Goal: Task Accomplishment & Management: Use online tool/utility

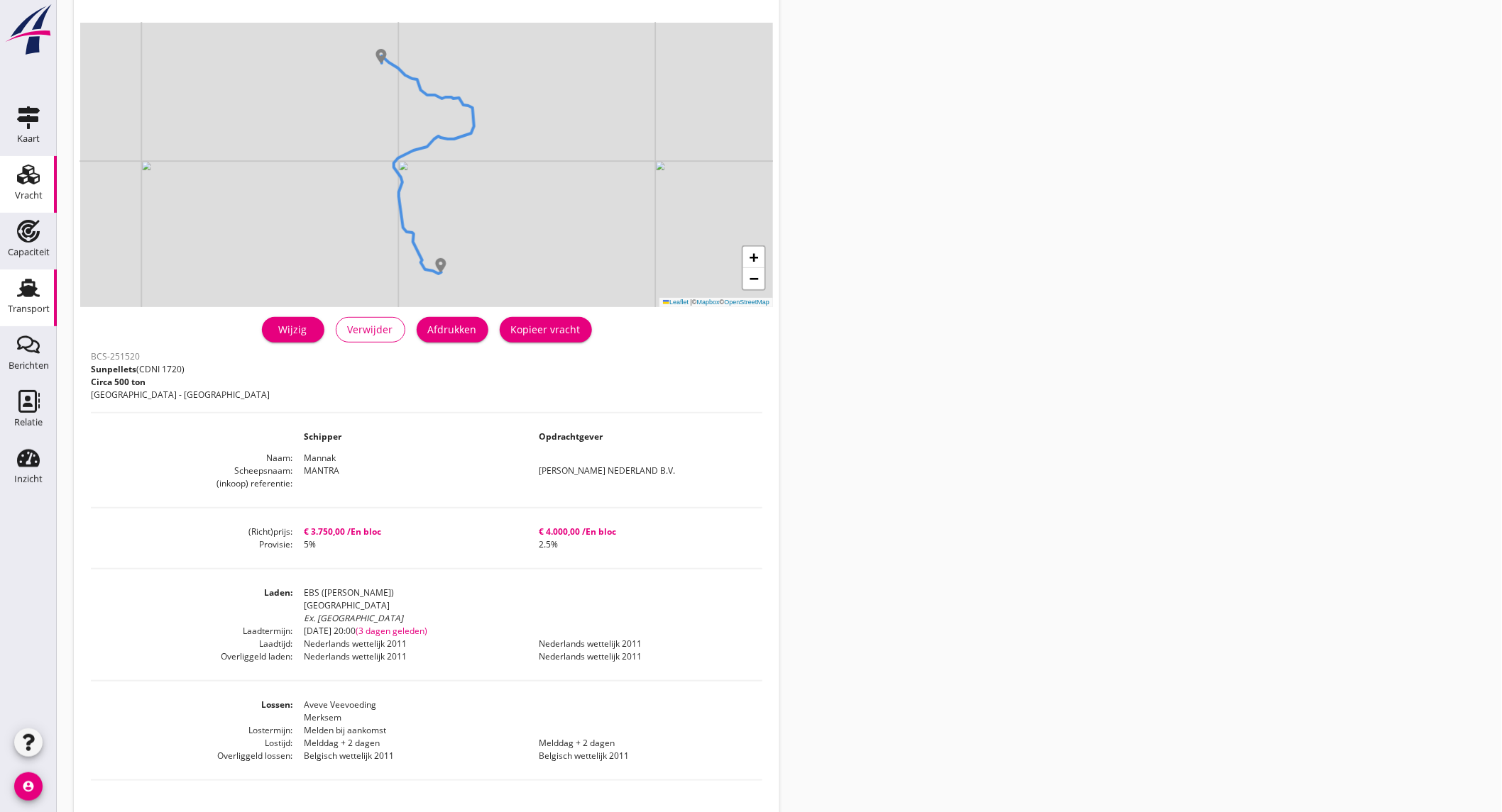
scroll to position [79, 0]
click at [32, 259] on div "Capaciteit" at bounding box center [28, 252] width 42 height 20
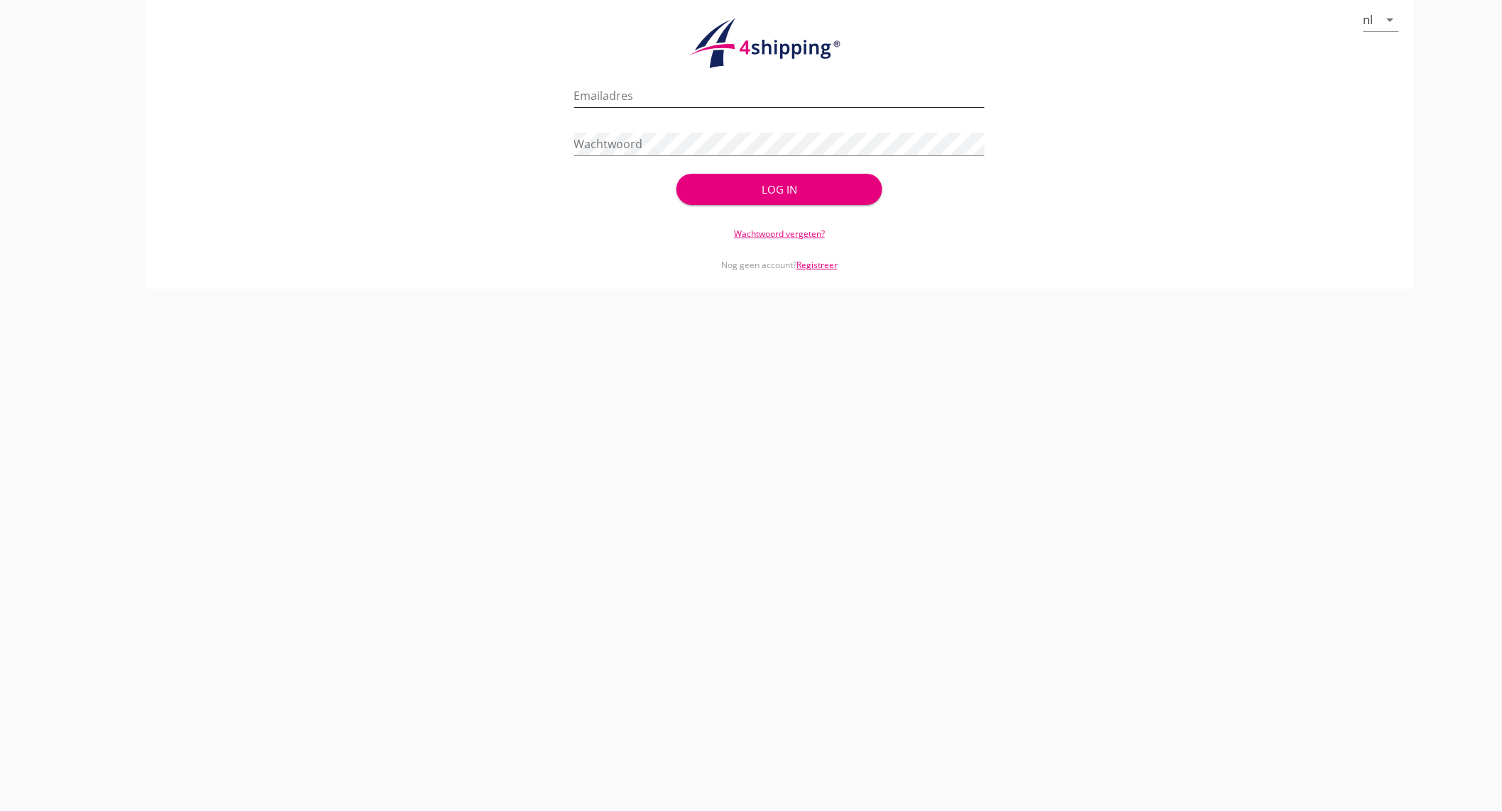
type input "[EMAIL_ADDRESS][DOMAIN_NAME]"
click at [852, 100] on input "[EMAIL_ADDRESS][DOMAIN_NAME]" at bounding box center [780, 95] width 411 height 23
click at [857, 189] on div "Log in" at bounding box center [779, 189] width 160 height 17
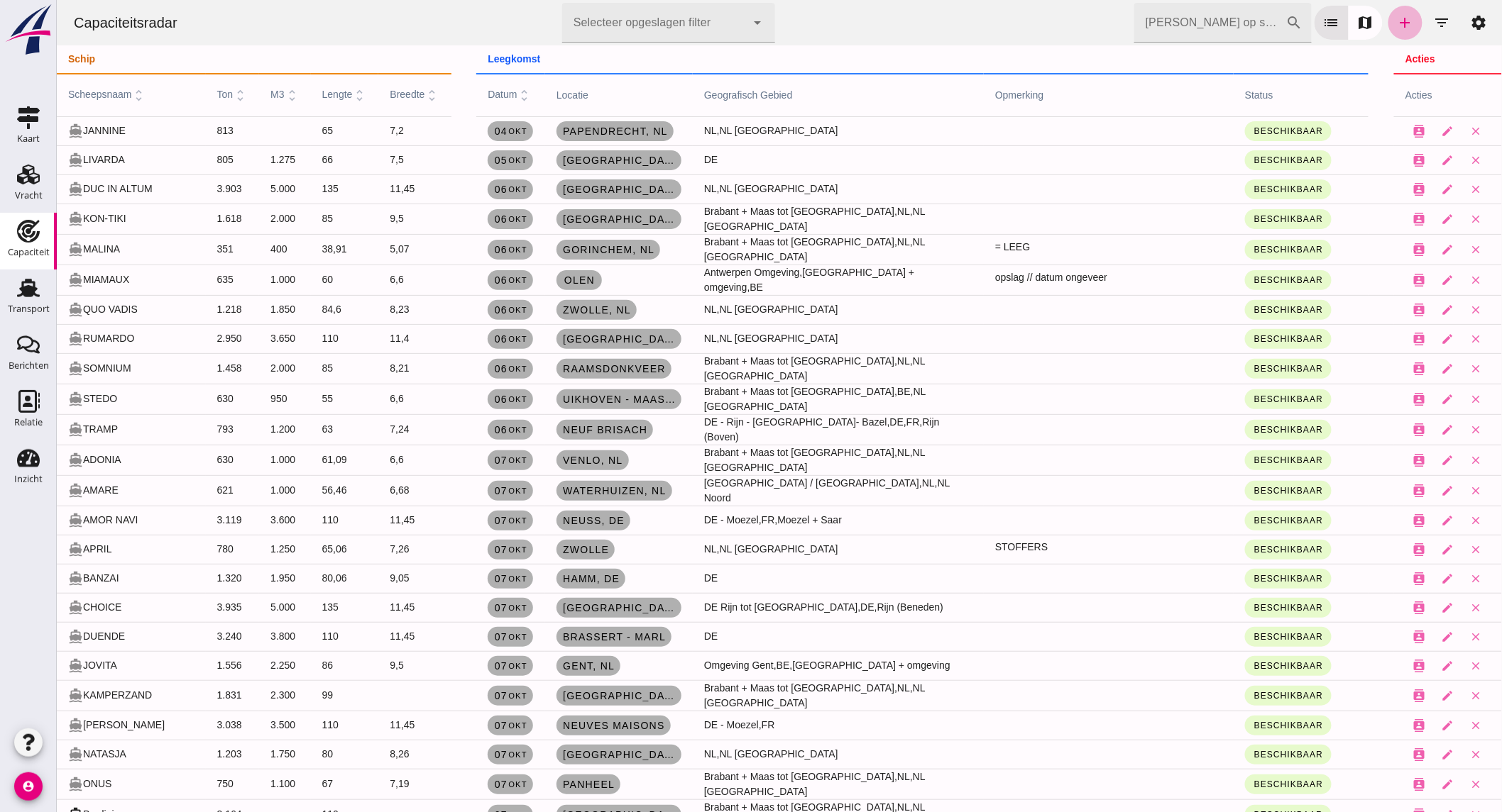
click at [1396, 24] on icon "add" at bounding box center [1404, 22] width 17 height 17
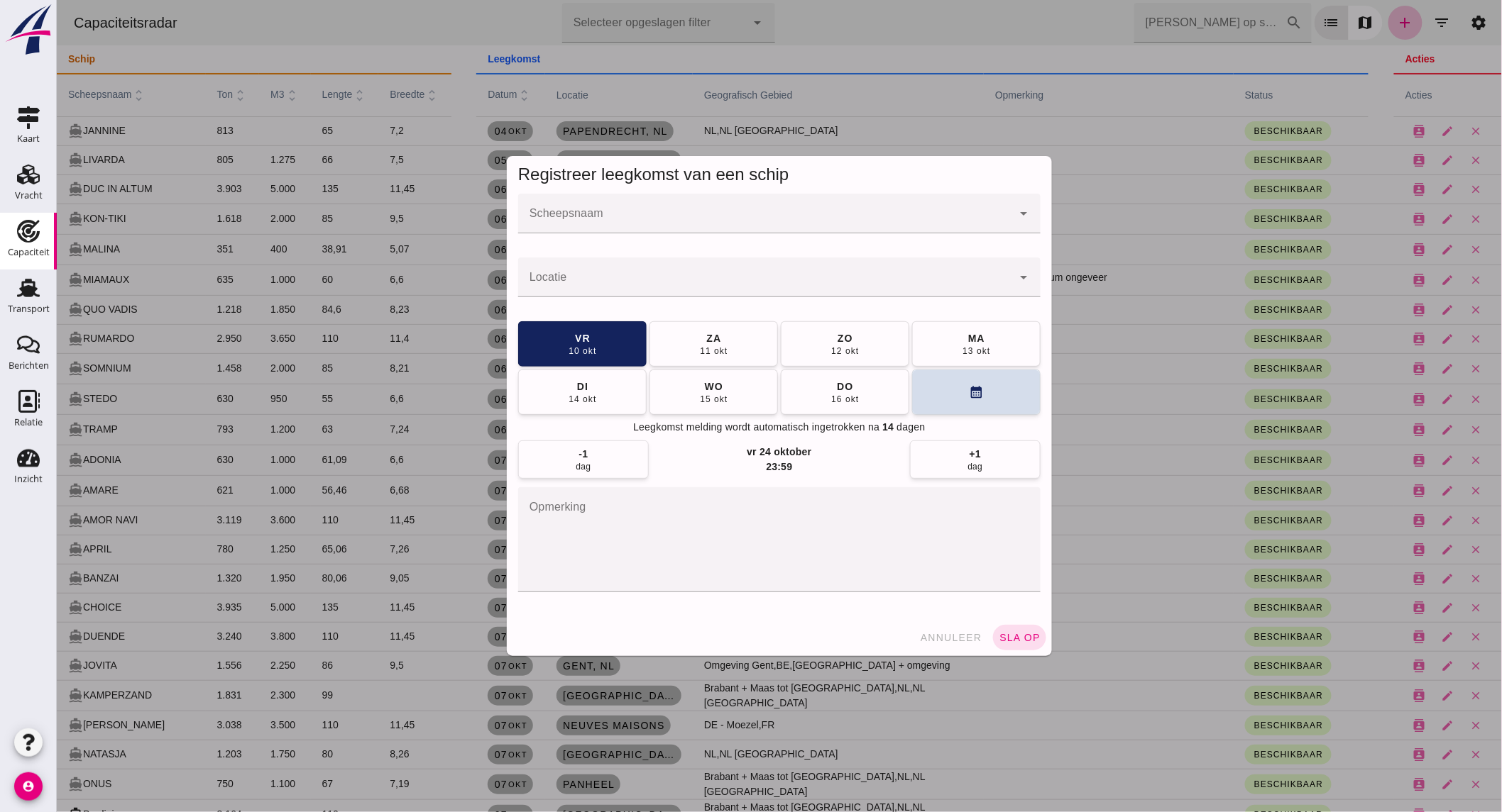
click at [639, 208] on div at bounding box center [764, 213] width 494 height 39
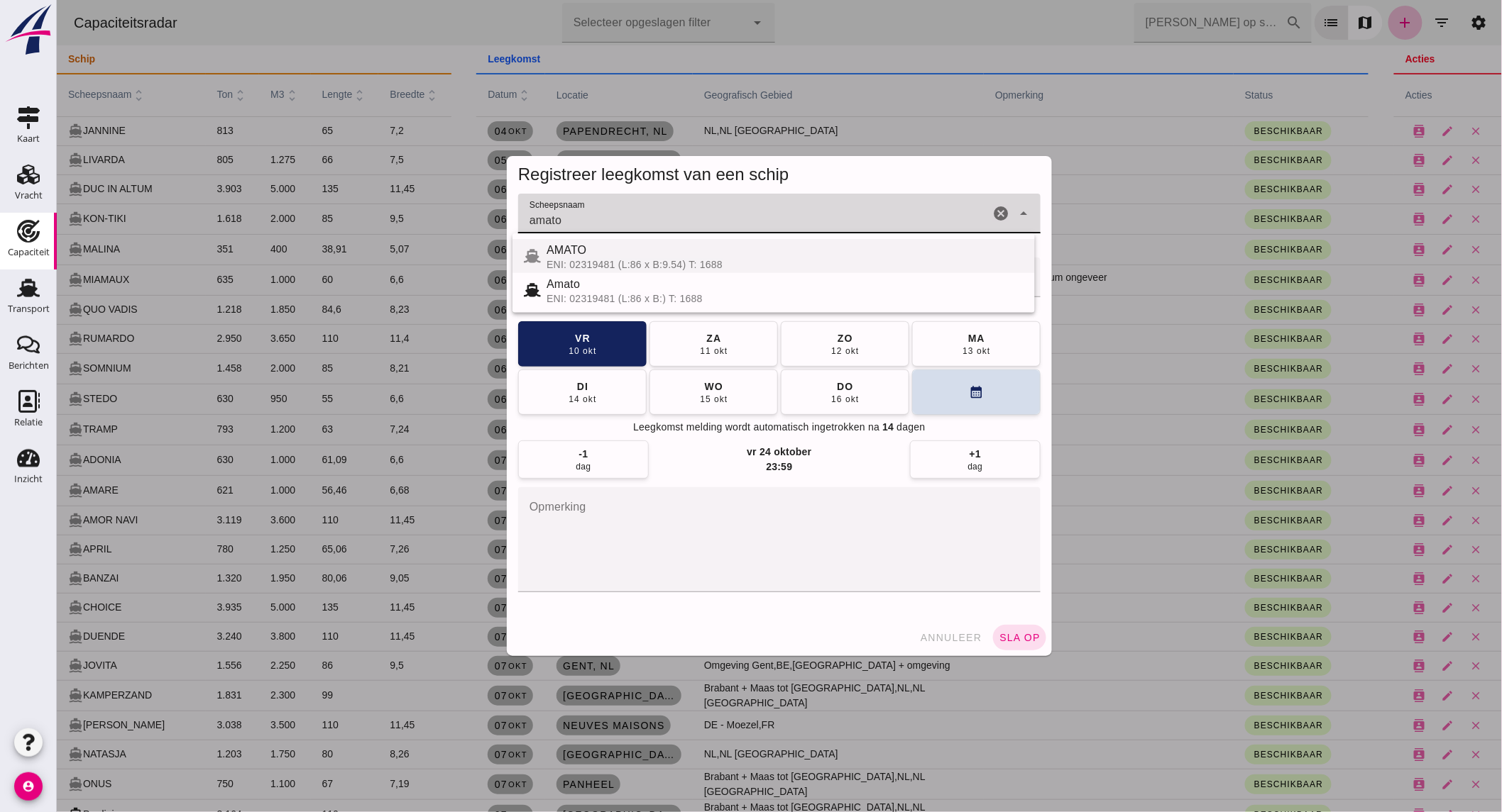
click at [589, 245] on div "AMATO" at bounding box center [785, 249] width 477 height 17
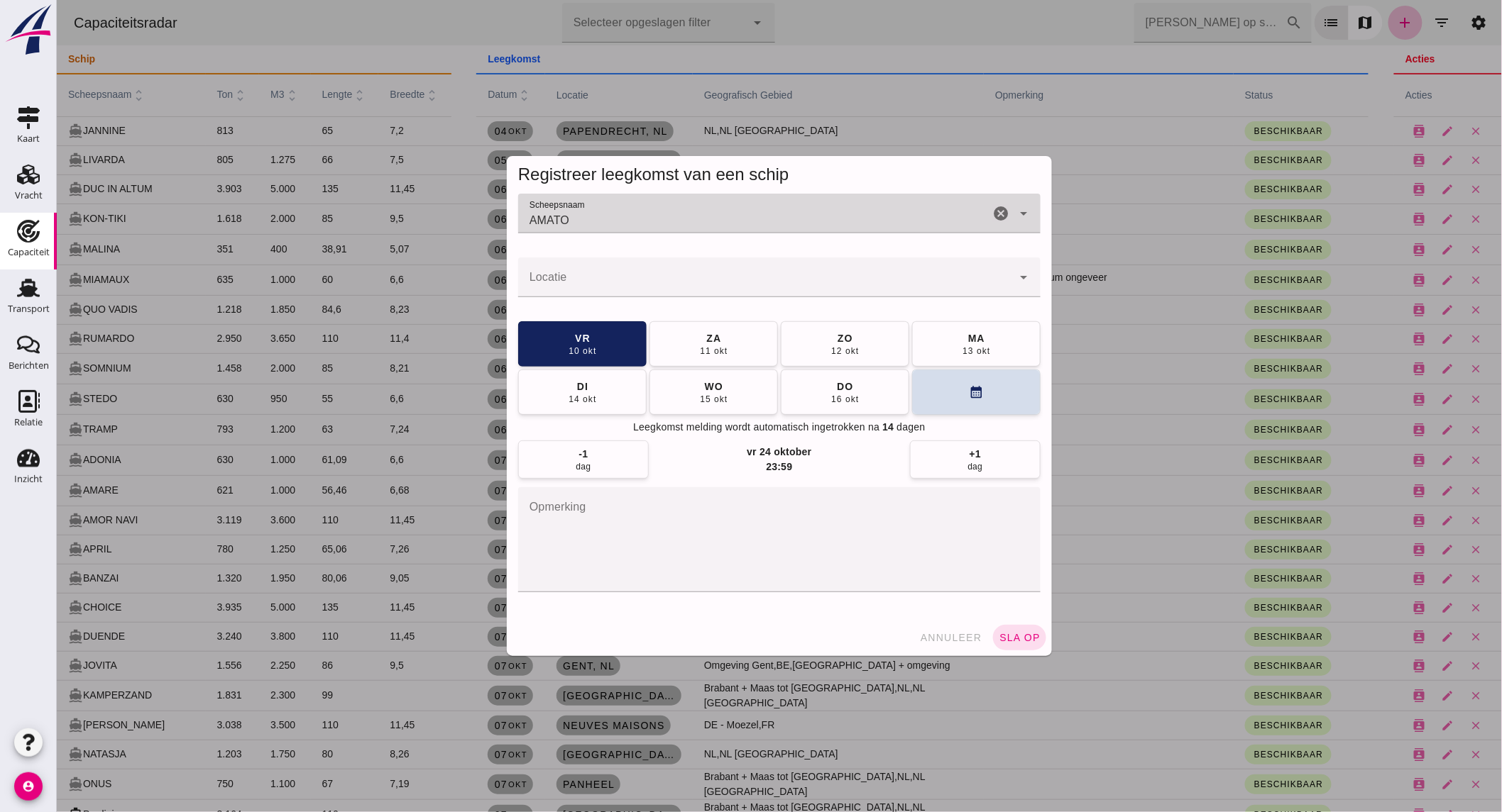
type input "AMATO"
click at [580, 283] on input "Locatie" at bounding box center [764, 284] width 494 height 17
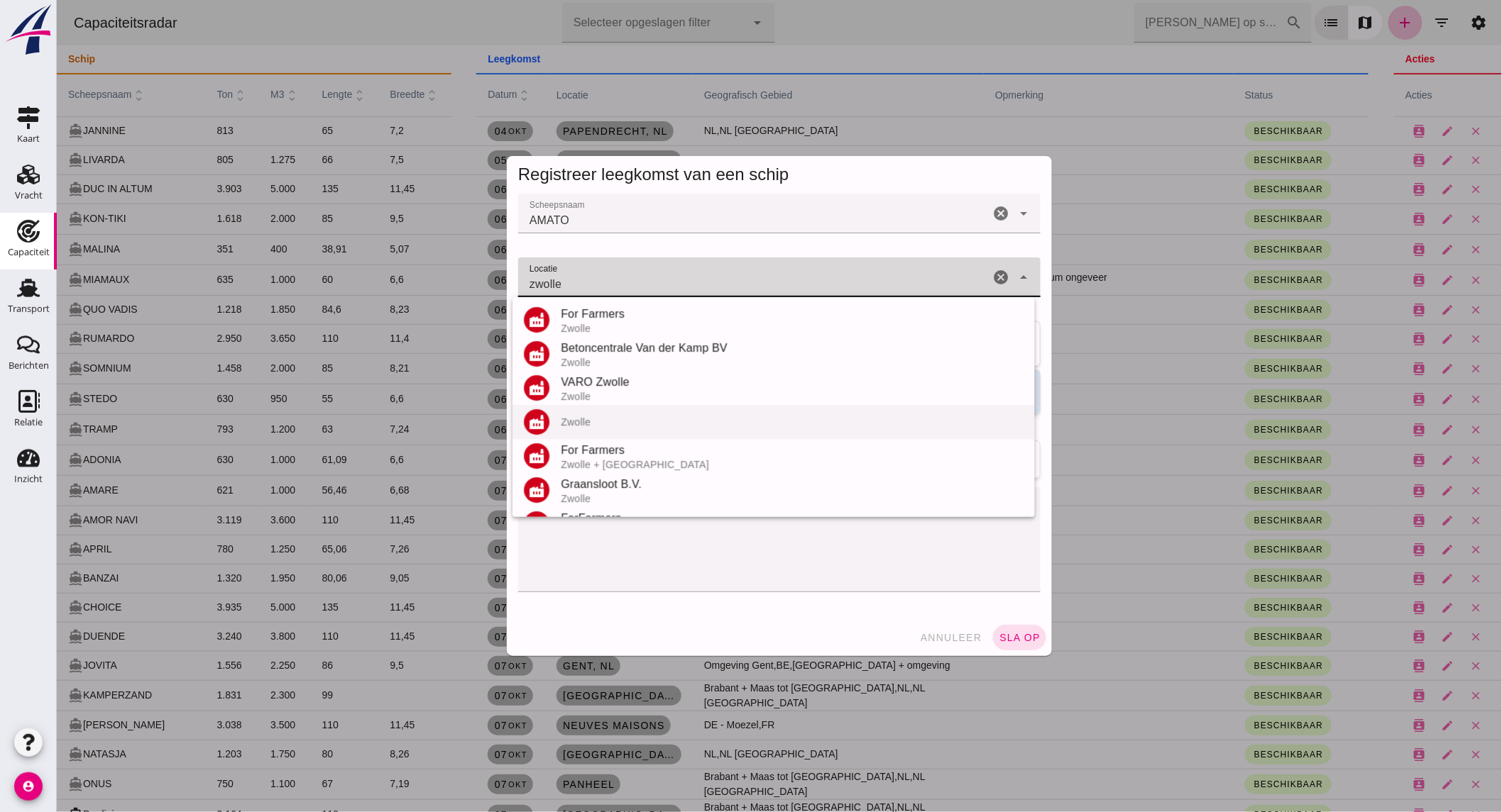
scroll to position [166, 0]
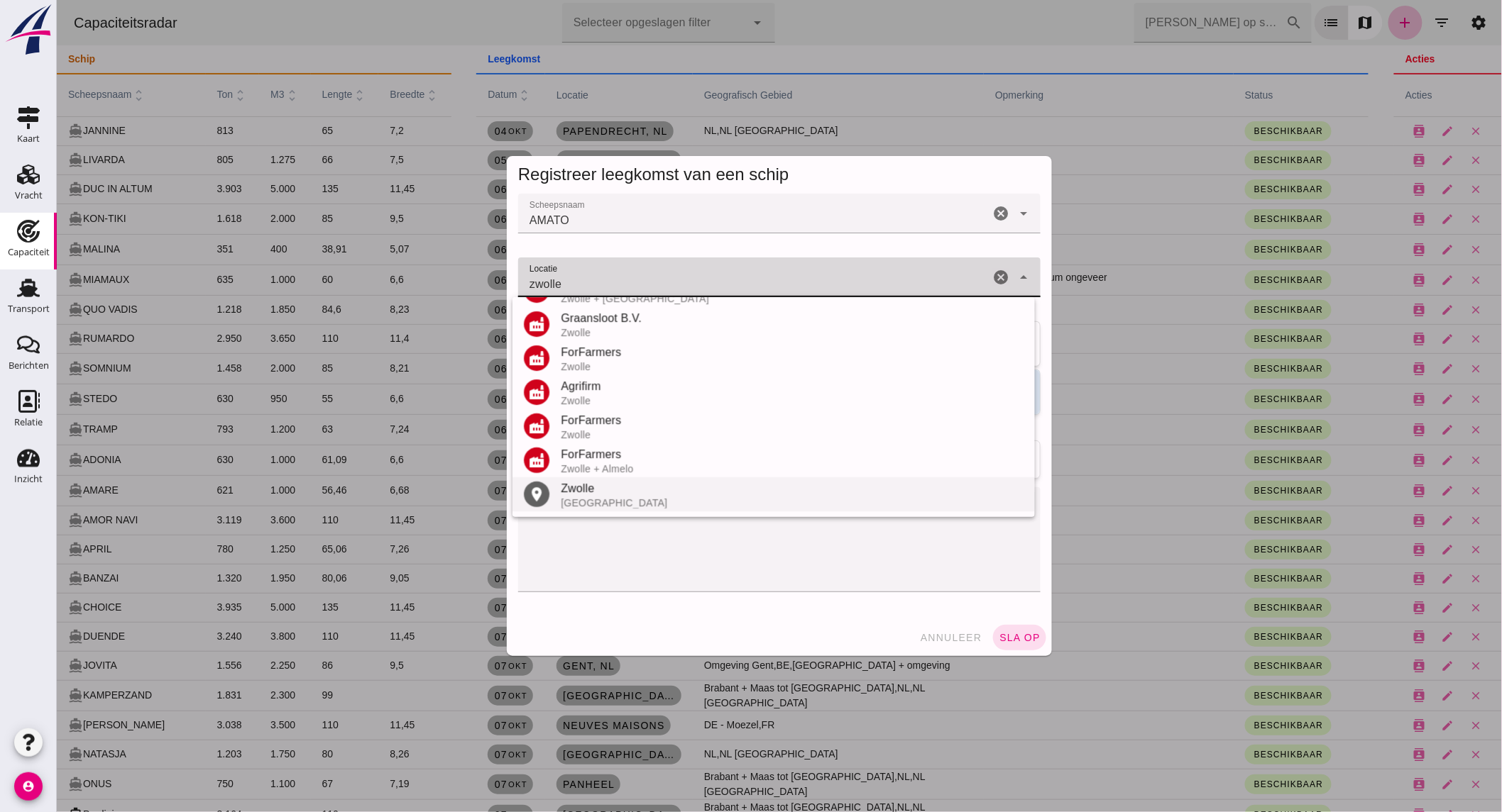
click at [613, 491] on div "Zwolle" at bounding box center [791, 488] width 463 height 17
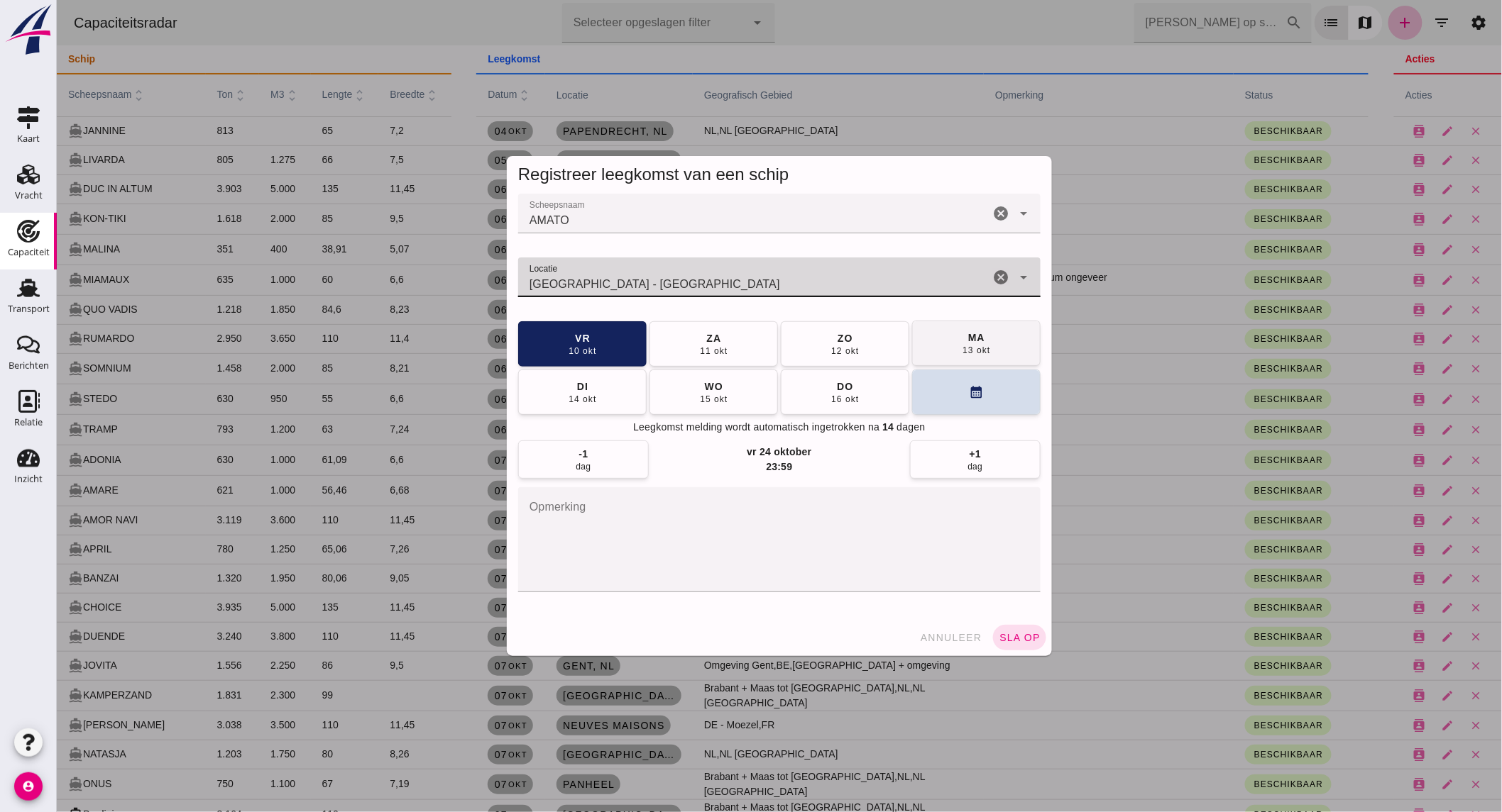
type input "[GEOGRAPHIC_DATA] - [GEOGRAPHIC_DATA]"
click at [961, 350] on div "13 okt" at bounding box center [974, 351] width 28 height 12
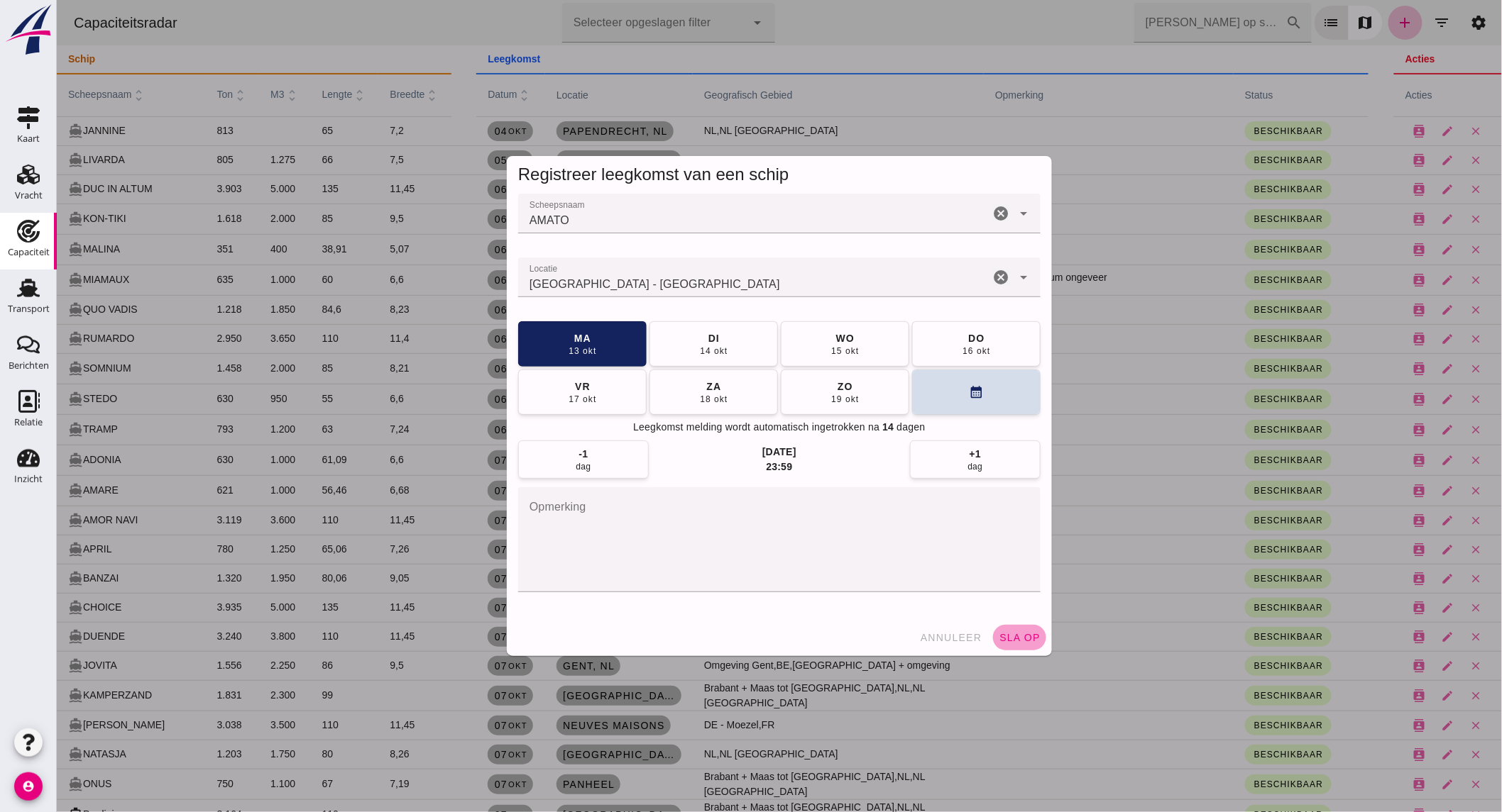
click at [1002, 631] on button "sla op" at bounding box center [1019, 638] width 53 height 26
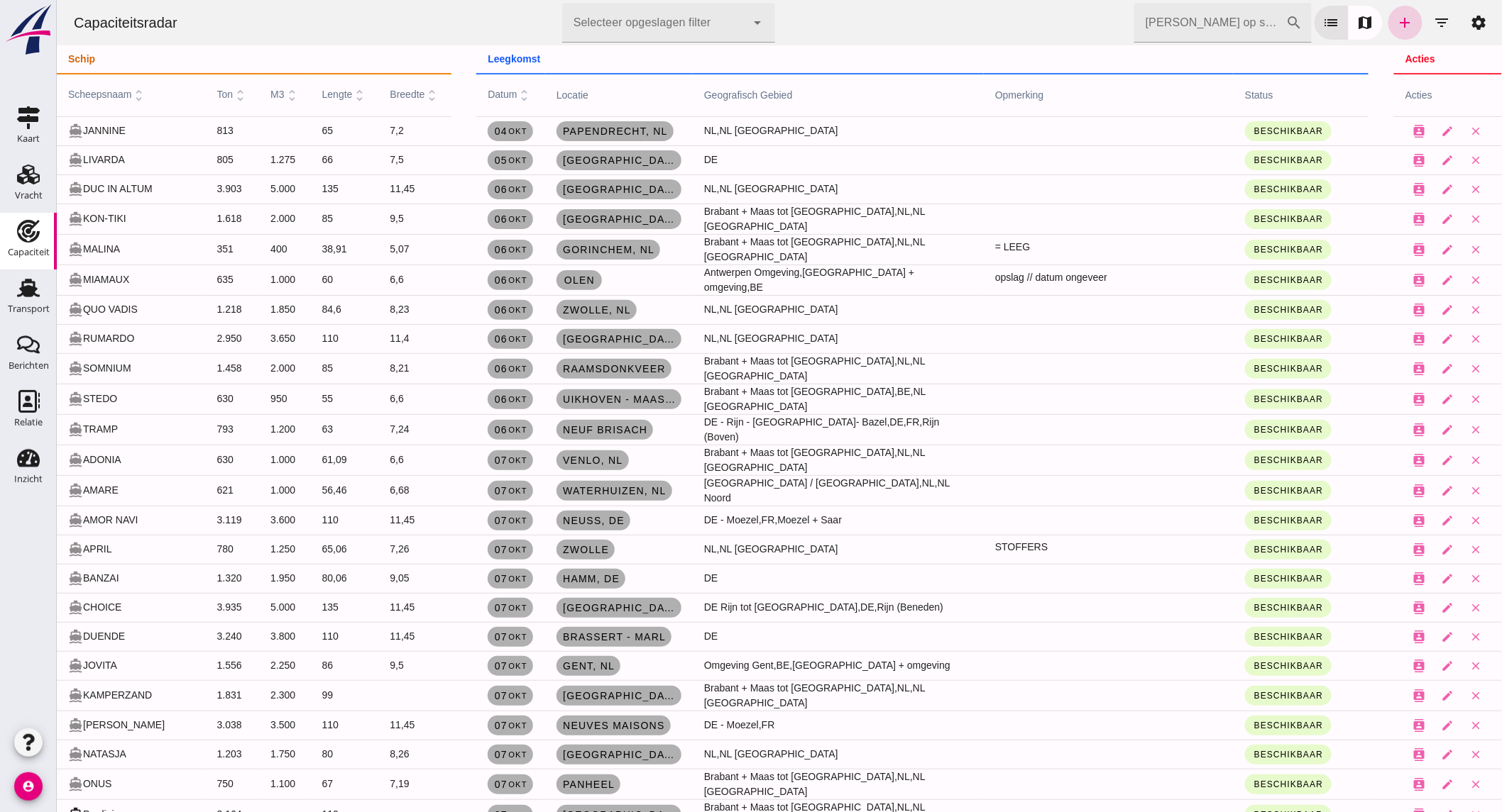
click at [1396, 22] on icon "add" at bounding box center [1404, 22] width 17 height 17
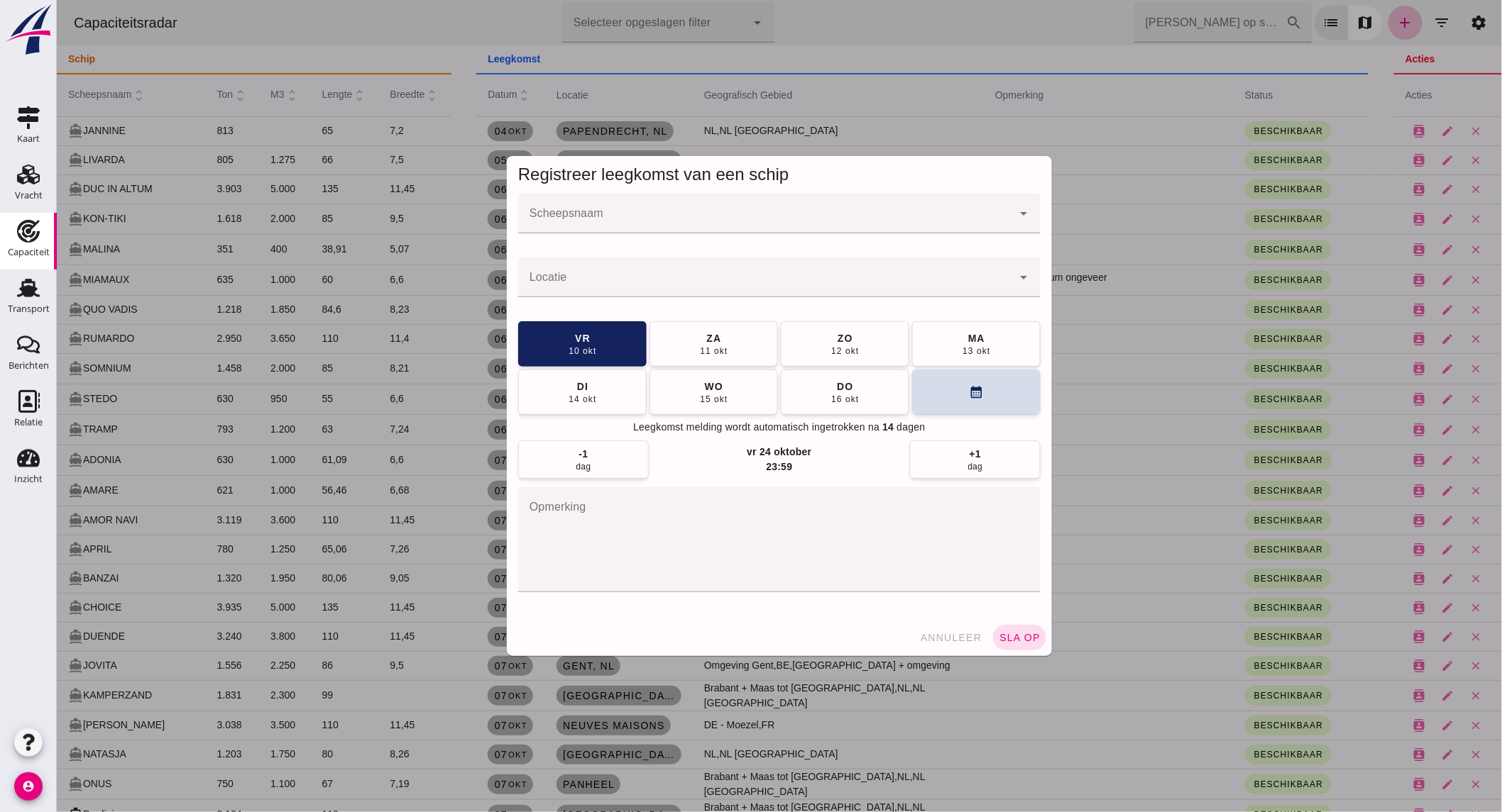
click at [725, 221] on input "Scheepsnaam" at bounding box center [764, 220] width 494 height 17
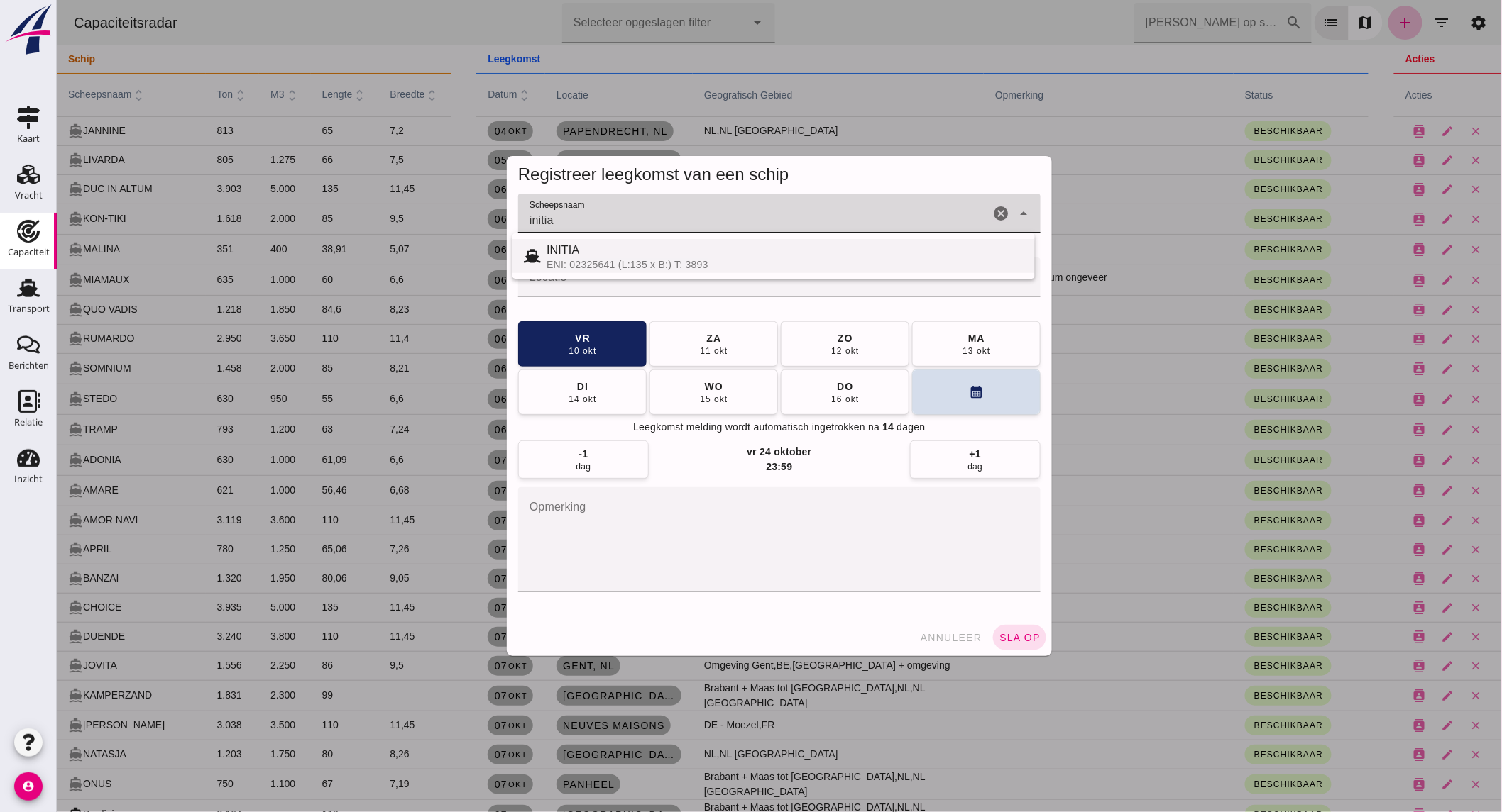
click at [668, 257] on div "INITIA" at bounding box center [785, 249] width 477 height 17
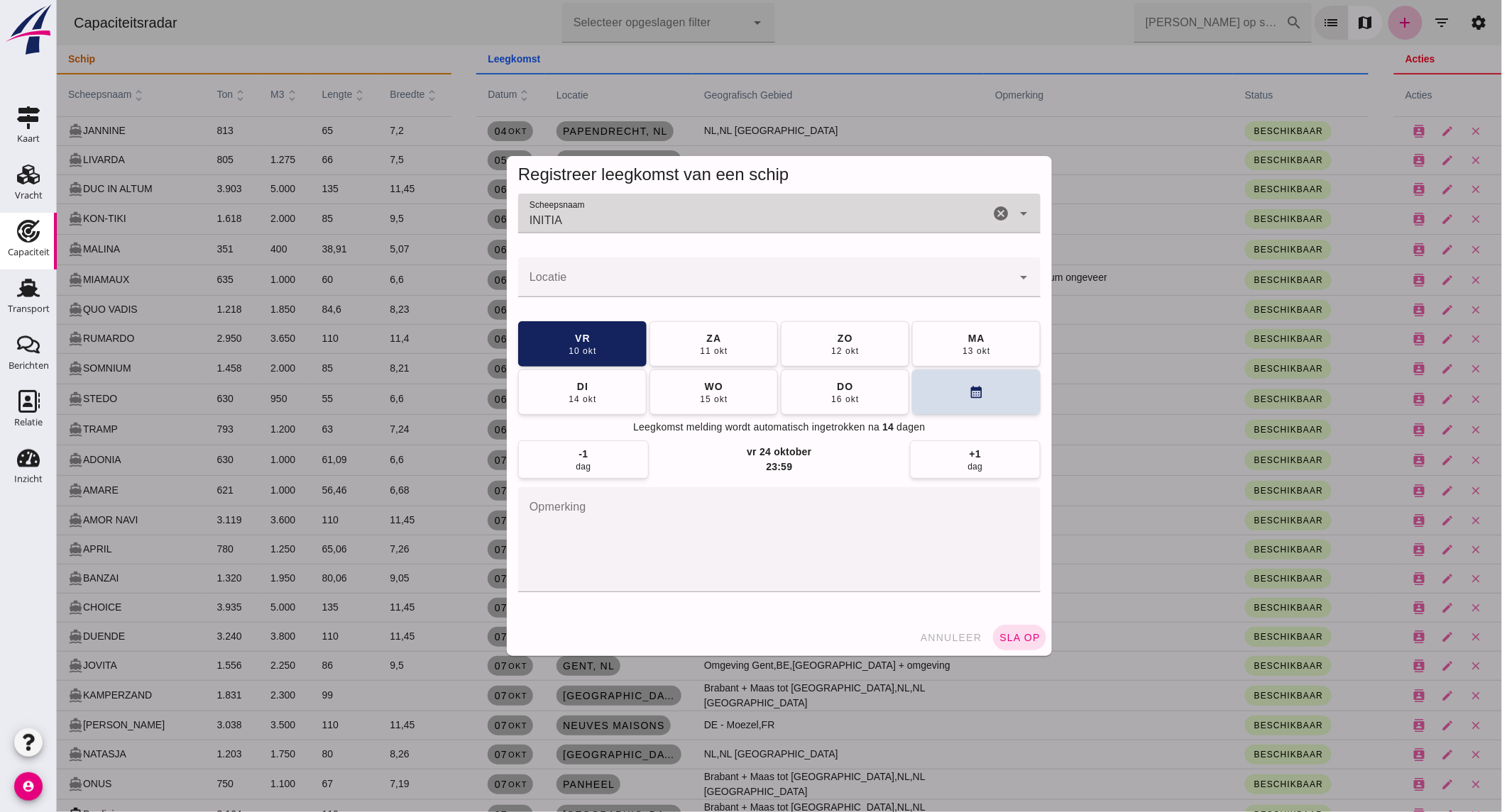
type input "INITIA"
click at [647, 279] on input "Locatie" at bounding box center [764, 284] width 494 height 17
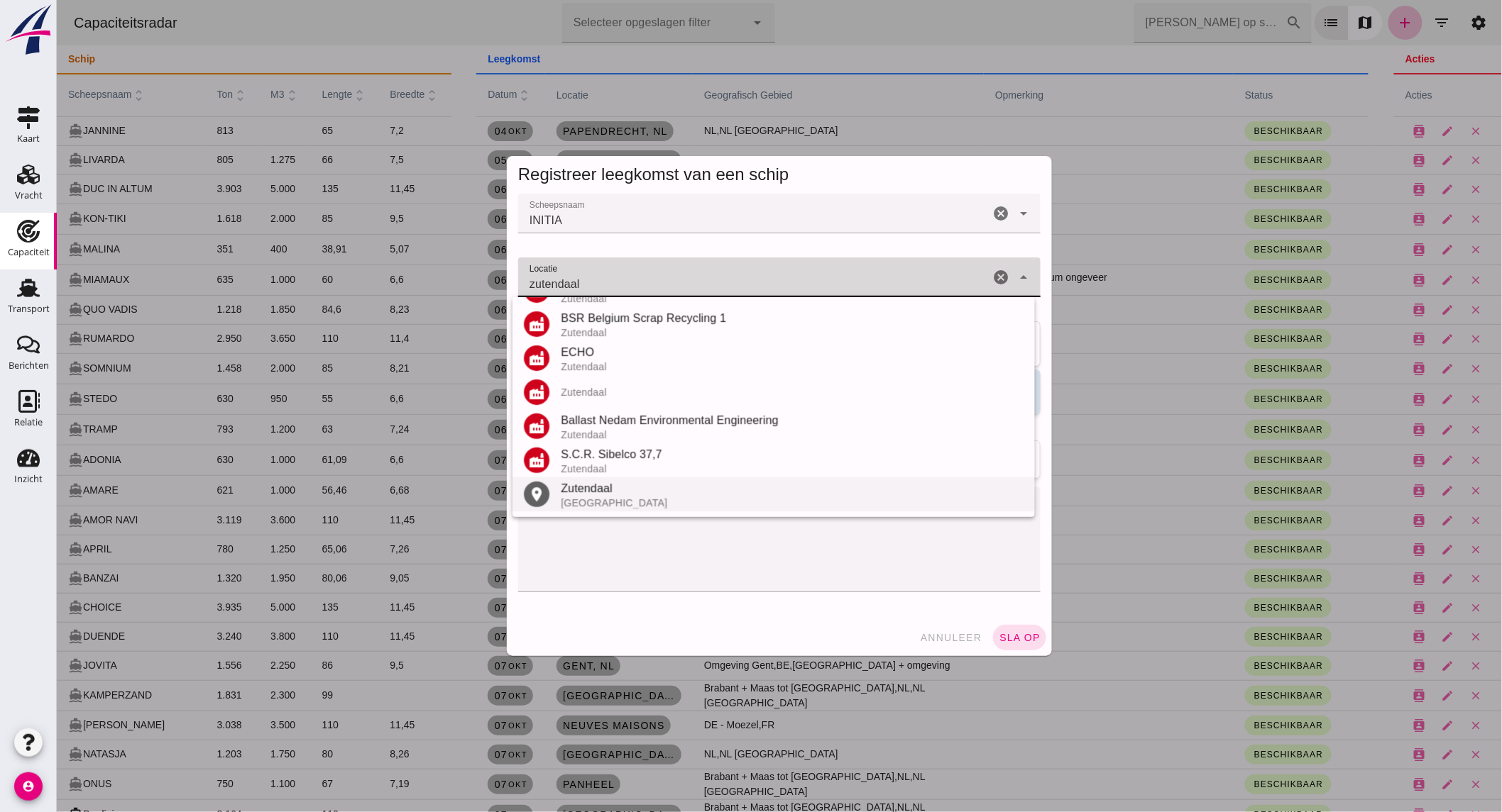
click at [610, 490] on div "Zutendaal" at bounding box center [791, 488] width 463 height 17
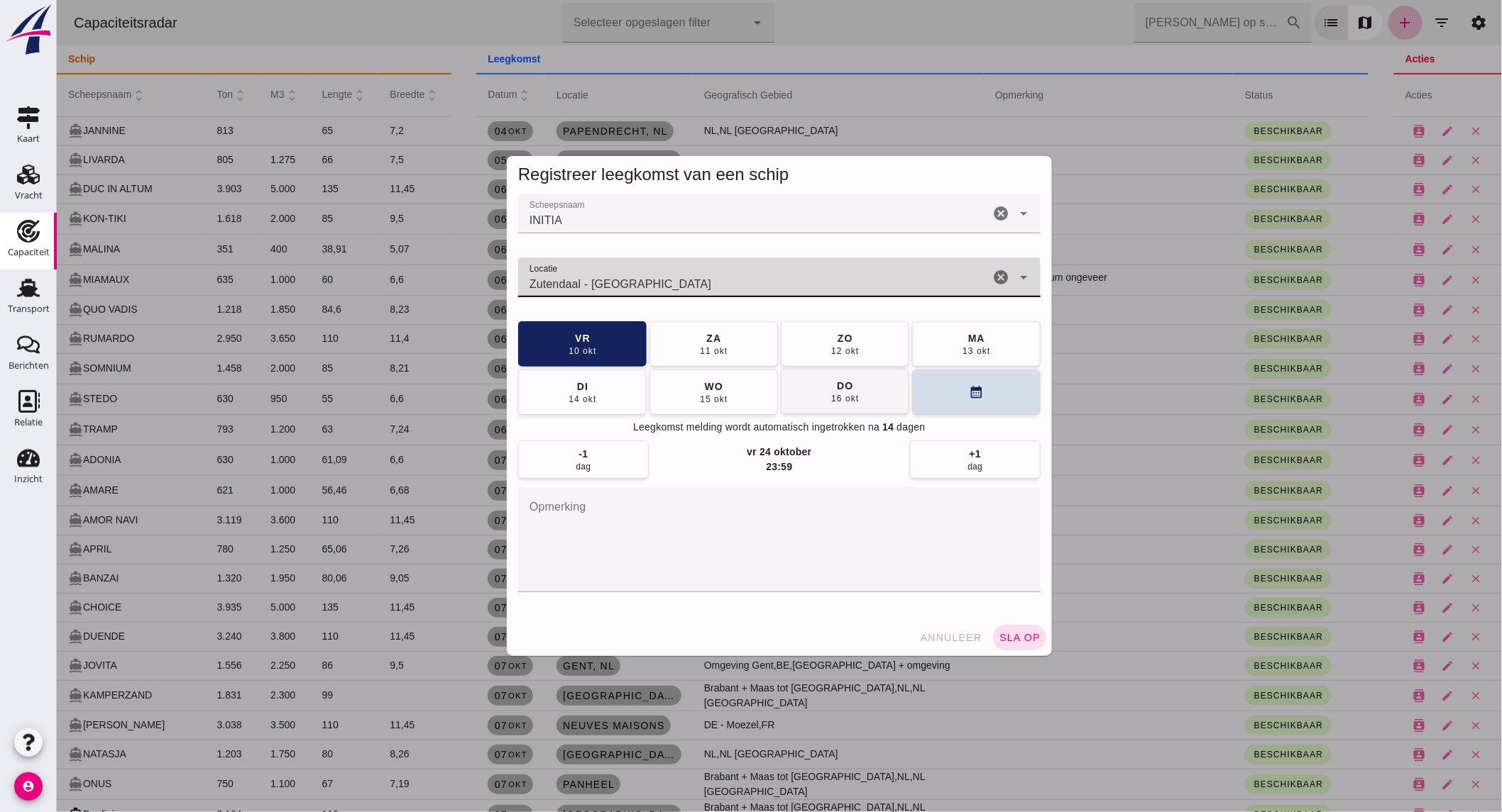
type input "Zutendaal - [GEOGRAPHIC_DATA]"
click at [817, 388] on button "[DATE]" at bounding box center [844, 392] width 129 height 45
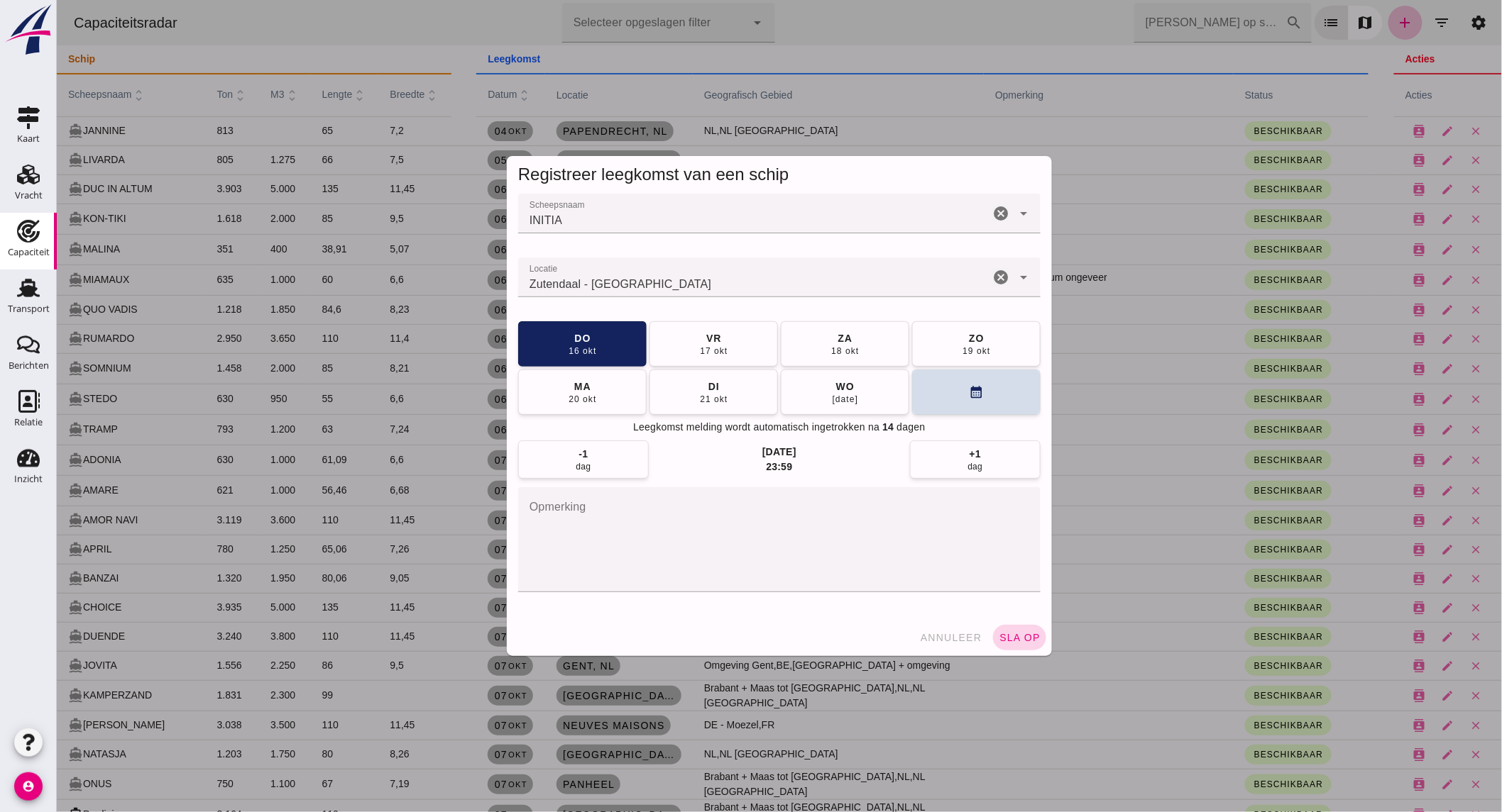
click at [1017, 638] on span "sla op" at bounding box center [1019, 638] width 42 height 12
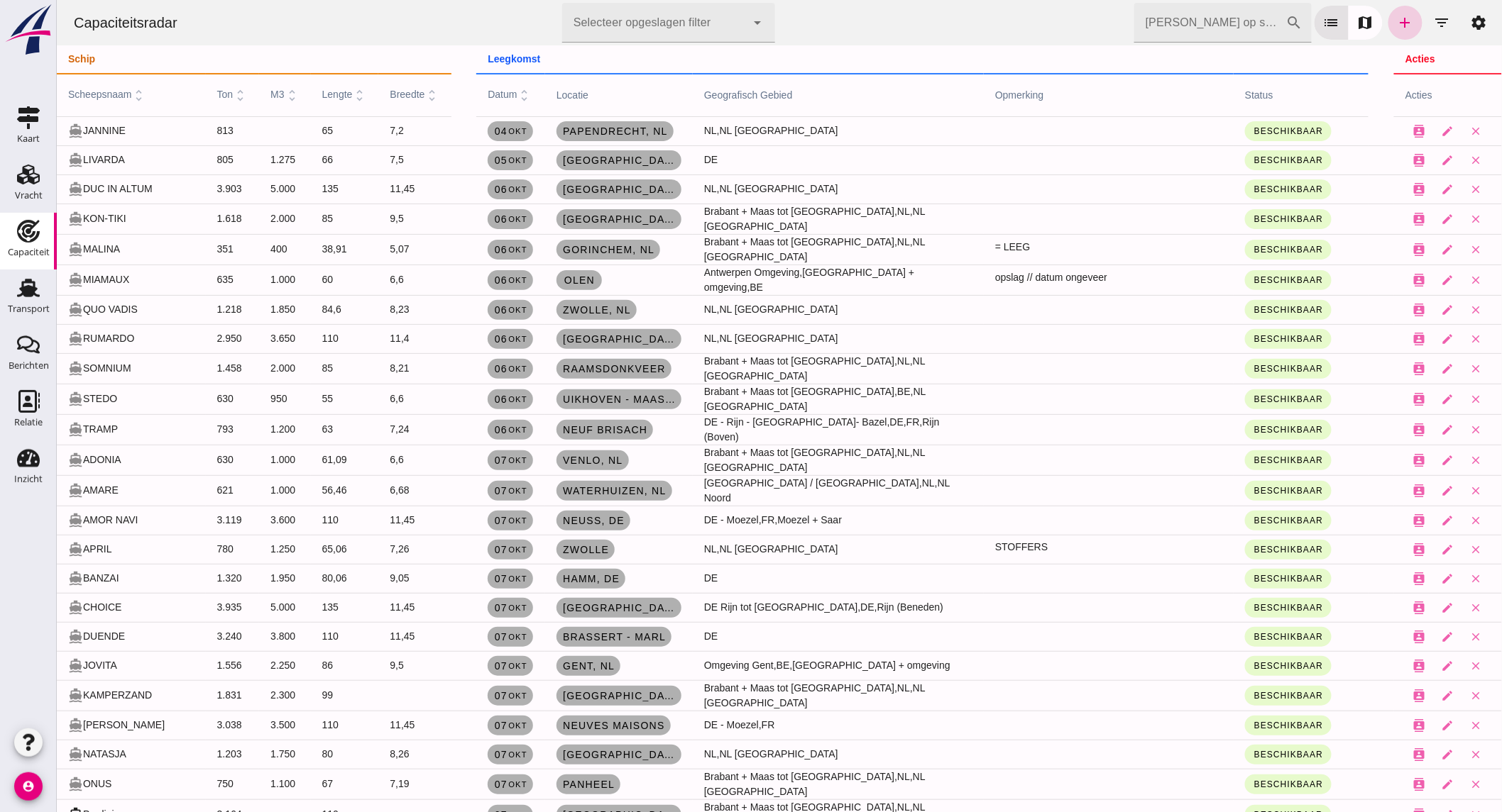
click at [1399, 27] on icon "add" at bounding box center [1404, 22] width 17 height 17
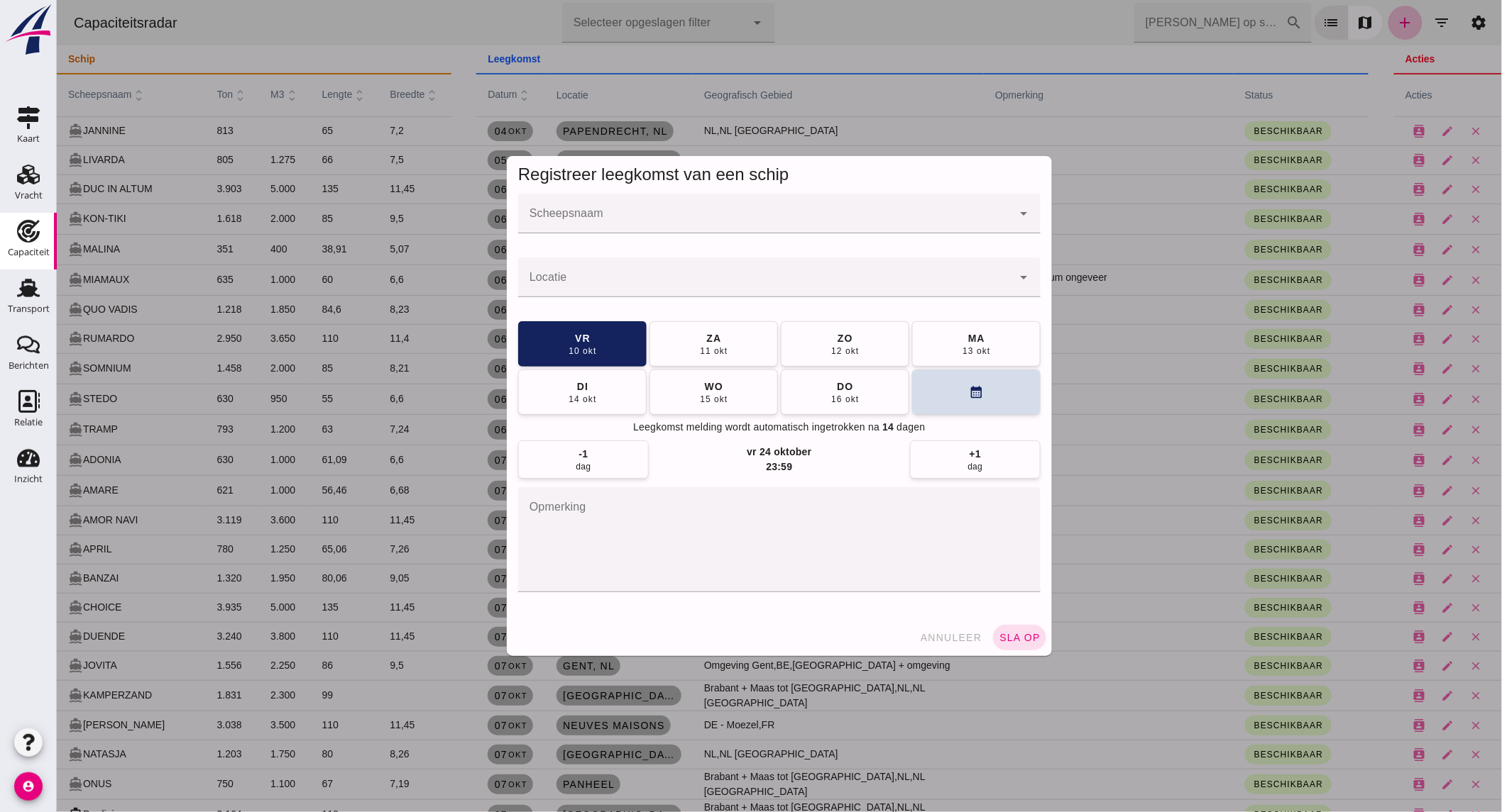
click at [572, 218] on input "Scheepsnaam" at bounding box center [764, 220] width 494 height 17
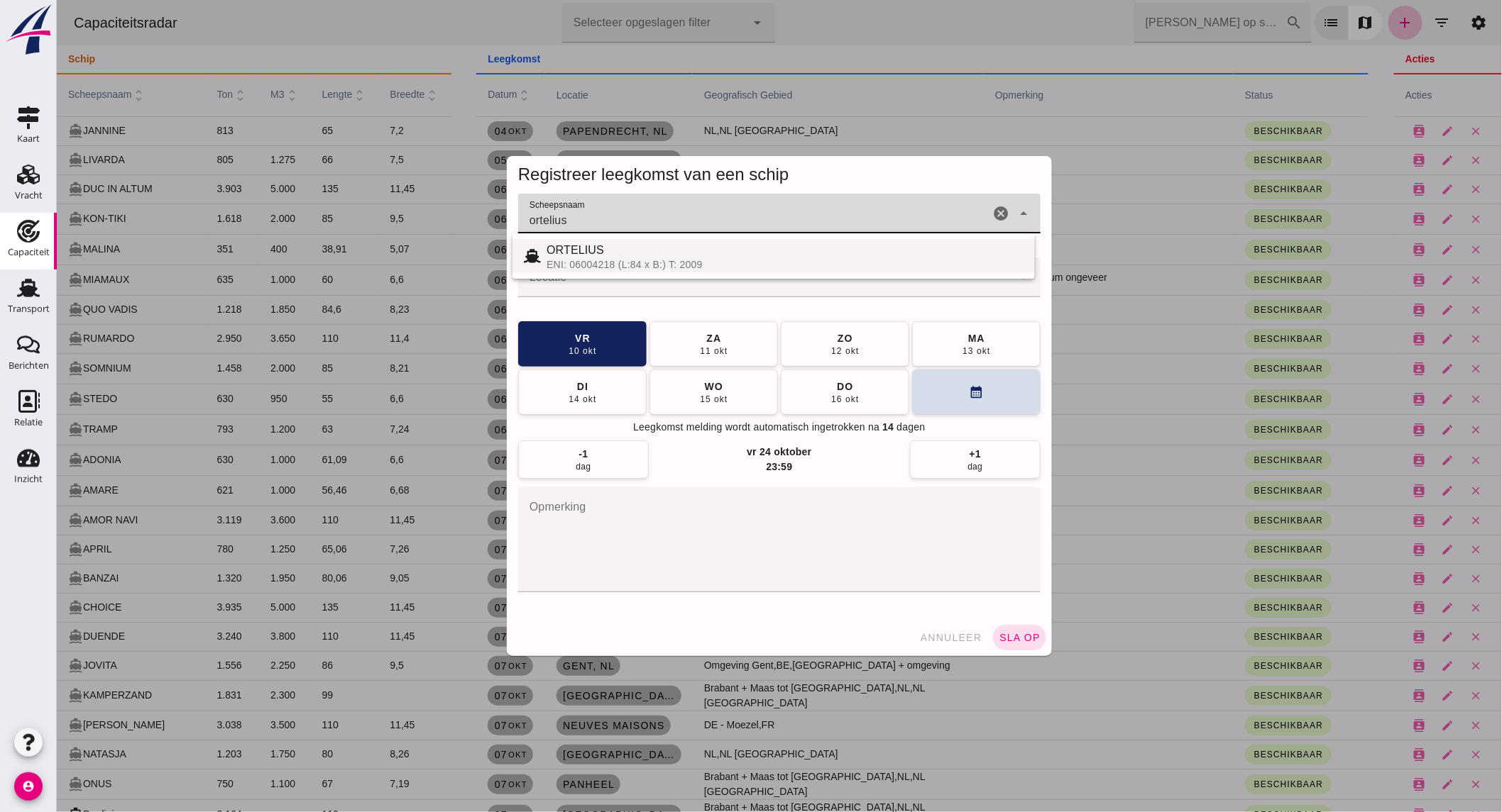
click at [583, 266] on div "ENI: 06004218 (L:84 x B:) T: 2009" at bounding box center [785, 265] width 477 height 12
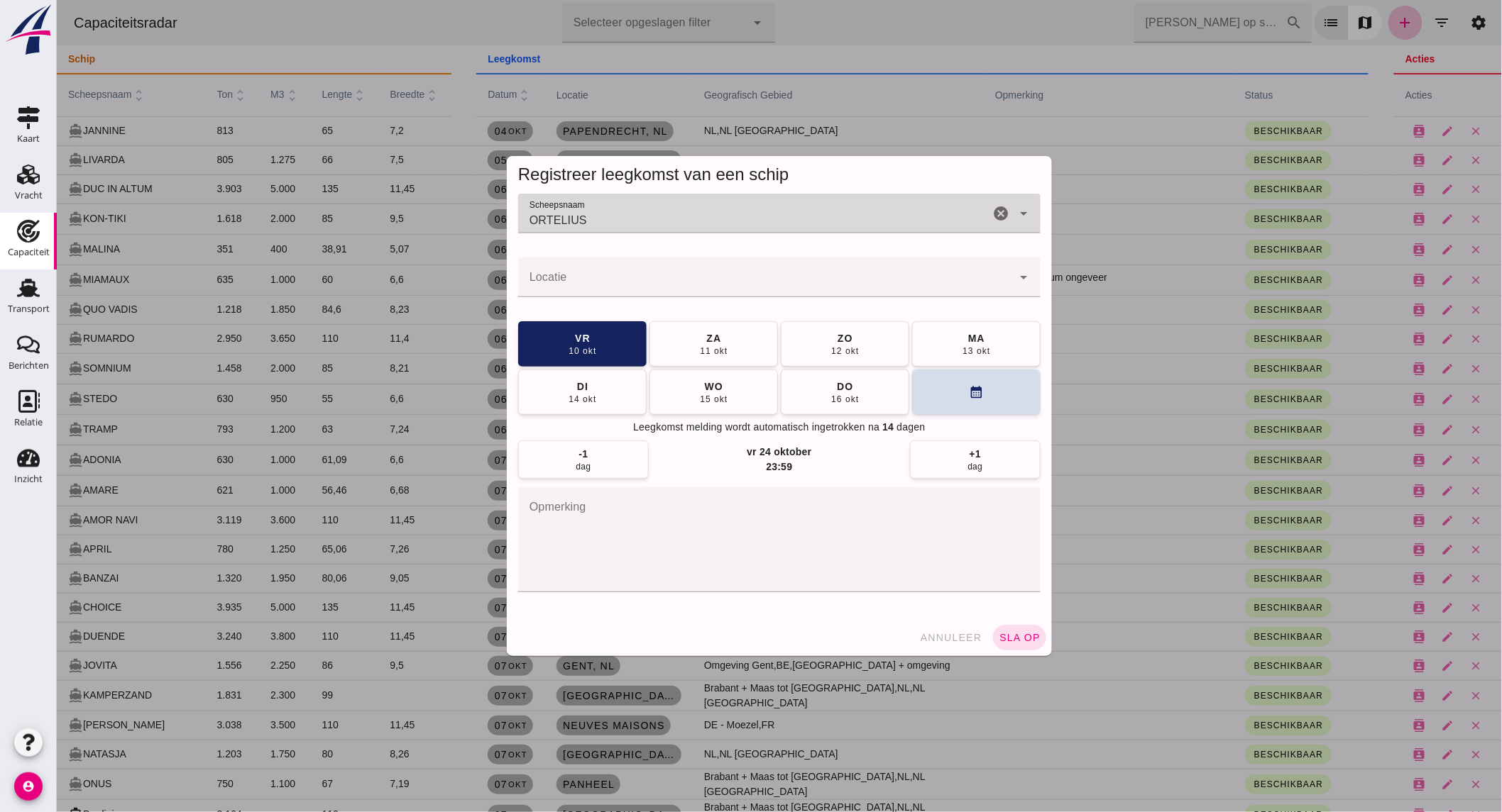
type input "ORTELIUS"
click at [584, 280] on input "Locatie" at bounding box center [764, 284] width 494 height 17
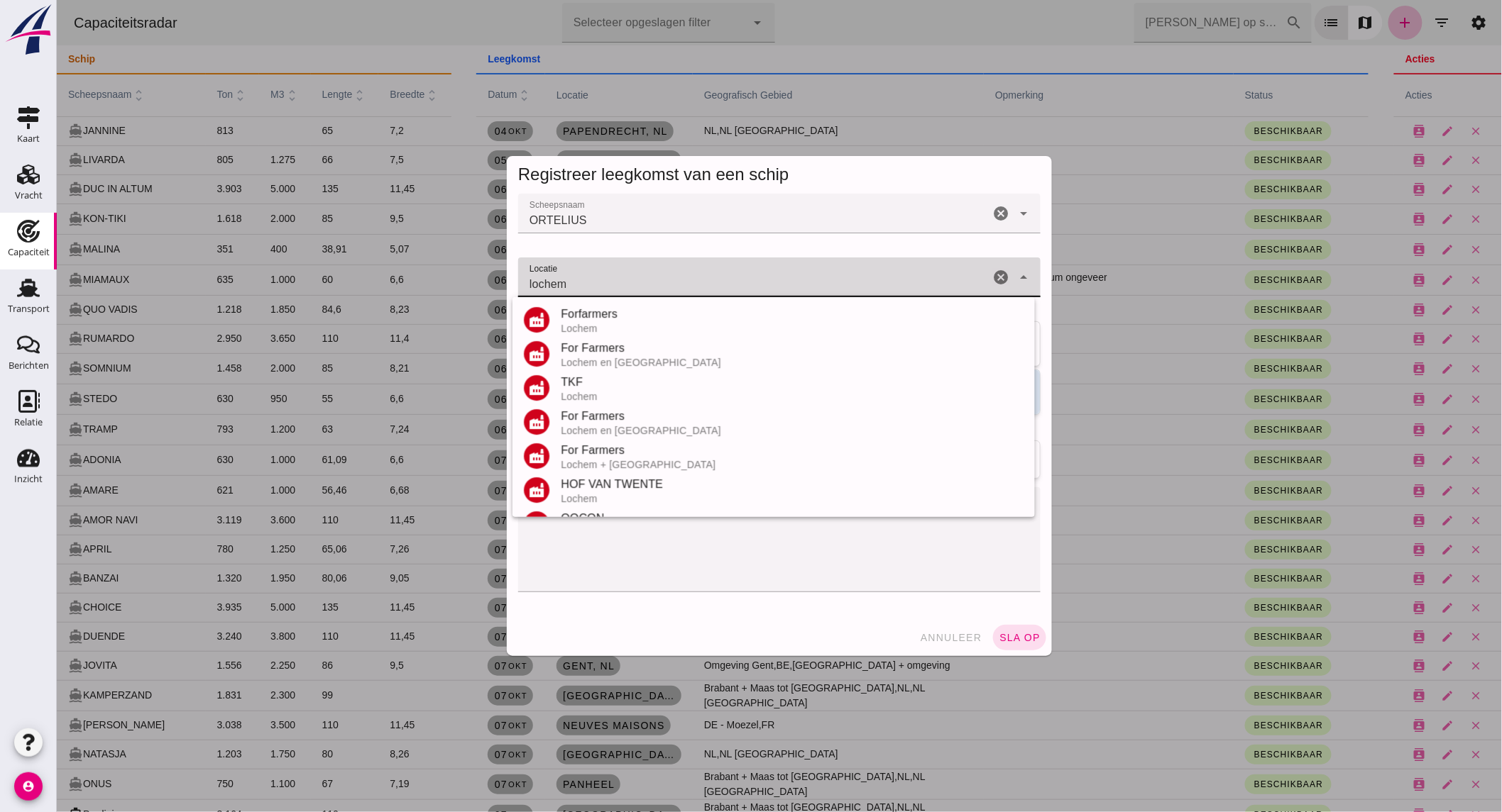
scroll to position [166, 0]
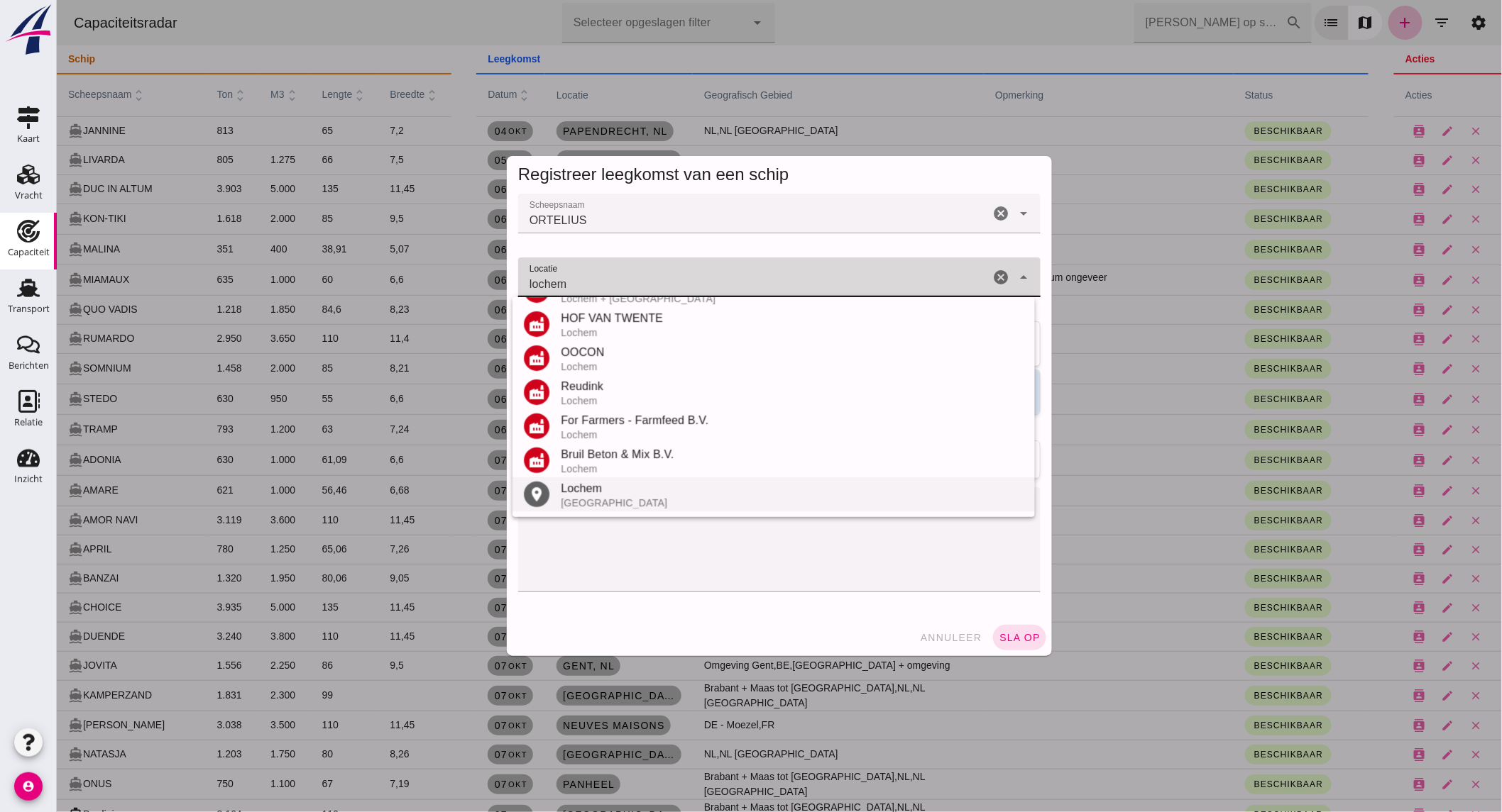
click at [583, 501] on div "[GEOGRAPHIC_DATA]" at bounding box center [791, 504] width 463 height 12
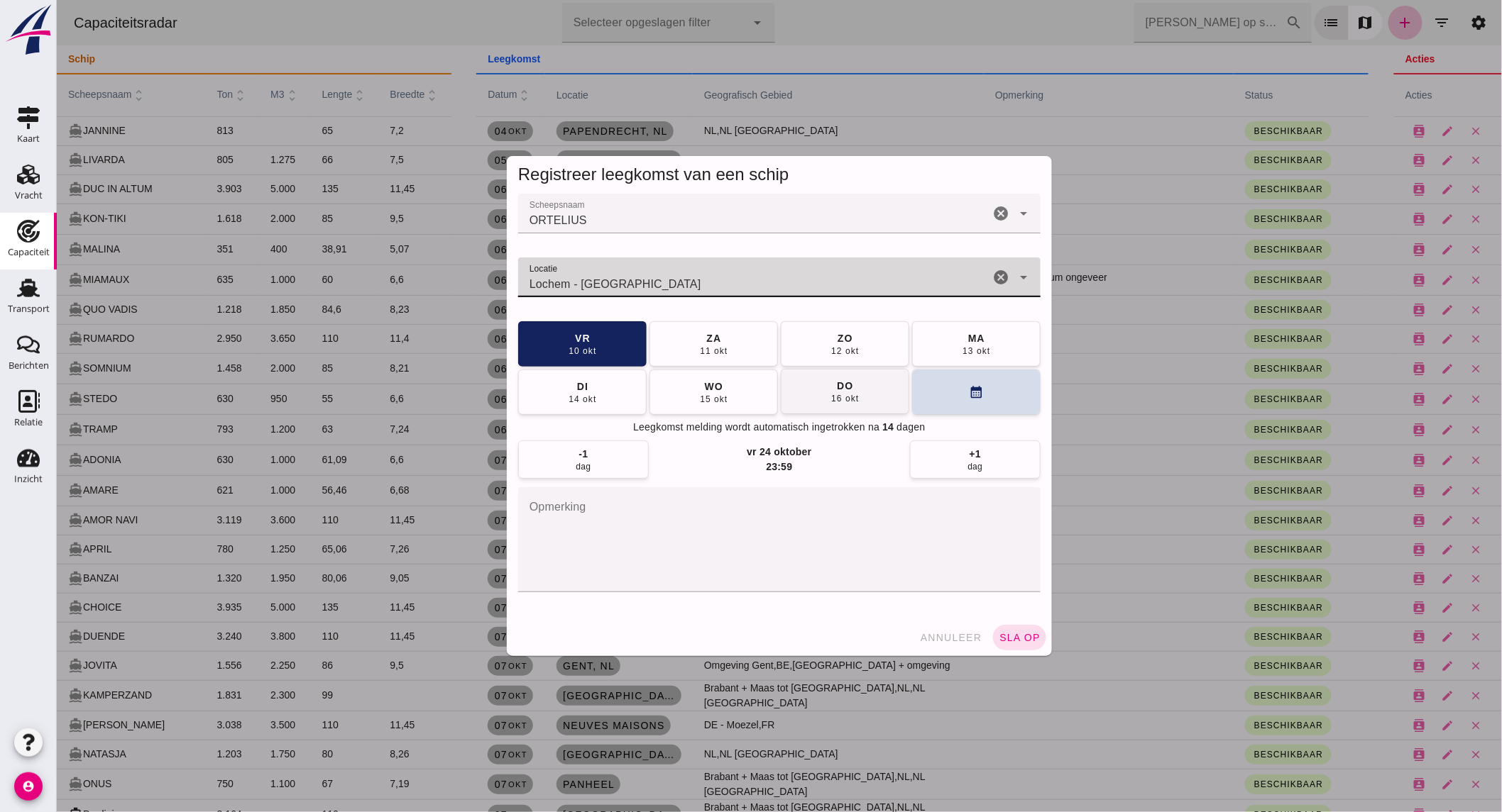
type input "Lochem - [GEOGRAPHIC_DATA]"
click at [841, 403] on div "16 okt" at bounding box center [844, 399] width 28 height 12
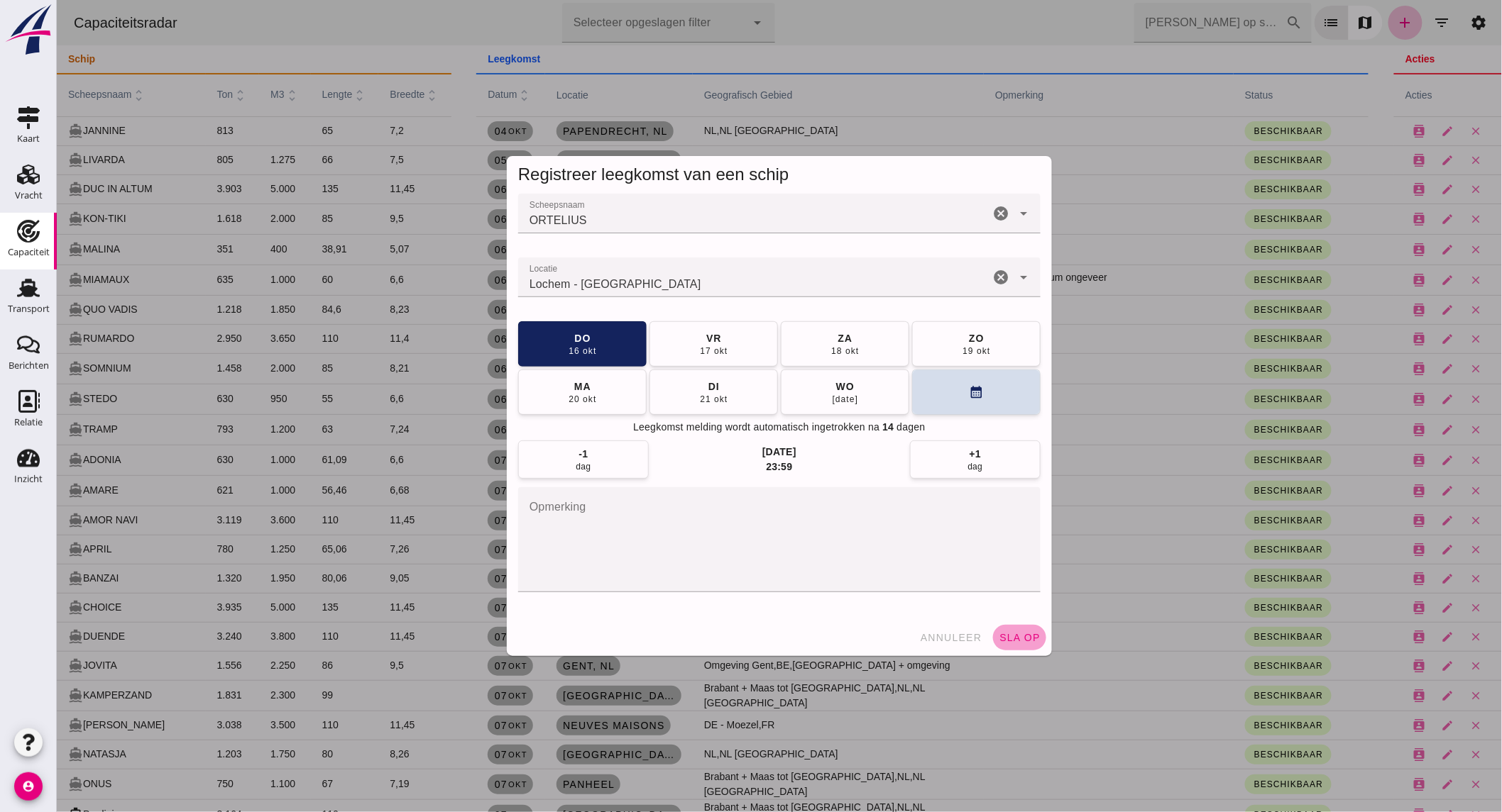
click at [1004, 636] on span "sla op" at bounding box center [1019, 638] width 42 height 12
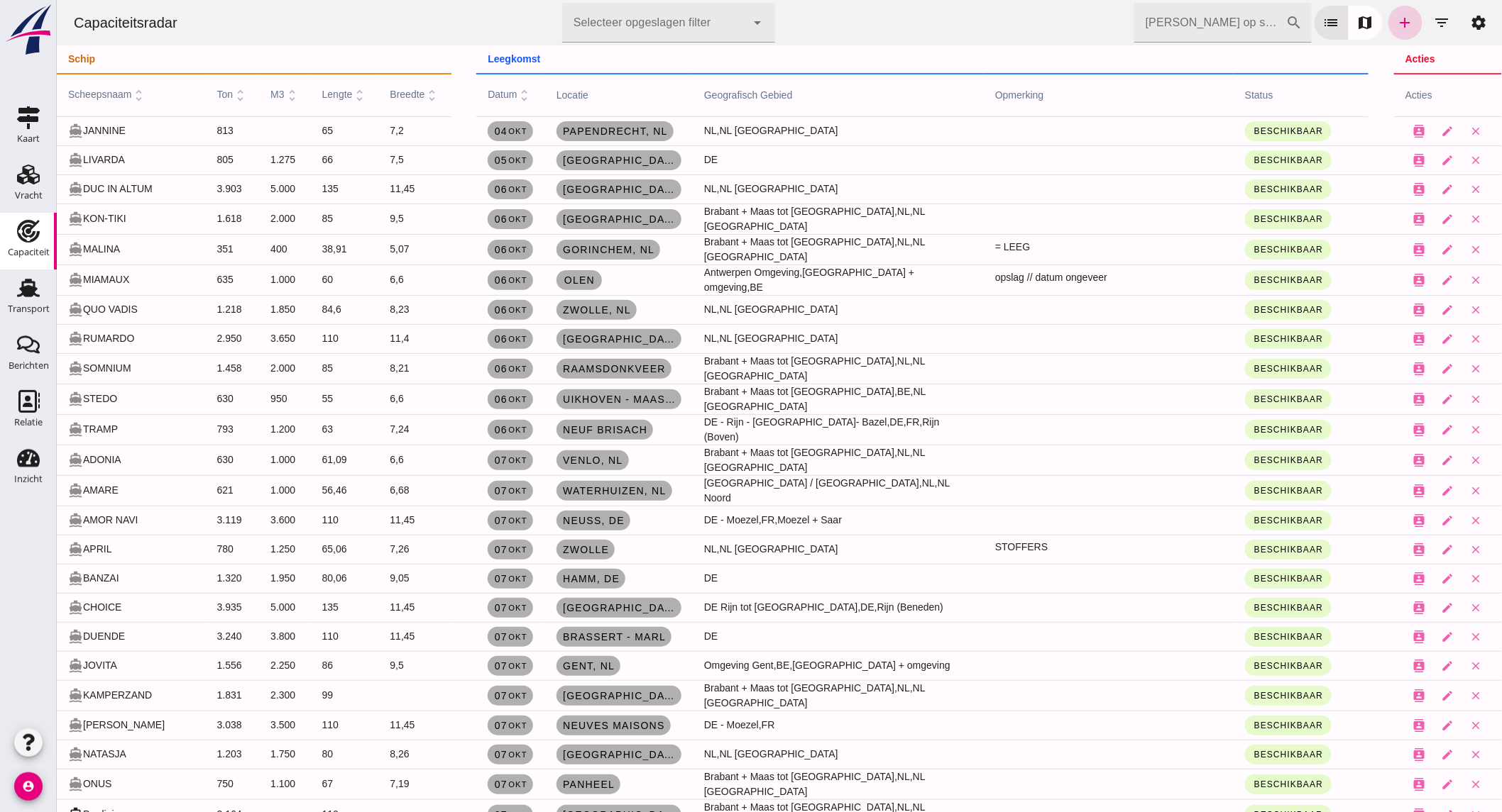
click at [1396, 27] on icon "add" at bounding box center [1404, 22] width 17 height 17
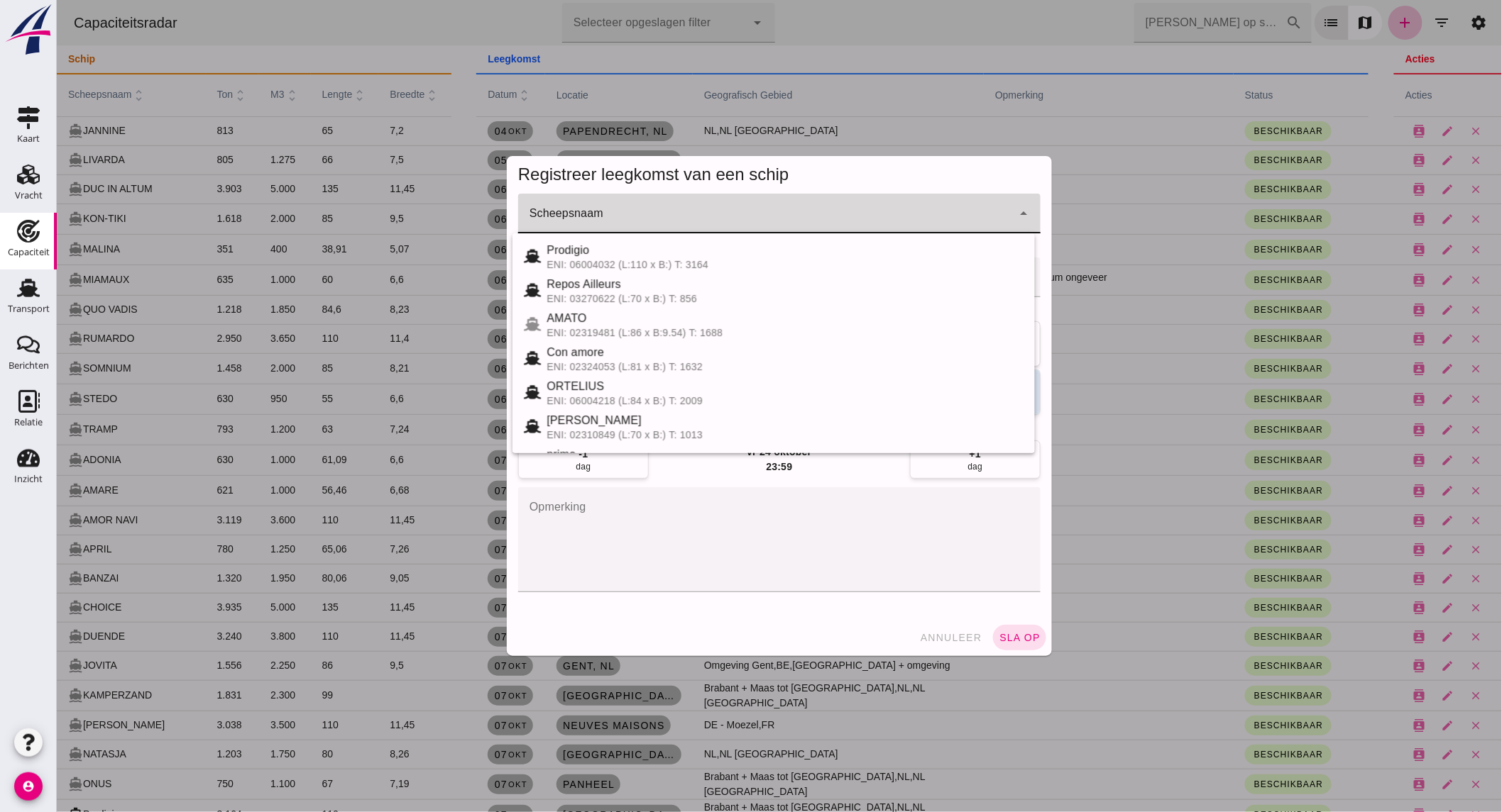
click at [835, 219] on input "Scheepsnaam" at bounding box center [764, 220] width 494 height 17
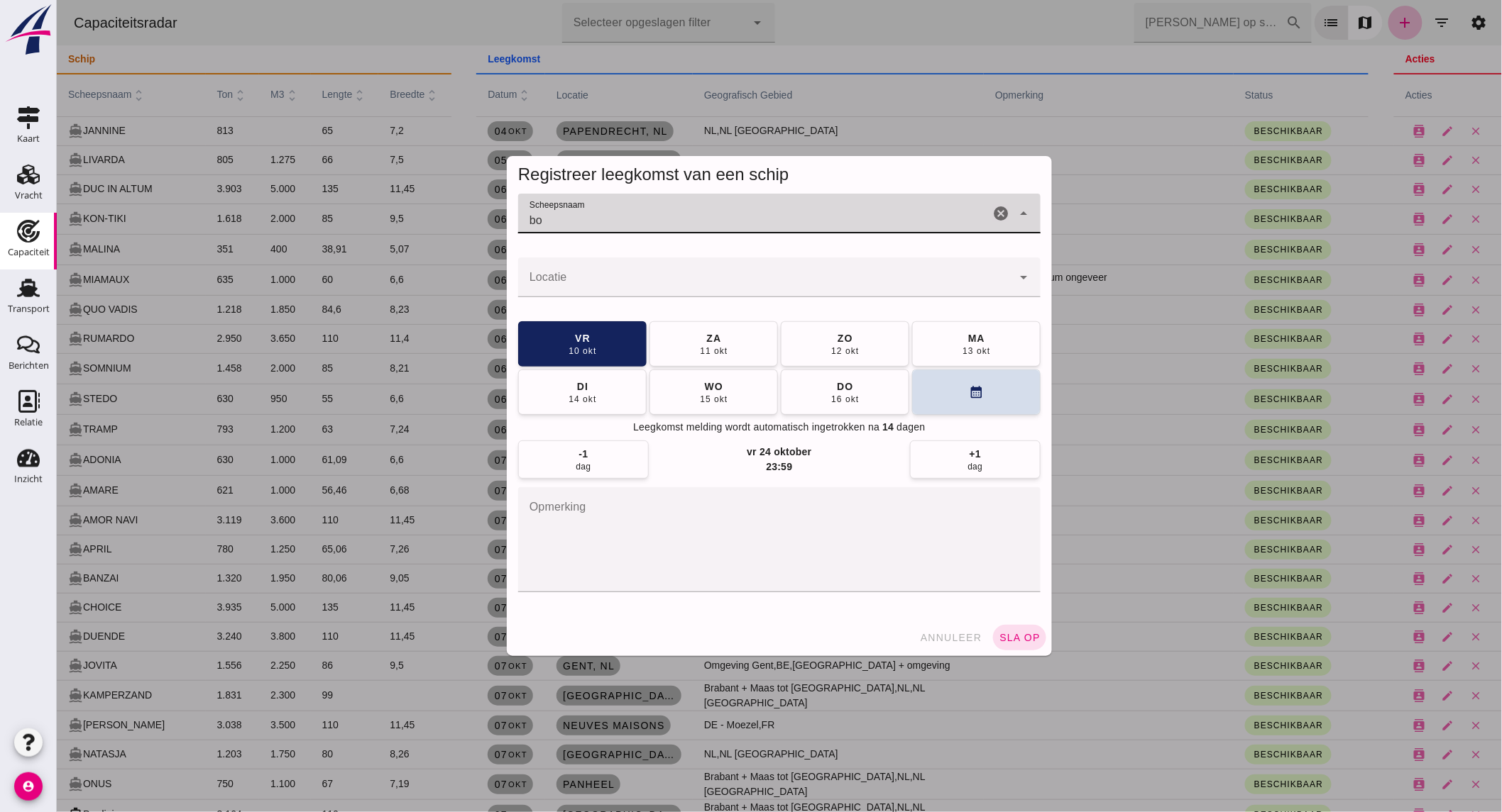
type input "b"
type input "bom"
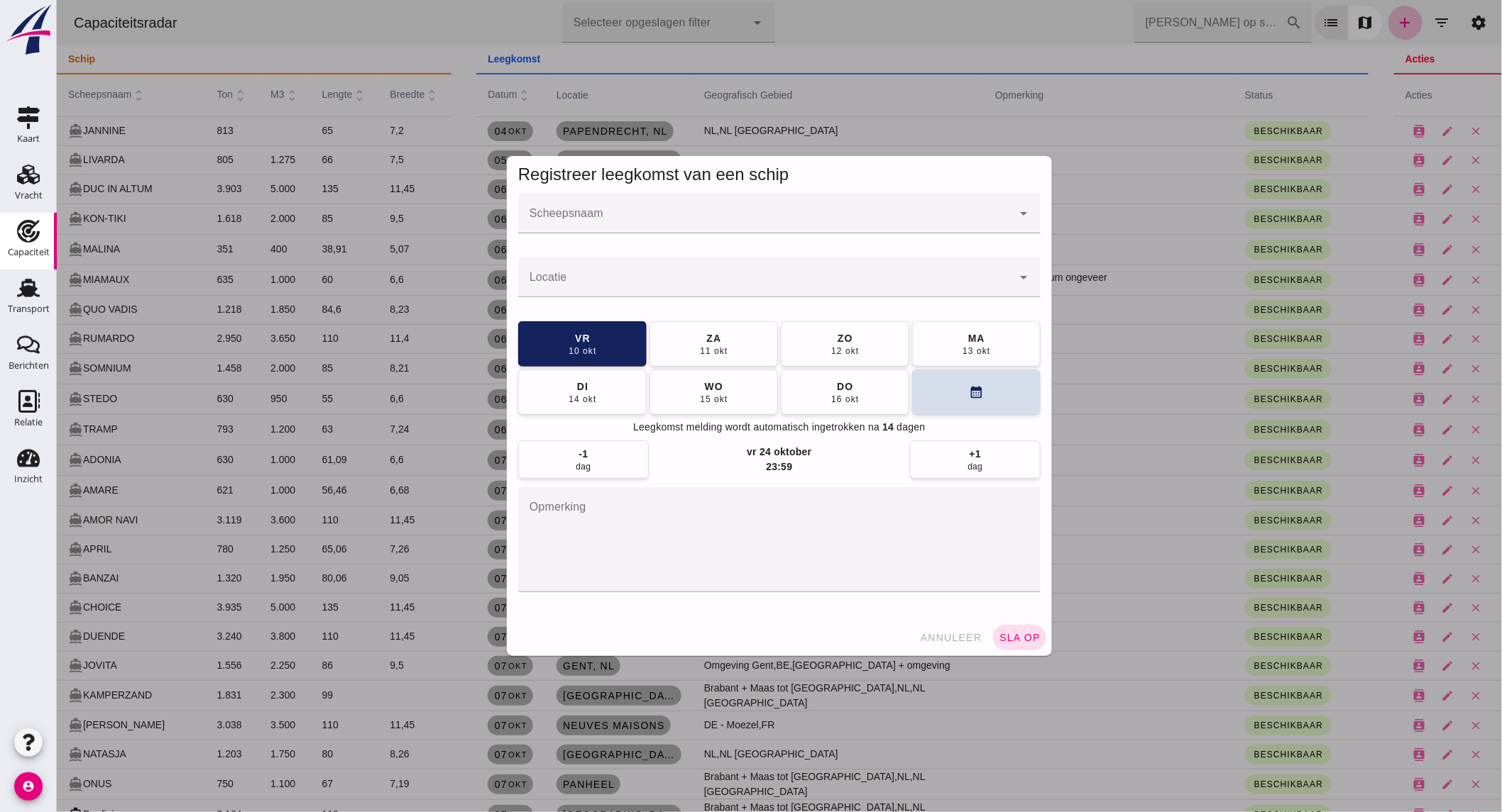
click at [762, 217] on input "Scheepsnaam" at bounding box center [764, 220] width 494 height 17
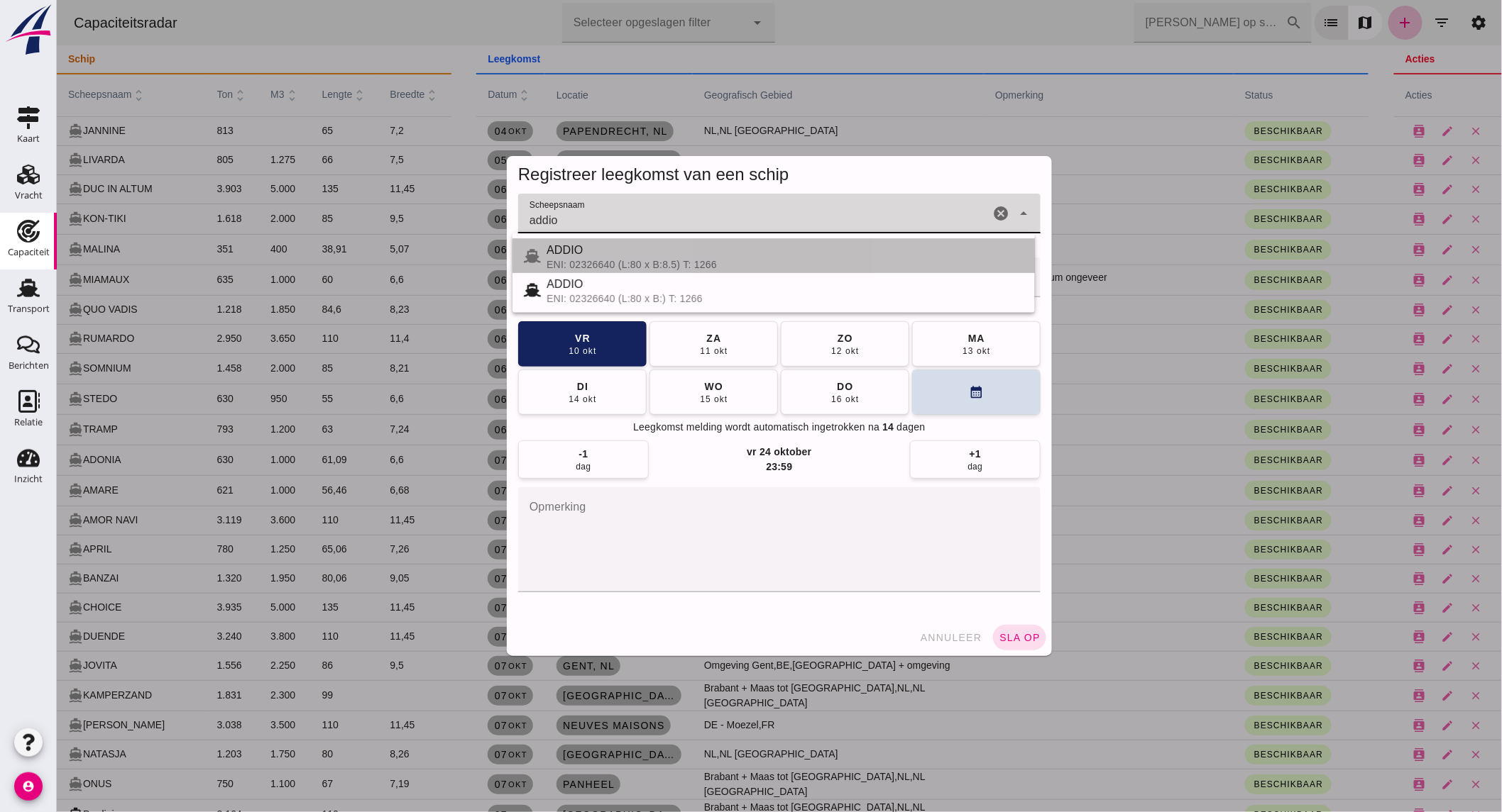
click at [650, 253] on div "ADDIO" at bounding box center [785, 249] width 477 height 17
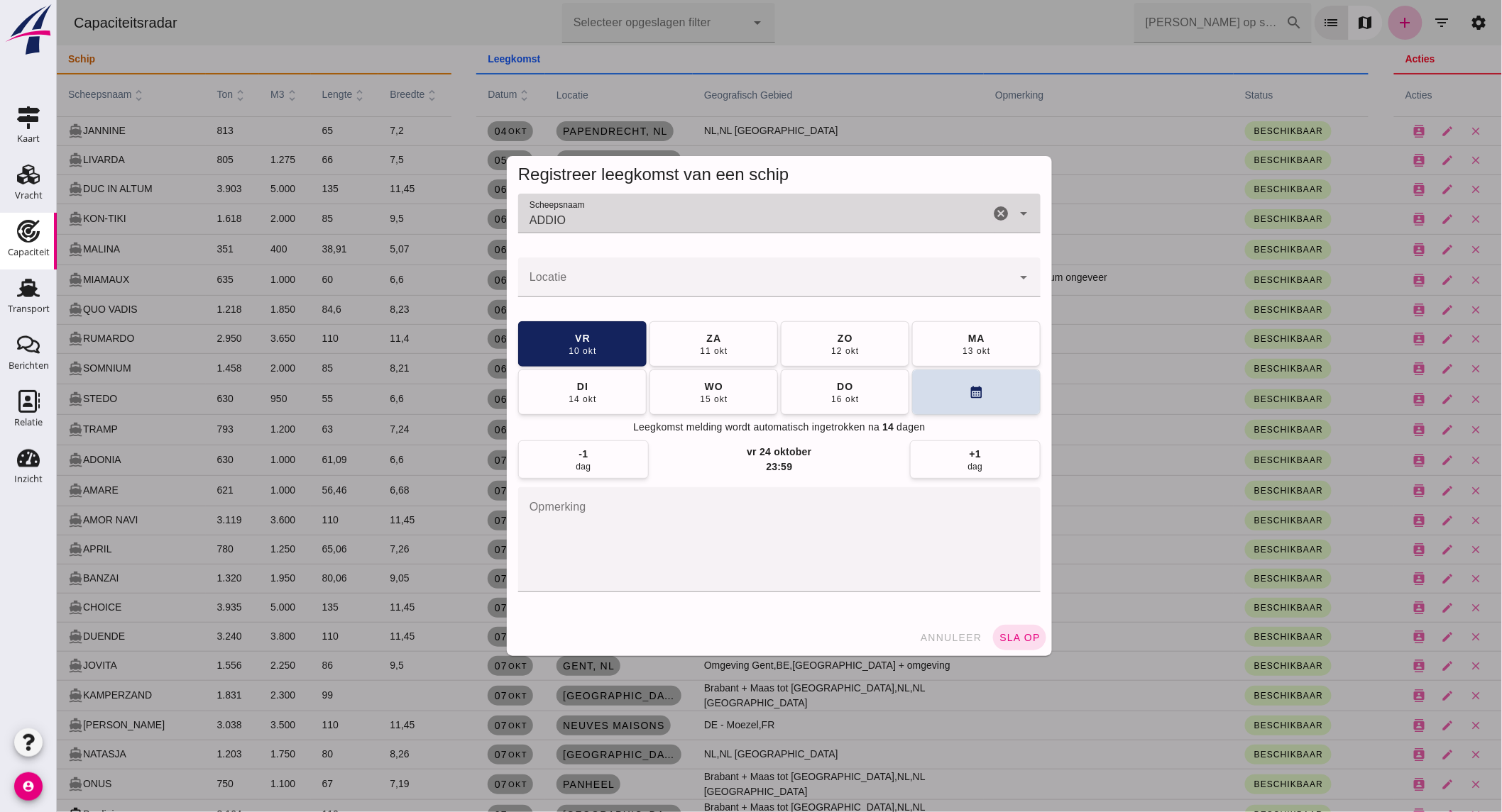
type input "ADDIO"
click at [631, 289] on input "Locatie" at bounding box center [764, 284] width 494 height 17
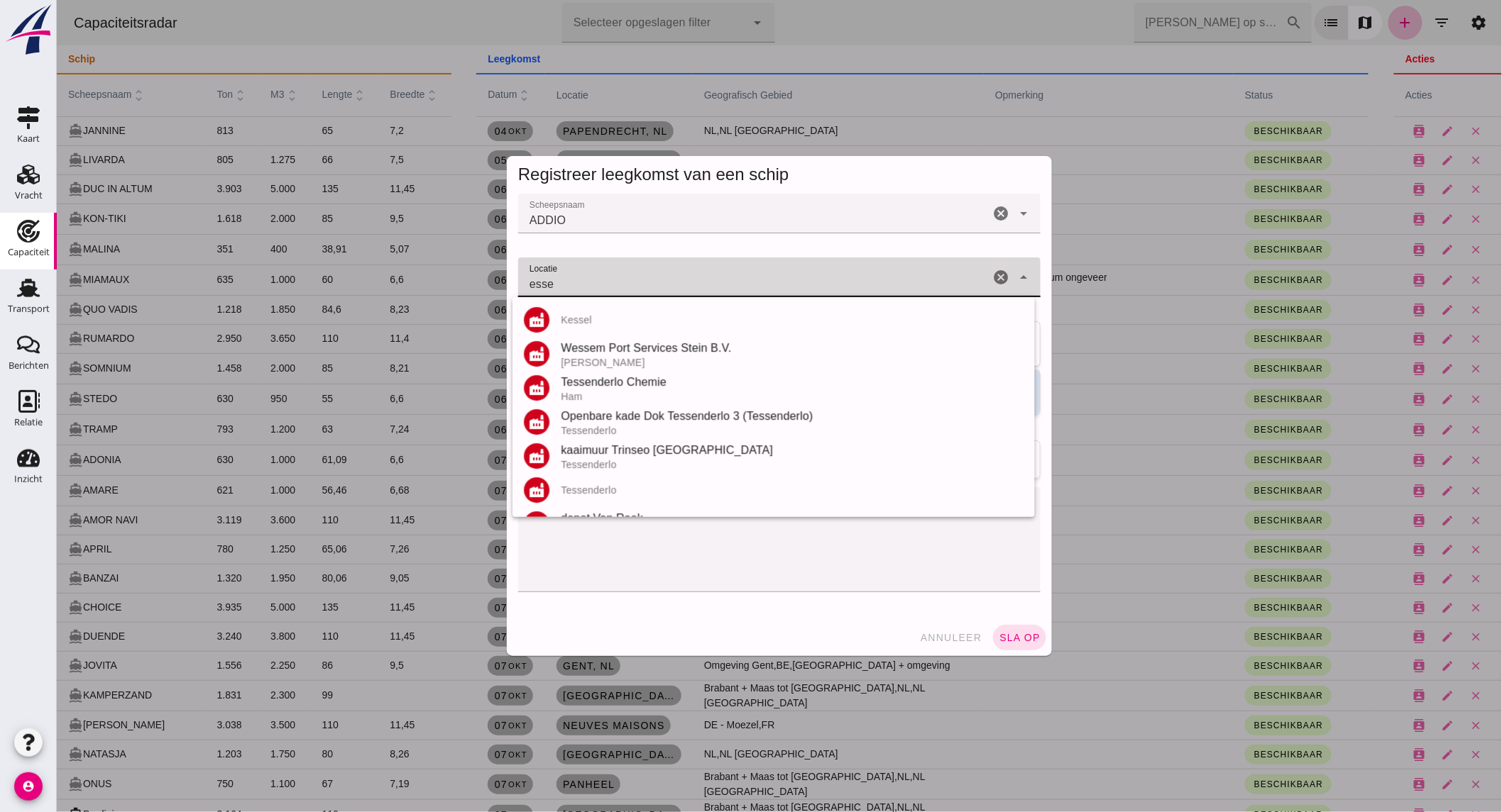
scroll to position [301, 0]
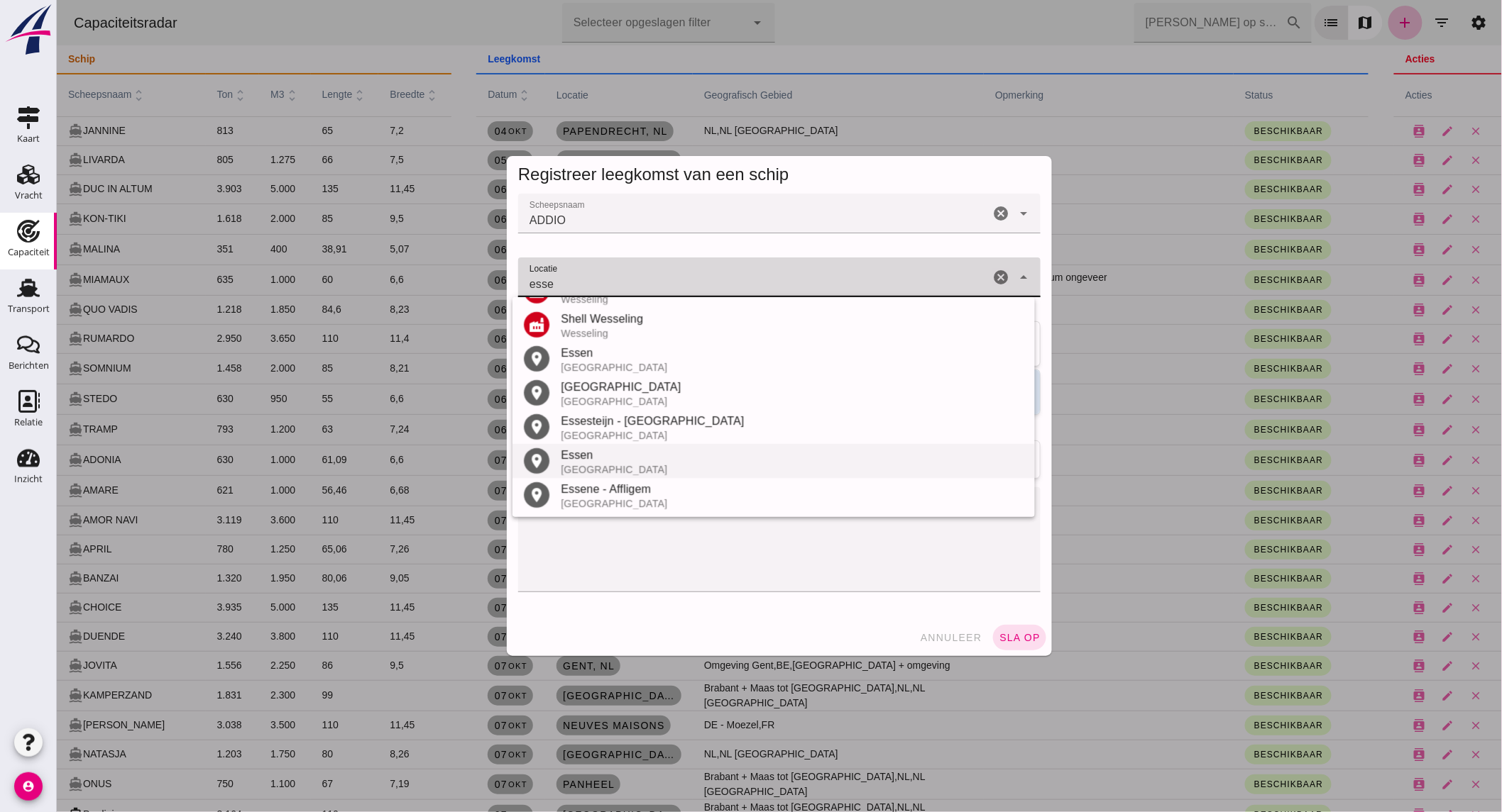
click at [620, 452] on div "Essen" at bounding box center [791, 455] width 463 height 17
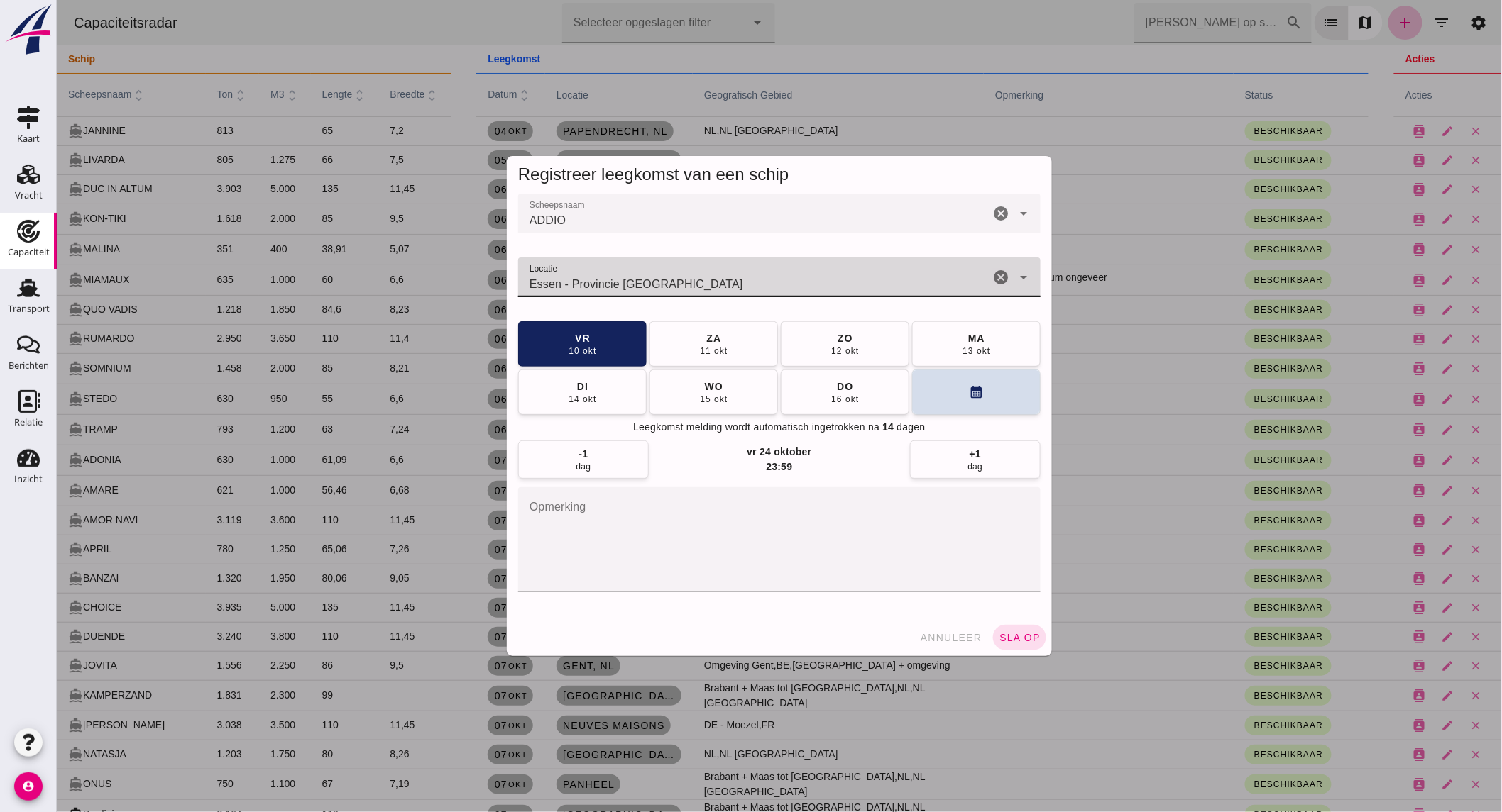
click at [690, 277] on input "Essen - Provincie [GEOGRAPHIC_DATA]" at bounding box center [753, 284] width 472 height 17
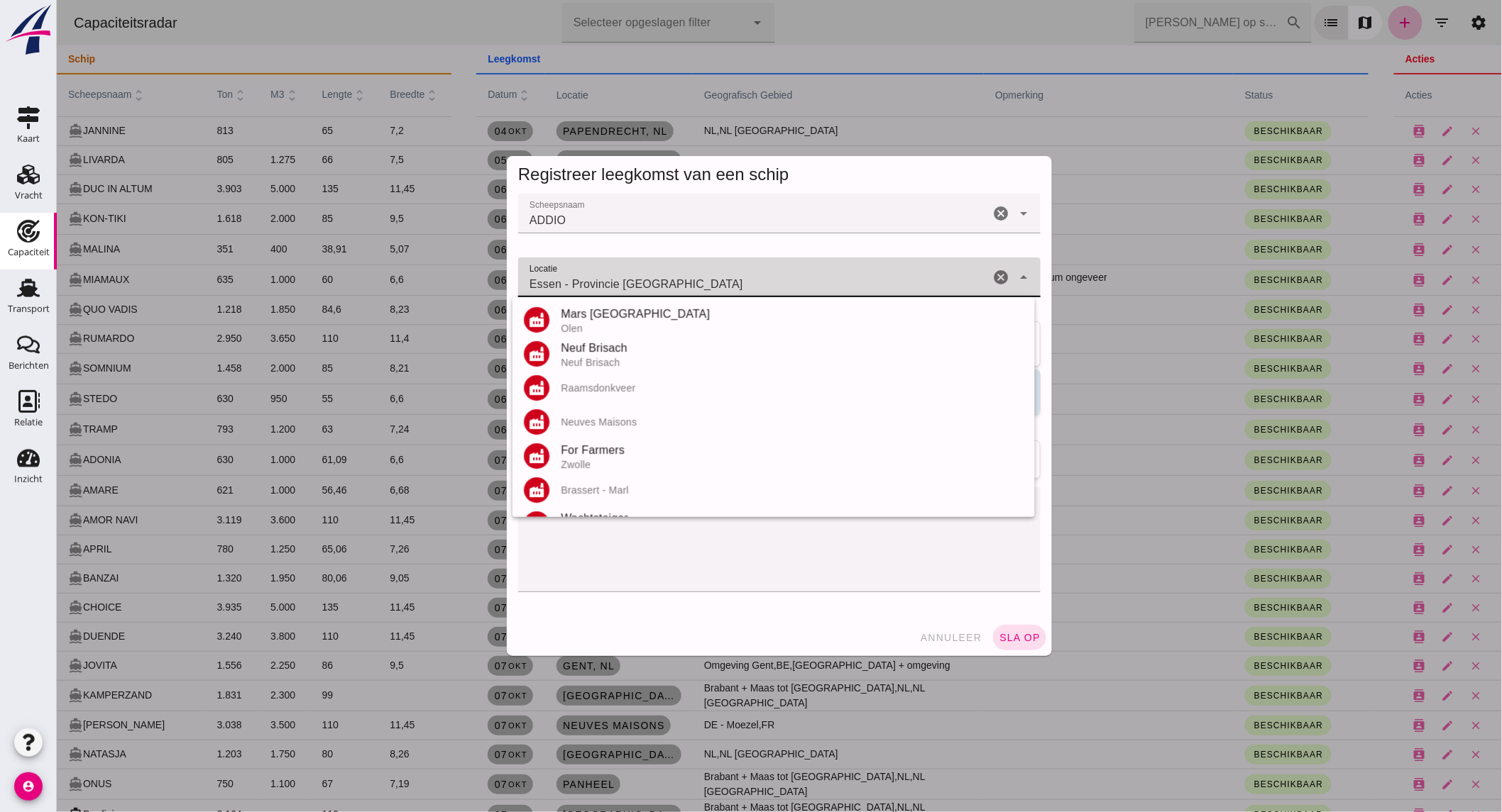
click at [690, 277] on input "Essen - Provincie [GEOGRAPHIC_DATA]" at bounding box center [753, 284] width 472 height 17
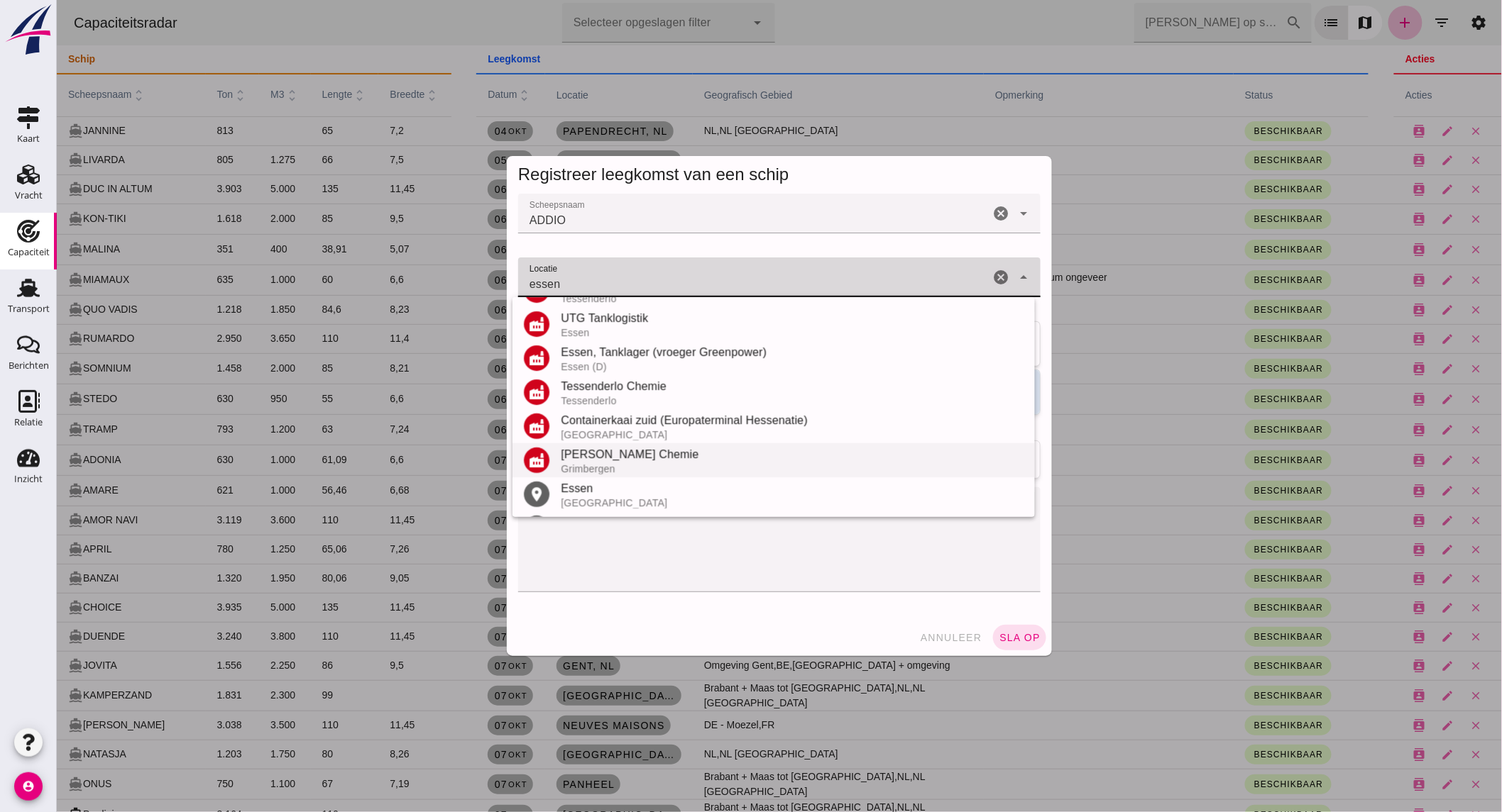
scroll to position [244, 0]
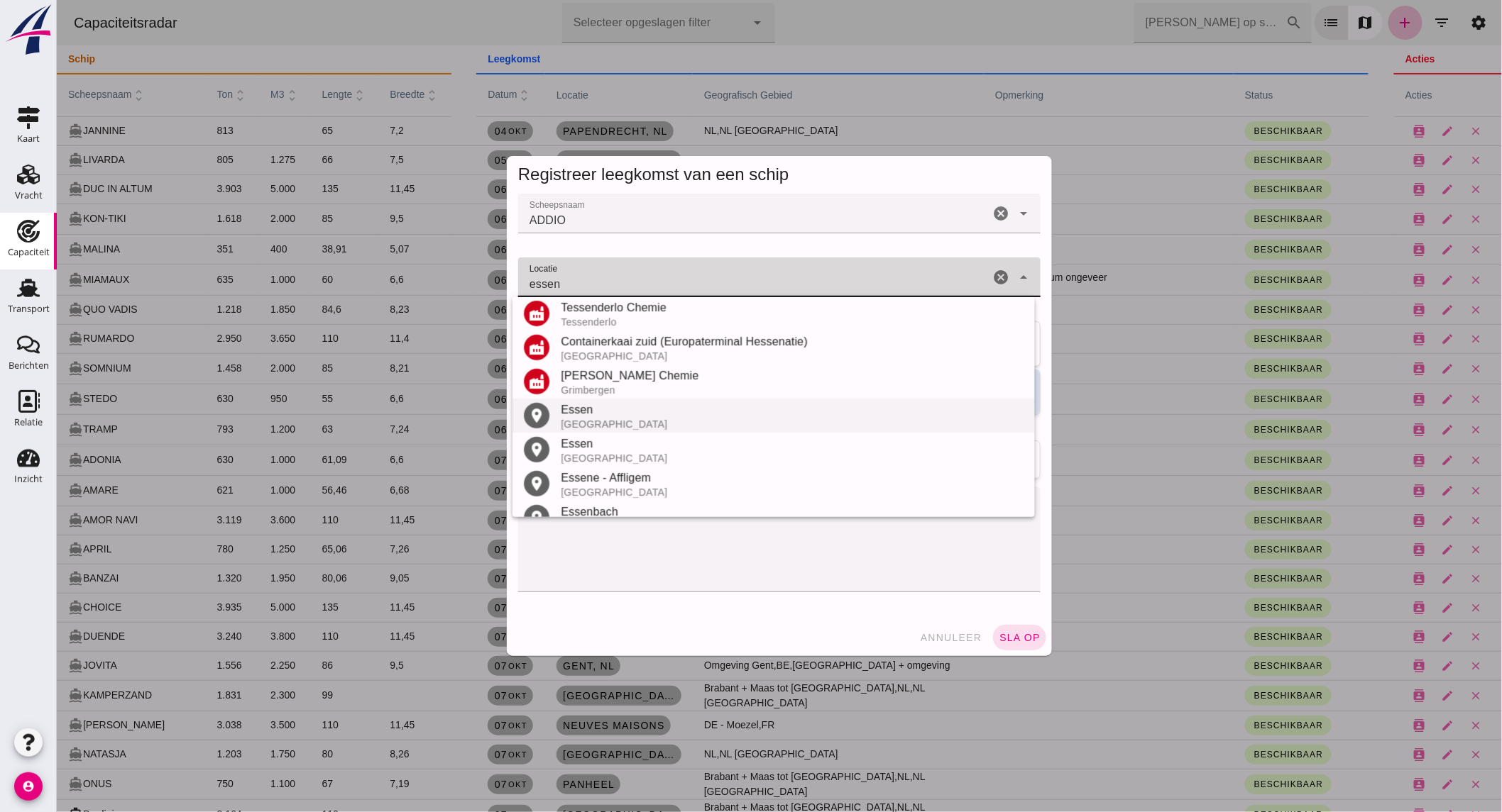
click at [629, 420] on div "[GEOGRAPHIC_DATA]" at bounding box center [791, 424] width 463 height 12
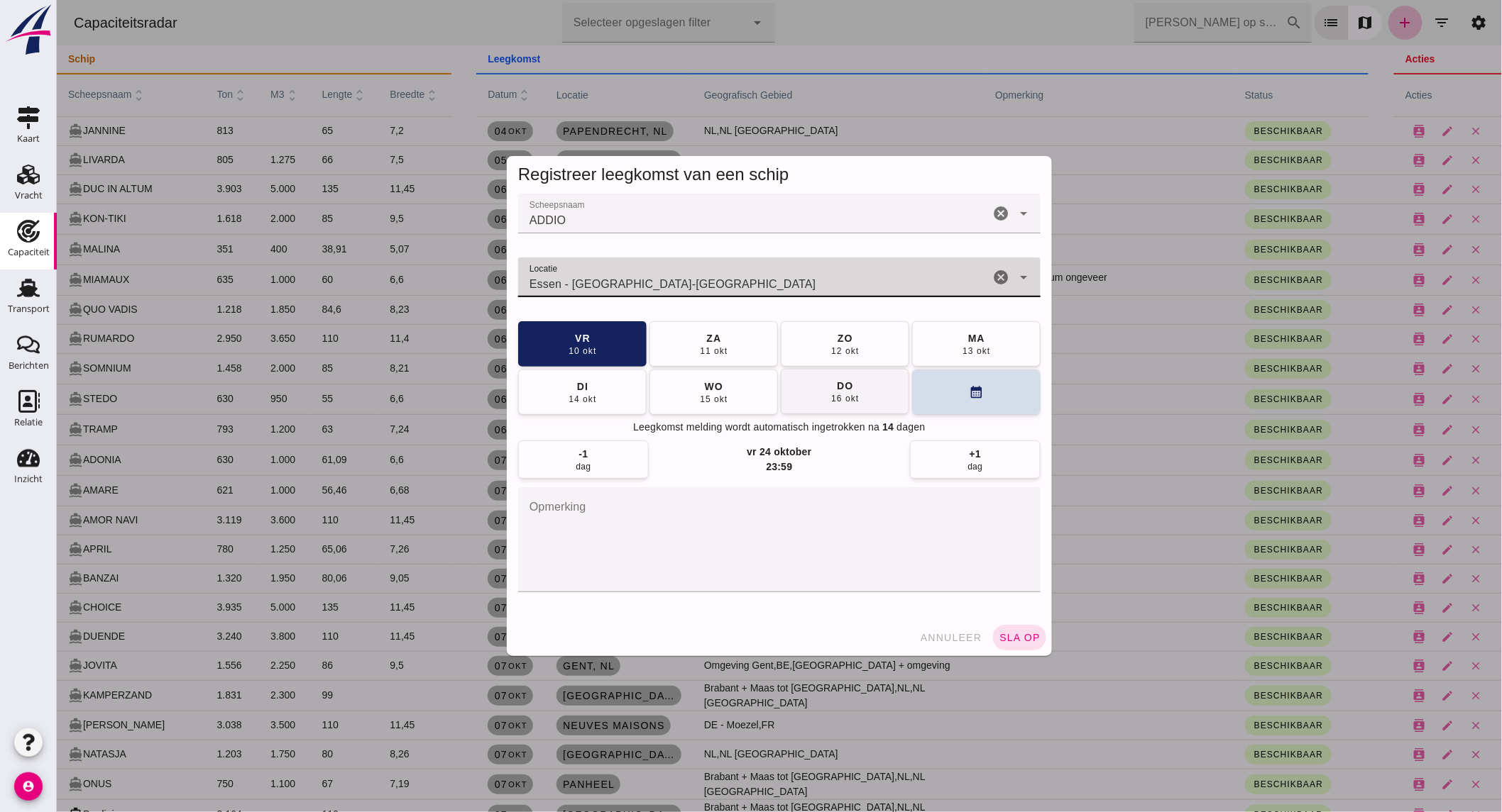
type input "Essen - [GEOGRAPHIC_DATA]-[GEOGRAPHIC_DATA]"
click at [823, 393] on button "[DATE]" at bounding box center [844, 392] width 129 height 45
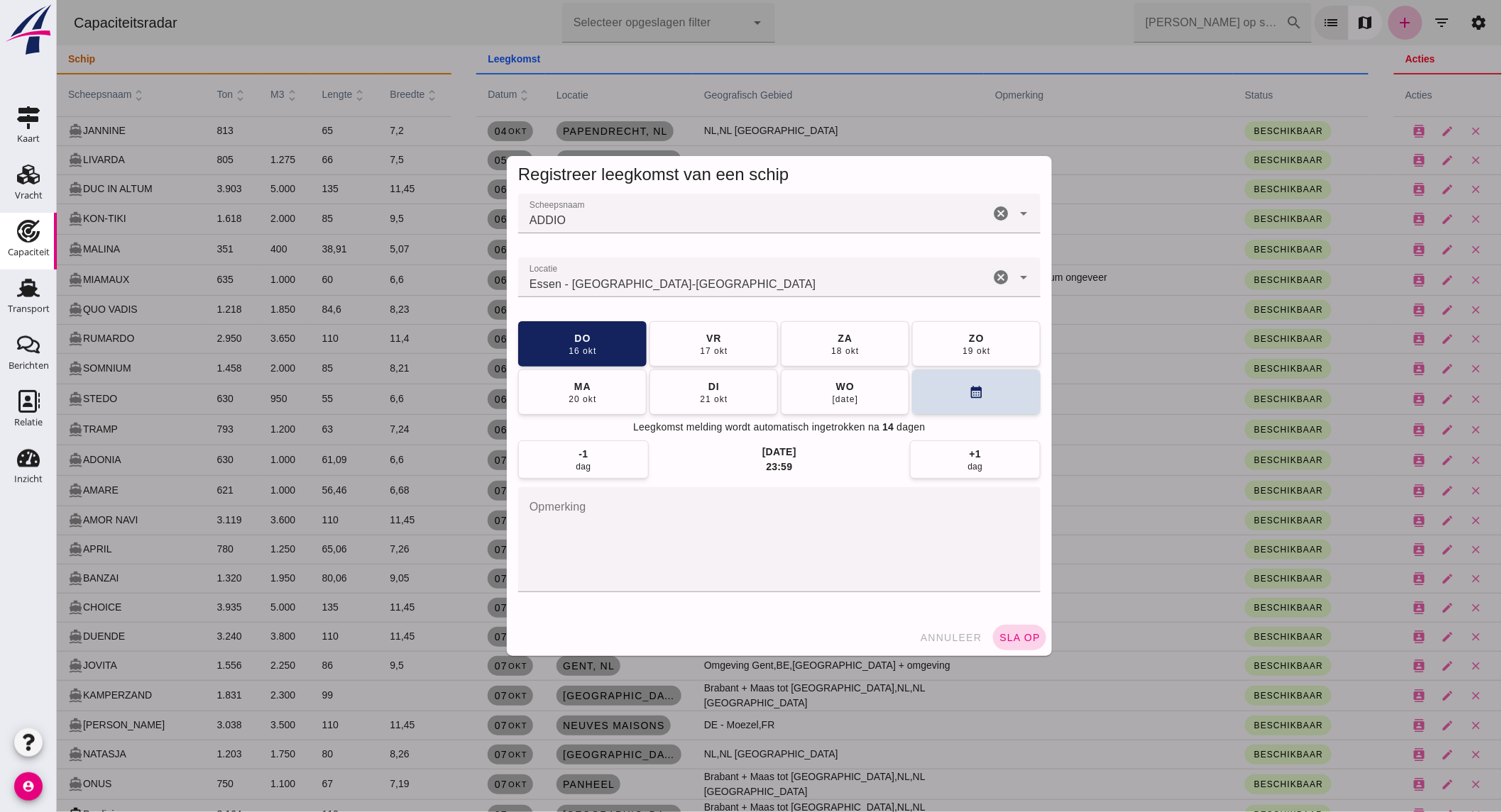
click at [1008, 631] on button "sla op" at bounding box center [1019, 638] width 53 height 26
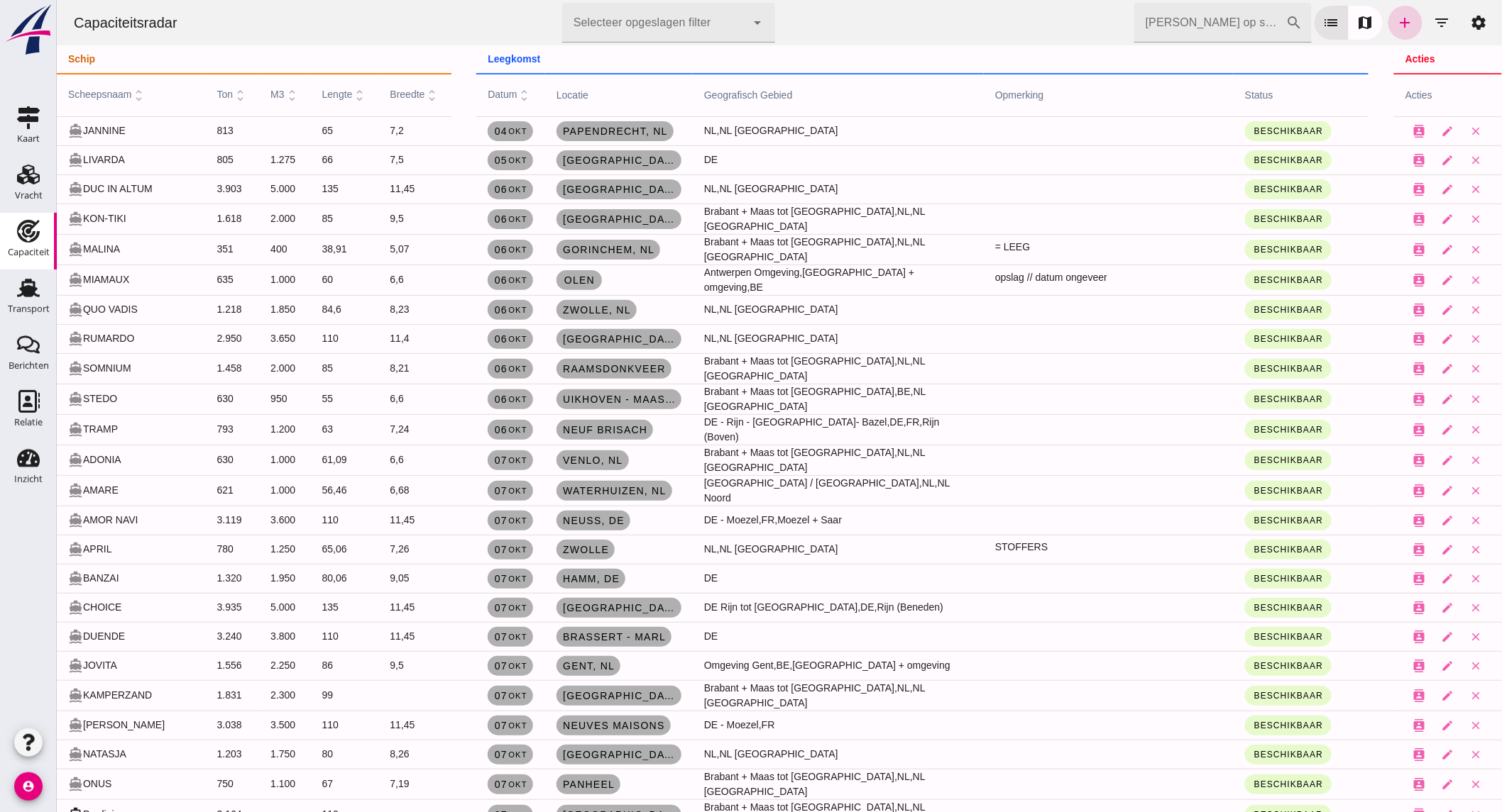
click at [1396, 23] on icon "add" at bounding box center [1404, 22] width 17 height 17
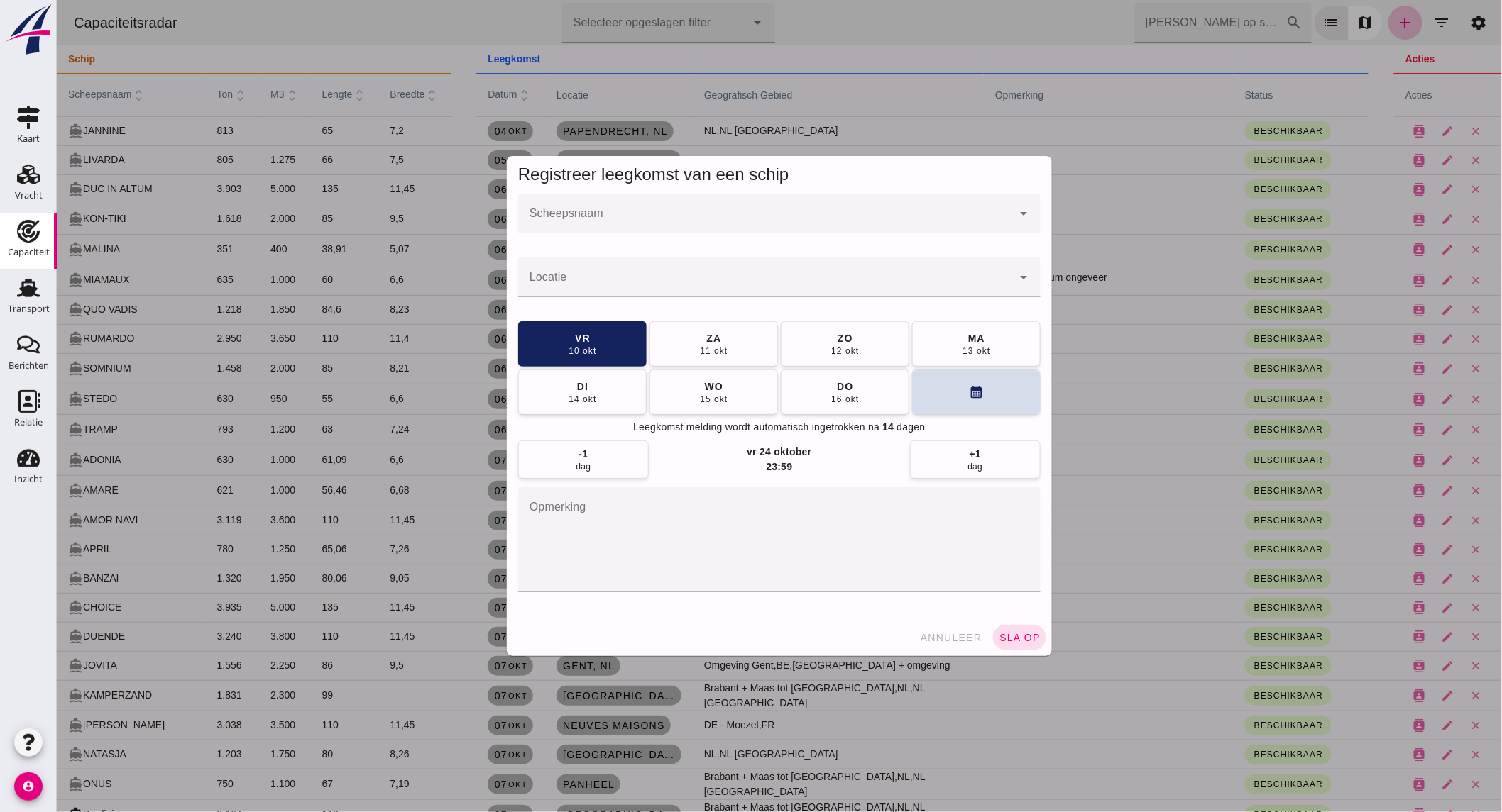
click at [756, 219] on input "Scheepsnaam" at bounding box center [764, 220] width 494 height 17
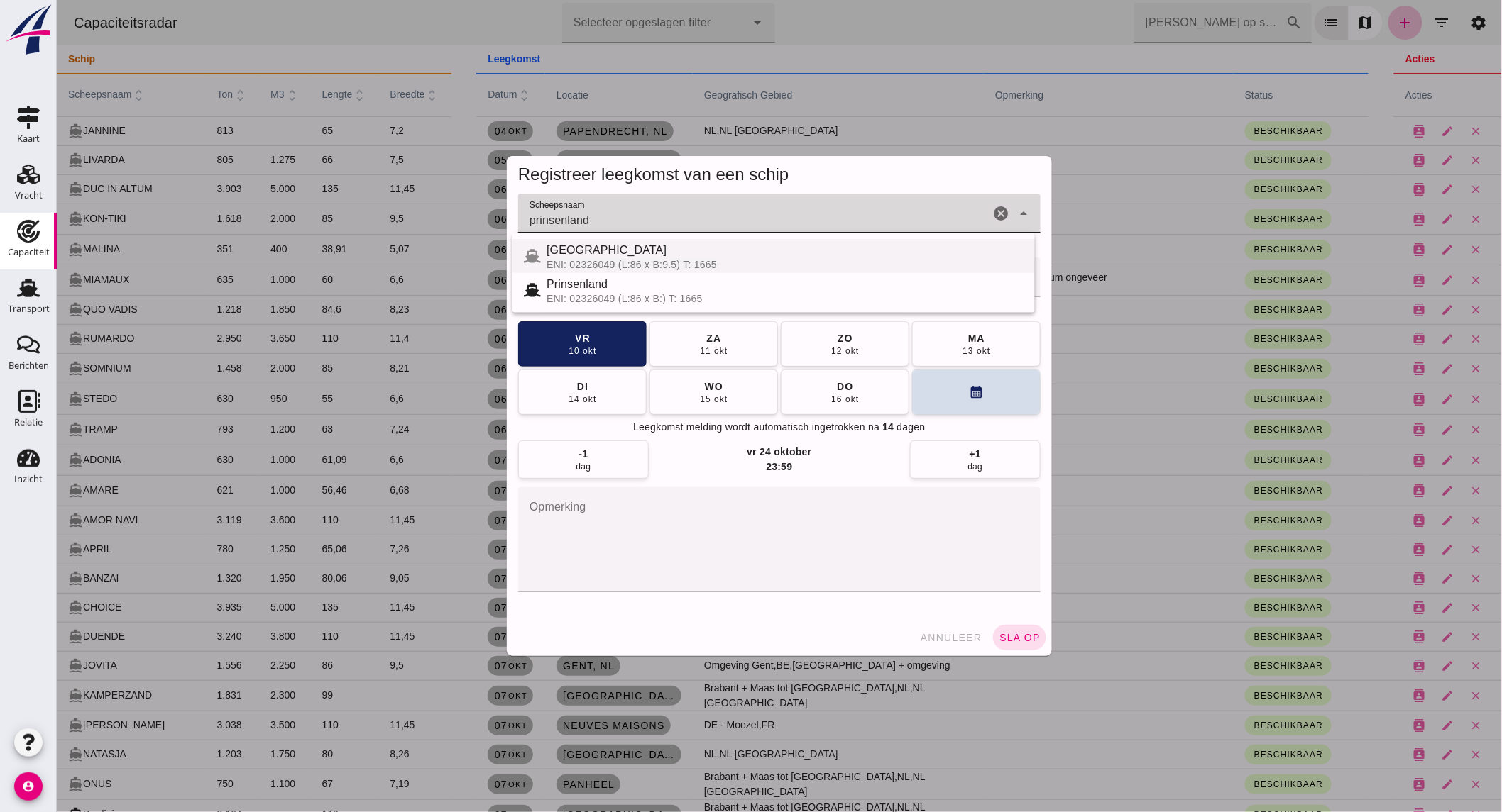
click at [605, 259] on div "ENI: 02326049 (L:86 x B:9.5) T: 1665" at bounding box center [785, 265] width 477 height 12
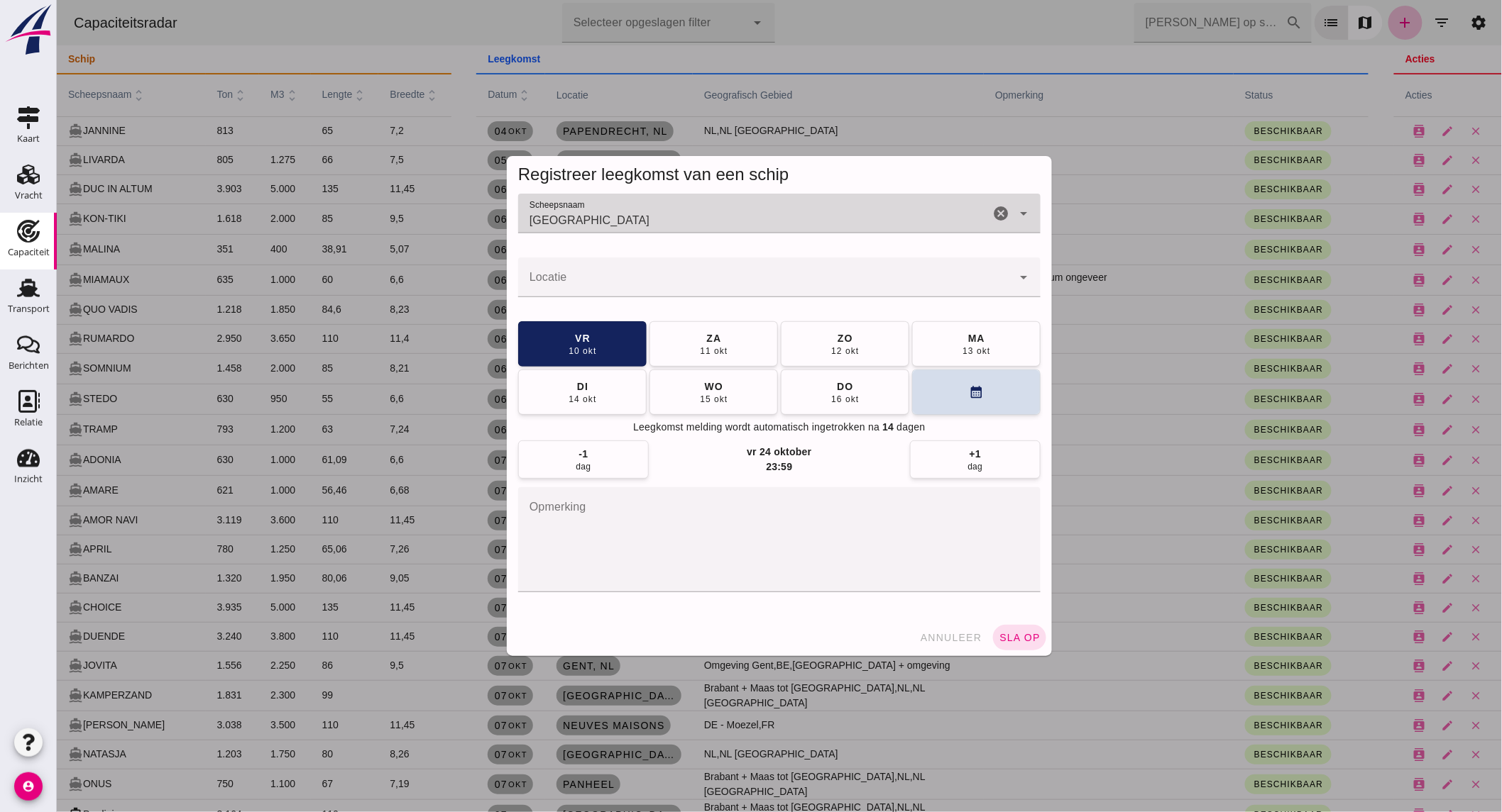
type input "[GEOGRAPHIC_DATA]"
click at [597, 278] on input "Locatie" at bounding box center [764, 284] width 494 height 17
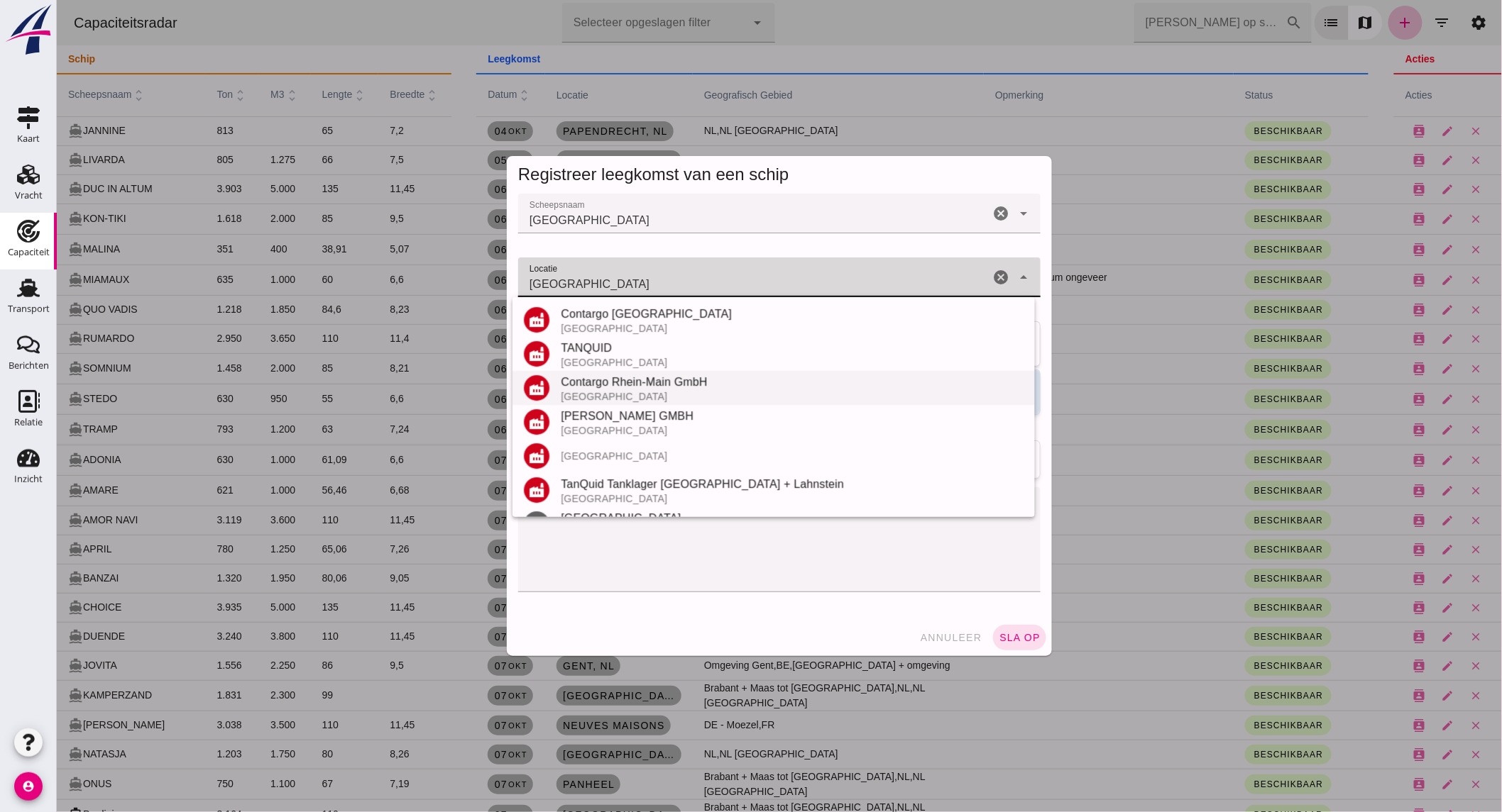
scroll to position [166, 0]
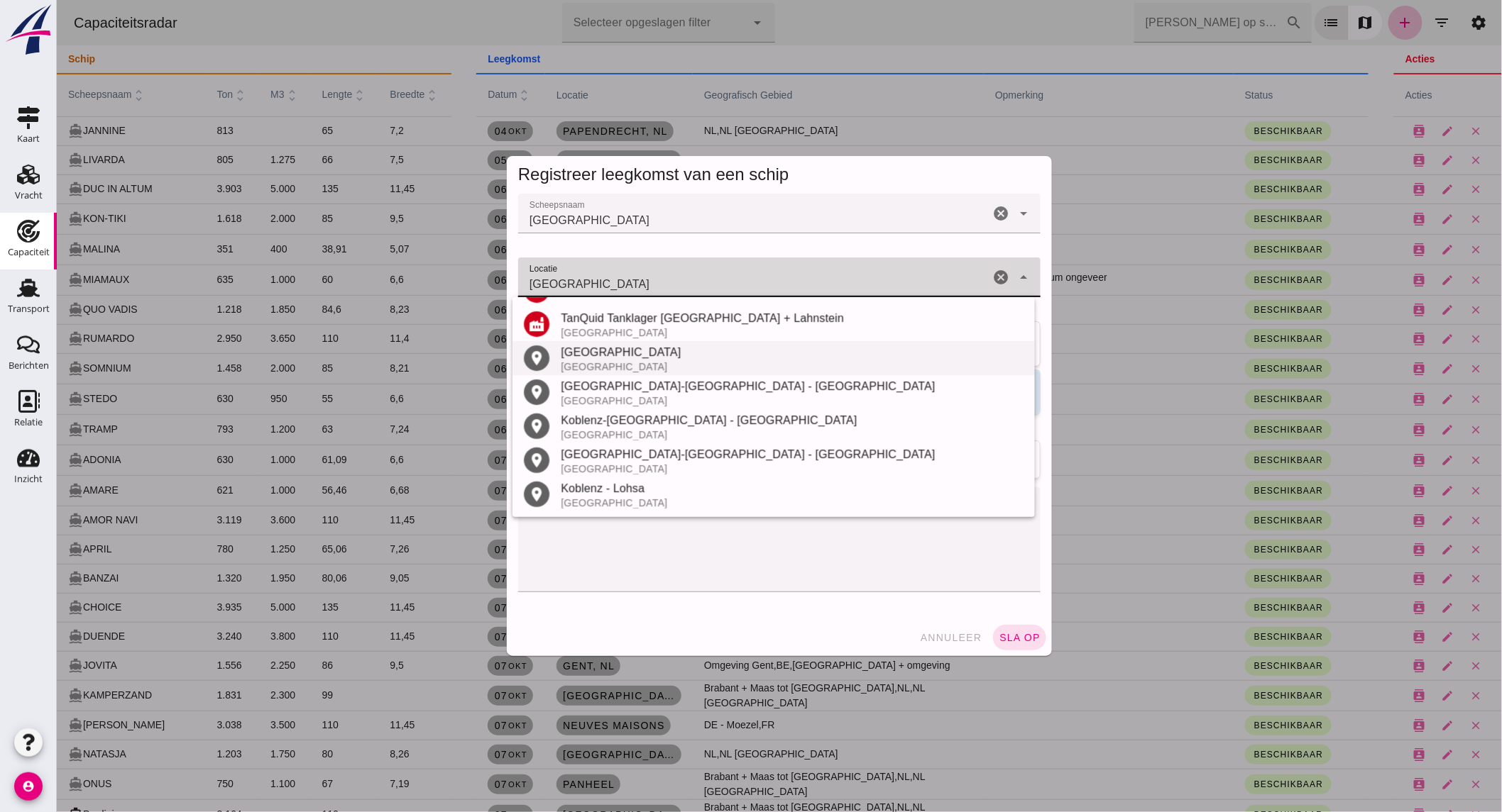
click at [639, 356] on div "[GEOGRAPHIC_DATA]" at bounding box center [791, 352] width 463 height 17
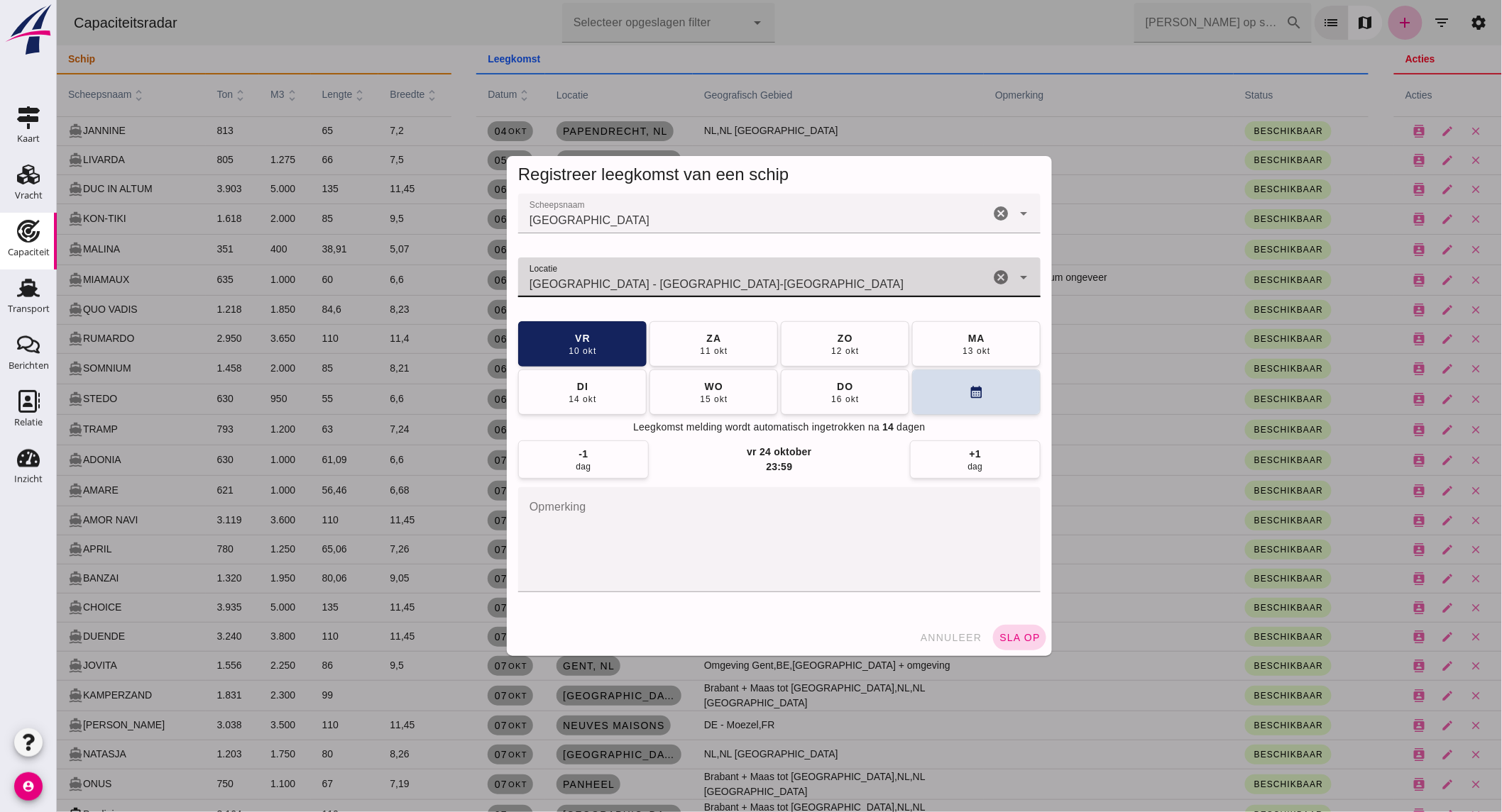
type input "[GEOGRAPHIC_DATA] - [GEOGRAPHIC_DATA]-[GEOGRAPHIC_DATA]"
click at [1007, 635] on span "sla op" at bounding box center [1019, 638] width 42 height 12
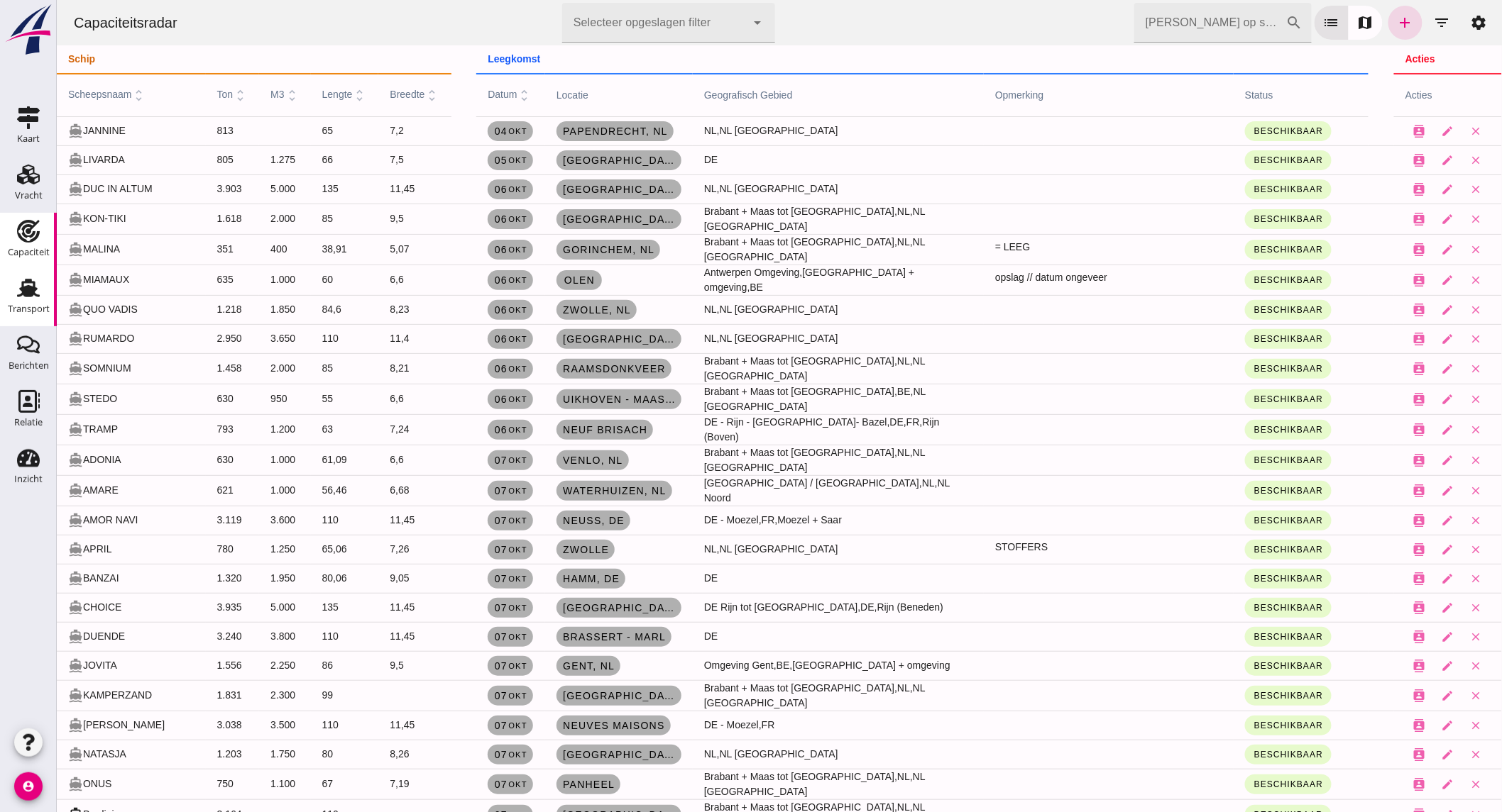
click at [39, 296] on div "Transport" at bounding box center [28, 288] width 34 height 23
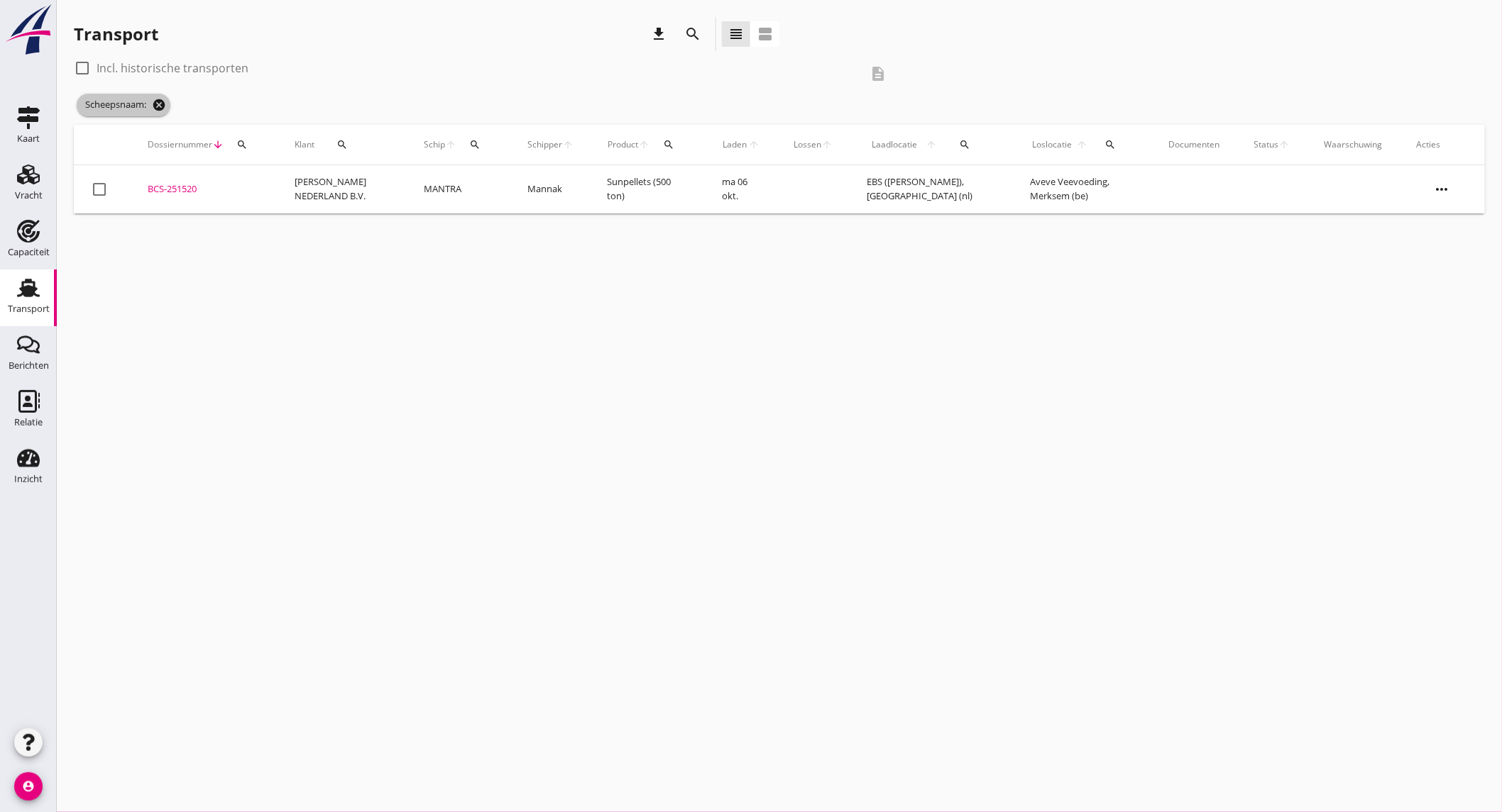
click at [158, 103] on icon "cancel" at bounding box center [159, 105] width 14 height 14
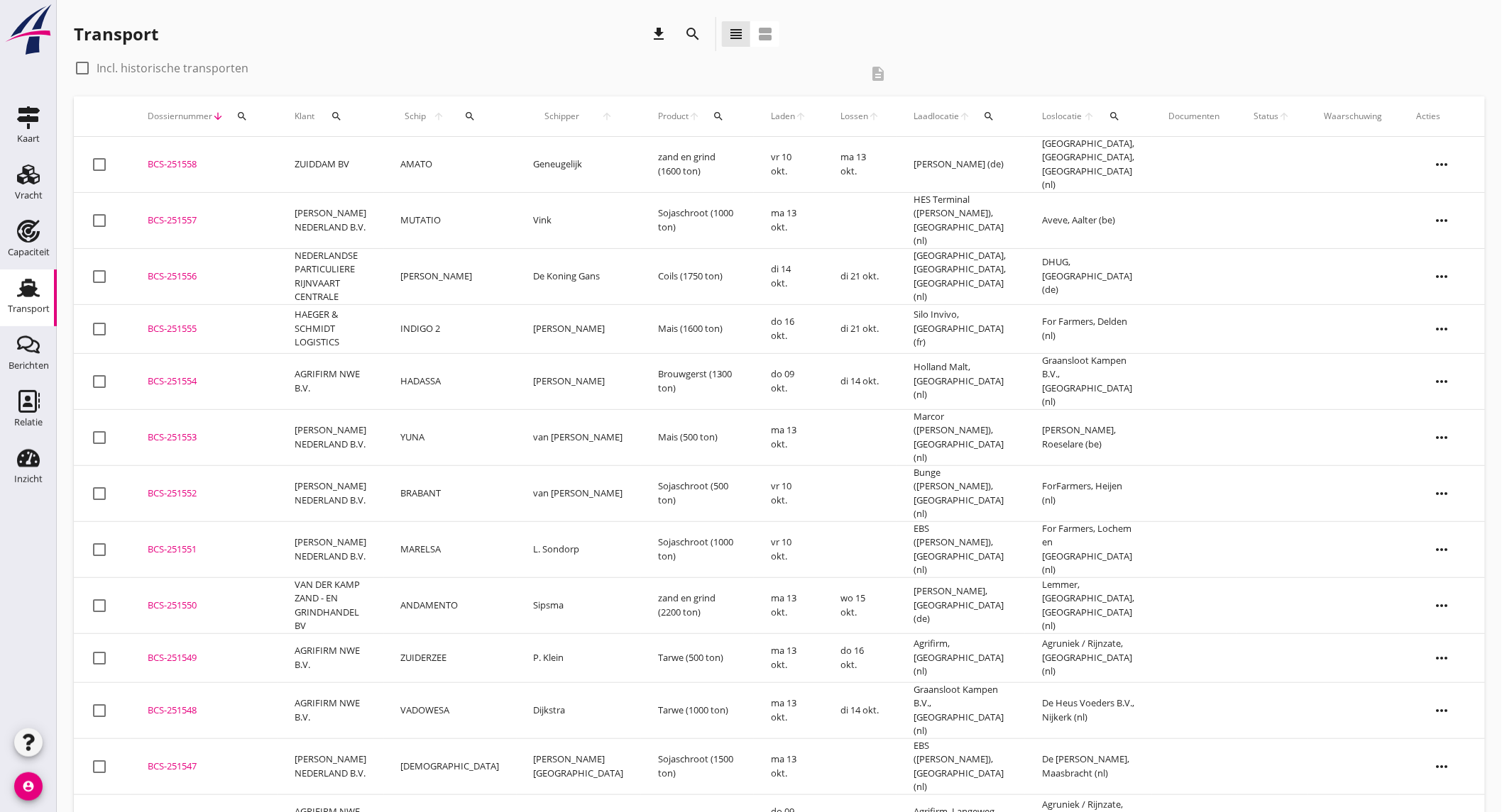
click at [321, 161] on td "ZUIDDAM BV" at bounding box center [331, 164] width 106 height 56
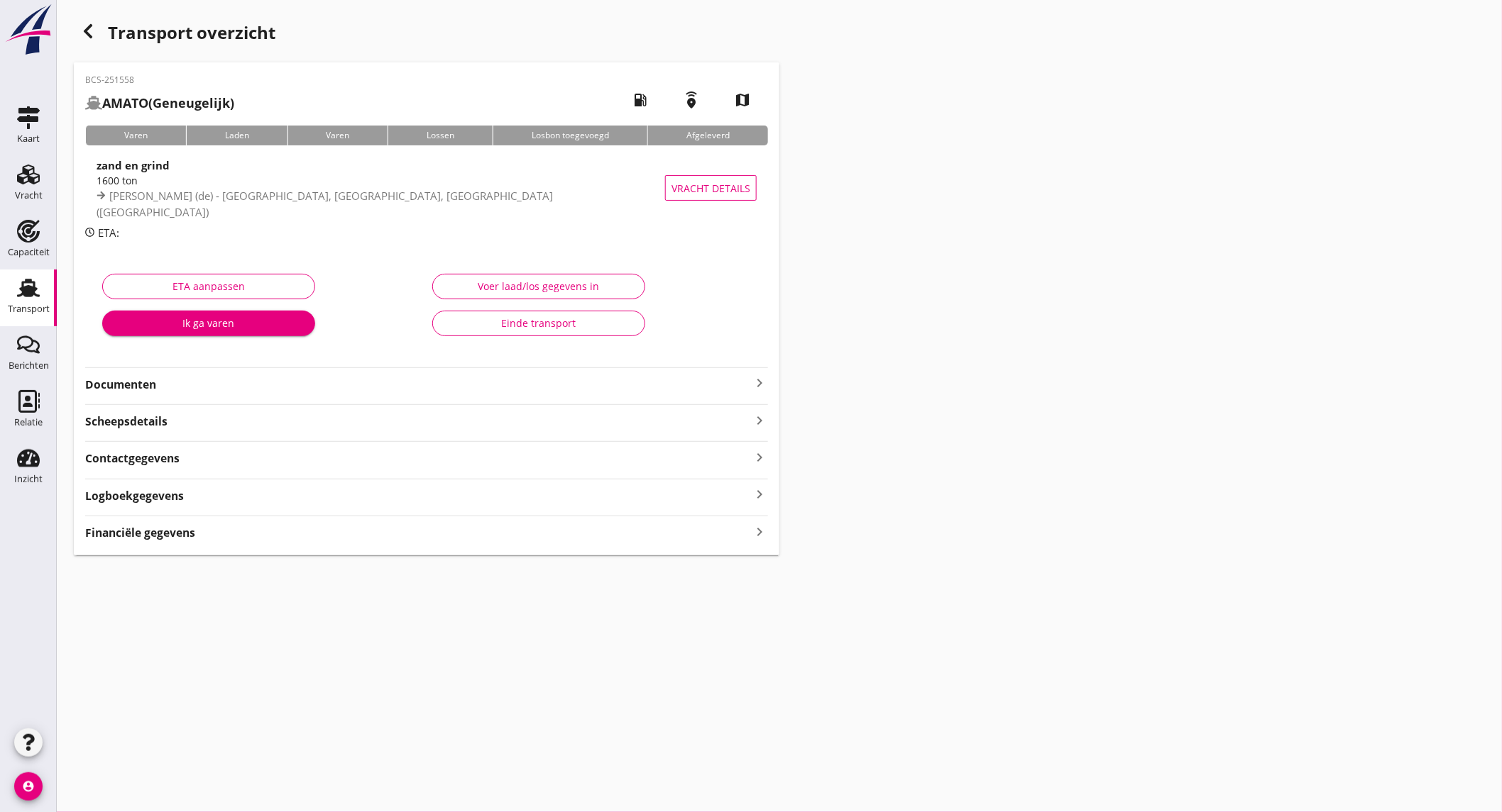
click at [274, 523] on div "Financiële gegevens keyboard_arrow_right" at bounding box center [426, 532] width 683 height 20
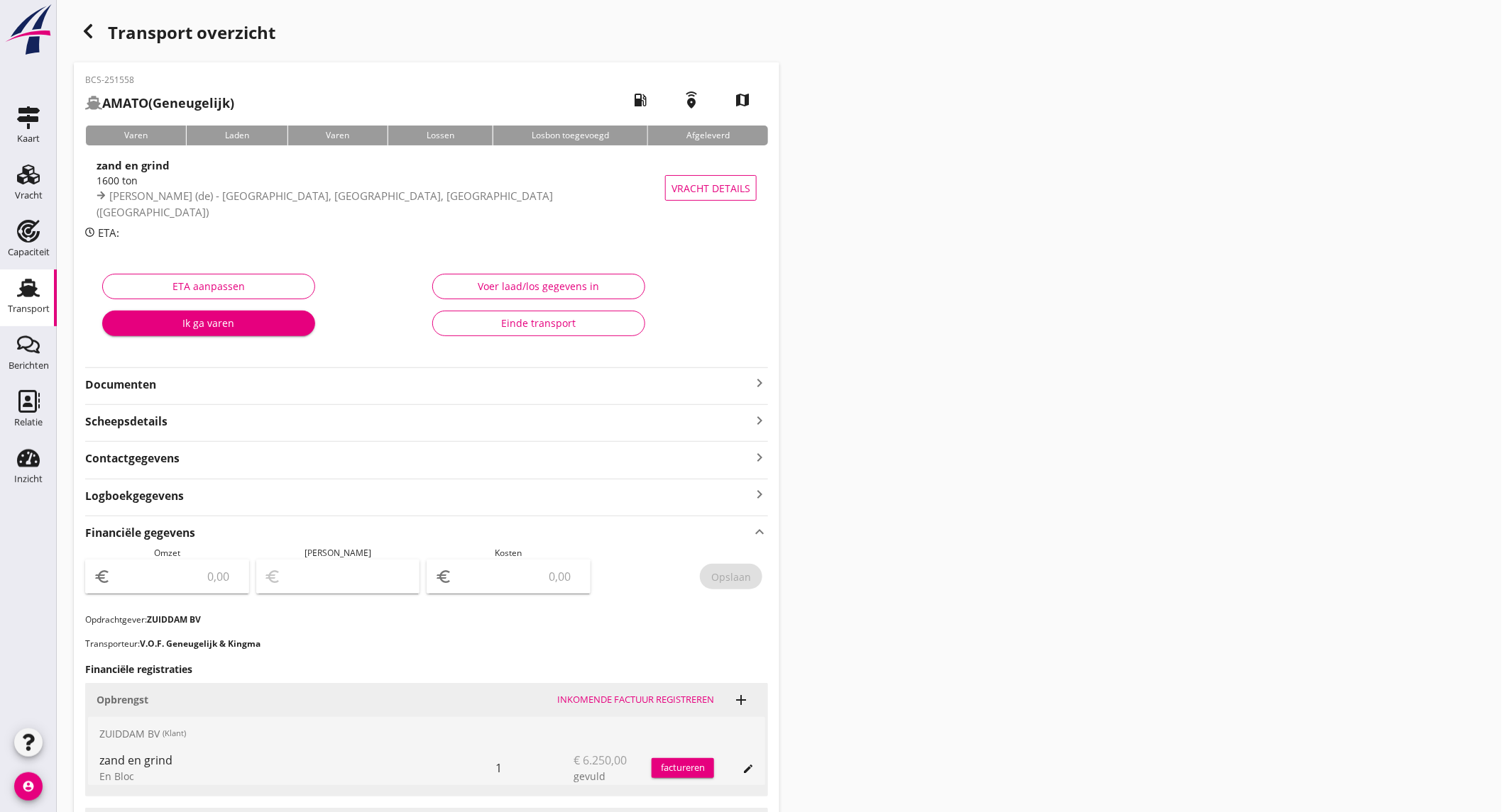
click at [203, 579] on input "number" at bounding box center [177, 576] width 127 height 23
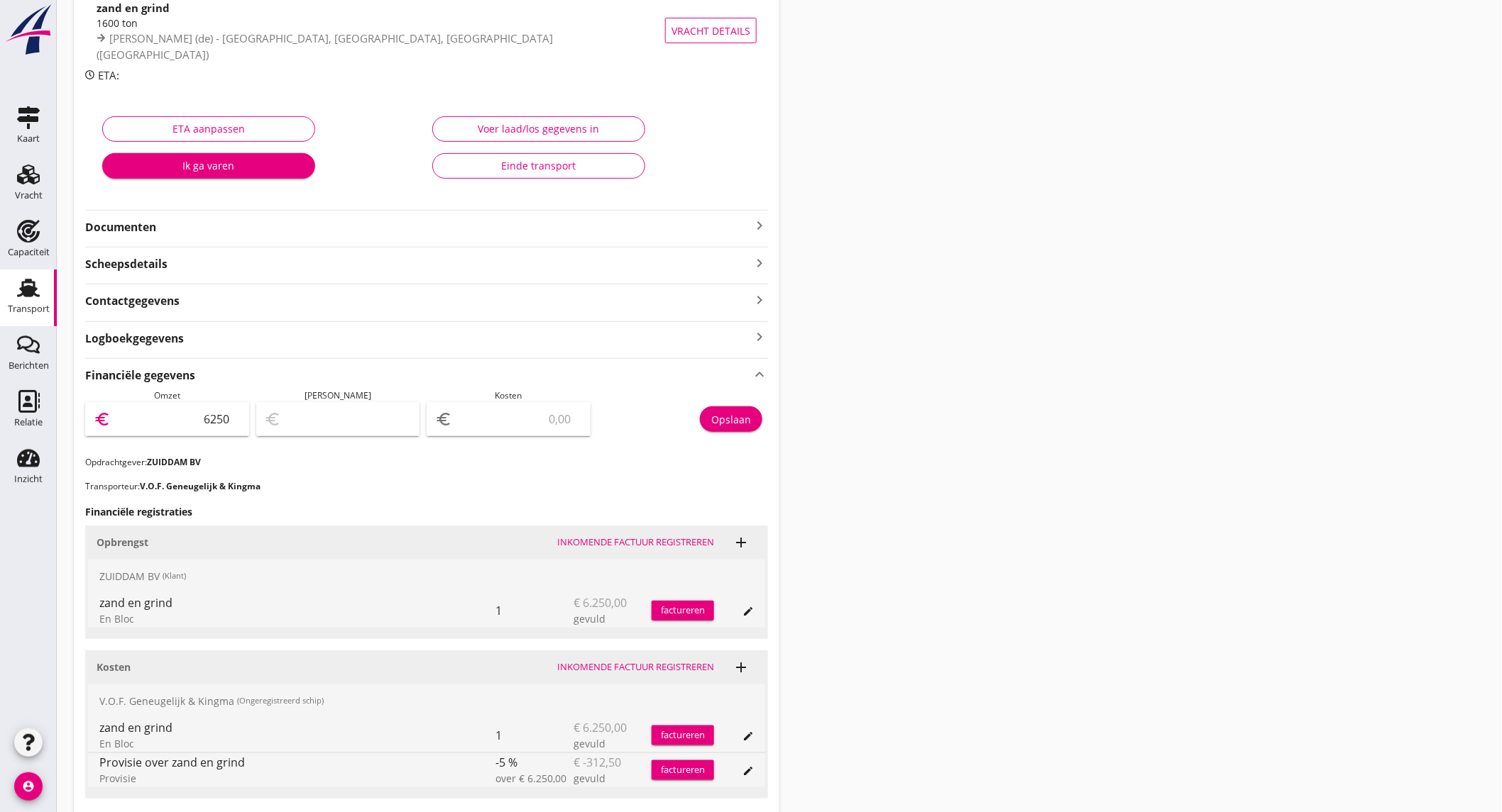
scroll to position [237, 0]
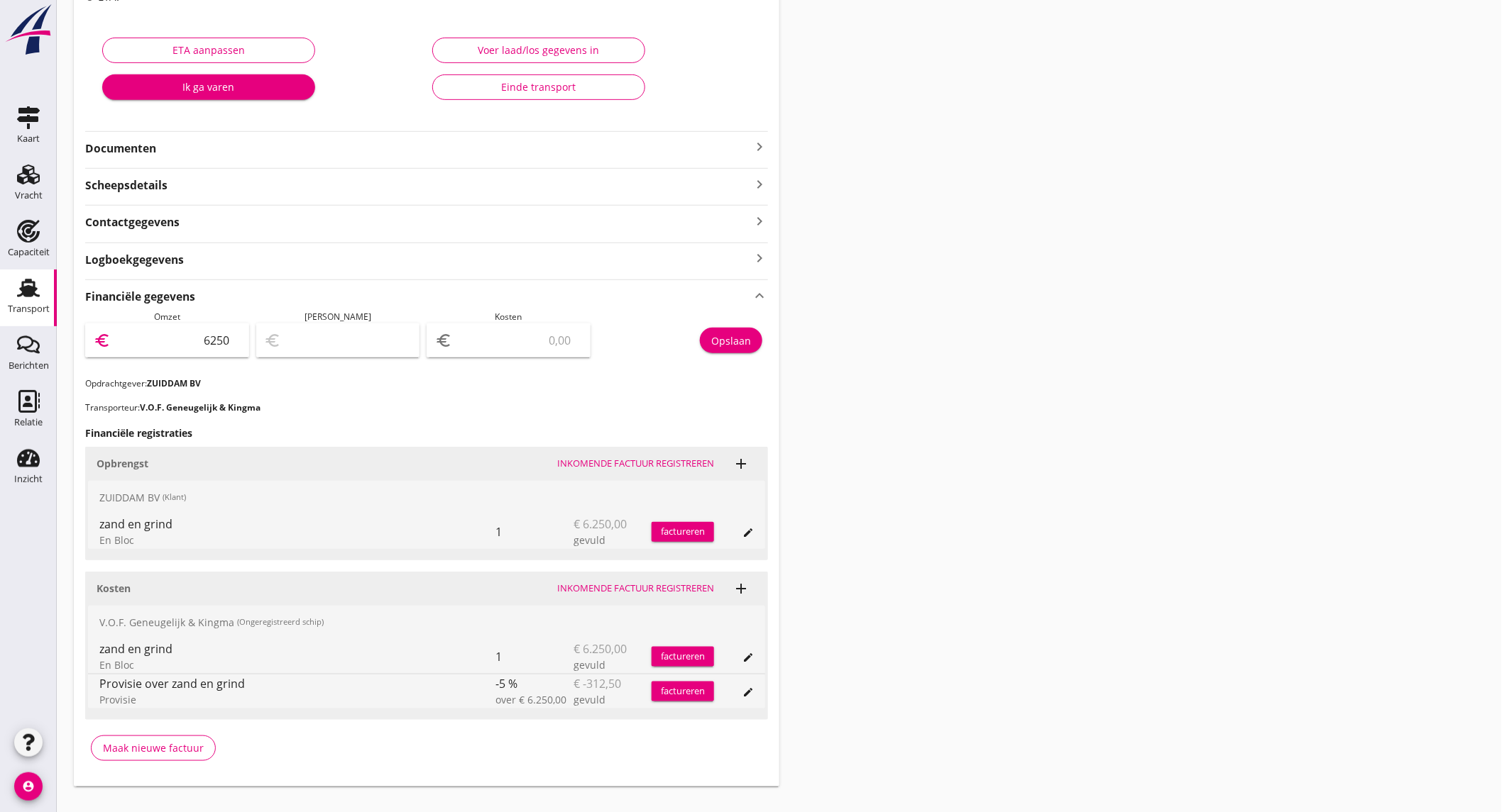
type input "6250"
click at [516, 351] on input "number" at bounding box center [518, 340] width 127 height 23
type input "6245.00"
type input "5"
type input "6191.00"
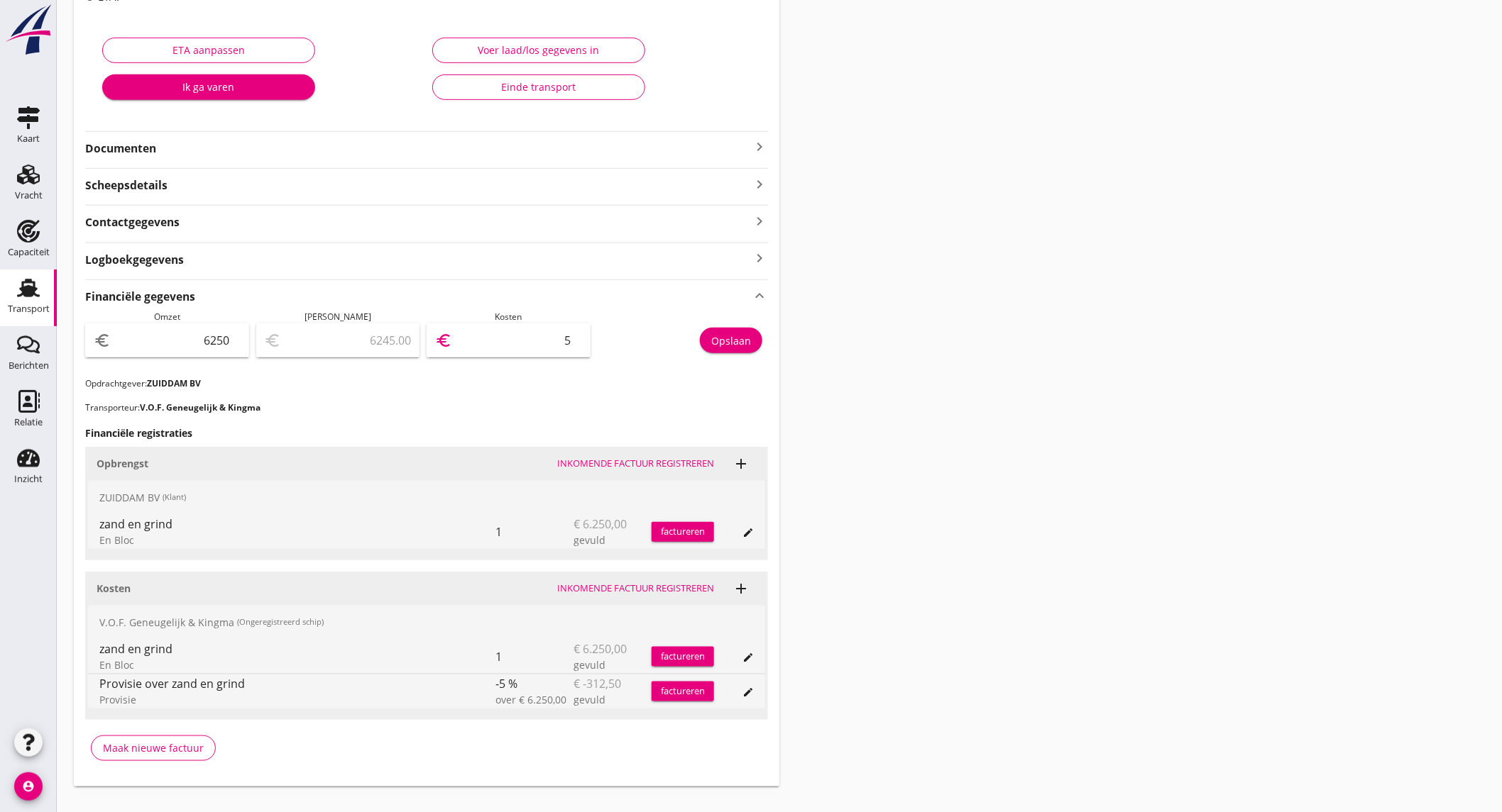
type input "59"
type input "5657.00"
type input "593"
type input "313.00"
type input "5937"
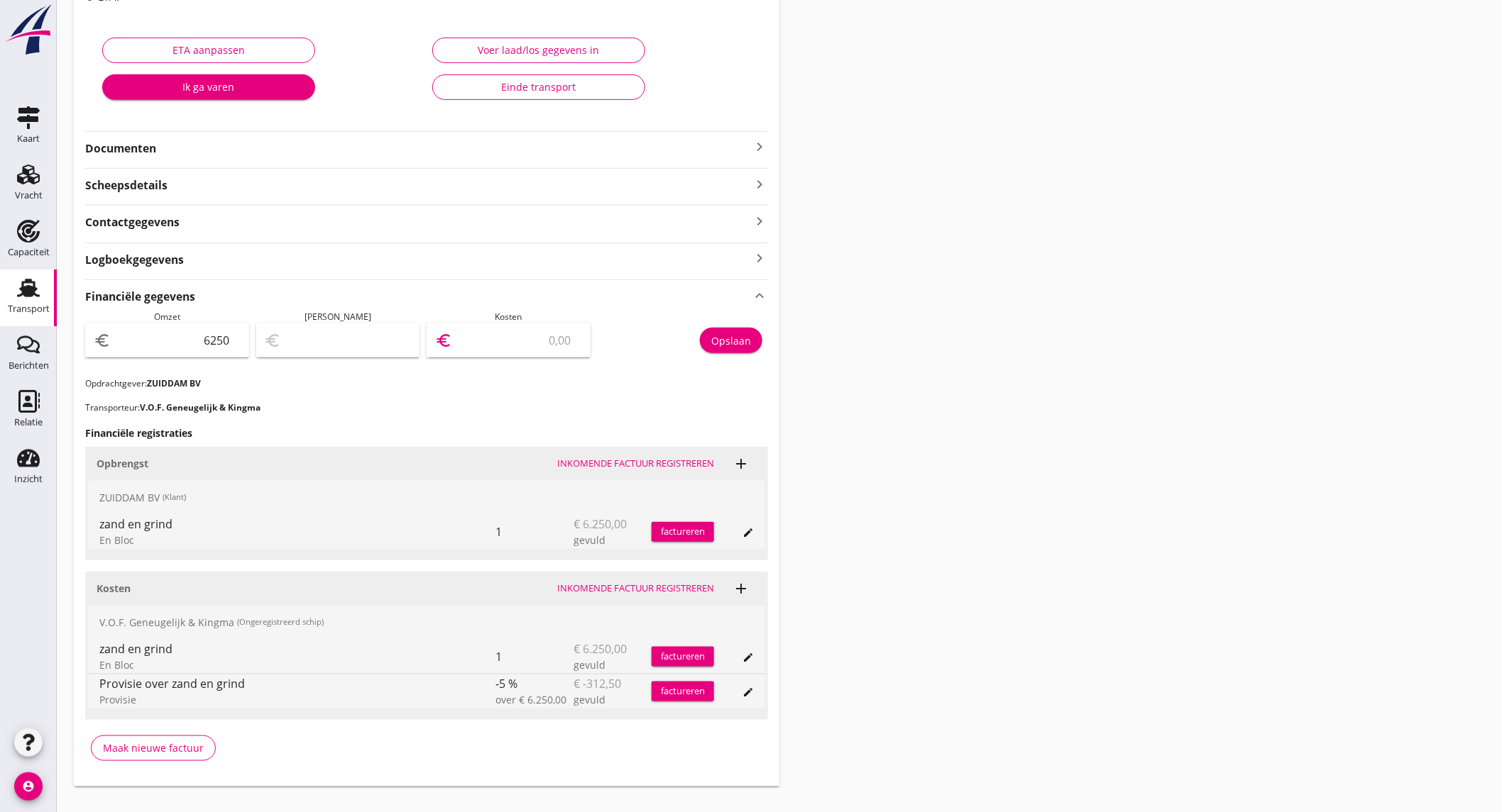
type input "312.50"
type input "5937.5"
click at [756, 338] on button "Opslaan" at bounding box center [731, 341] width 63 height 26
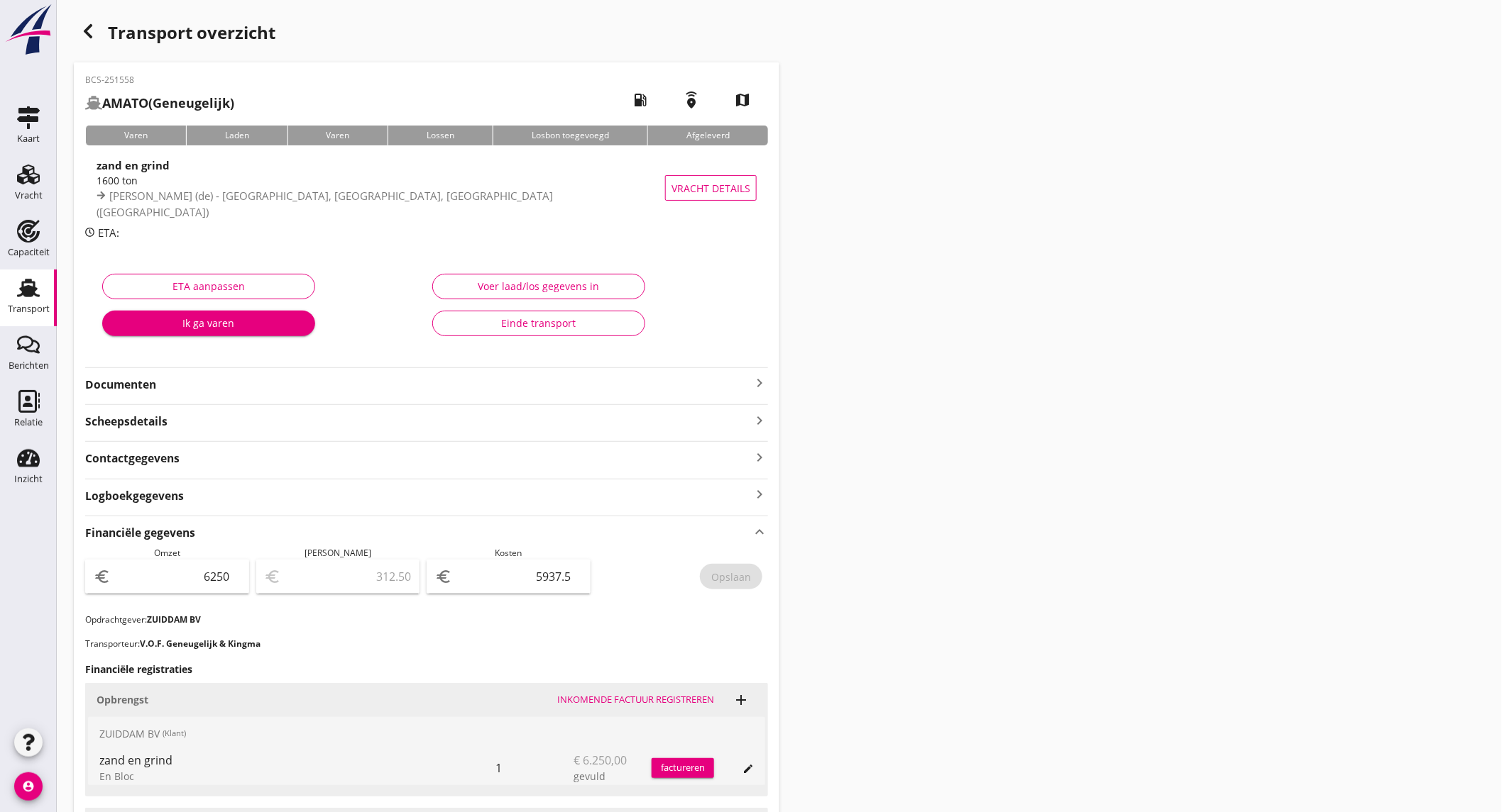
click at [87, 30] on icon "button" at bounding box center [87, 30] width 17 height 17
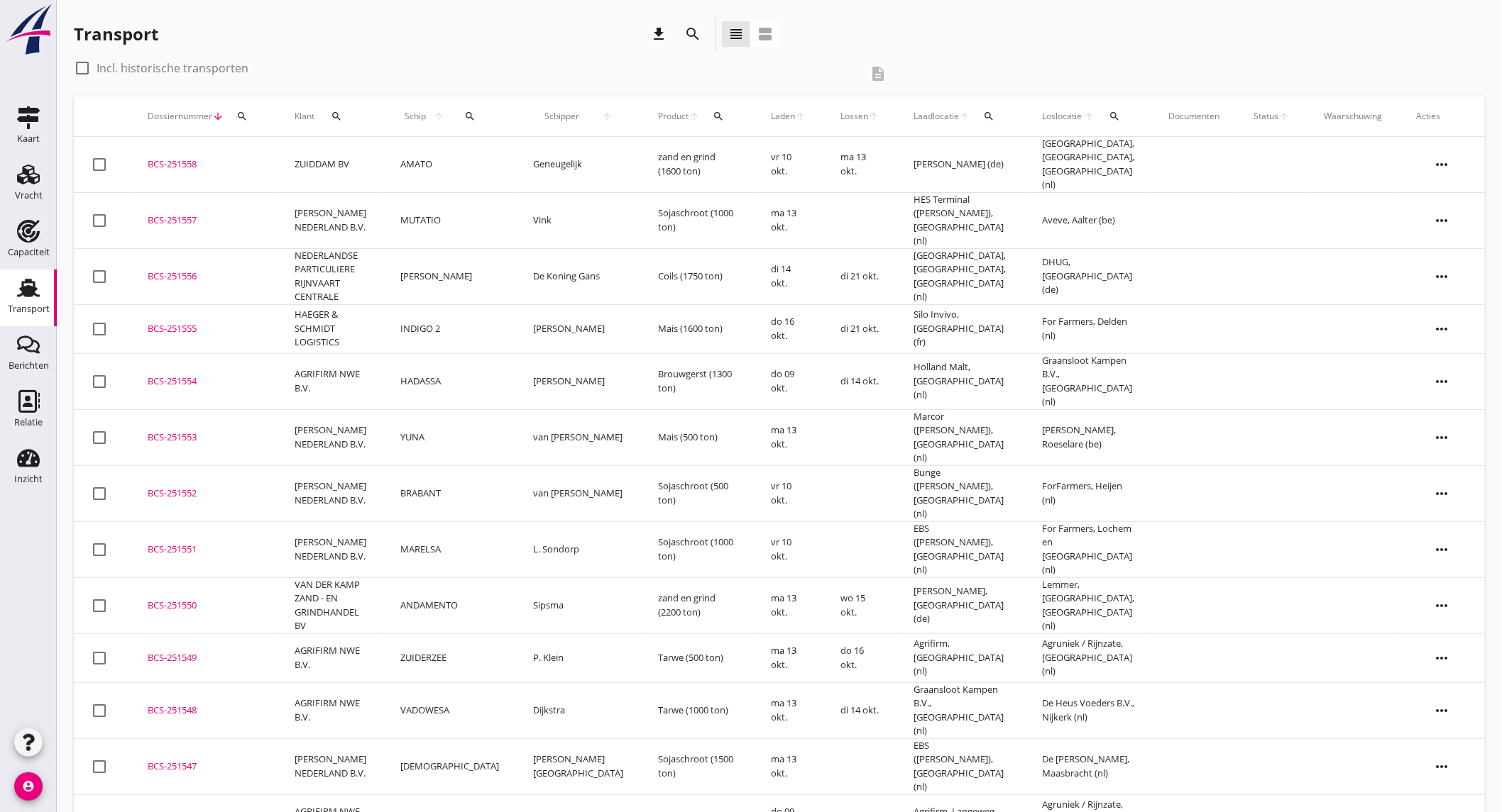
click at [301, 210] on td "[PERSON_NAME] NEDERLAND B.V." at bounding box center [331, 220] width 106 height 56
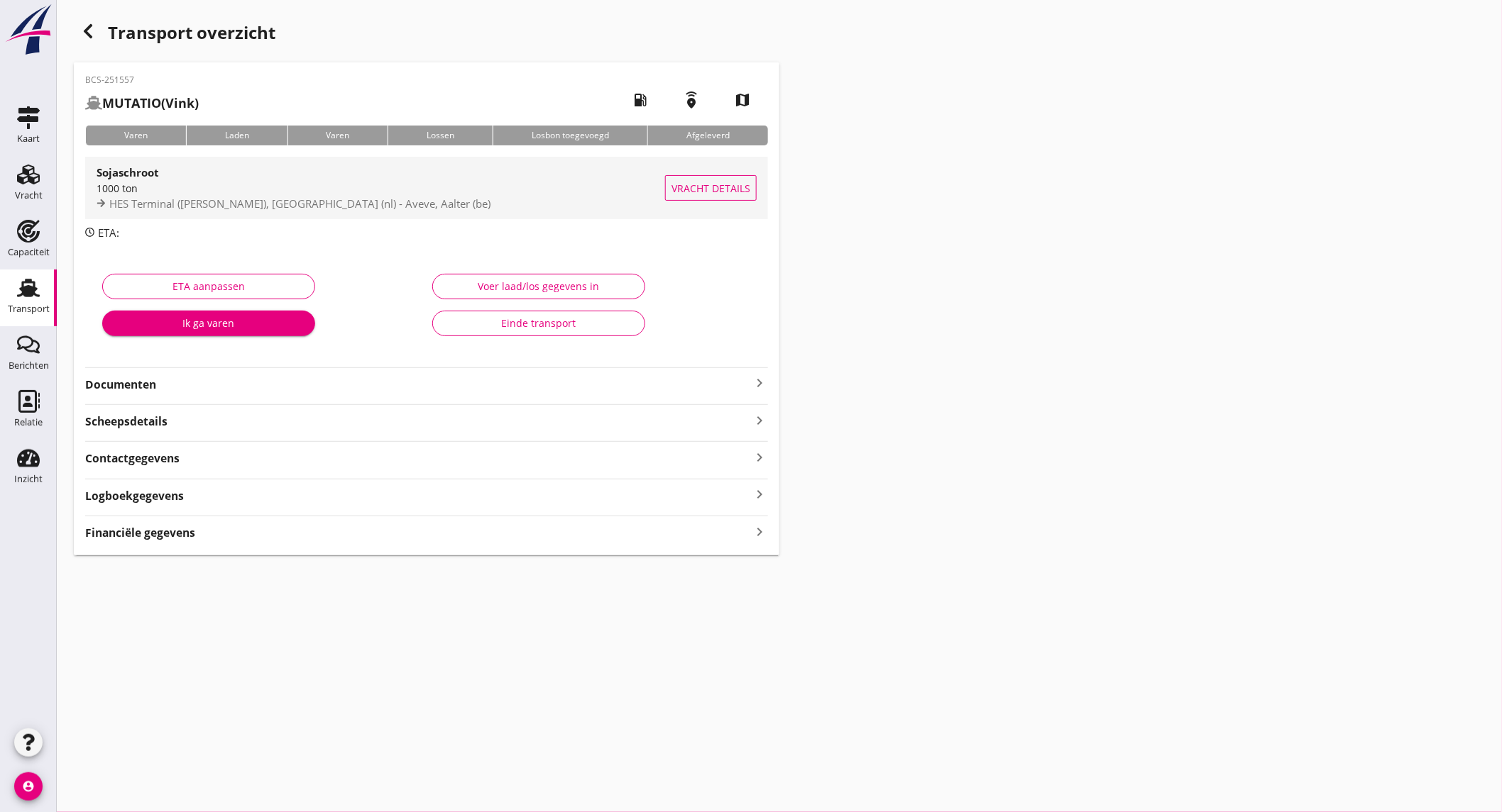
click at [308, 191] on div "1000 ton" at bounding box center [380, 188] width 569 height 15
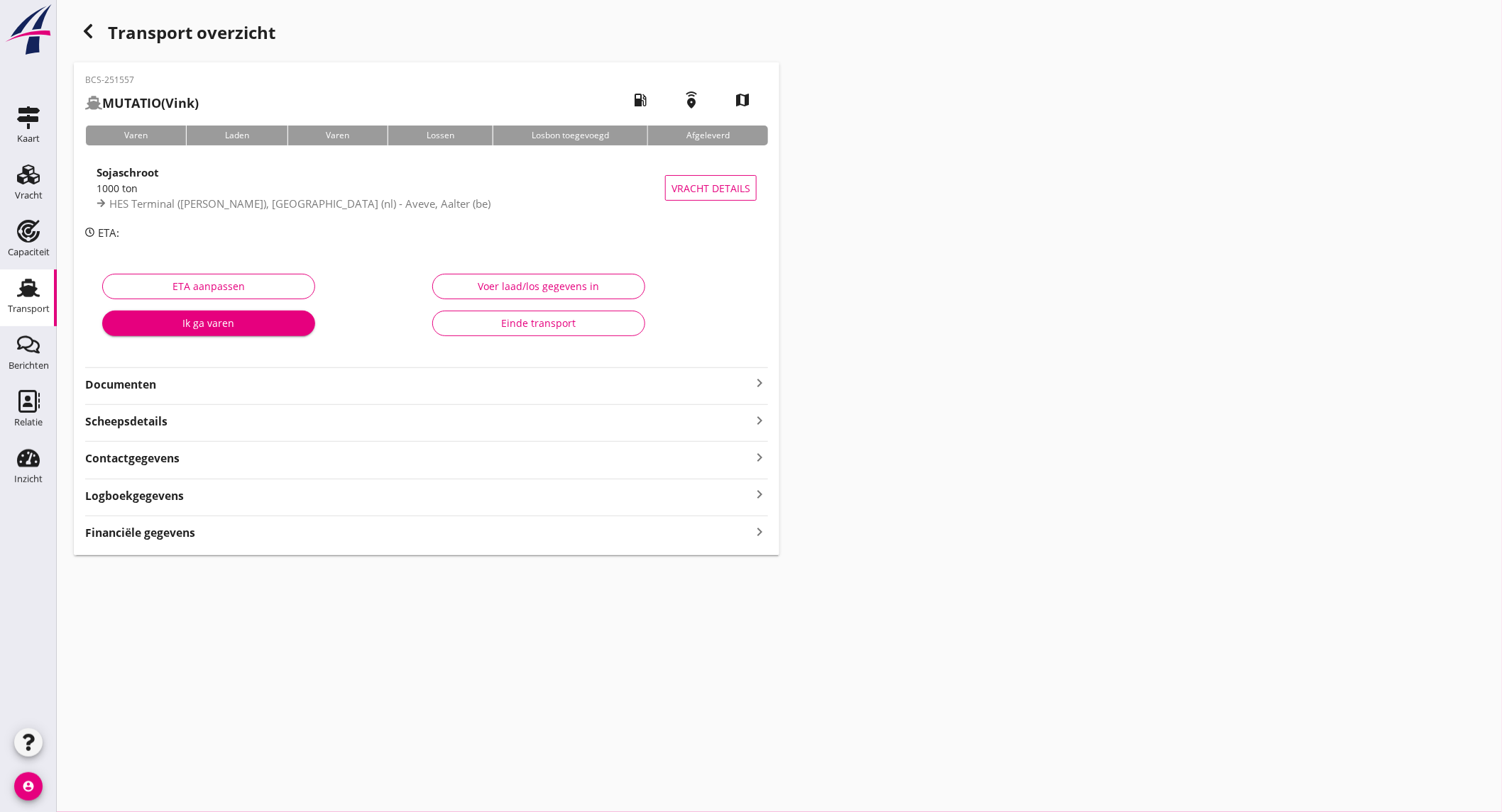
click at [264, 536] on div "Financiële gegevens keyboard_arrow_right" at bounding box center [426, 532] width 683 height 20
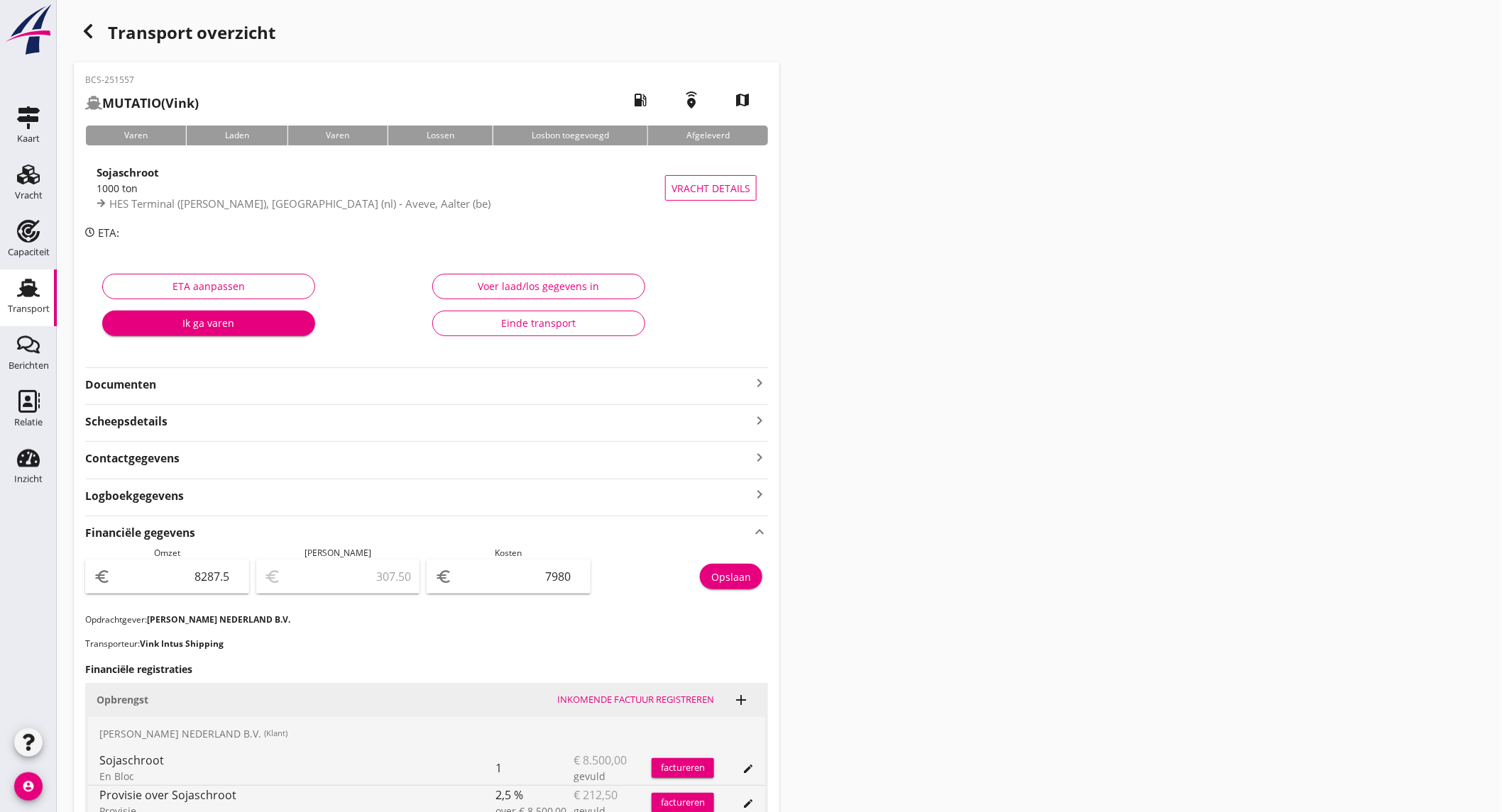
click at [83, 34] on icon "button" at bounding box center [87, 30] width 17 height 17
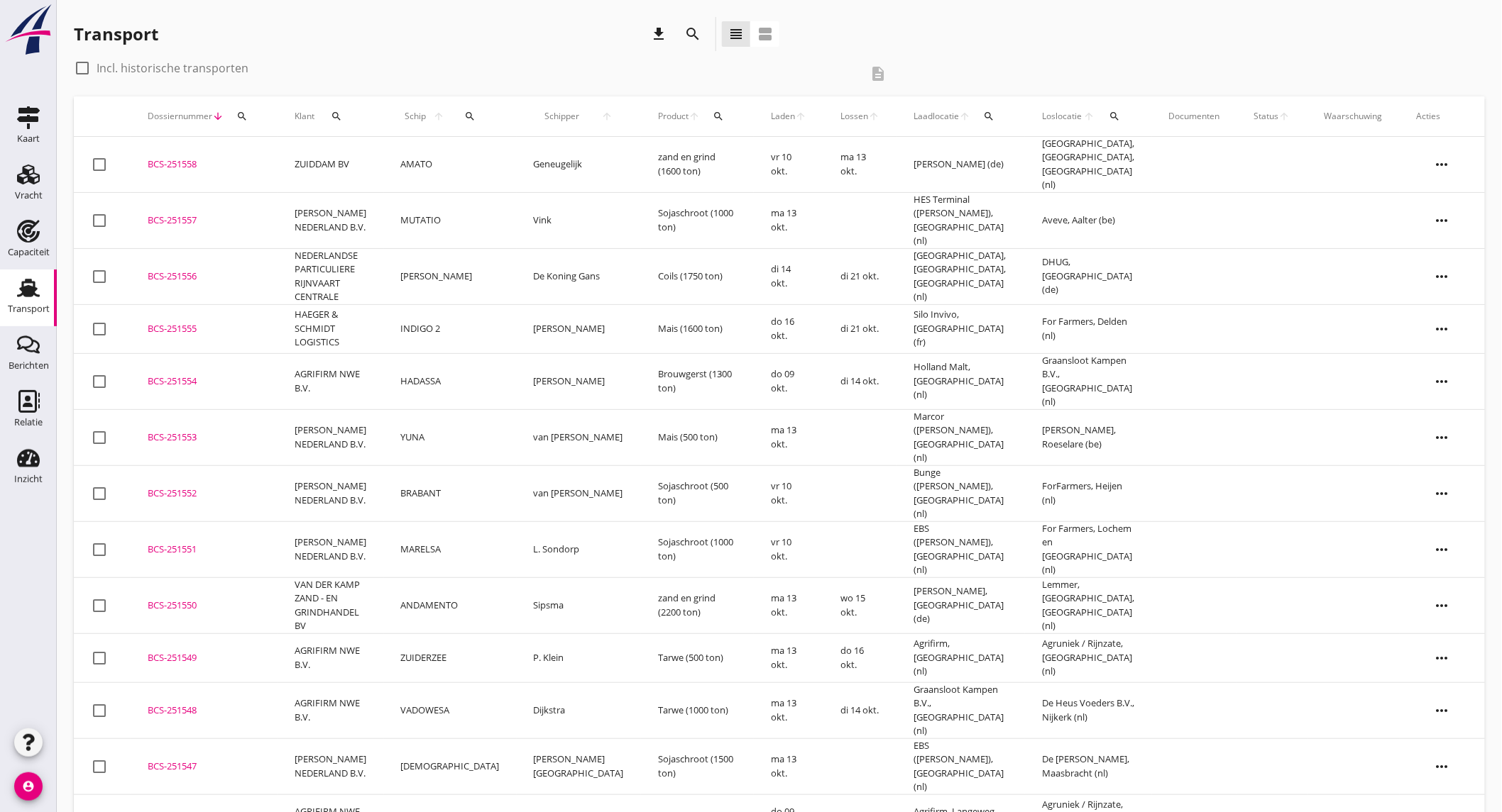
click at [424, 265] on td "[PERSON_NAME]" at bounding box center [450, 276] width 133 height 56
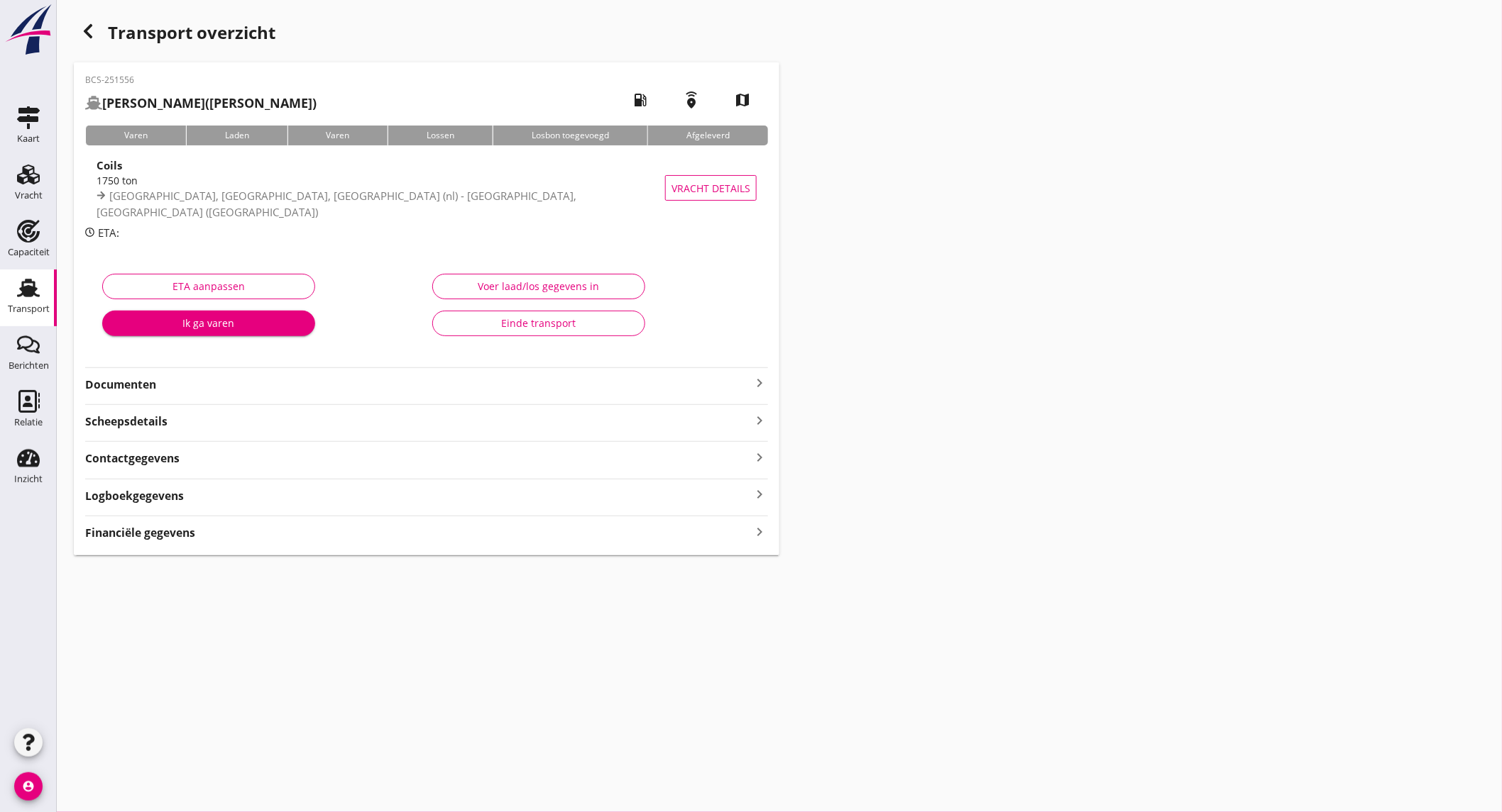
click at [278, 529] on div "Financiële gegevens keyboard_arrow_right" at bounding box center [426, 532] width 683 height 20
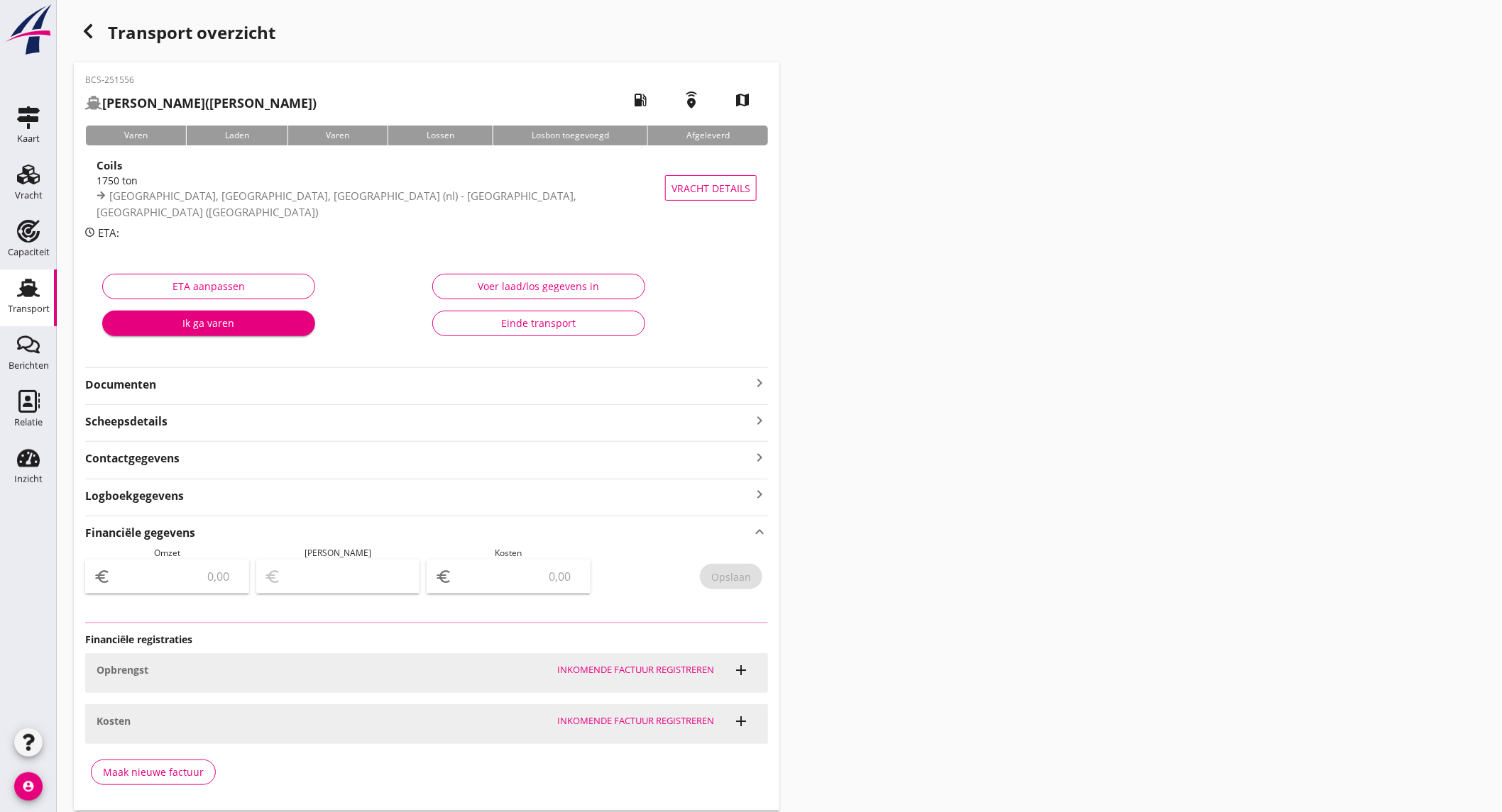
type input "22000"
type input "1575.00"
type input "20425"
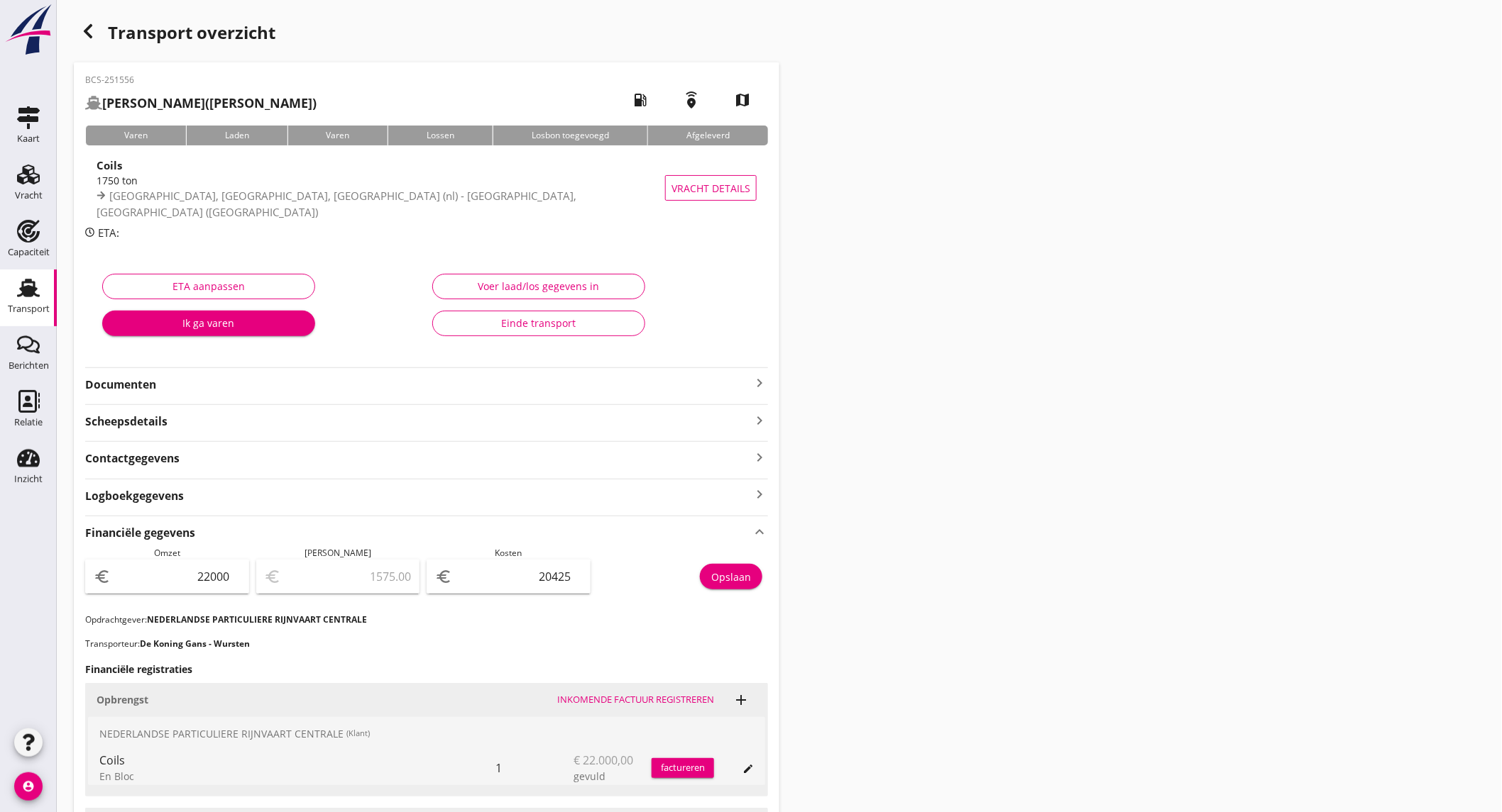
click at [90, 34] on icon "button" at bounding box center [87, 30] width 17 height 17
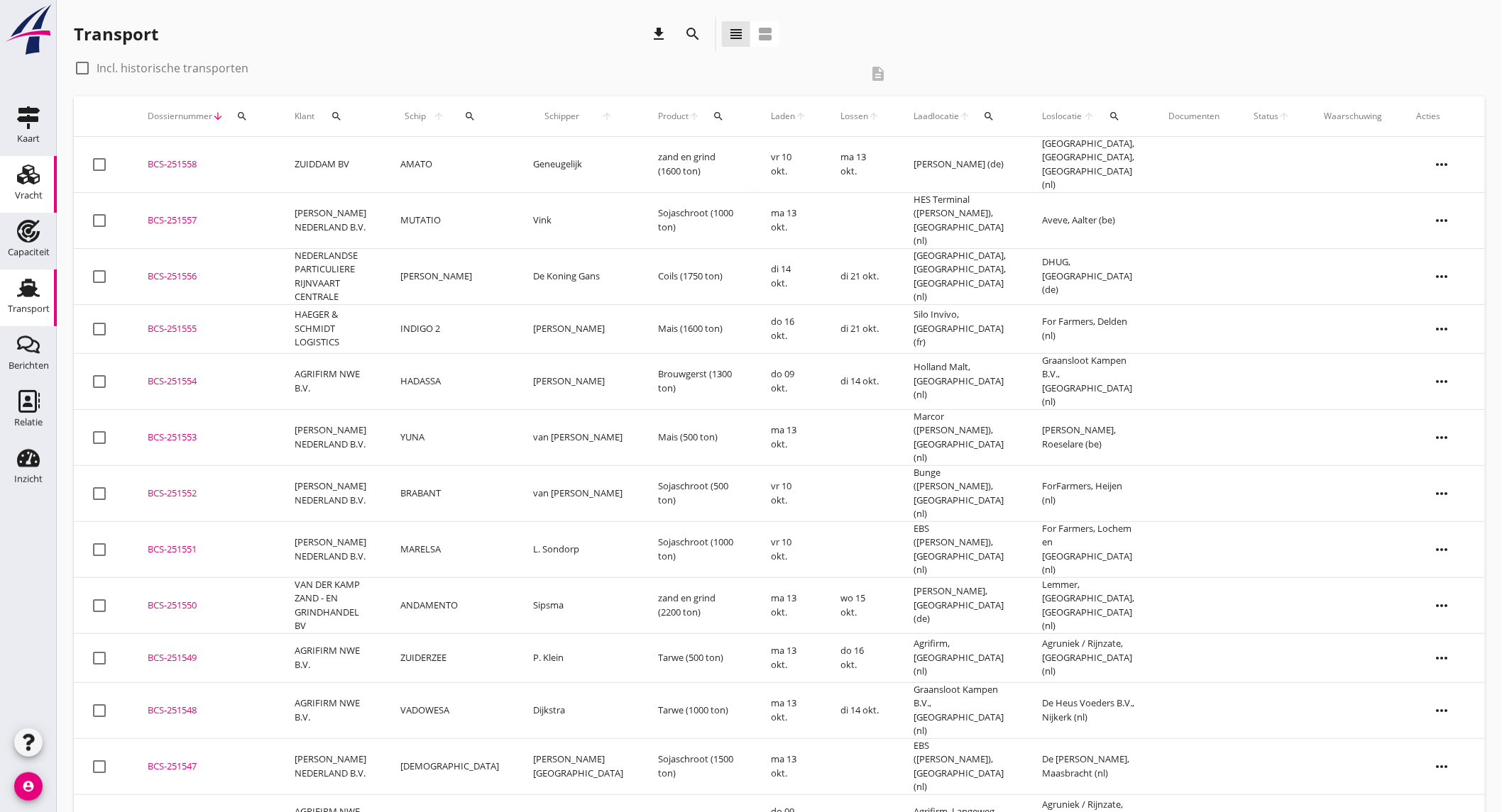
drag, startPoint x: 26, startPoint y: 183, endPoint x: 37, endPoint y: 181, distance: 11.2
click at [26, 183] on icon "Vracht" at bounding box center [28, 174] width 23 height 23
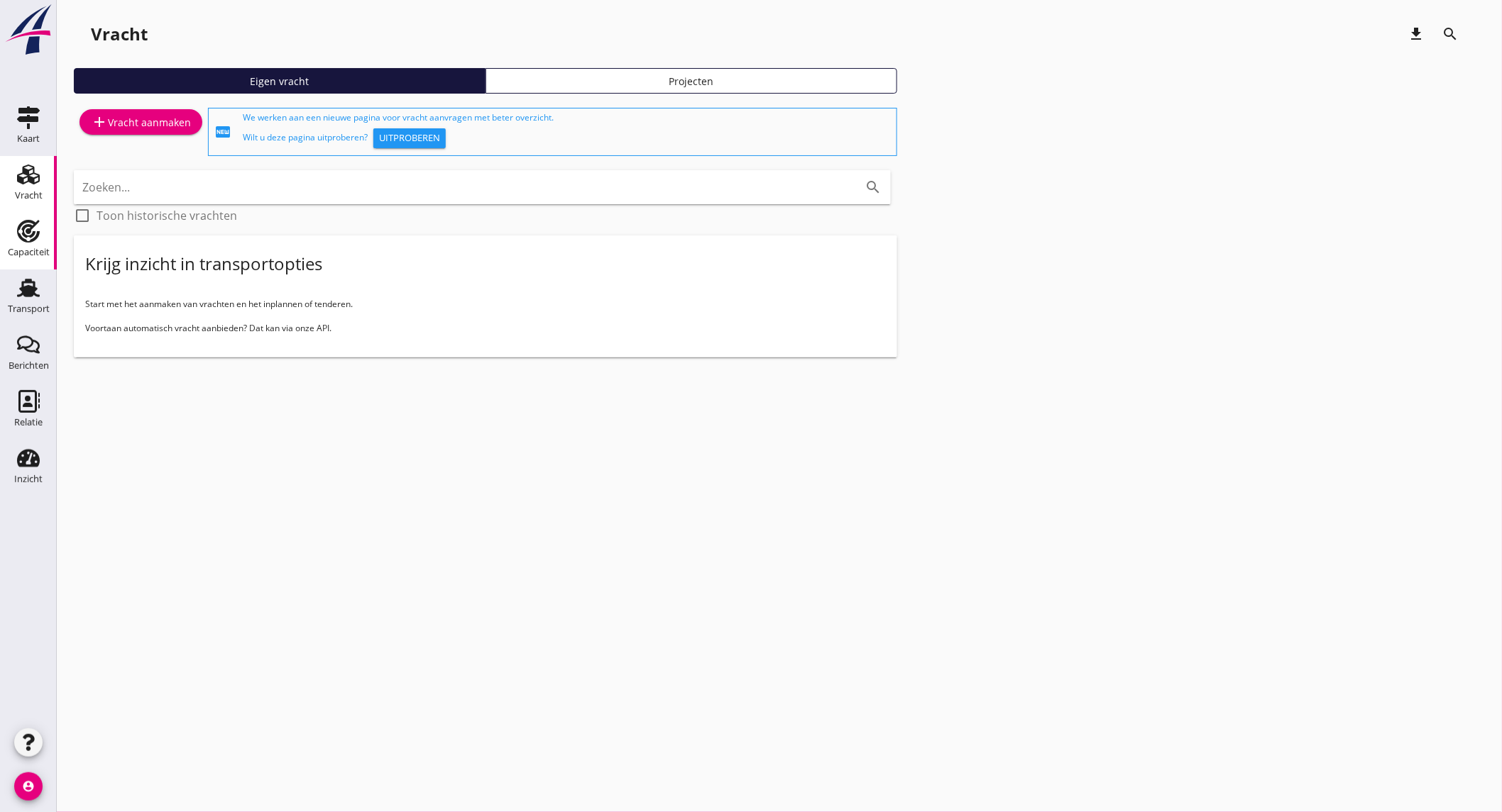
click at [32, 240] on use at bounding box center [28, 231] width 23 height 23
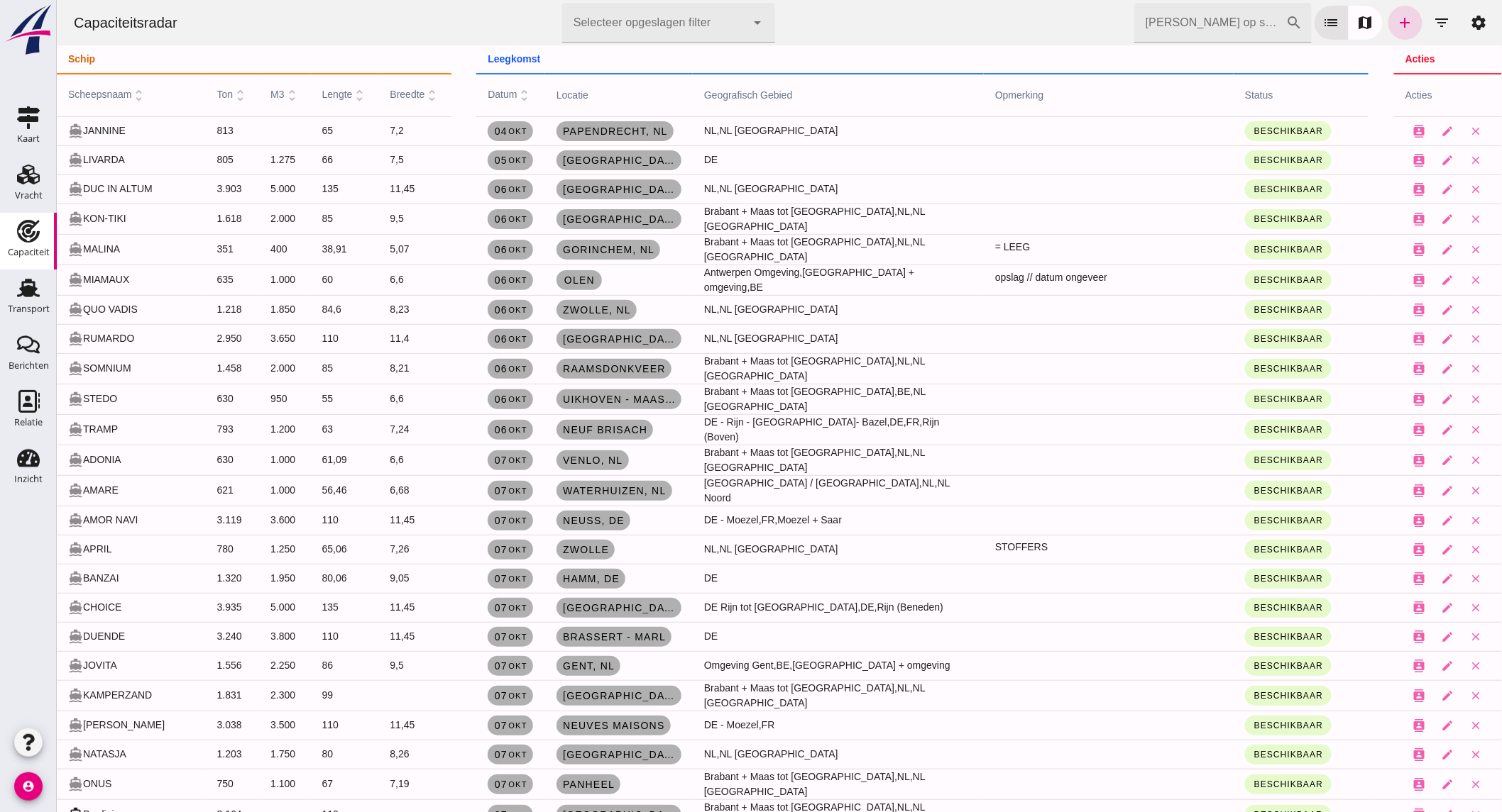
click at [1396, 20] on icon "add" at bounding box center [1404, 22] width 17 height 17
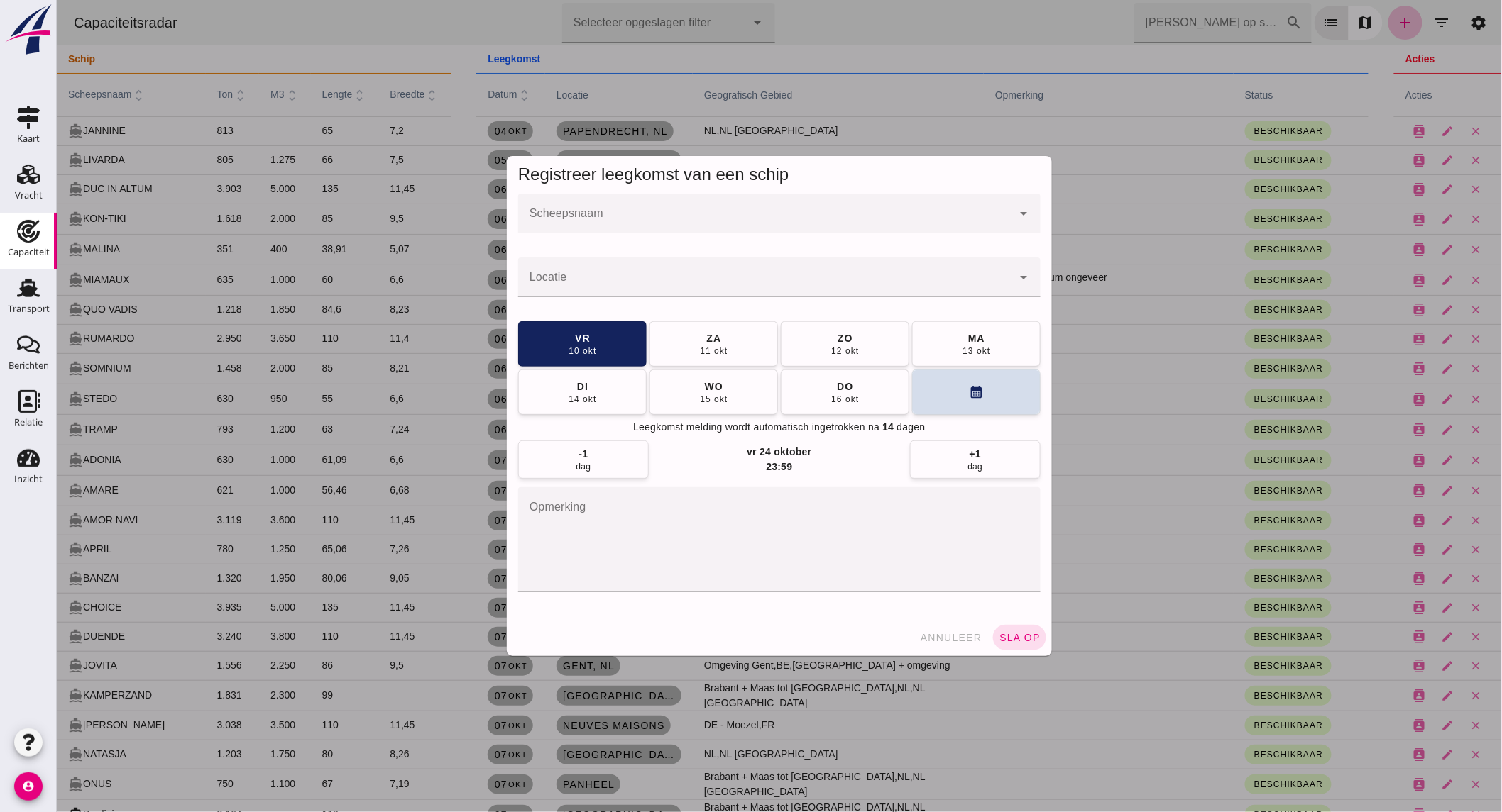
click at [812, 207] on div at bounding box center [764, 213] width 494 height 39
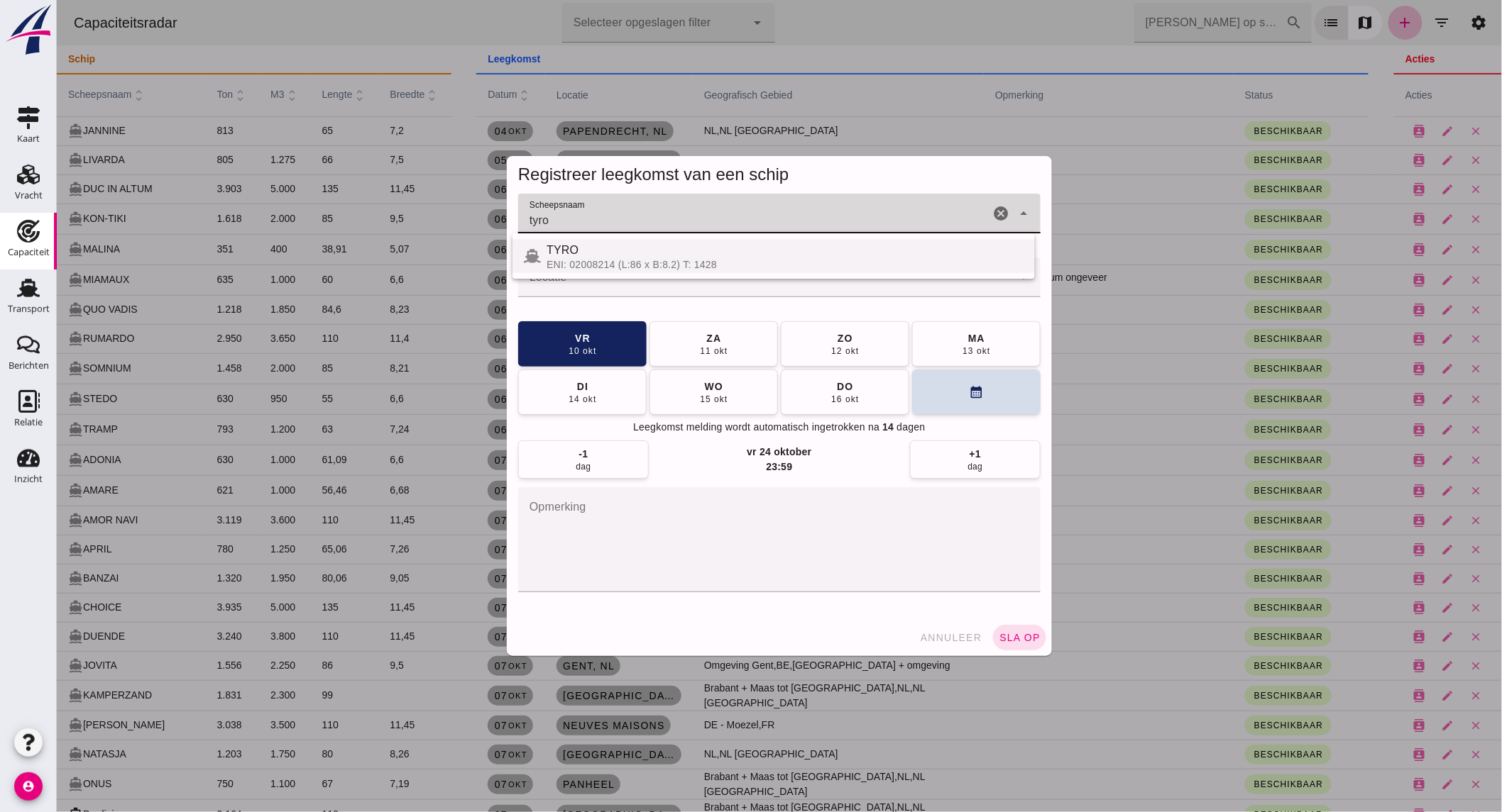
click at [635, 248] on div "TYRO" at bounding box center [785, 249] width 477 height 17
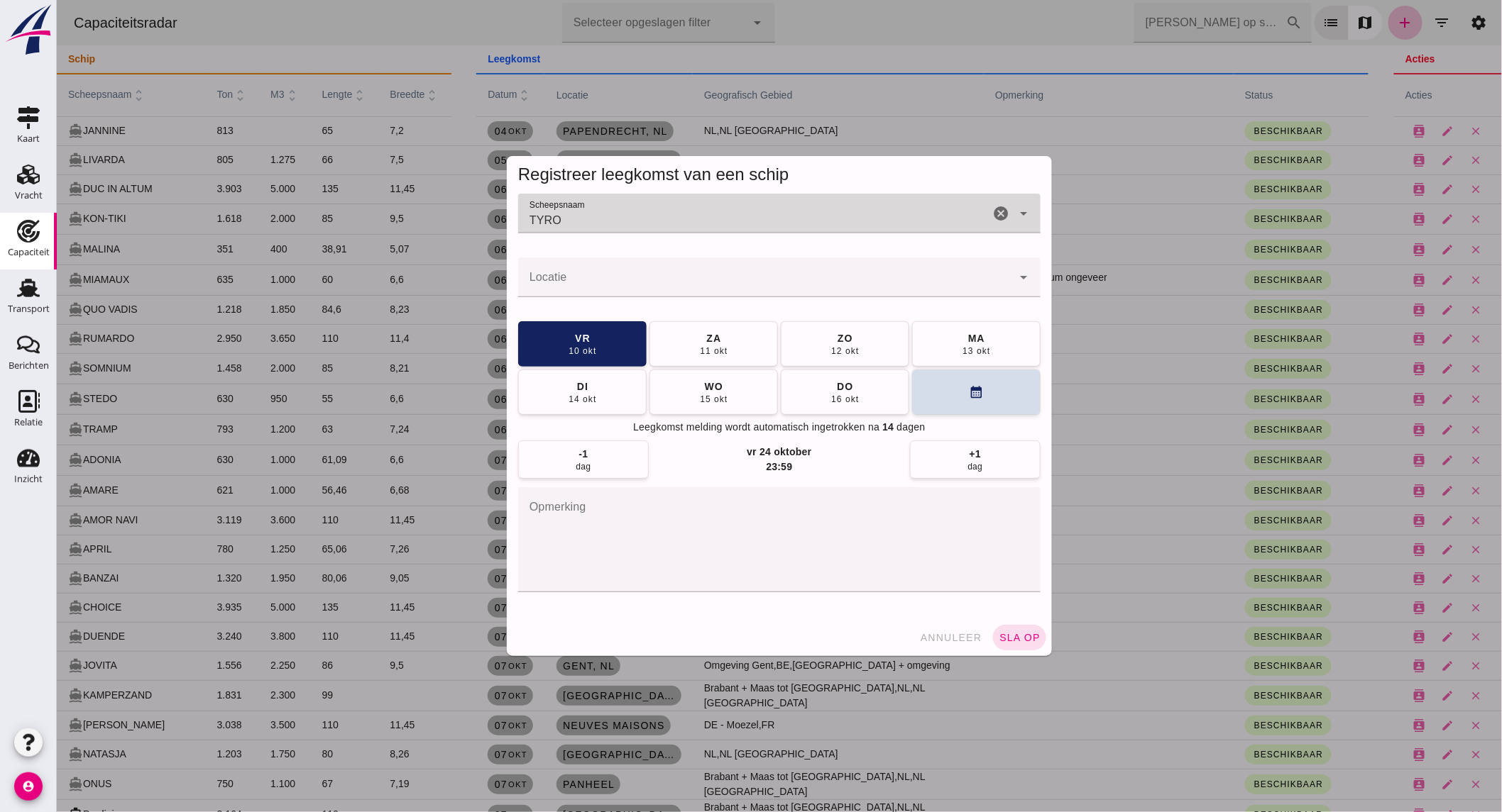
type input "TYRO"
click at [634, 276] on input "Locatie" at bounding box center [764, 284] width 494 height 17
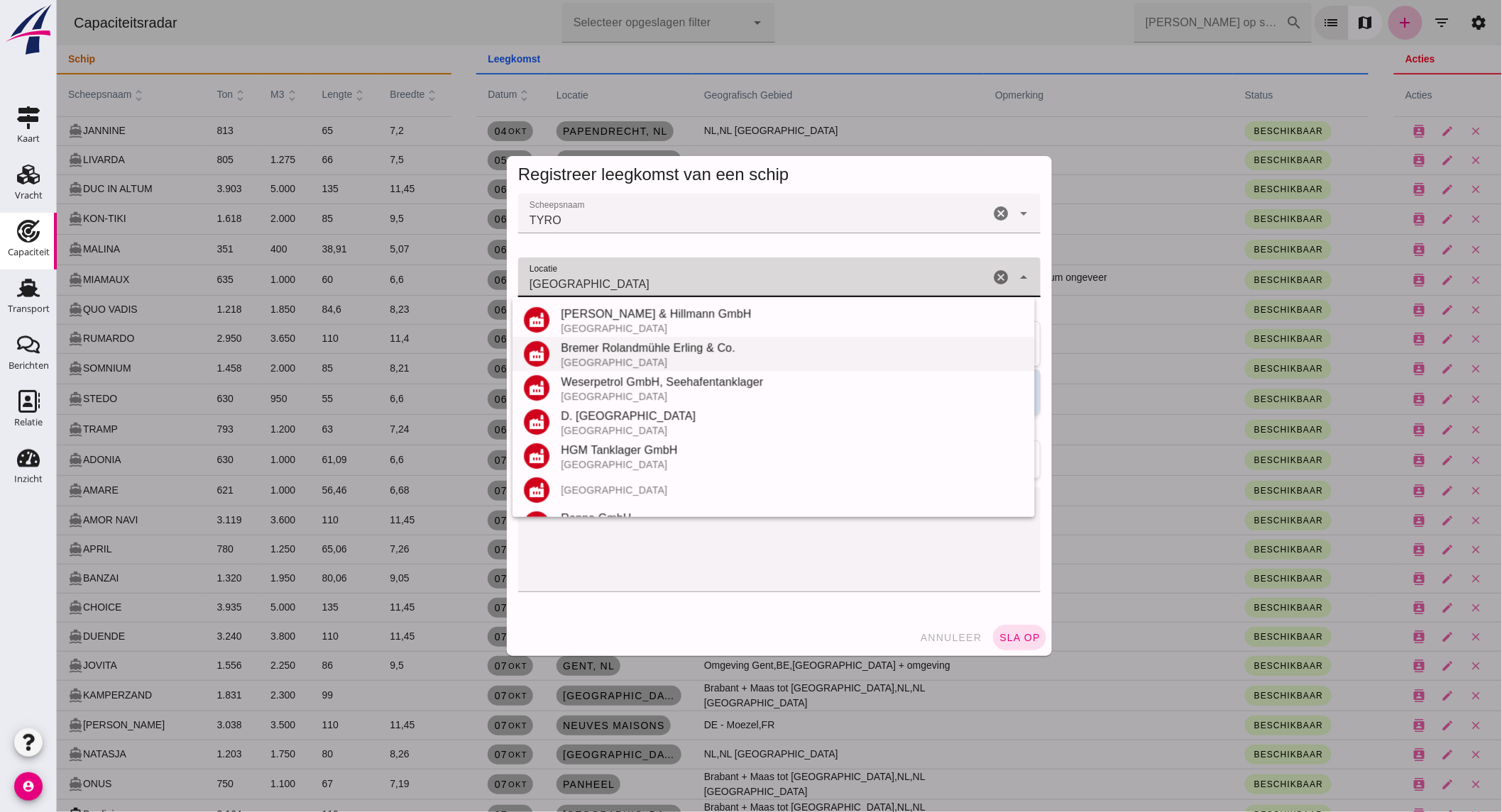
scroll to position [267, 0]
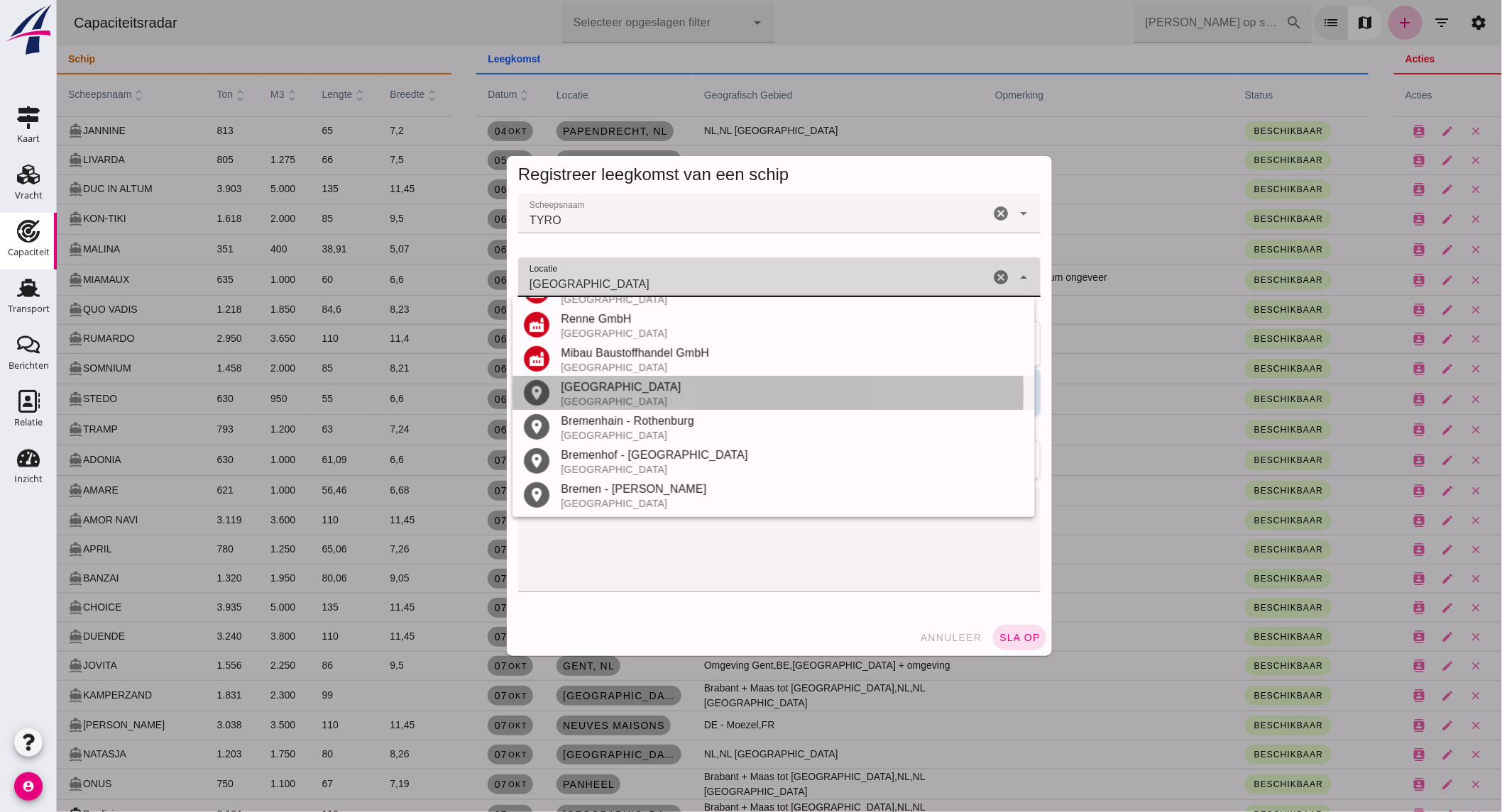
click at [629, 393] on div "[GEOGRAPHIC_DATA]" at bounding box center [791, 387] width 463 height 17
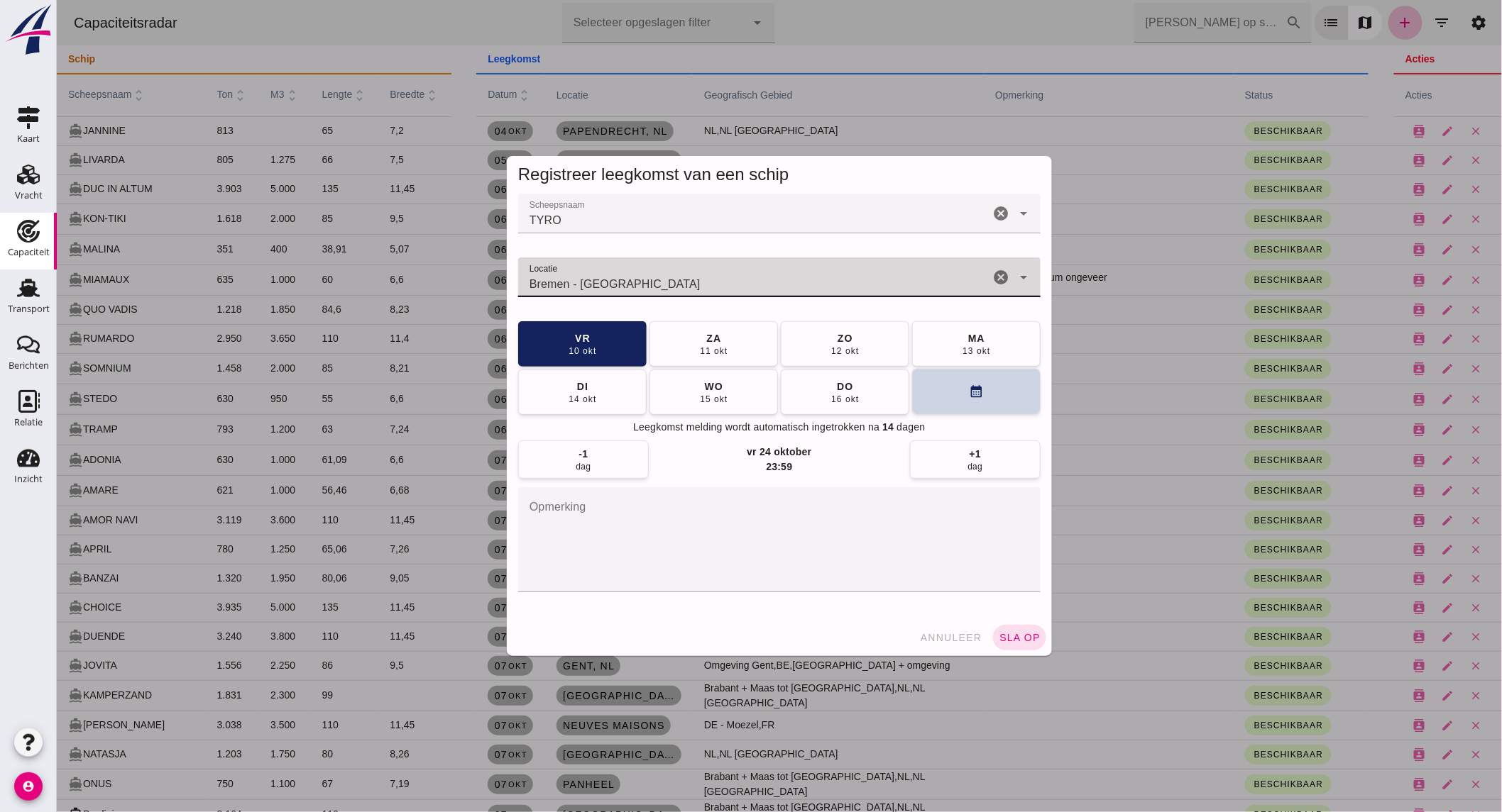
type input "Bremen - [GEOGRAPHIC_DATA]"
click at [988, 403] on button "calendar_month" at bounding box center [975, 392] width 129 height 45
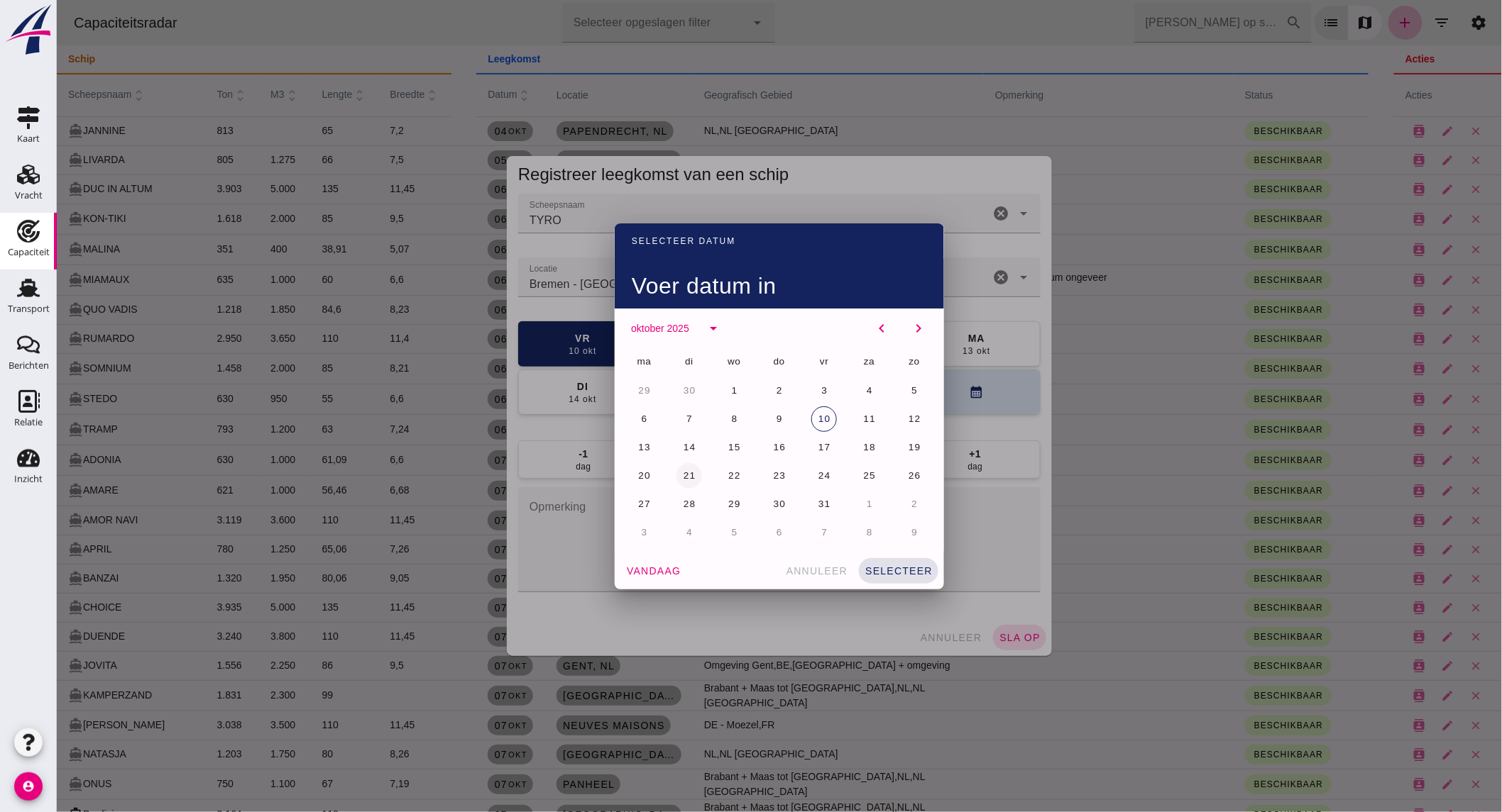
click at [688, 477] on span "21" at bounding box center [689, 475] width 14 height 11
click at [924, 567] on span "selecteer" at bounding box center [897, 571] width 68 height 12
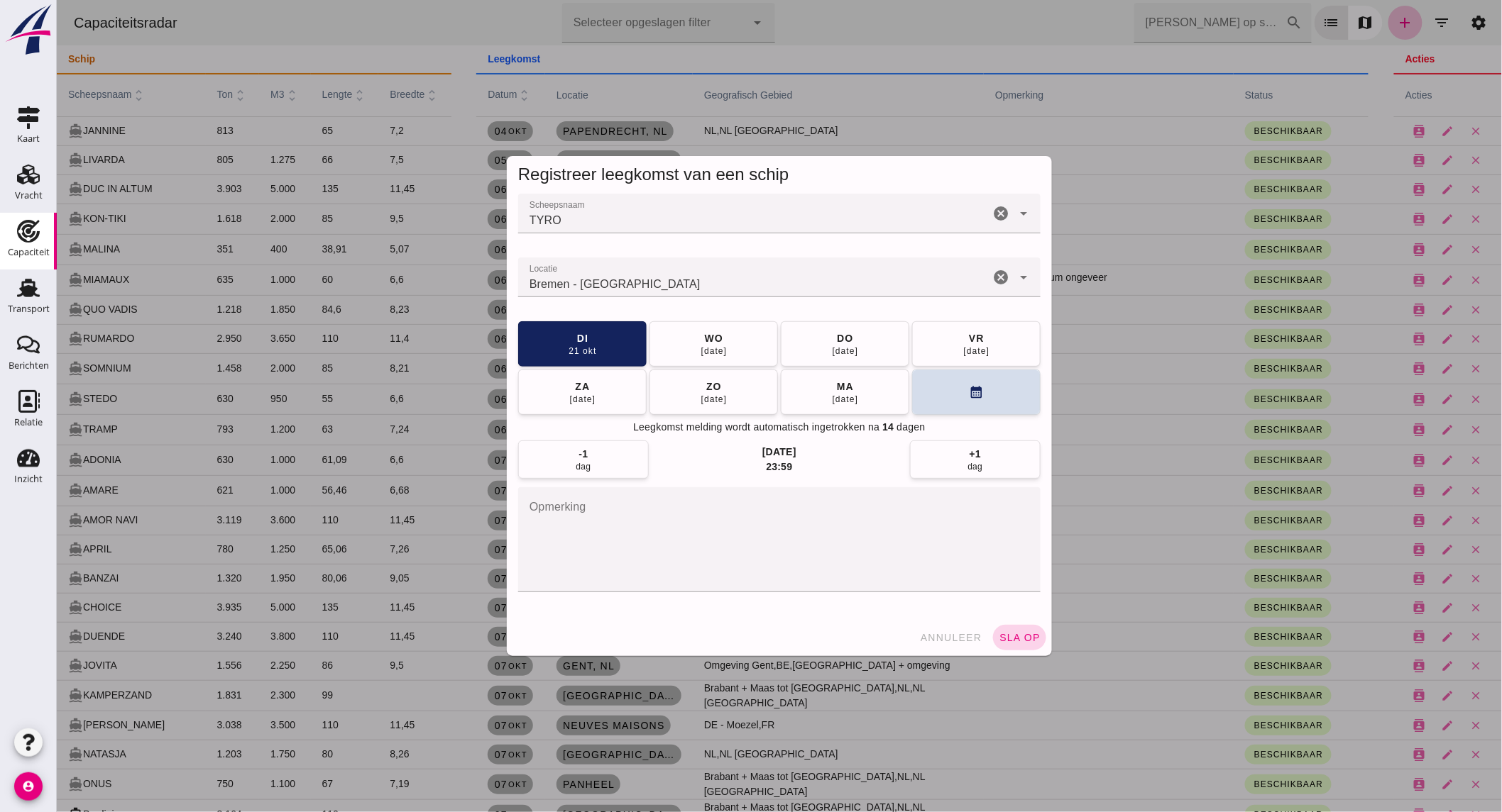
click at [1006, 635] on span "sla op" at bounding box center [1019, 638] width 42 height 12
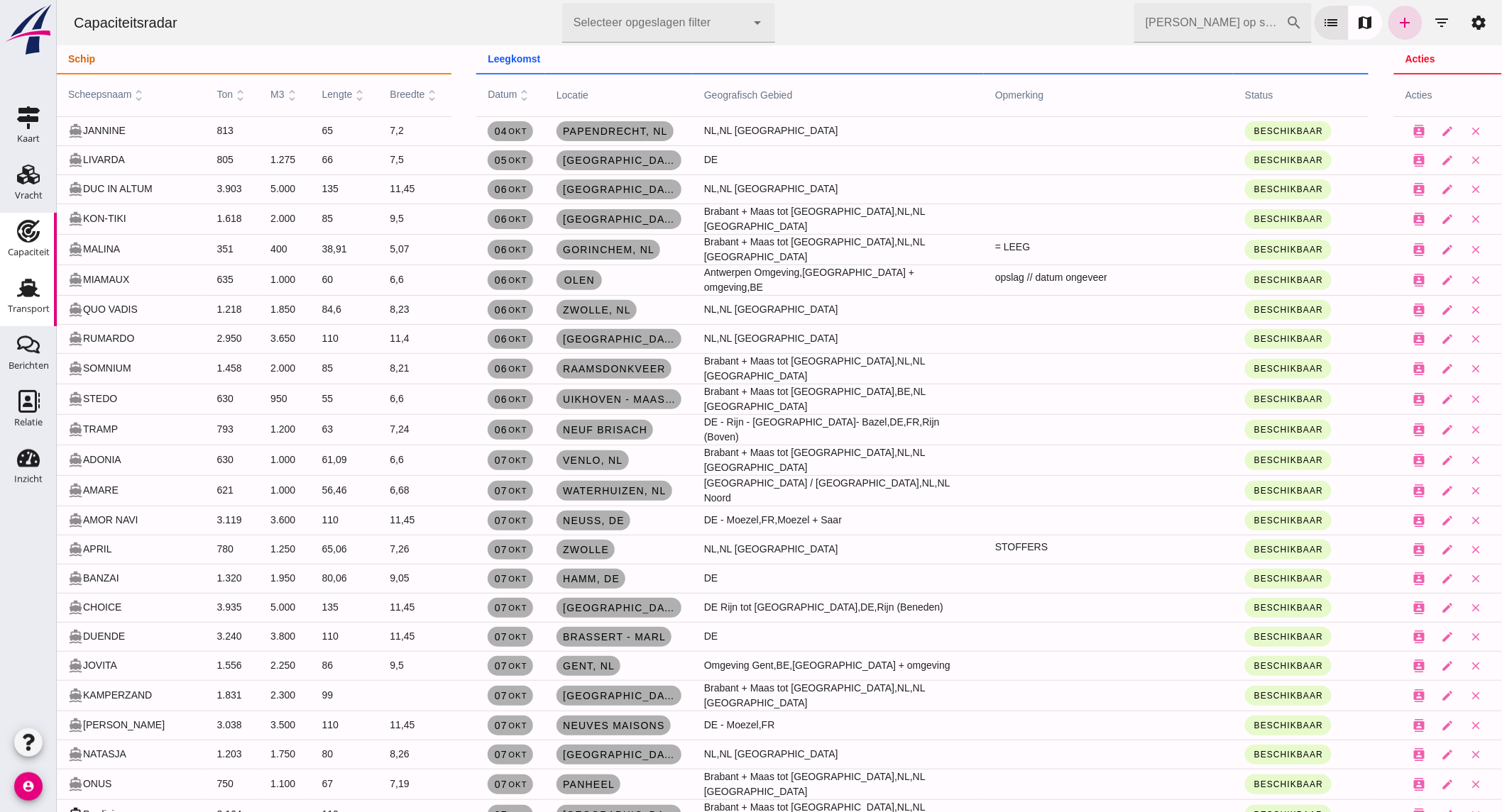
click at [38, 289] on icon "Transport" at bounding box center [28, 288] width 23 height 23
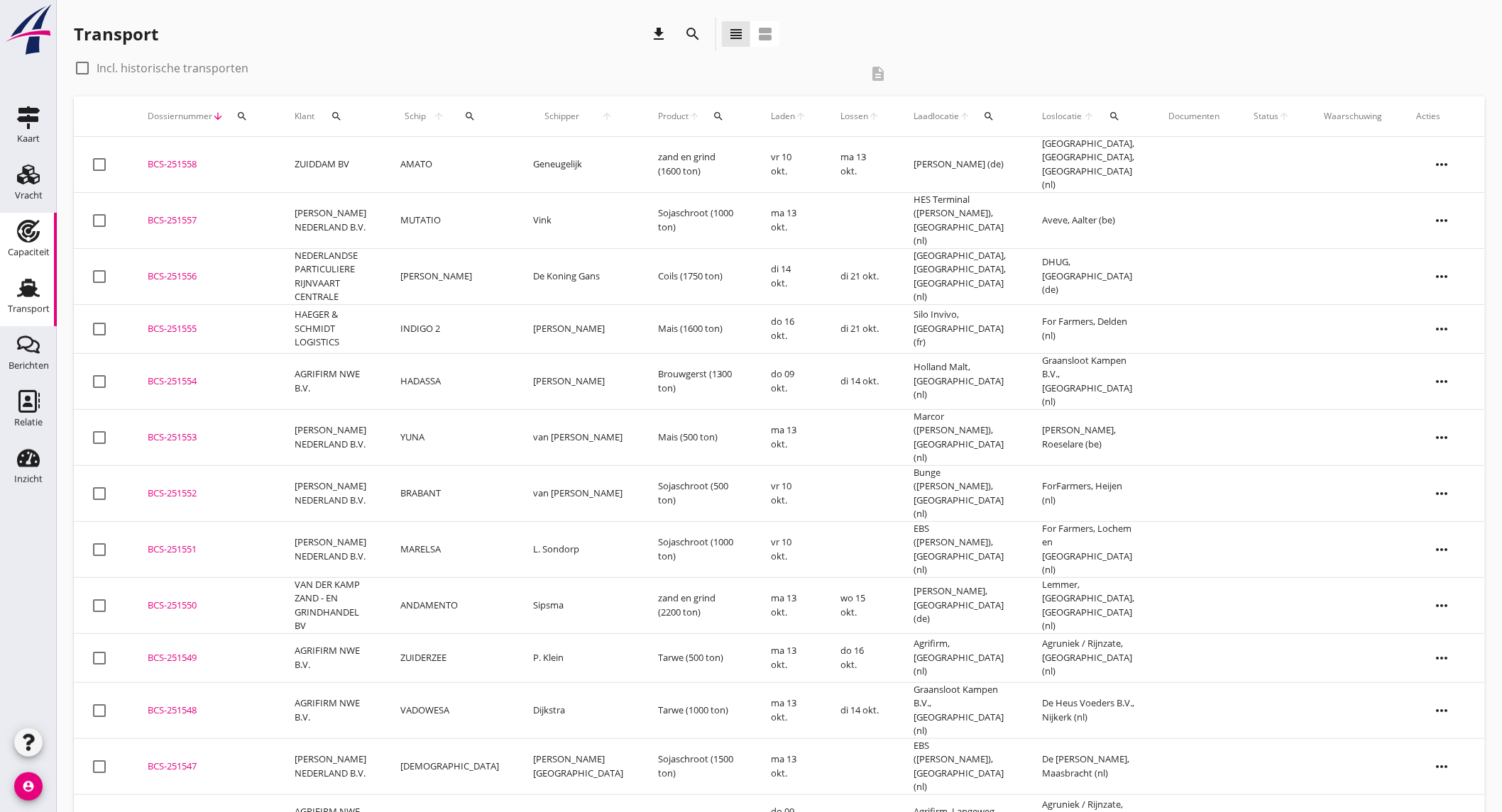
click at [32, 228] on use at bounding box center [28, 231] width 23 height 23
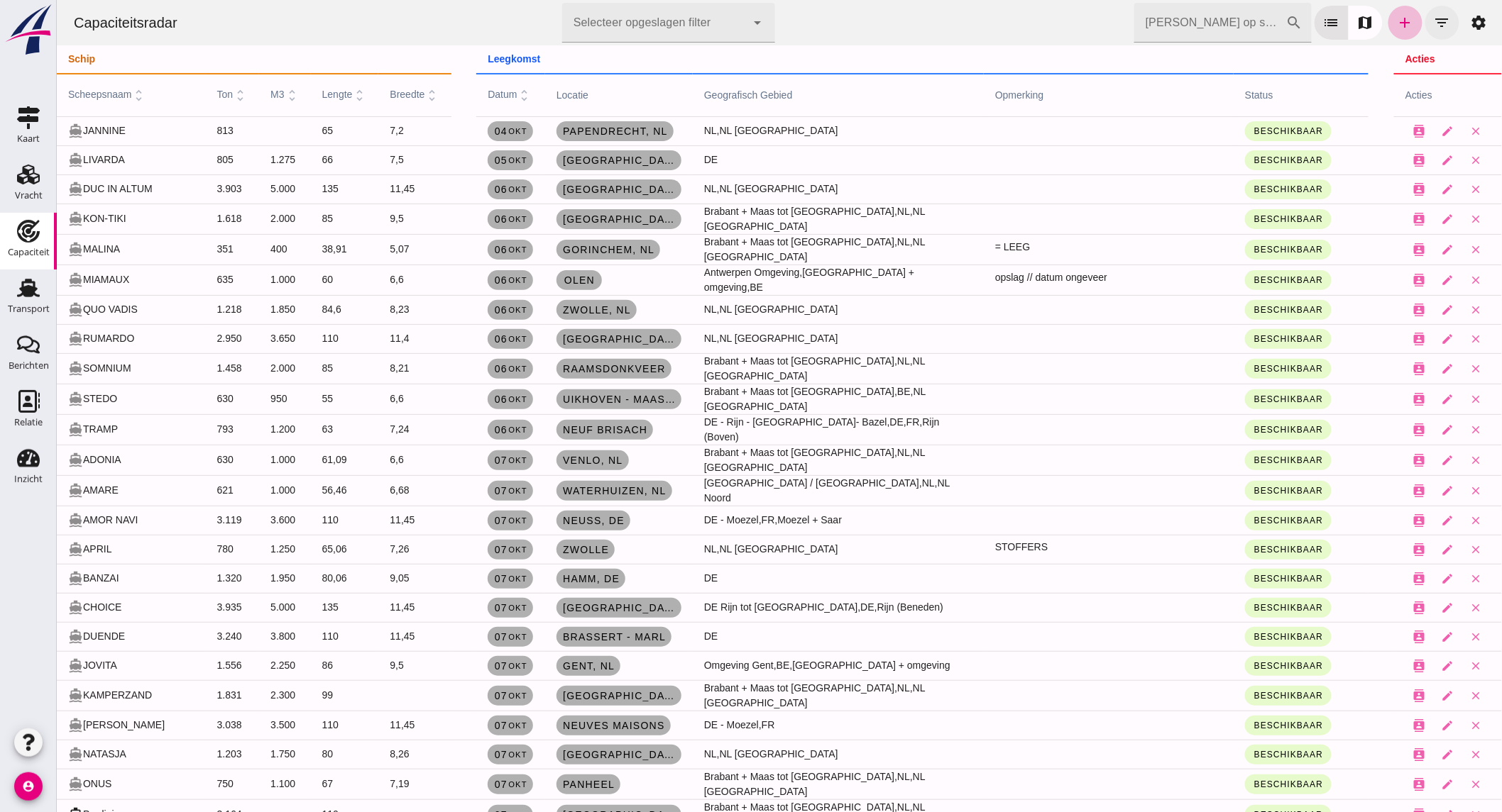
click at [1433, 27] on icon "filter_list" at bounding box center [1441, 22] width 17 height 17
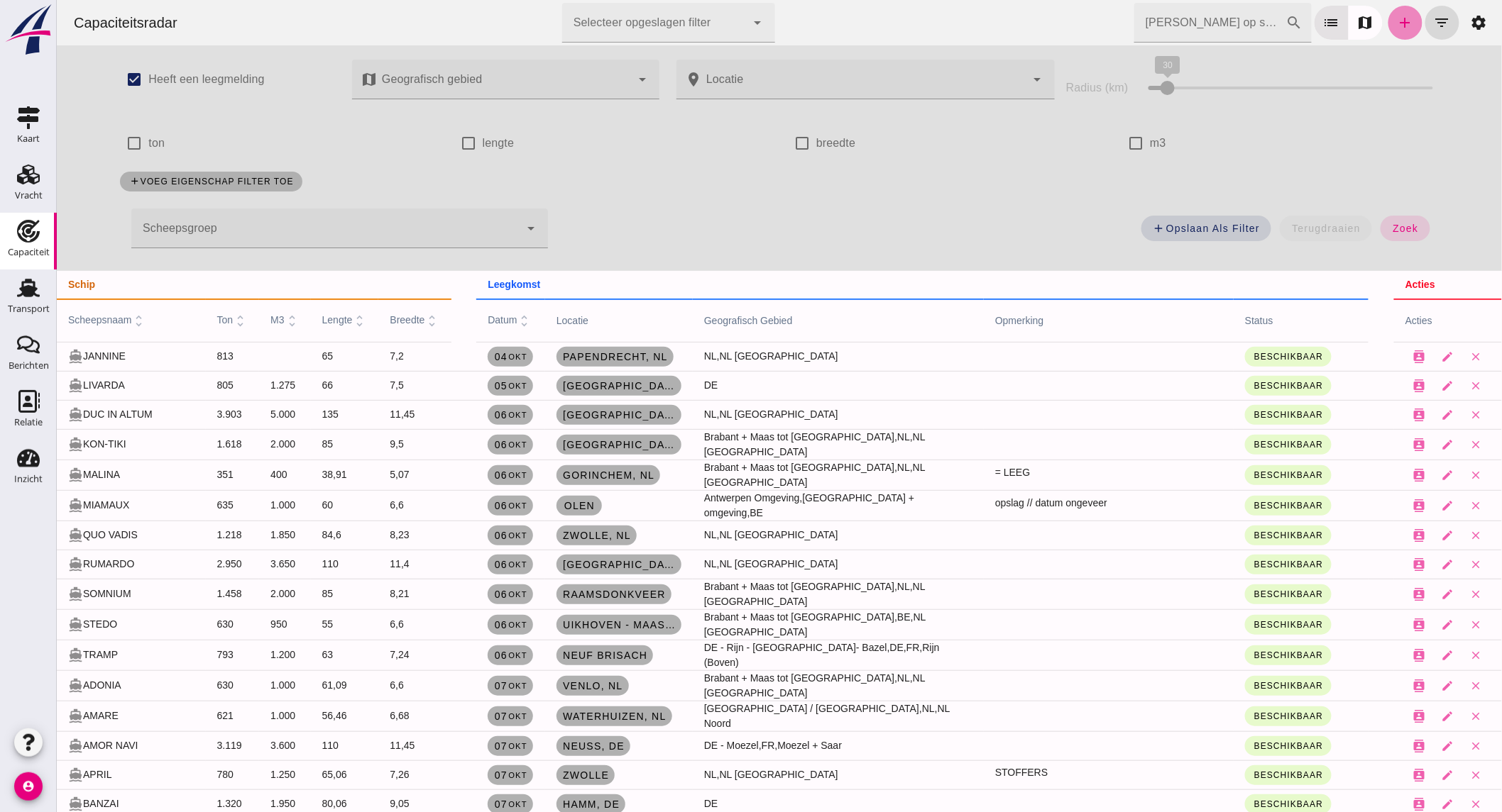
click at [1401, 25] on icon "add" at bounding box center [1404, 22] width 17 height 17
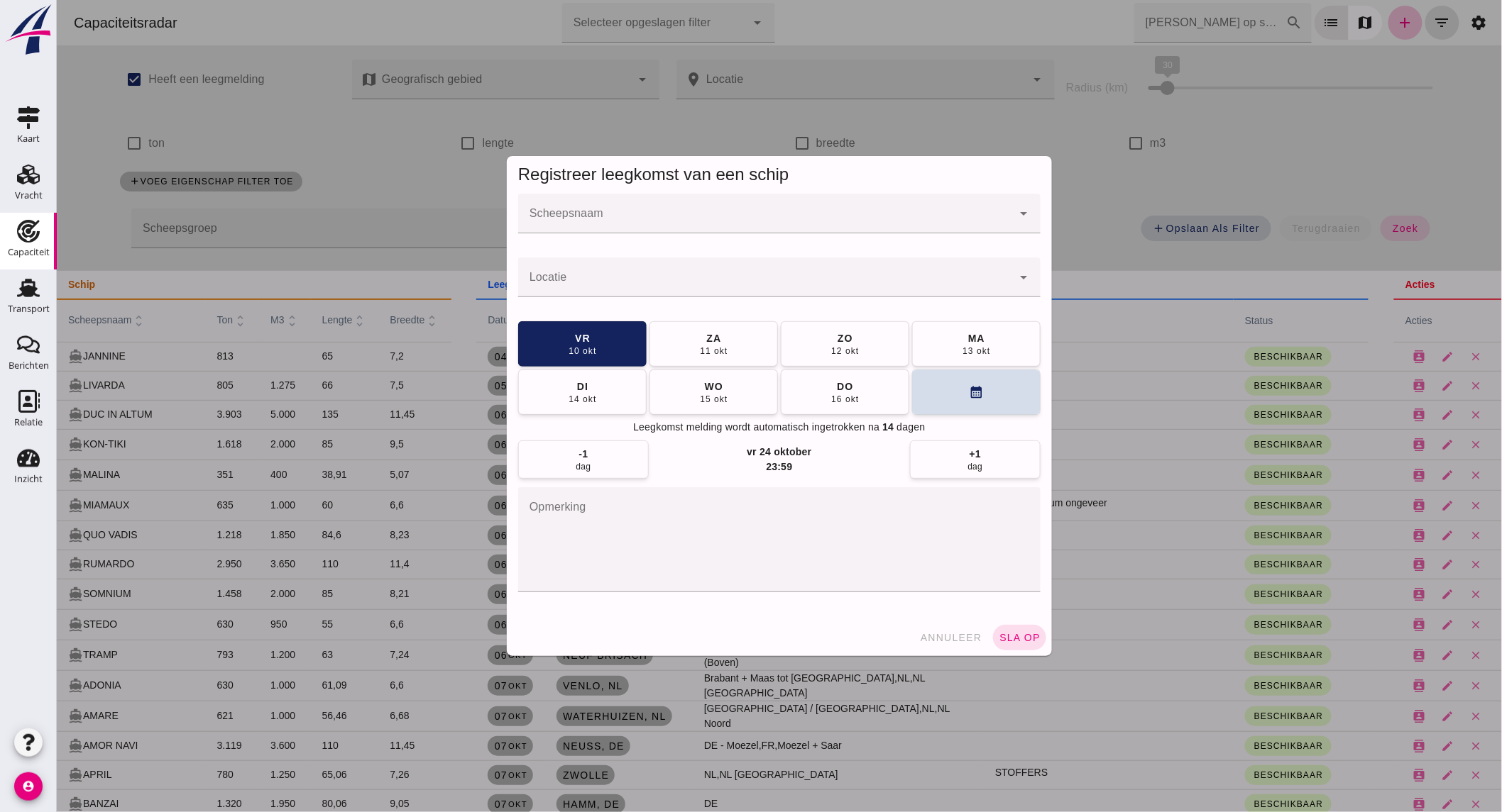
click at [601, 218] on input "Scheepsnaam" at bounding box center [764, 220] width 494 height 17
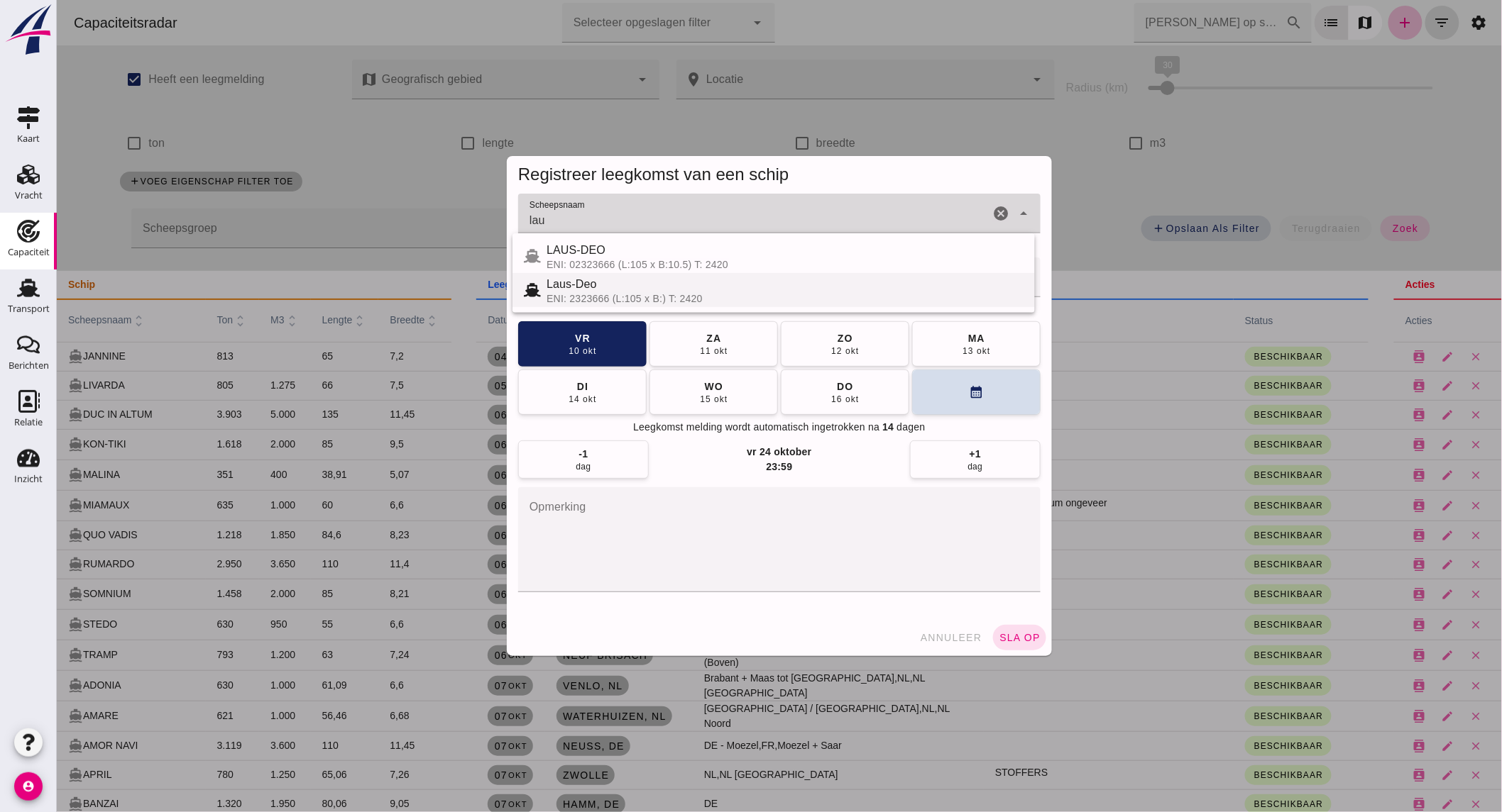
click at [584, 255] on span "LAUS-DEO" at bounding box center [576, 250] width 59 height 12
type input "LAUS-DEO"
click at [670, 288] on input "Locatie" at bounding box center [764, 284] width 494 height 17
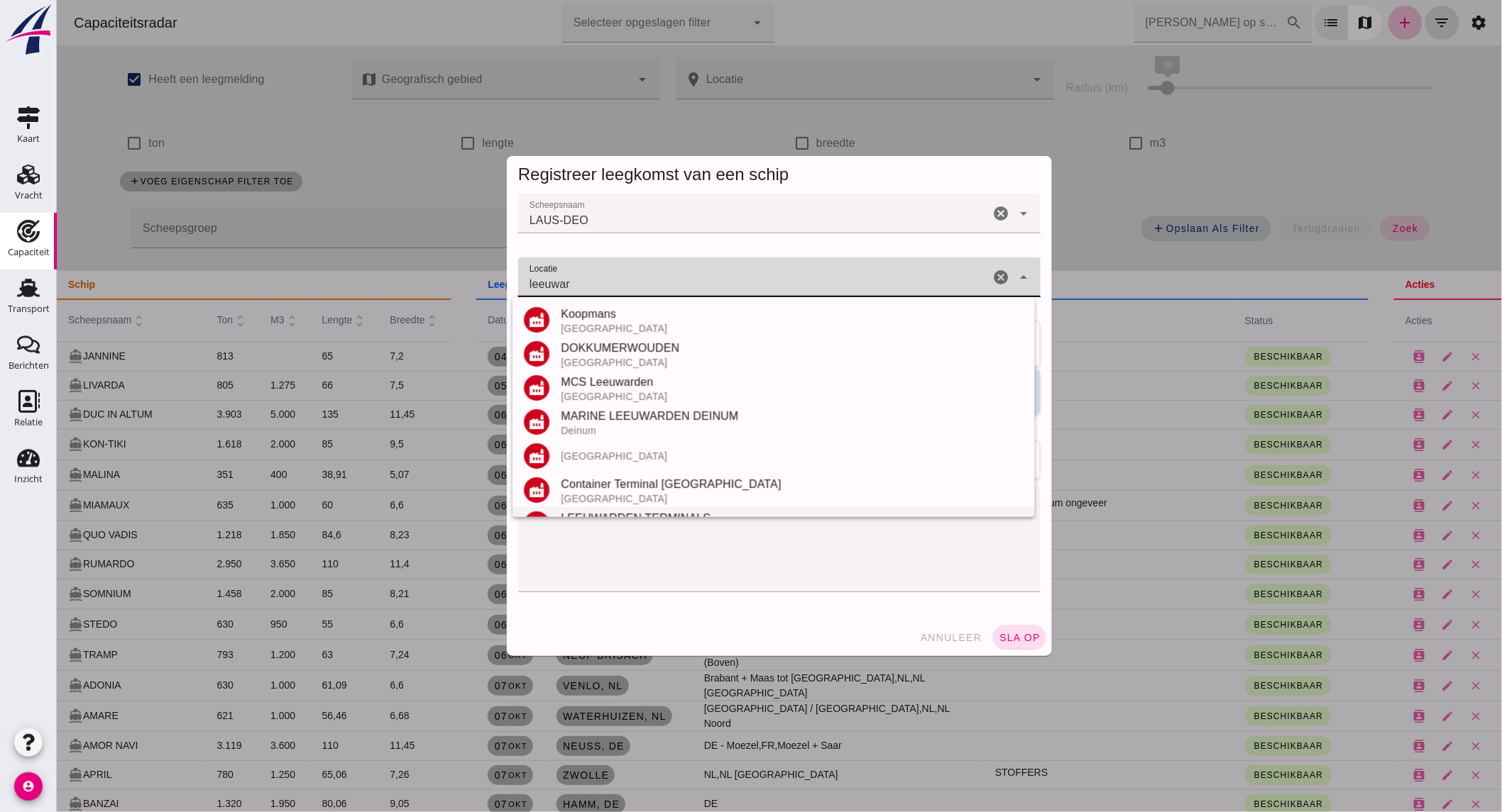
scroll to position [132, 0]
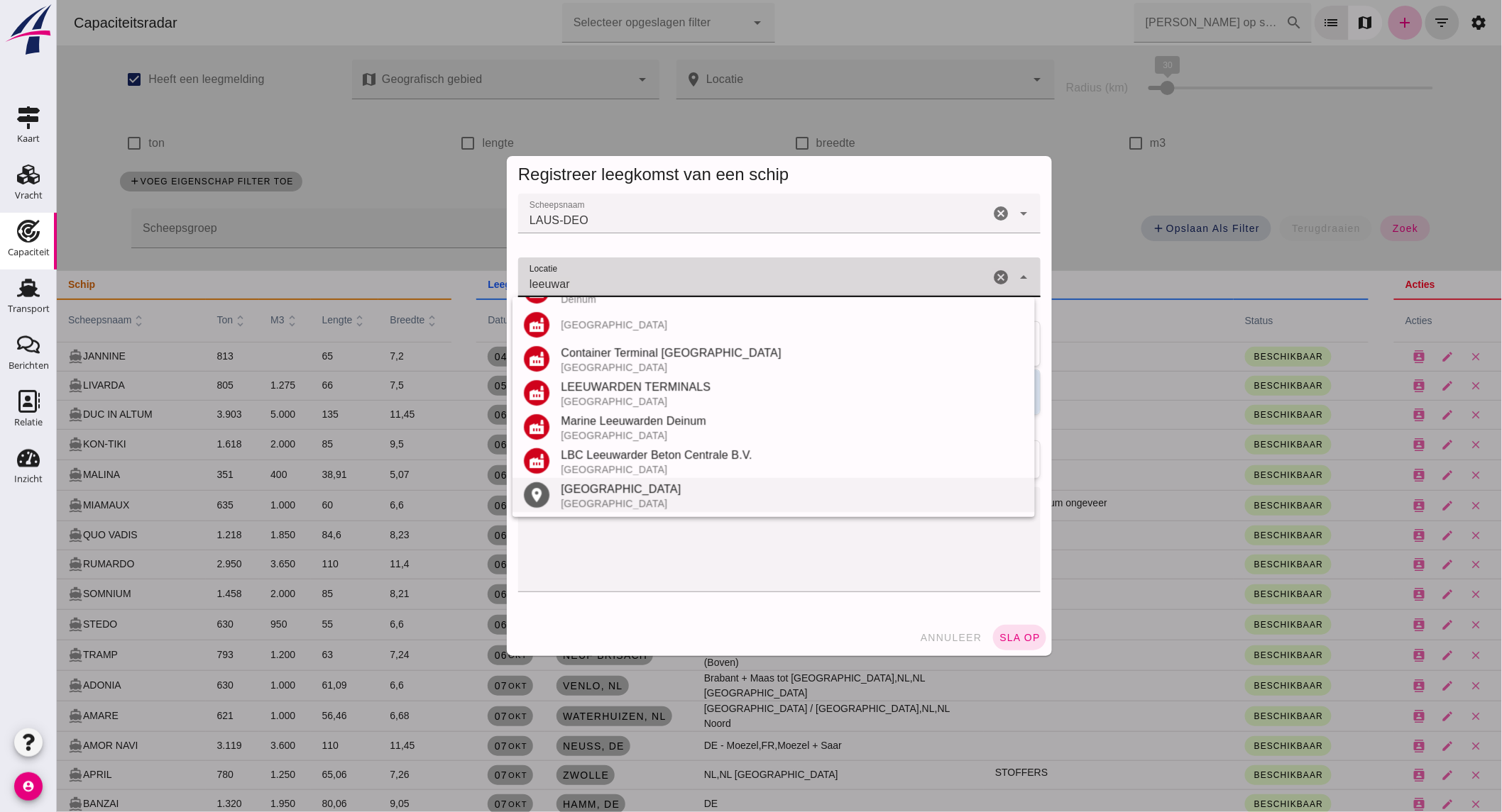
click at [634, 498] on div "[GEOGRAPHIC_DATA]" at bounding box center [791, 504] width 463 height 12
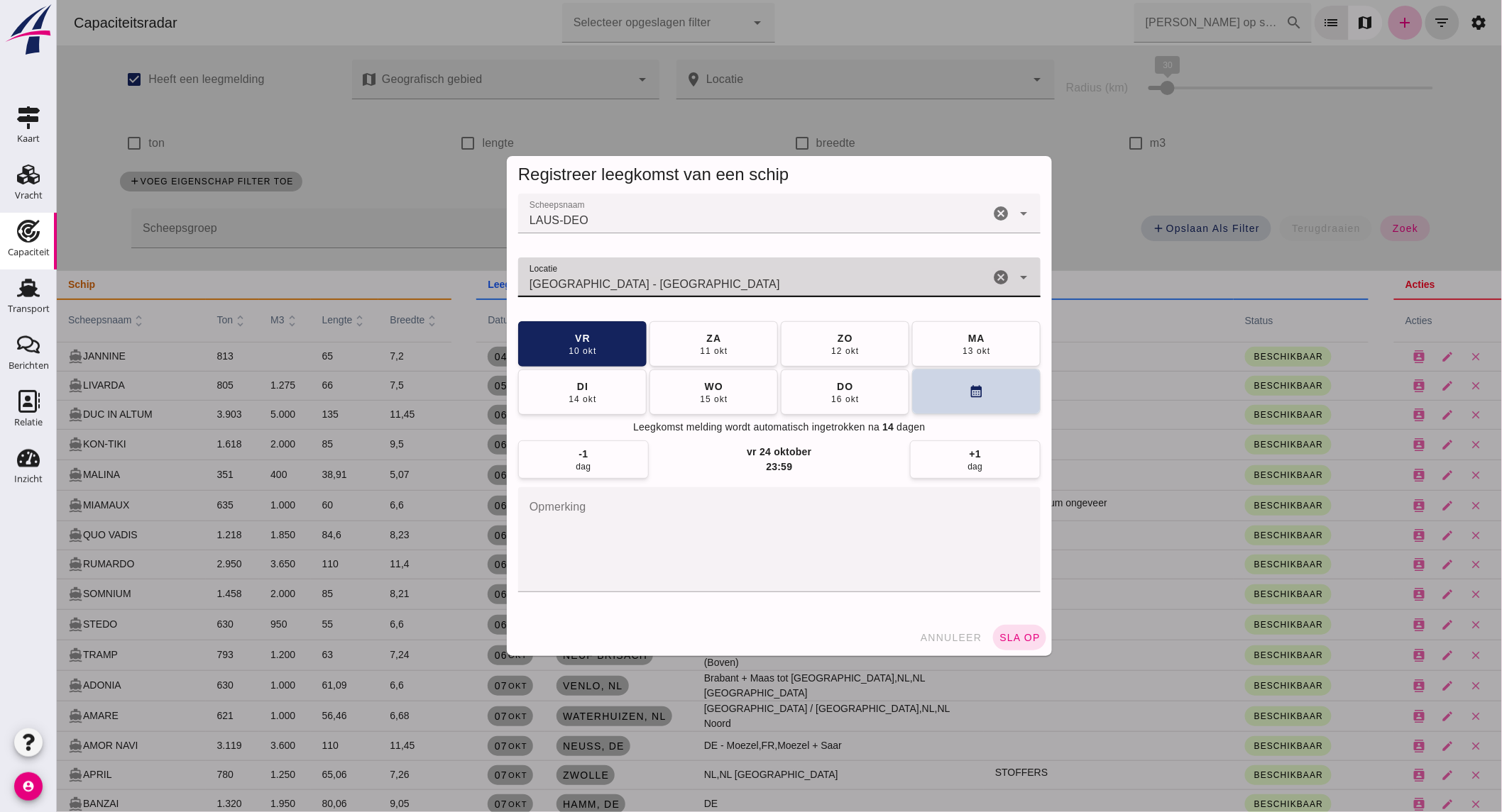
type input "[GEOGRAPHIC_DATA] - [GEOGRAPHIC_DATA]"
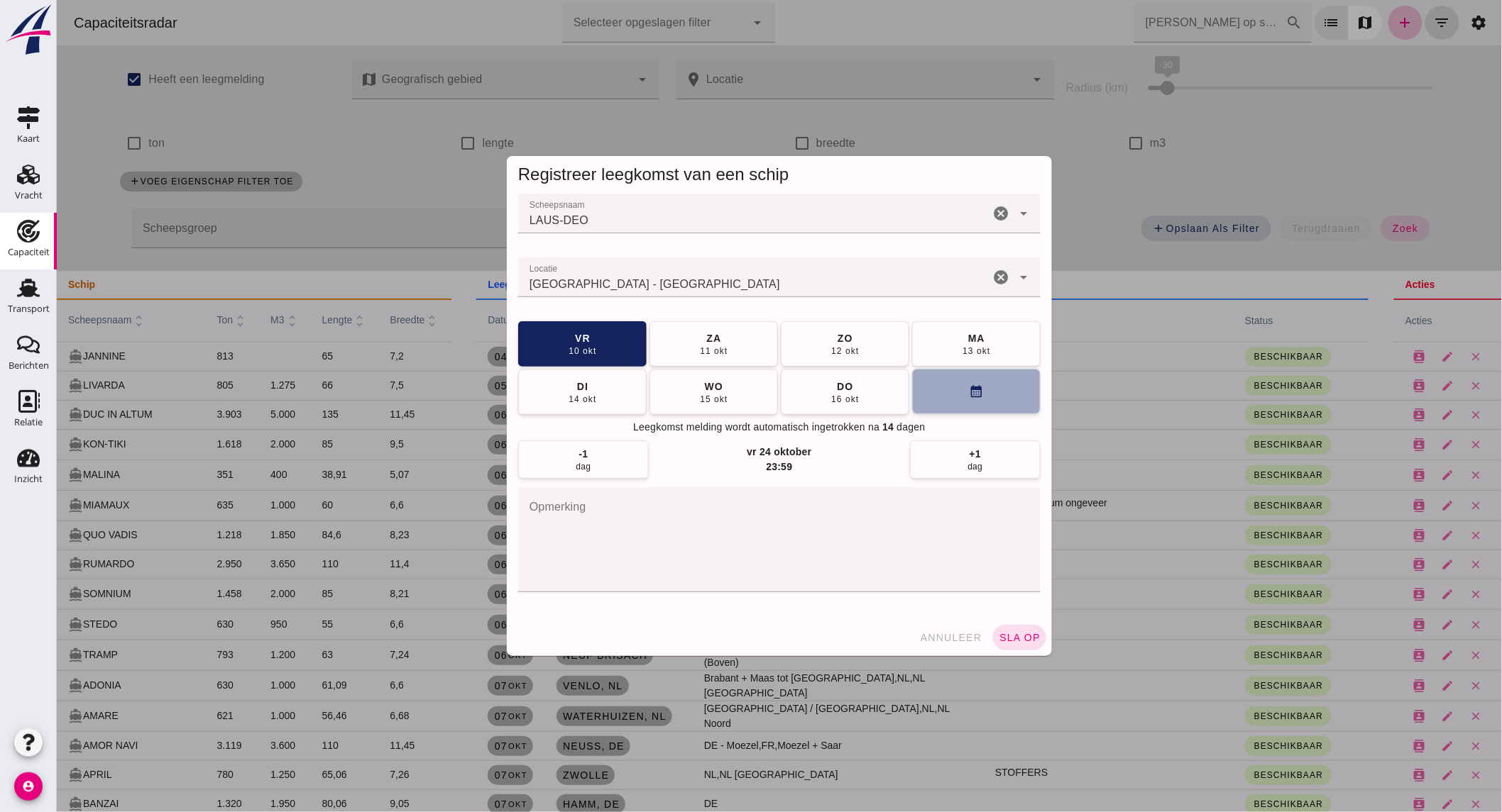
click at [945, 394] on button "calendar_month" at bounding box center [975, 392] width 129 height 45
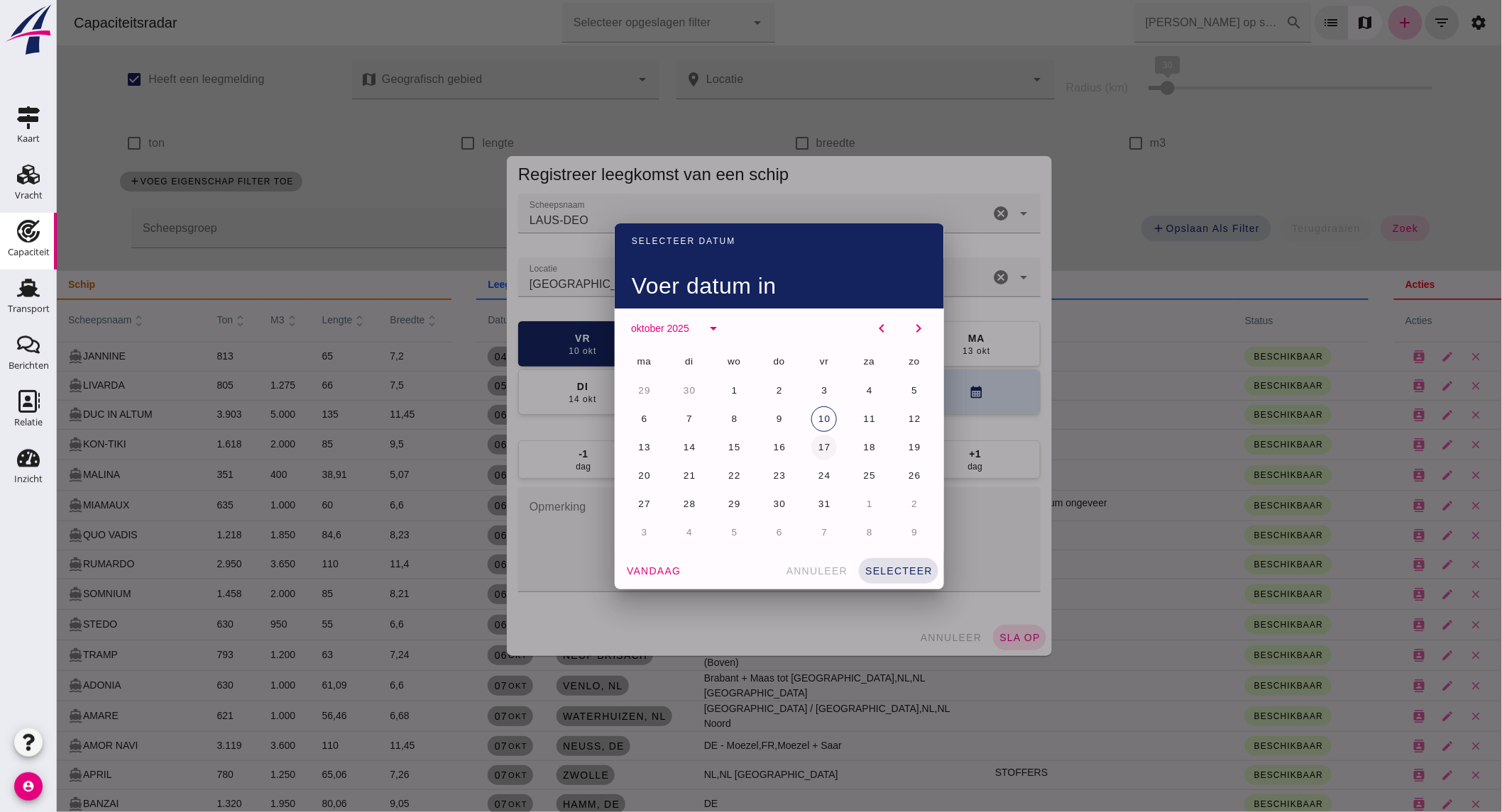
click at [819, 444] on span "17" at bounding box center [824, 447] width 14 height 11
click at [894, 574] on span "selecteer" at bounding box center [897, 571] width 68 height 12
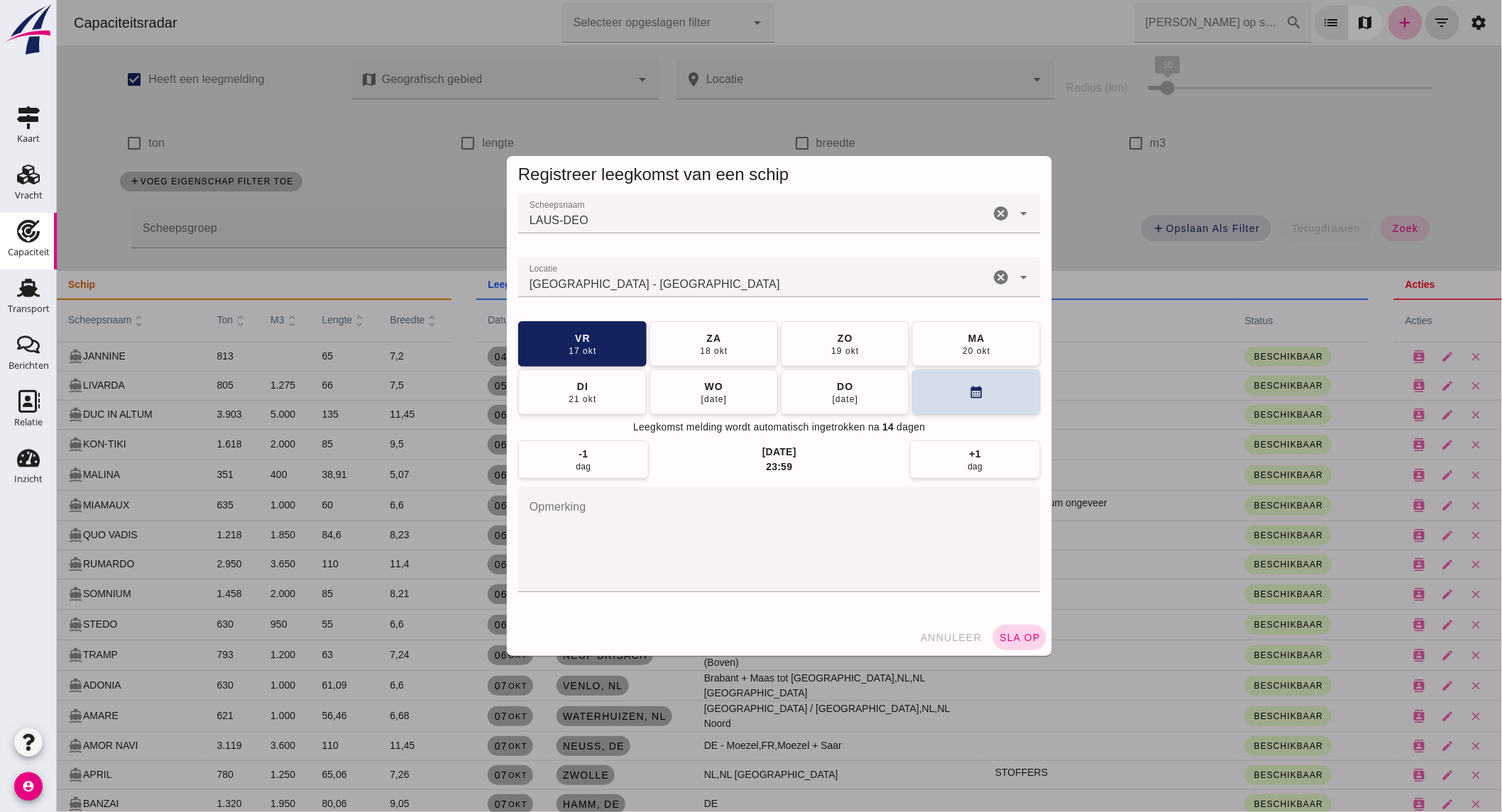
click at [1024, 643] on span "sla op" at bounding box center [1019, 638] width 42 height 12
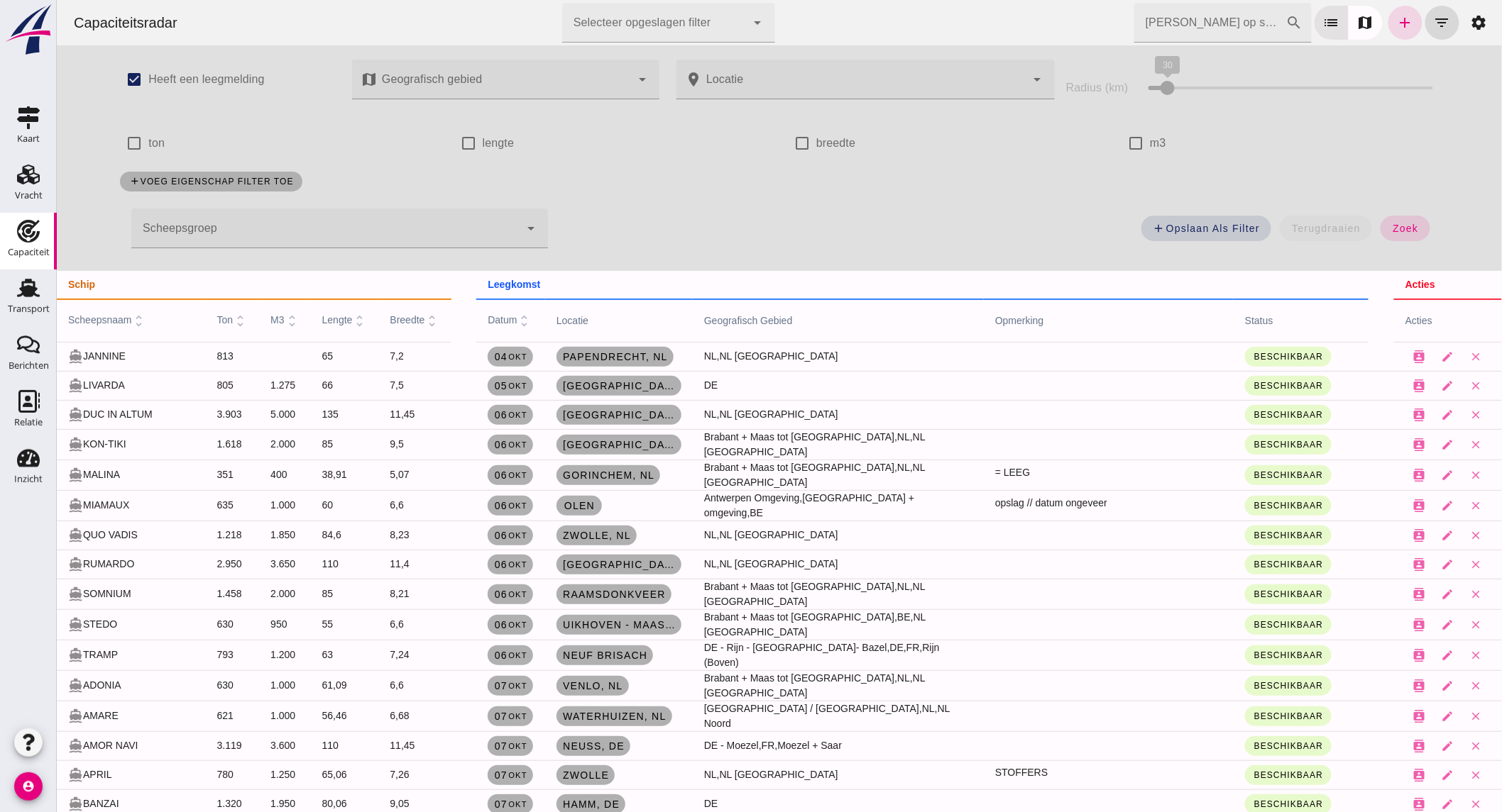
click at [147, 137] on label "ton" at bounding box center [155, 143] width 17 height 39
click at [143, 137] on input "ton" at bounding box center [133, 143] width 28 height 28
checkbox input "true"
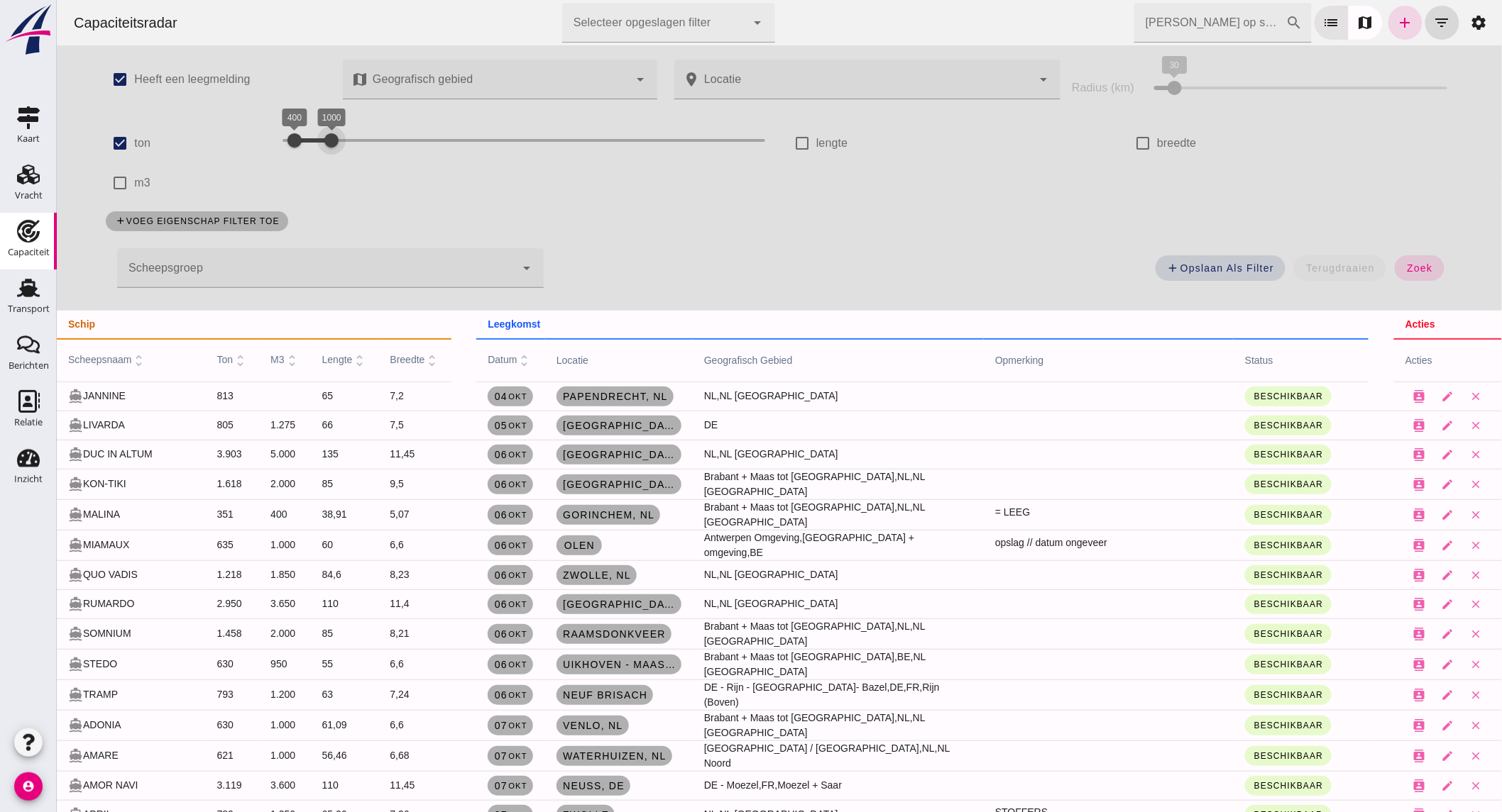
drag, startPoint x: 436, startPoint y: 139, endPoint x: 323, endPoint y: 137, distance: 113.0
click at [323, 137] on div at bounding box center [330, 140] width 28 height 28
click at [1414, 268] on span "zoek" at bounding box center [1419, 268] width 27 height 12
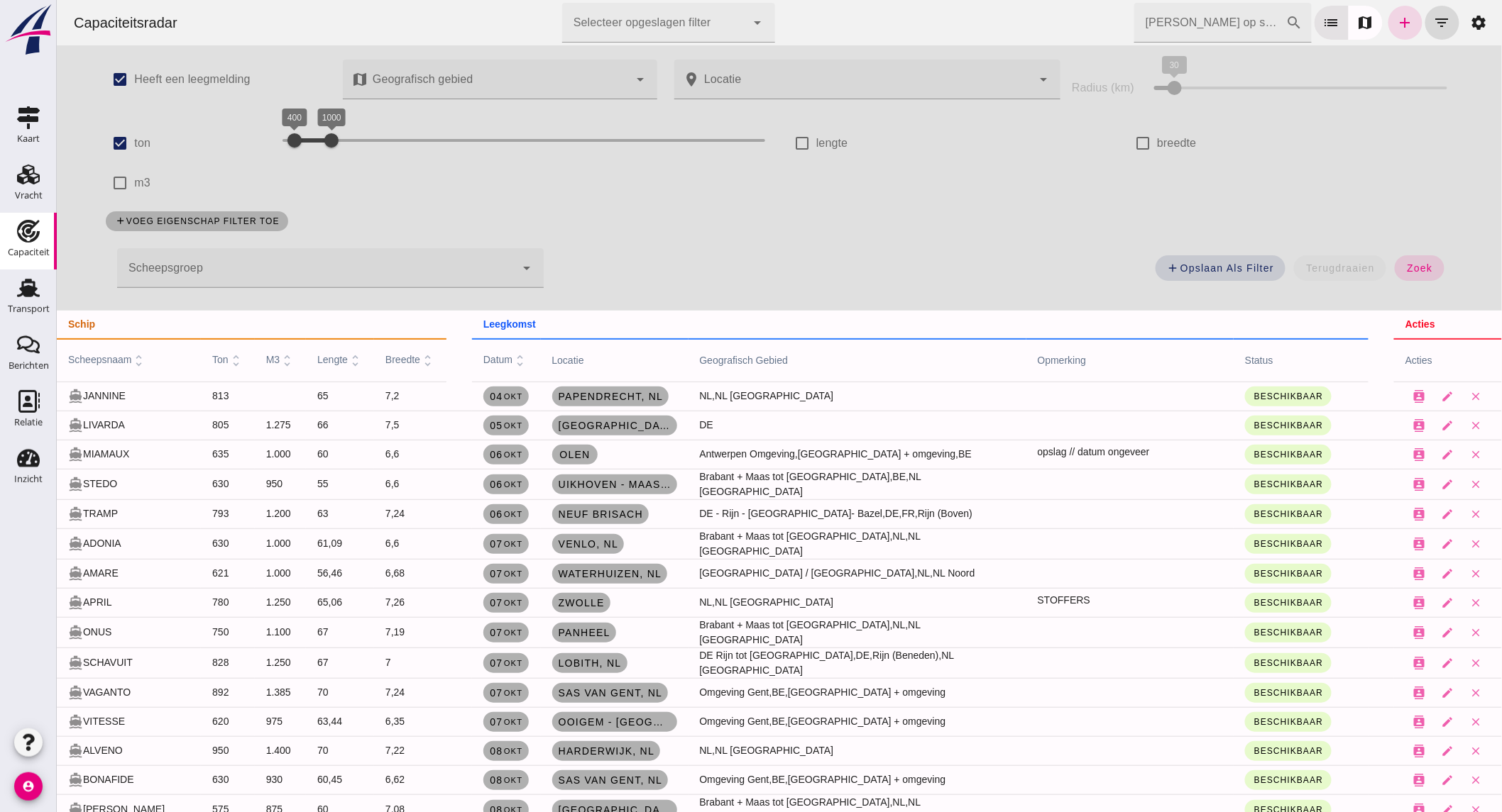
click at [243, 264] on div at bounding box center [315, 268] width 398 height 39
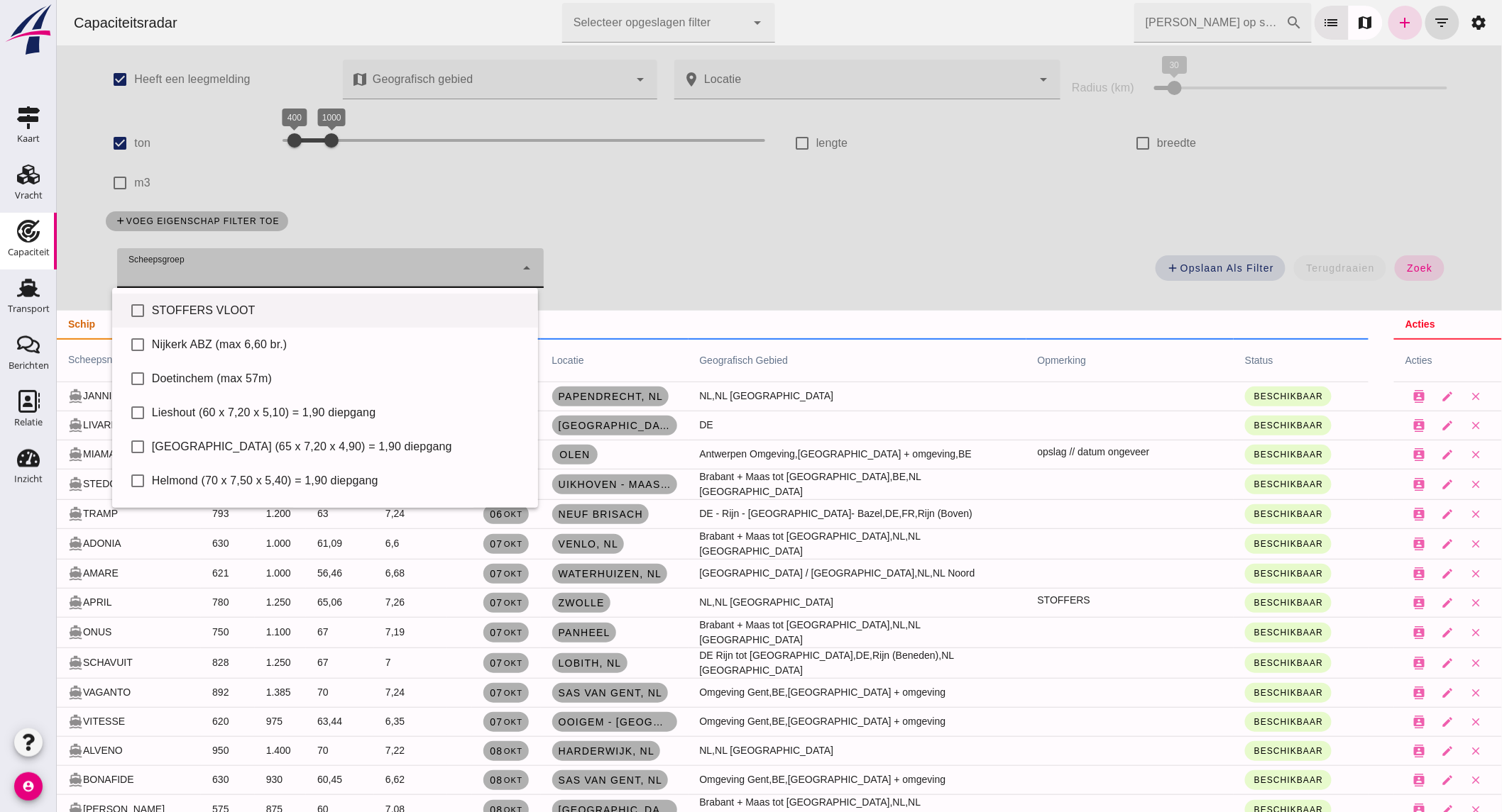
click at [211, 305] on div "STOFFERS VLOOT" at bounding box center [339, 310] width 375 height 17
type input "STOFFERS VLOOT"
checkbox input "true"
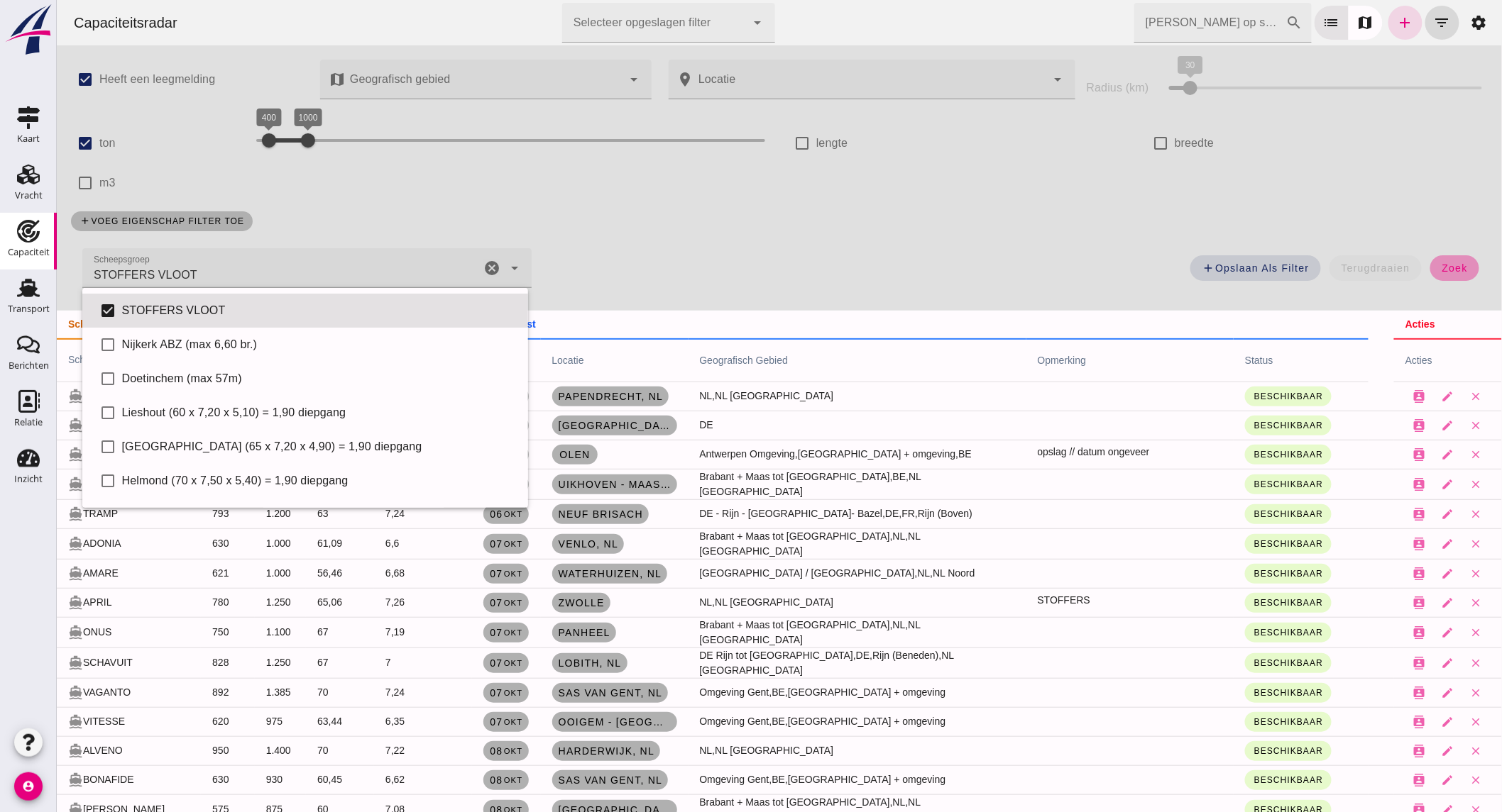
click at [1429, 265] on button "zoek" at bounding box center [1454, 268] width 49 height 26
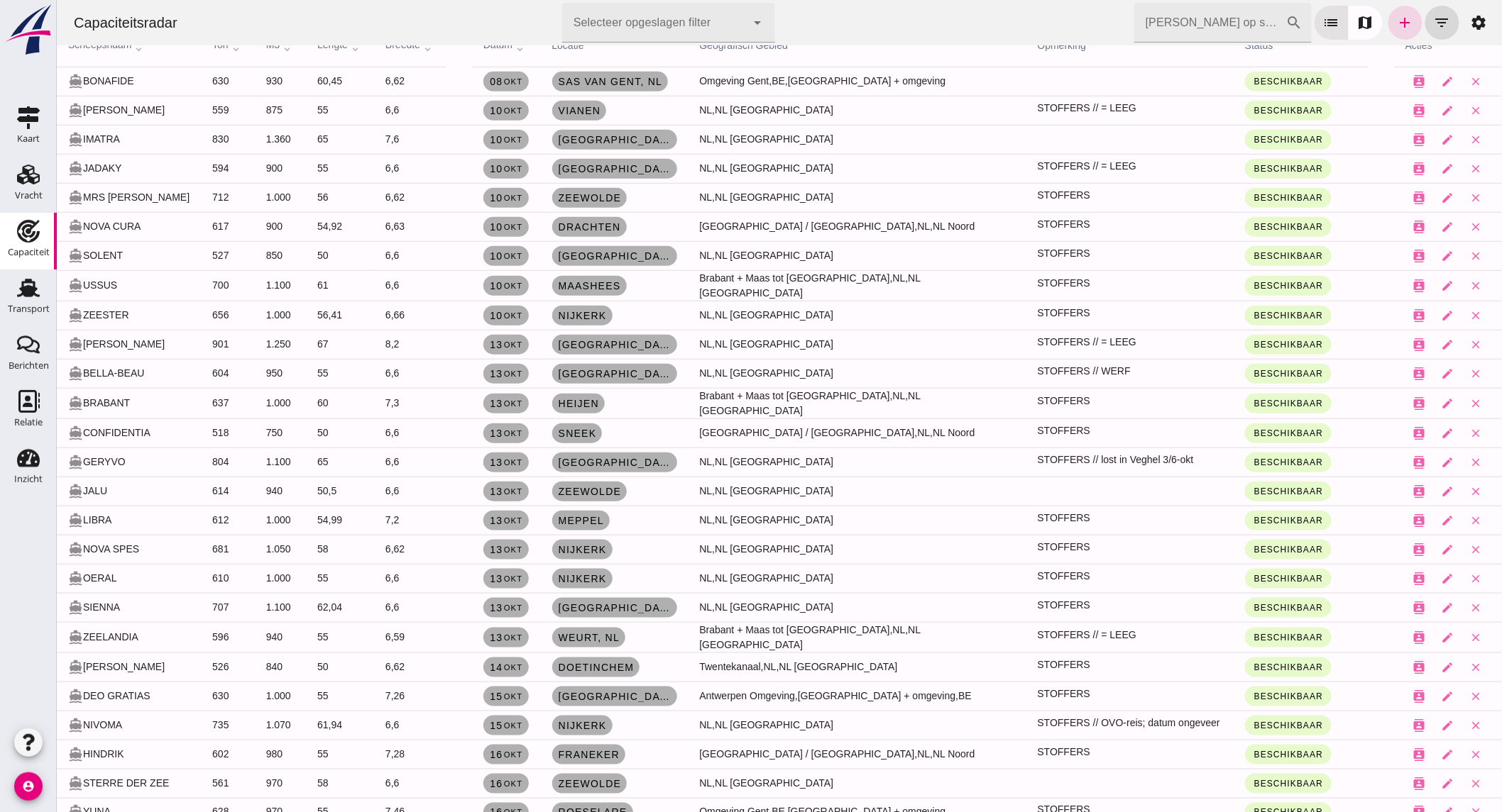
scroll to position [237, 0]
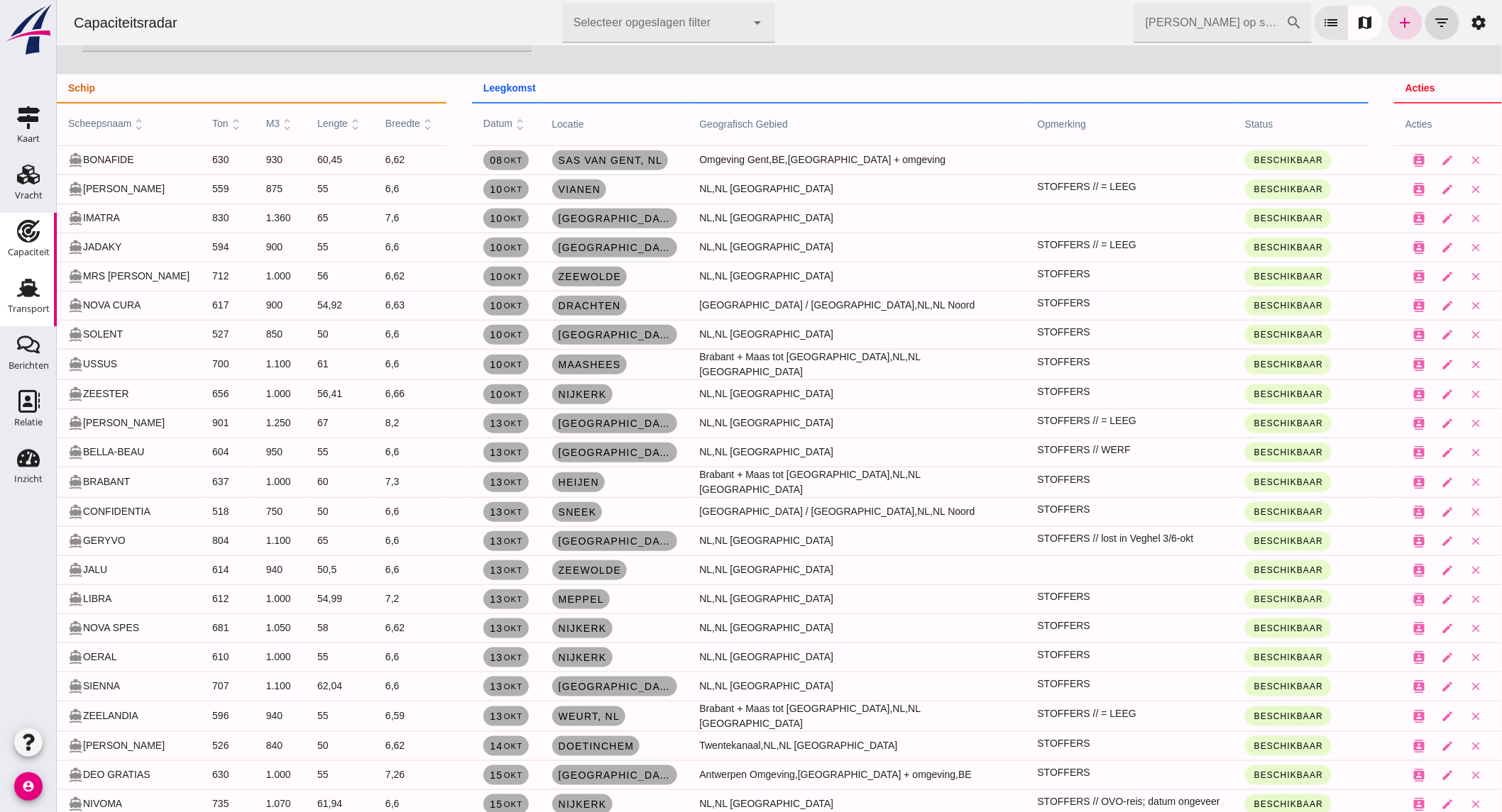
click at [32, 299] on div "Transport" at bounding box center [28, 309] width 42 height 20
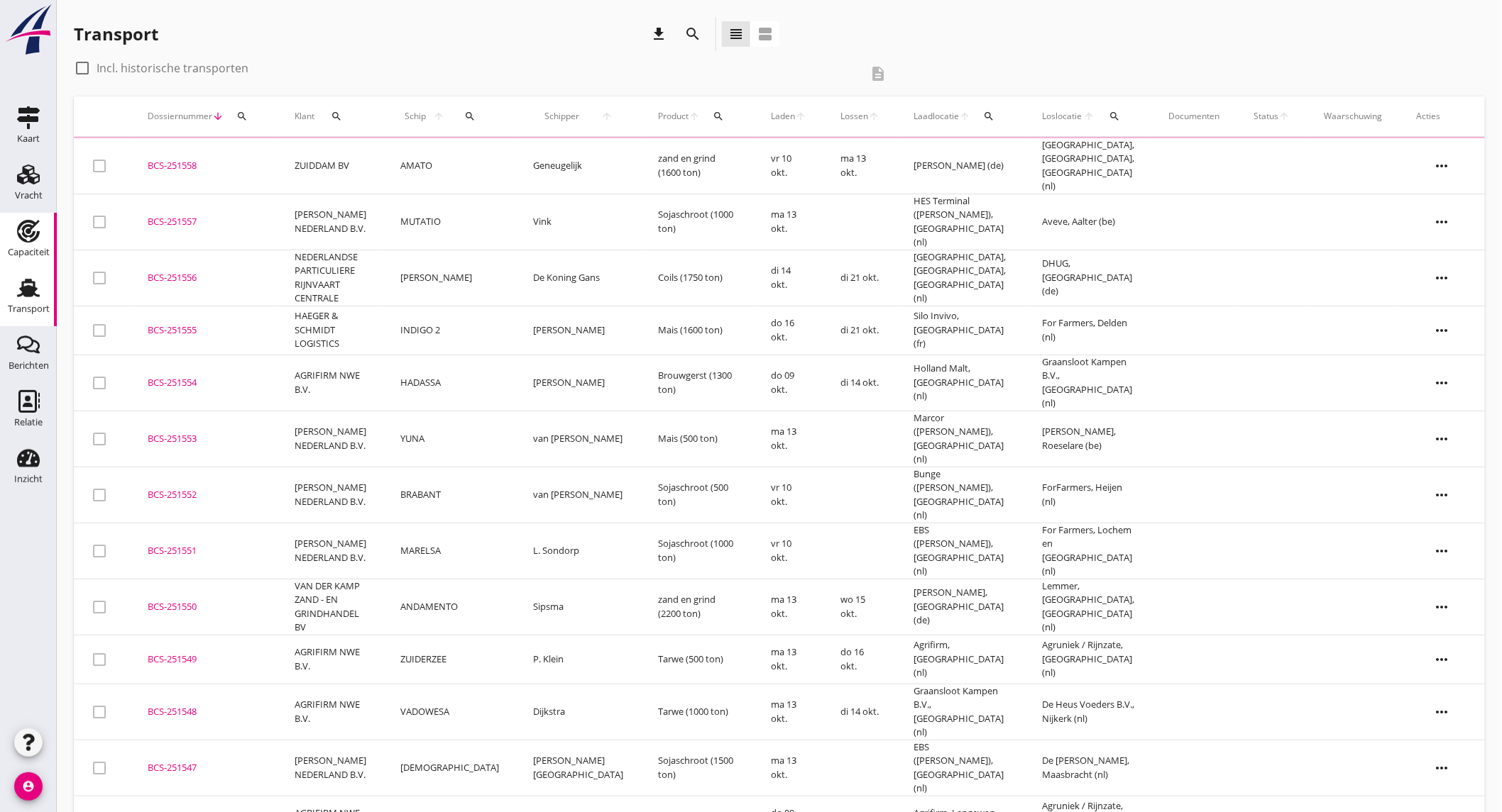
click at [27, 236] on use at bounding box center [28, 231] width 23 height 23
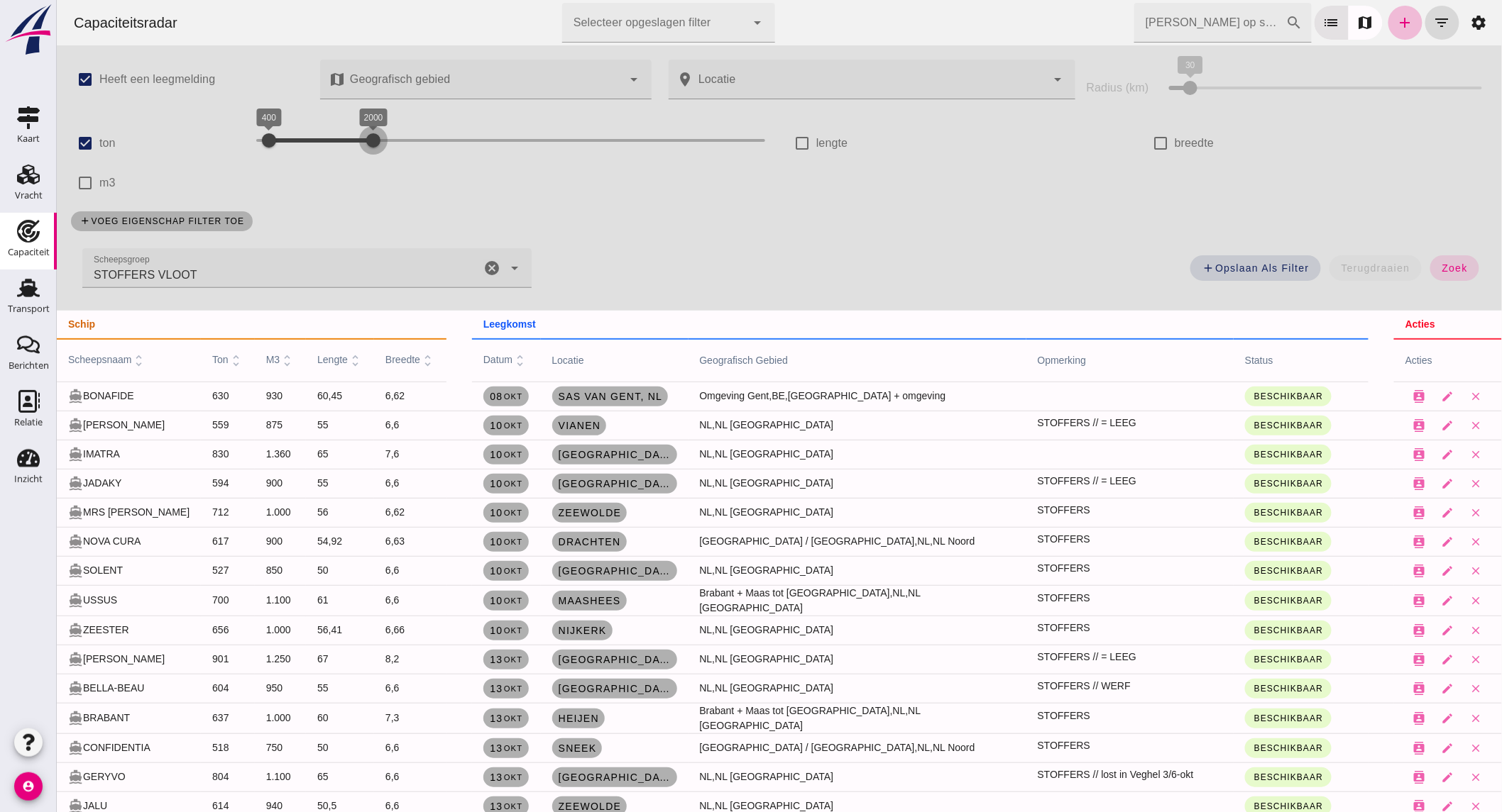
drag, startPoint x: 308, startPoint y: 139, endPoint x: 414, endPoint y: 144, distance: 106.1
click at [387, 144] on div at bounding box center [372, 140] width 28 height 28
drag, startPoint x: 288, startPoint y: 139, endPoint x: 306, endPoint y: 142, distance: 18.2
click at [306, 142] on div "1000 2700 1000 2700" at bounding box center [510, 140] width 510 height 23
drag, startPoint x: 390, startPoint y: 136, endPoint x: 340, endPoint y: 139, distance: 50.1
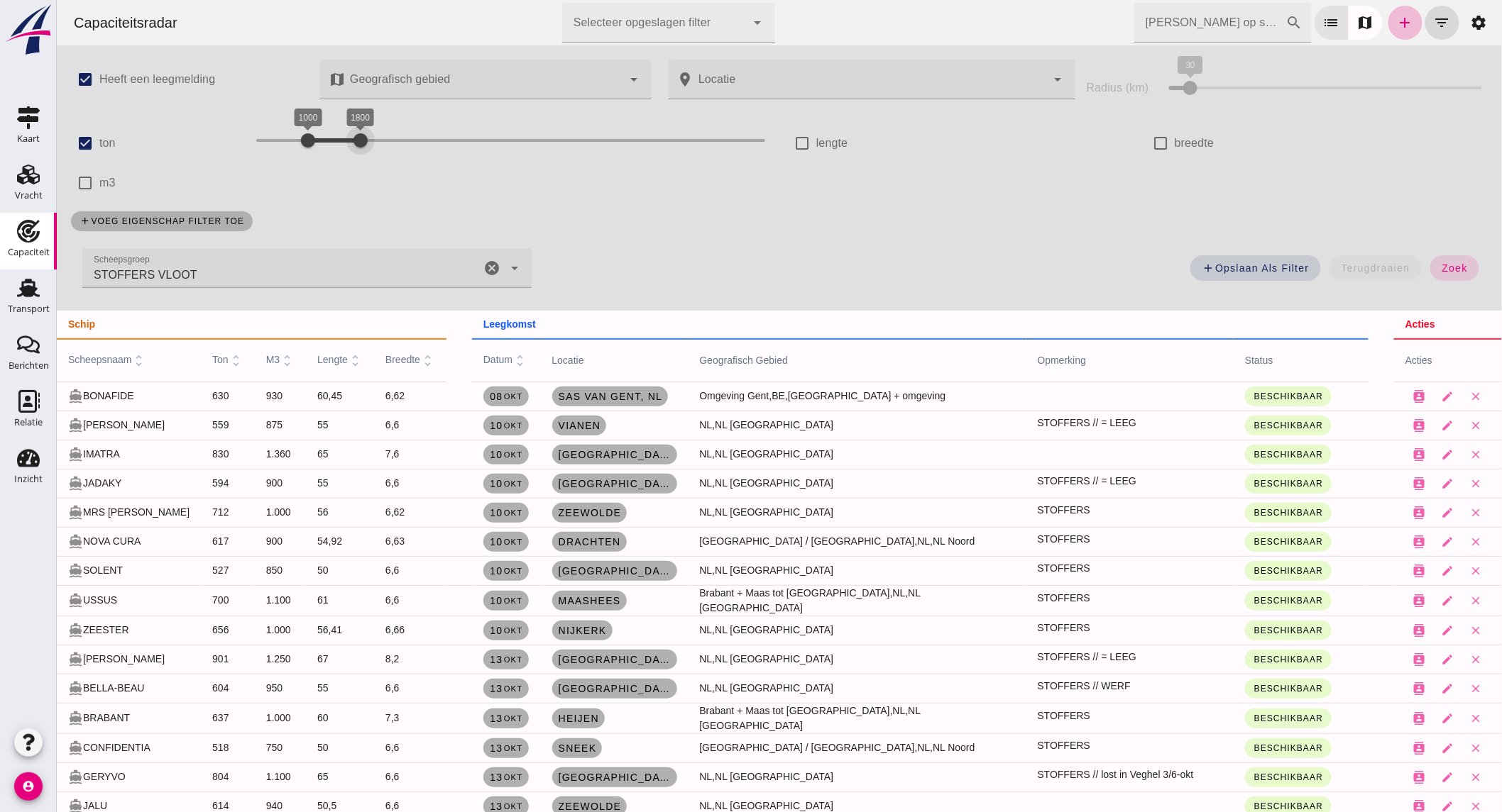
click at [340, 139] on div "1000 1800 1000 1800" at bounding box center [510, 140] width 510 height 23
click at [1452, 267] on span "zoek" at bounding box center [1454, 268] width 27 height 12
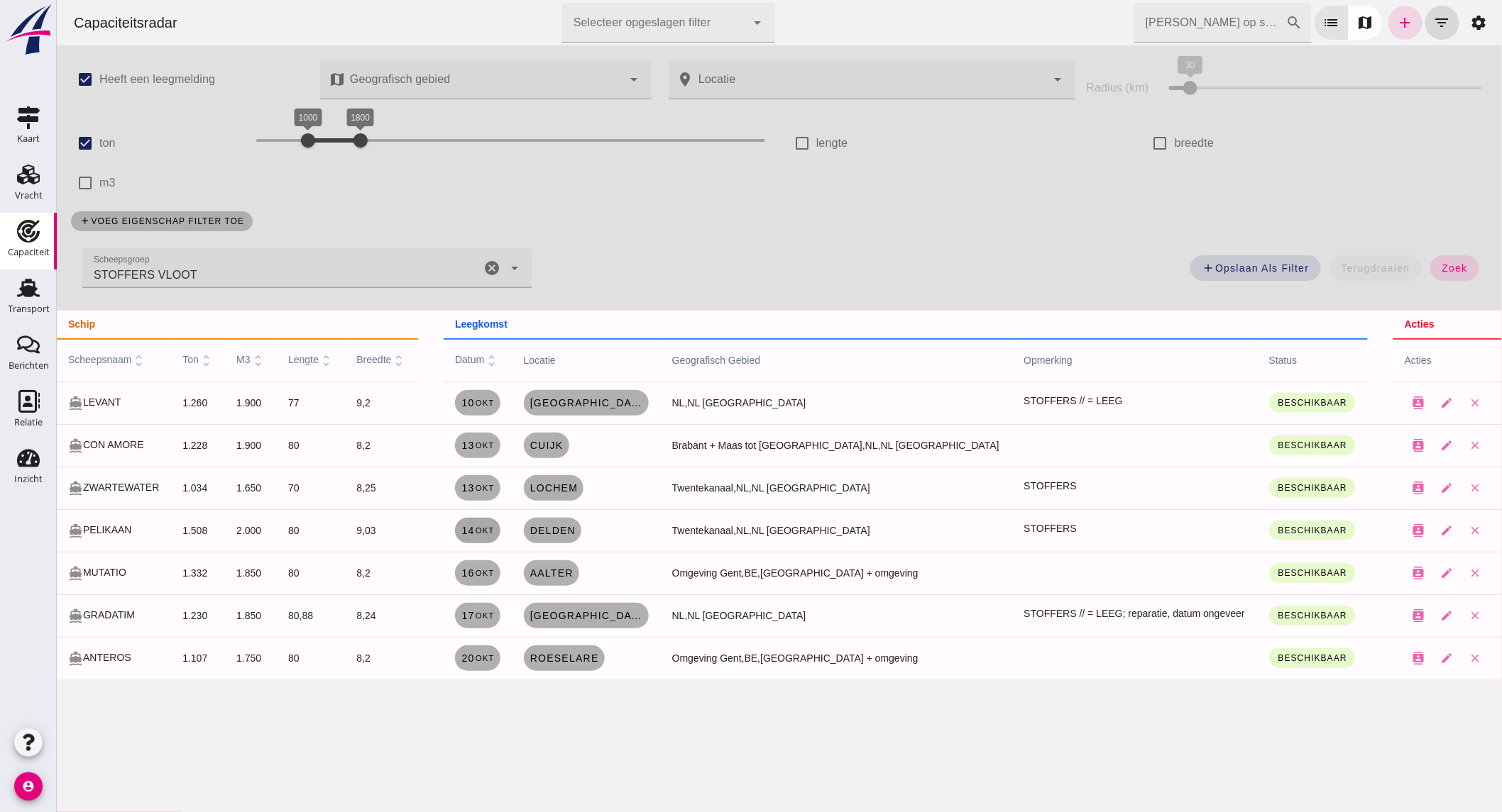
click at [494, 528] on small "okt" at bounding box center [484, 530] width 20 height 9
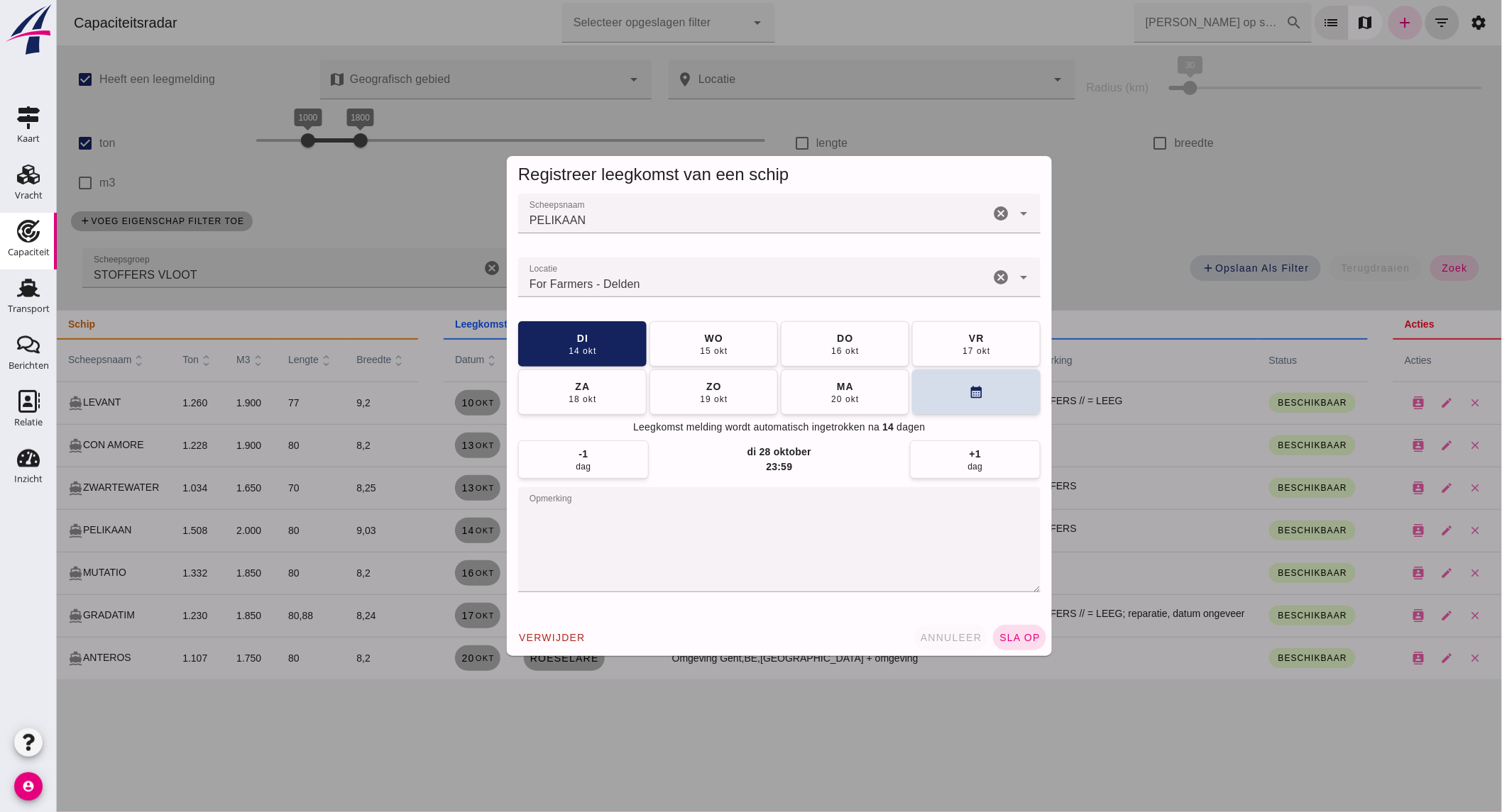
click at [926, 632] on span "annuleer" at bounding box center [951, 638] width 63 height 12
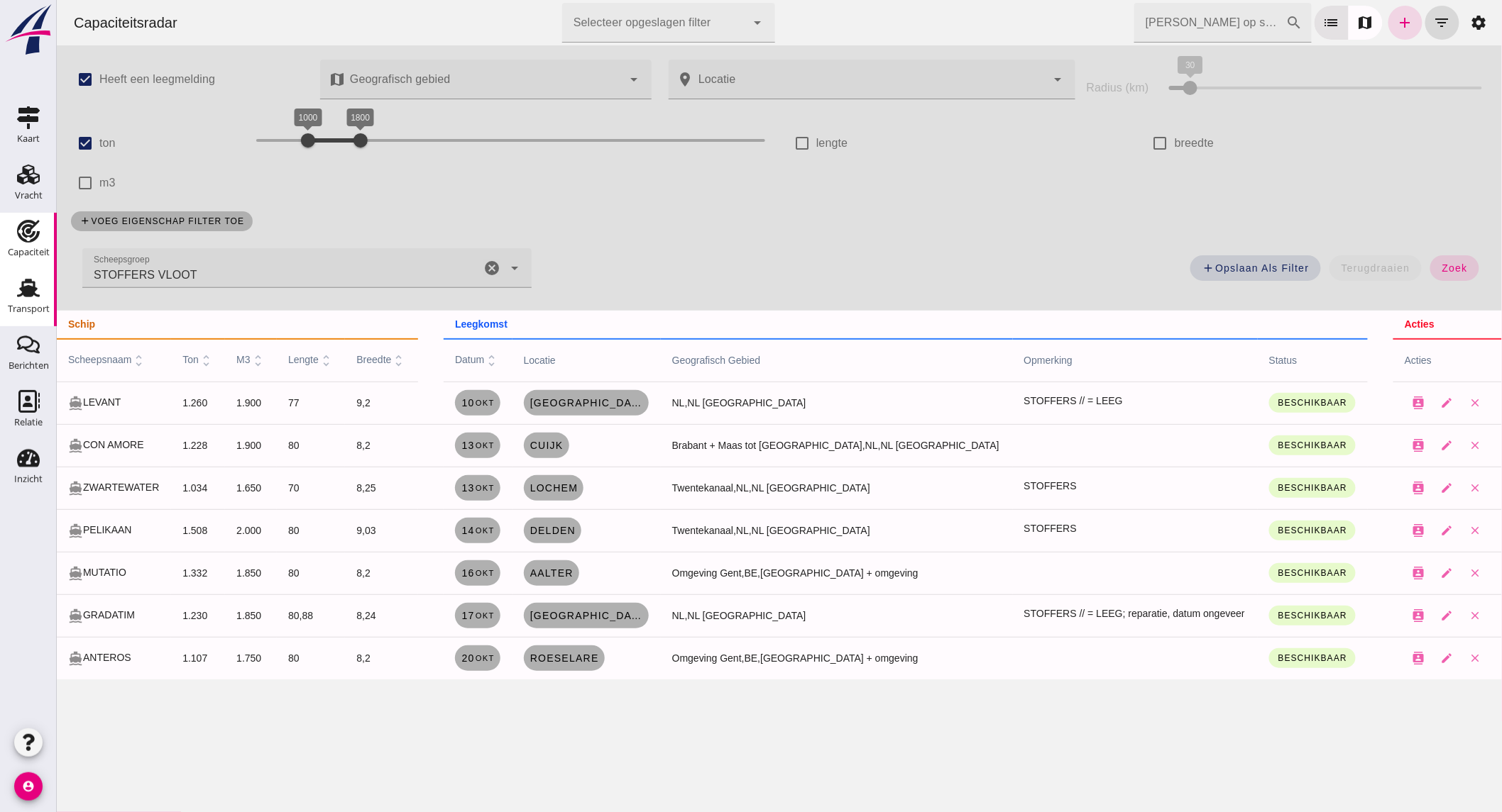
click at [39, 311] on div "Transport" at bounding box center [28, 308] width 42 height 9
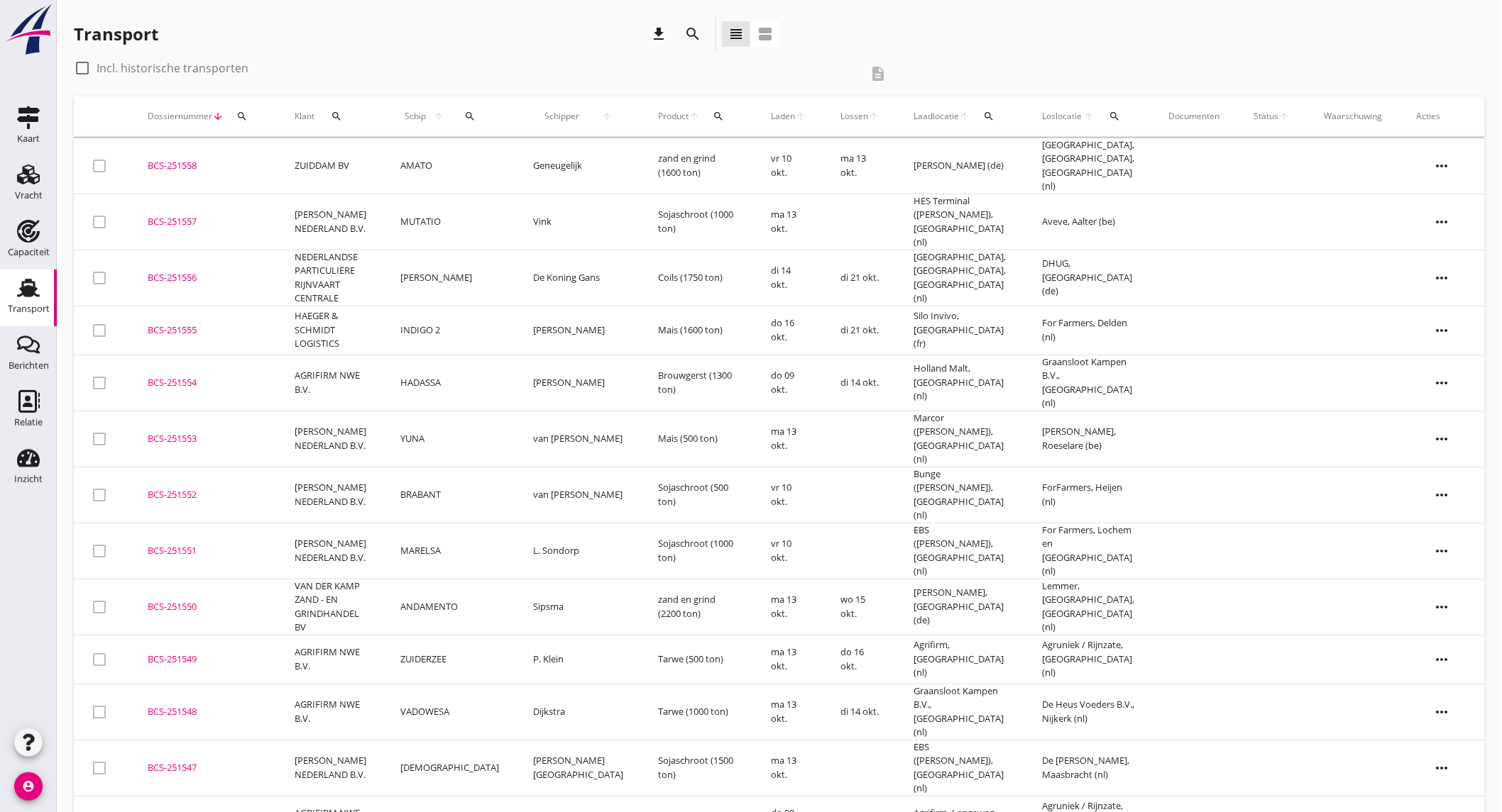
click at [693, 33] on icon "search" at bounding box center [693, 33] width 17 height 17
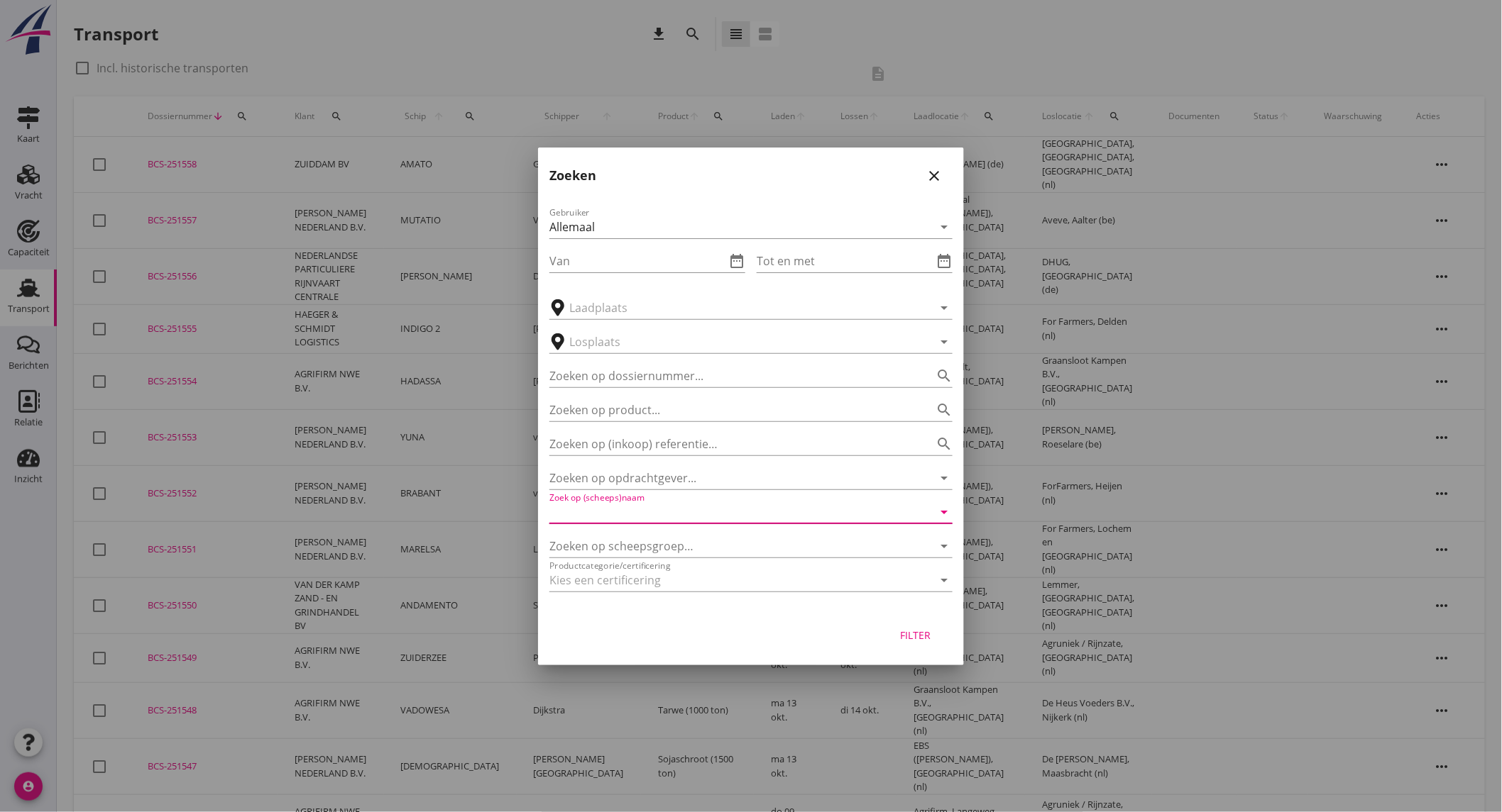
click at [657, 513] on input "Zoek op (scheeps)naam" at bounding box center [731, 512] width 363 height 23
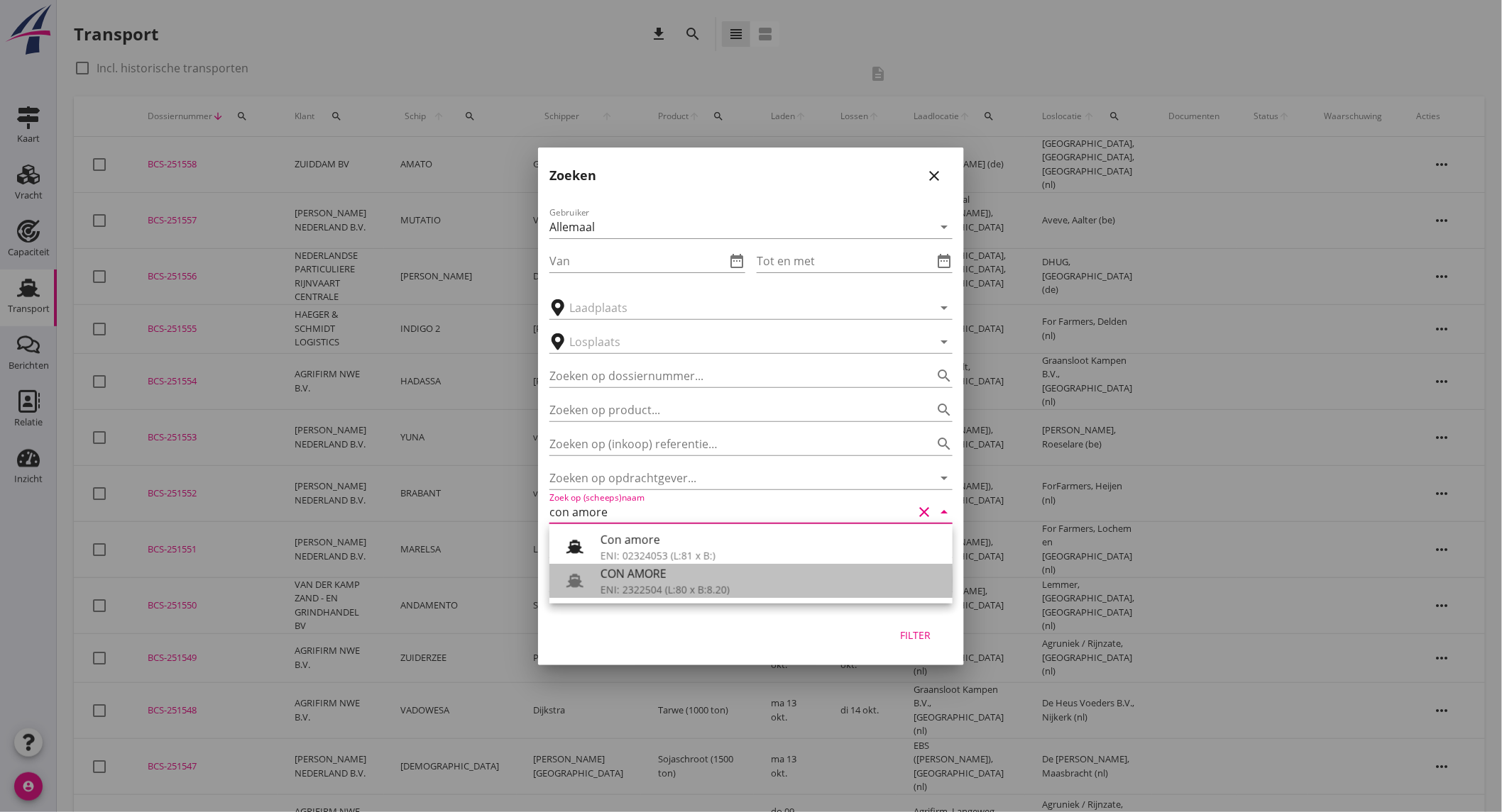
click at [634, 567] on div "CON AMORE" at bounding box center [770, 573] width 341 height 17
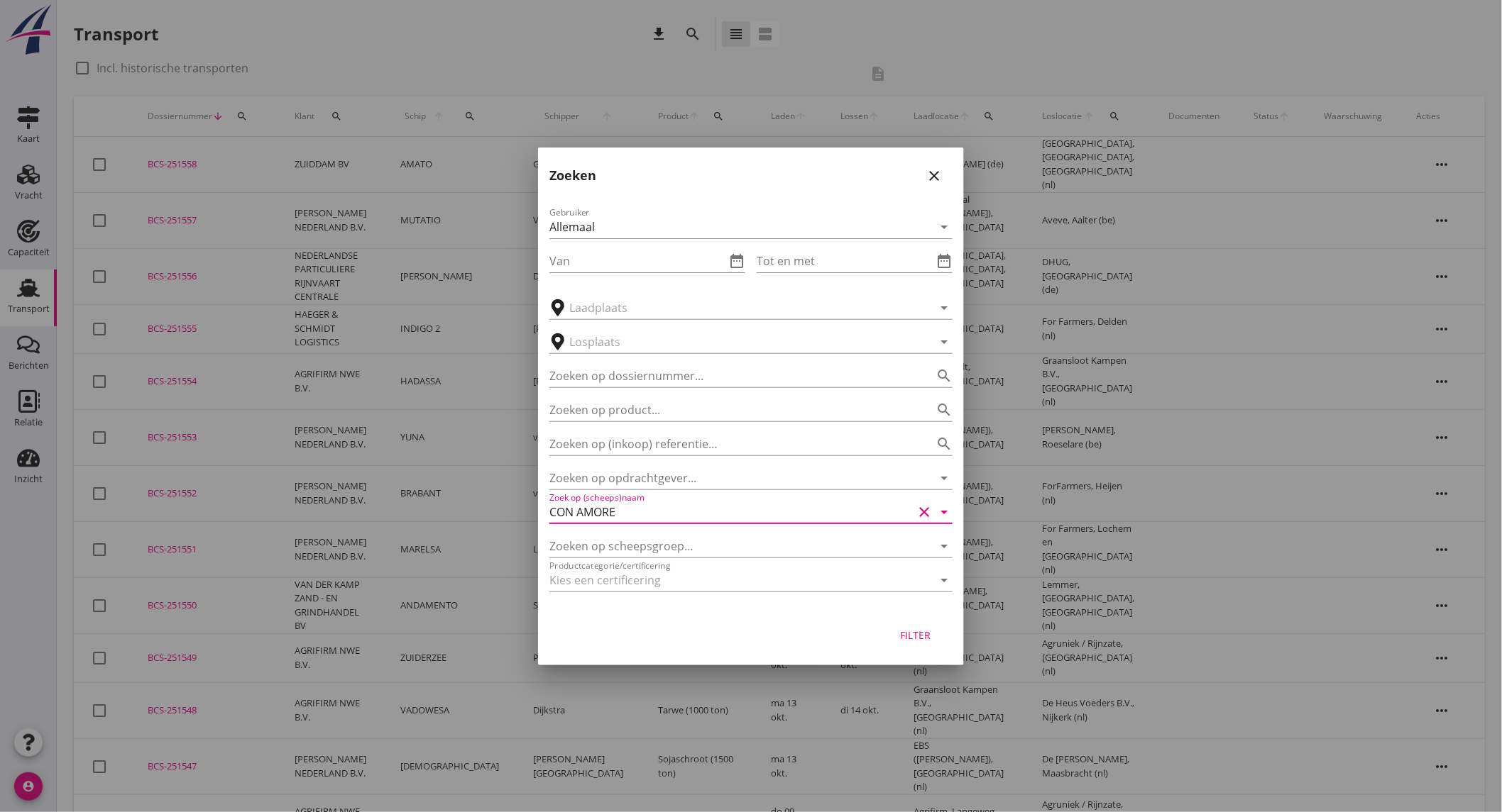
click at [902, 638] on div "Filter" at bounding box center [916, 635] width 39 height 15
type input "CON AMORE"
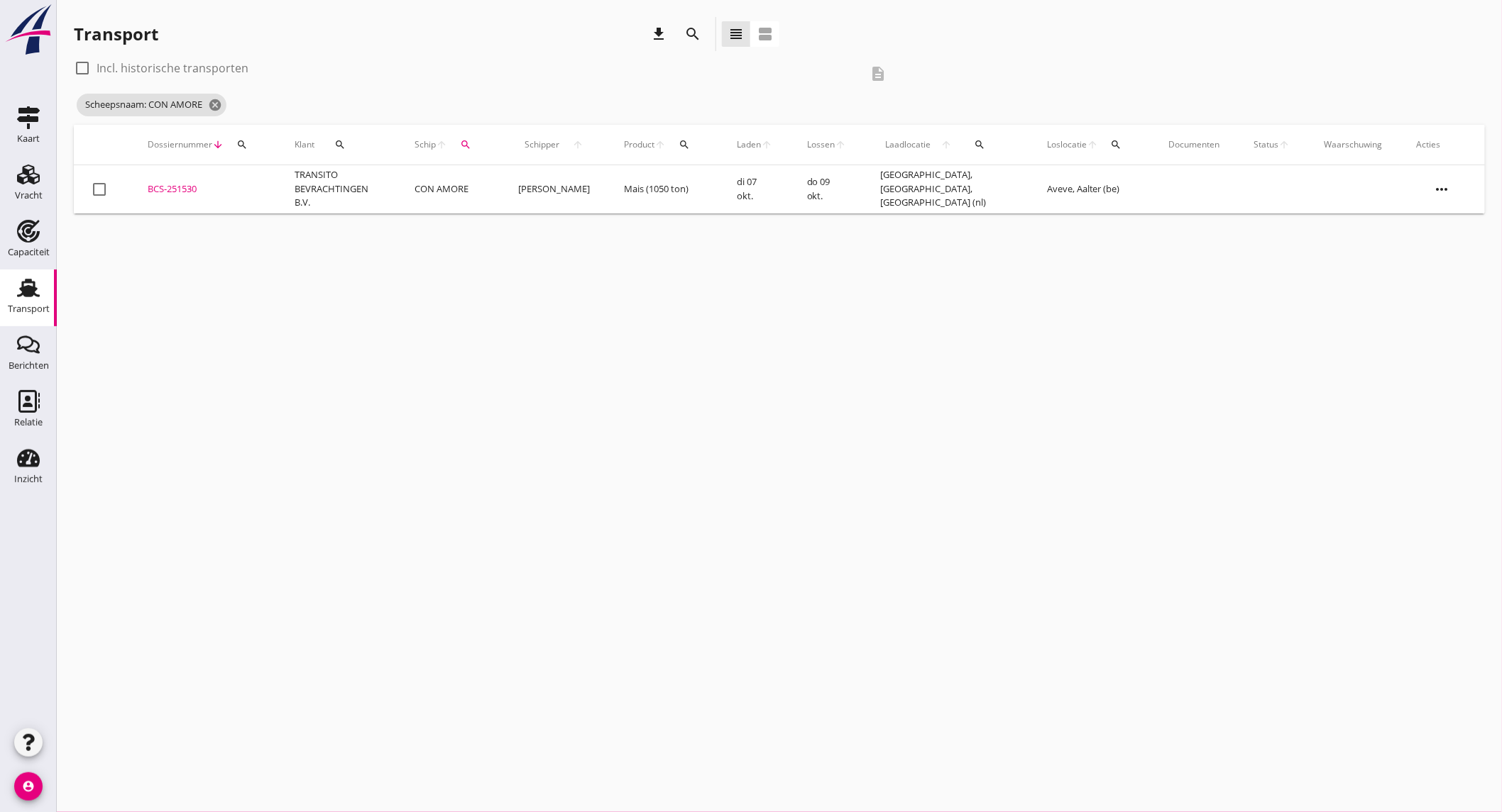
click at [467, 191] on td "CON AMORE" at bounding box center [450, 189] width 104 height 48
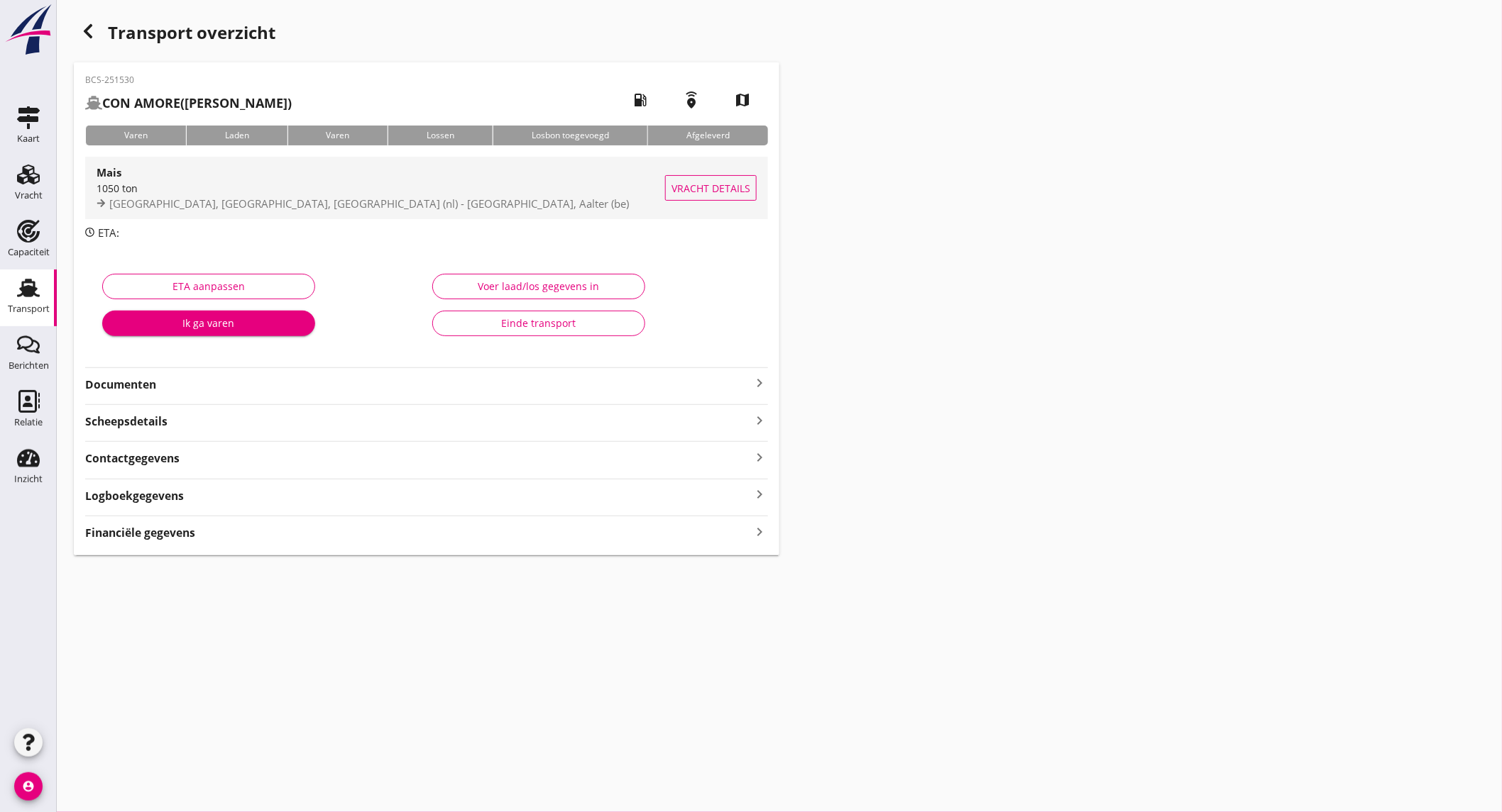
click at [240, 196] on span "[GEOGRAPHIC_DATA], [GEOGRAPHIC_DATA], [GEOGRAPHIC_DATA] (nl) - [GEOGRAPHIC_DATA…" at bounding box center [368, 203] width 520 height 14
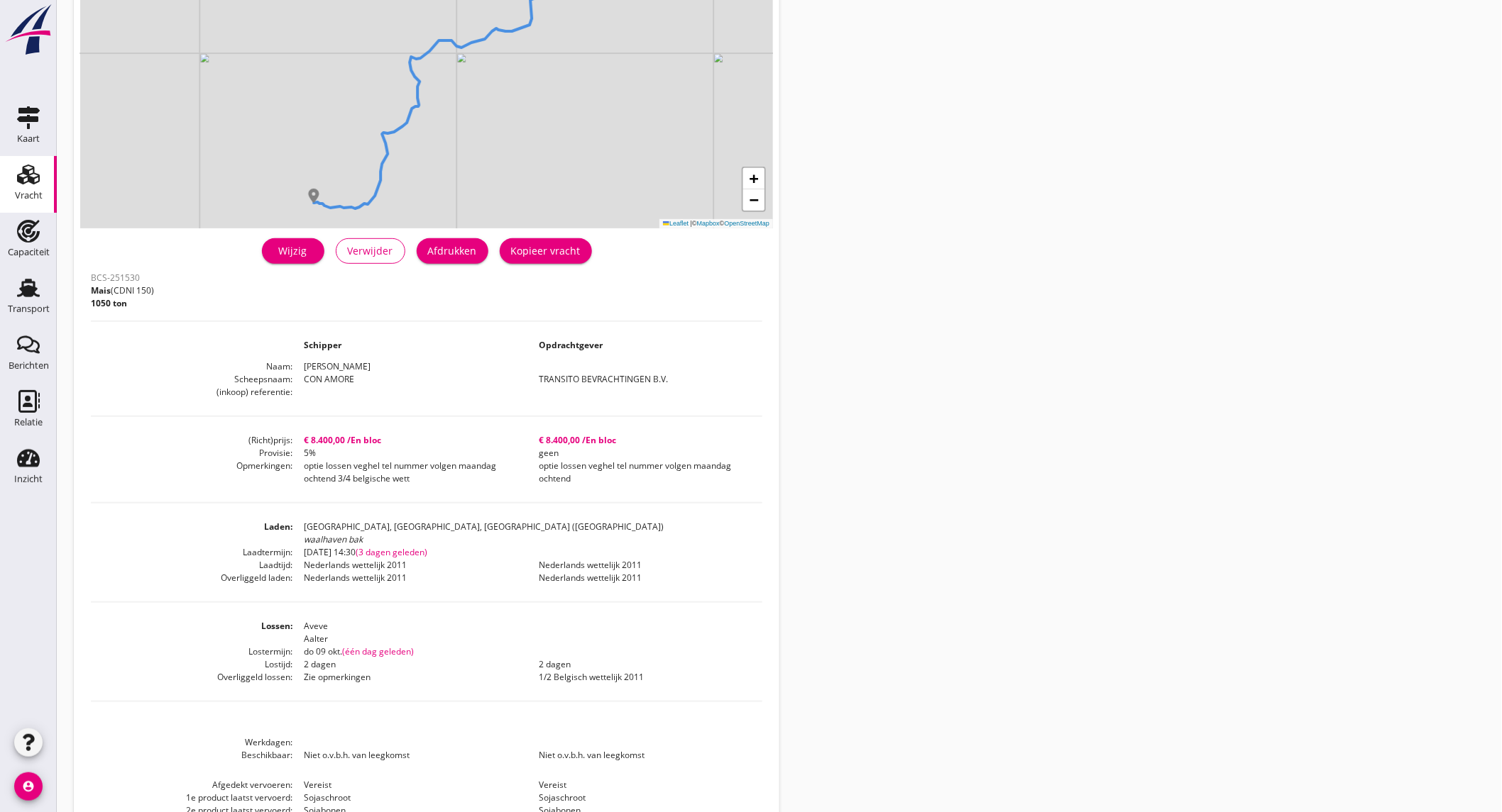
scroll to position [237, 0]
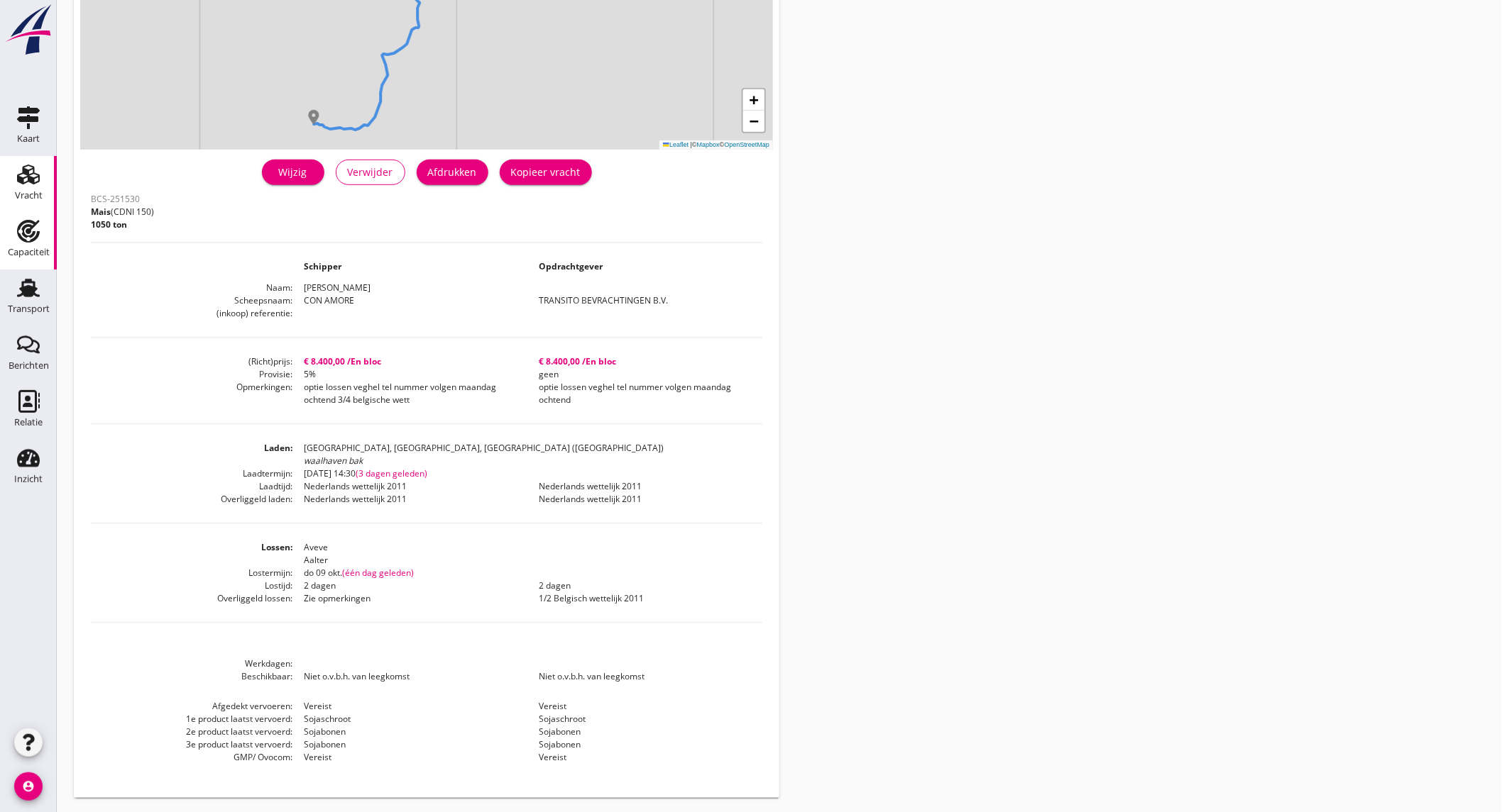
drag, startPoint x: 395, startPoint y: 154, endPoint x: 39, endPoint y: 238, distance: 365.8
click at [39, 238] on div "Capaciteit" at bounding box center [28, 231] width 34 height 23
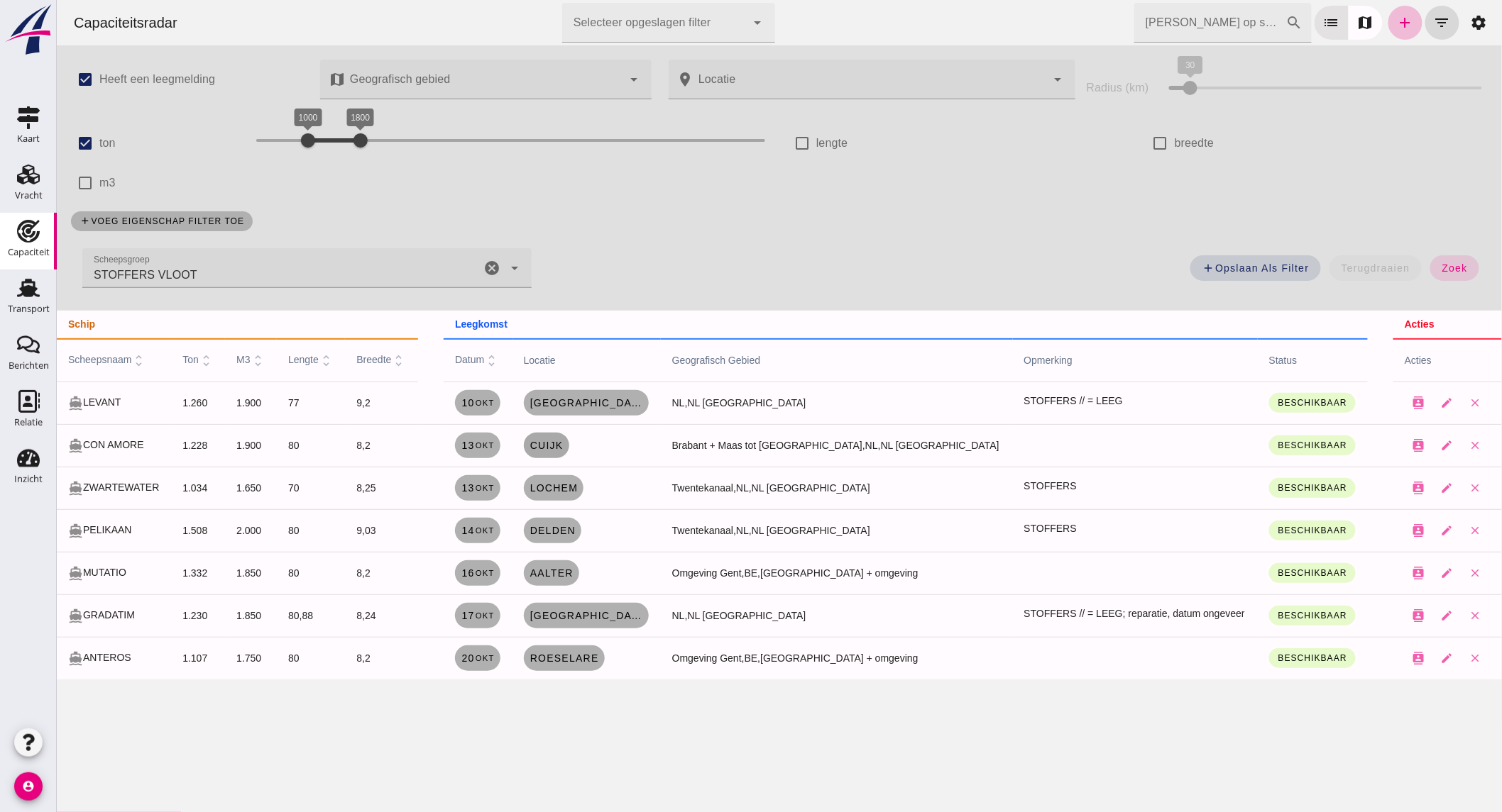
click at [563, 443] on span "Cuijk" at bounding box center [545, 446] width 34 height 12
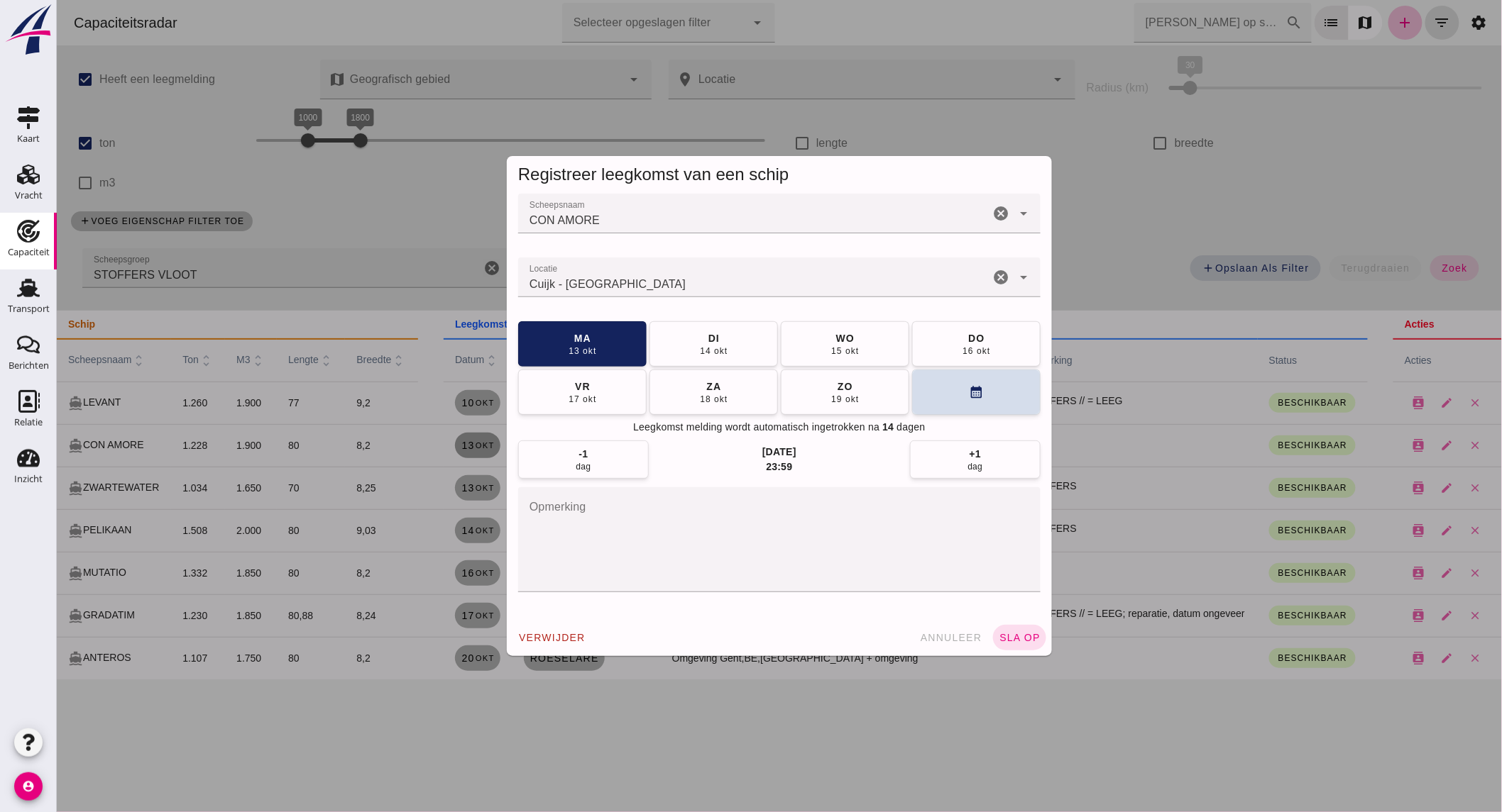
click at [859, 281] on input "Locatie" at bounding box center [753, 284] width 472 height 17
type input "Cuijk - [GEOGRAPHIC_DATA]"
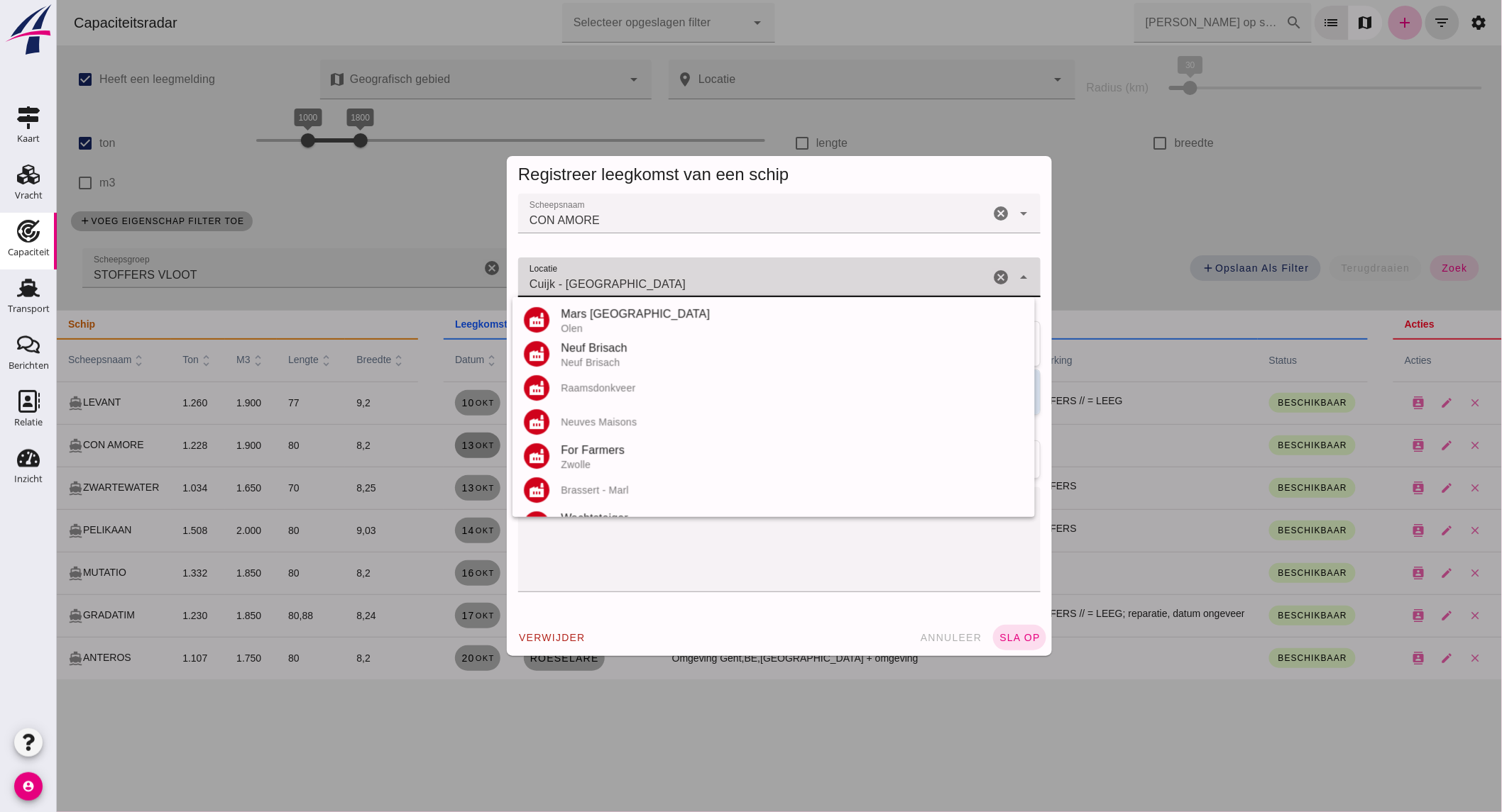
click at [991, 279] on icon "cancel" at bounding box center [999, 277] width 17 height 17
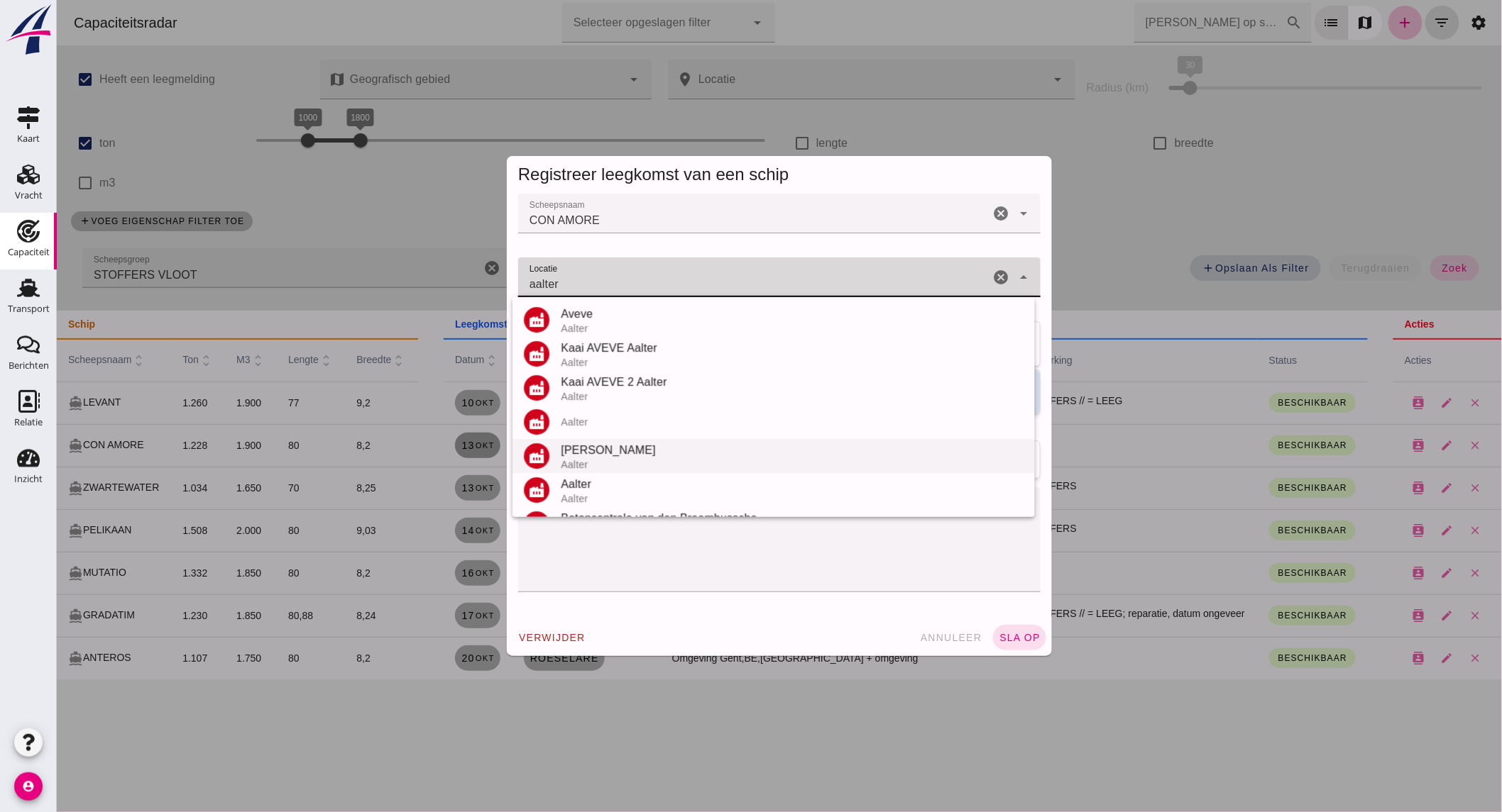
scroll to position [64, 0]
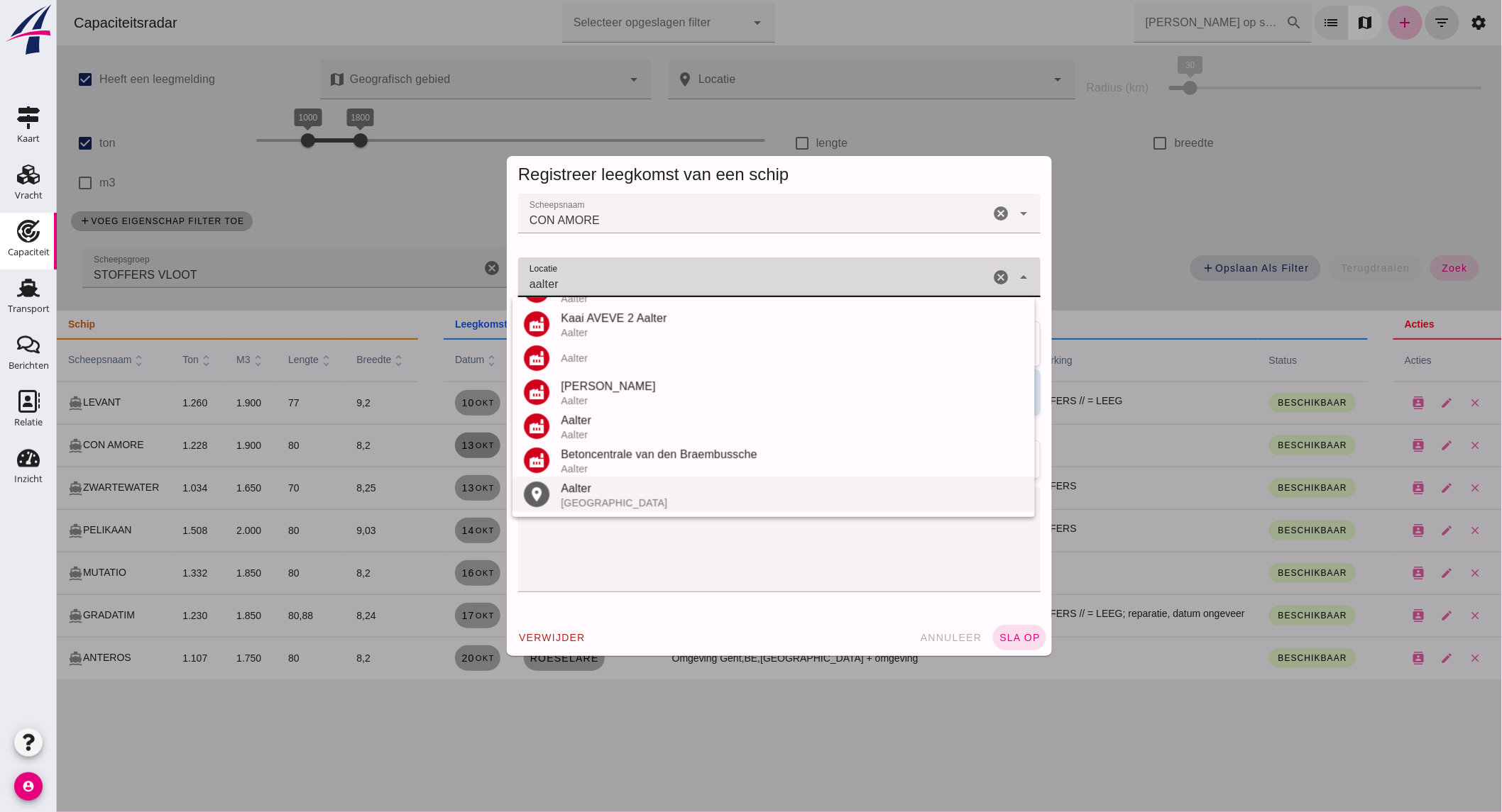
click at [598, 494] on div "Aalter" at bounding box center [791, 488] width 463 height 17
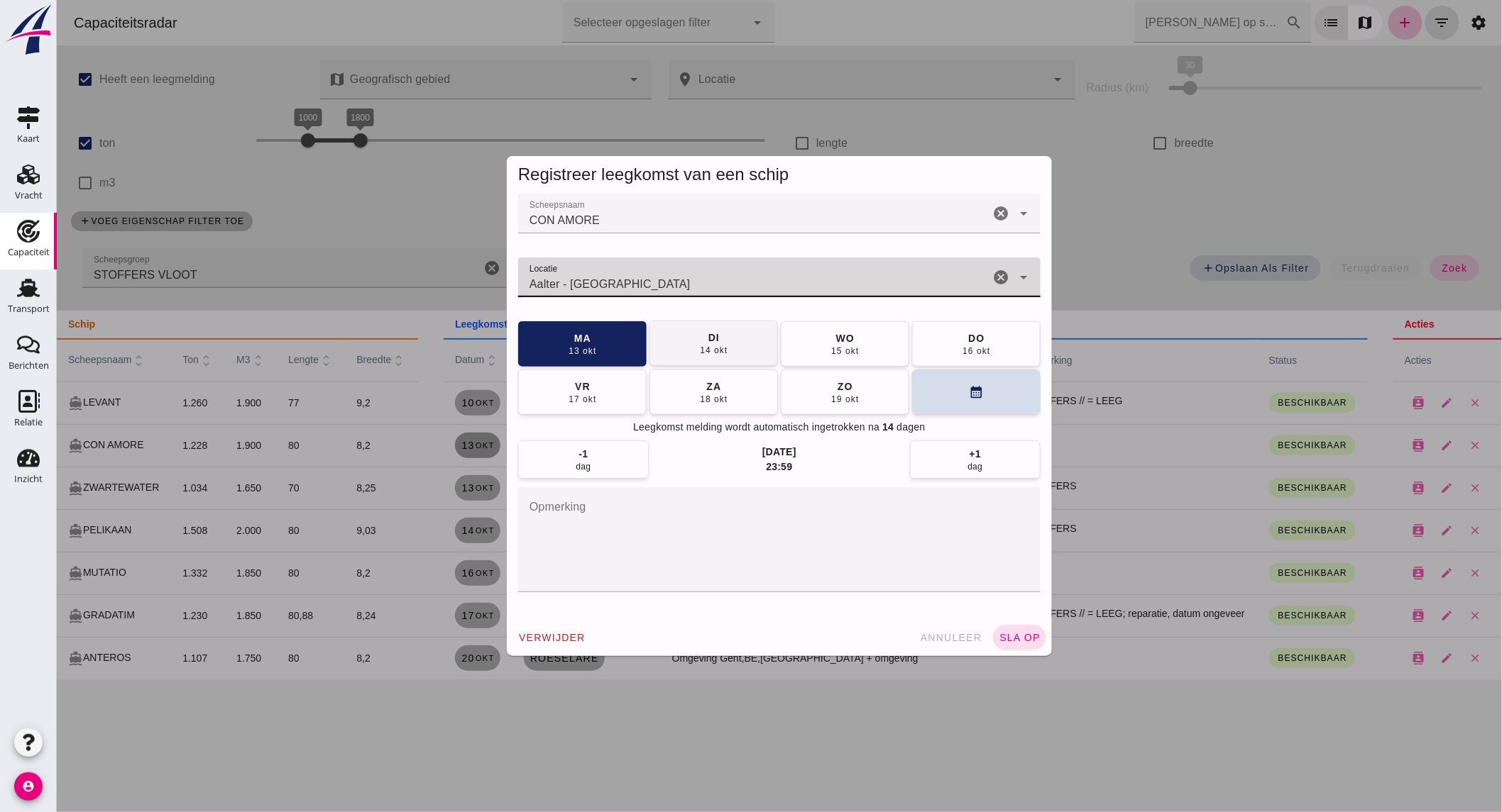
type input "Aalter - [GEOGRAPHIC_DATA]"
click at [706, 346] on div "14 okt" at bounding box center [712, 351] width 28 height 12
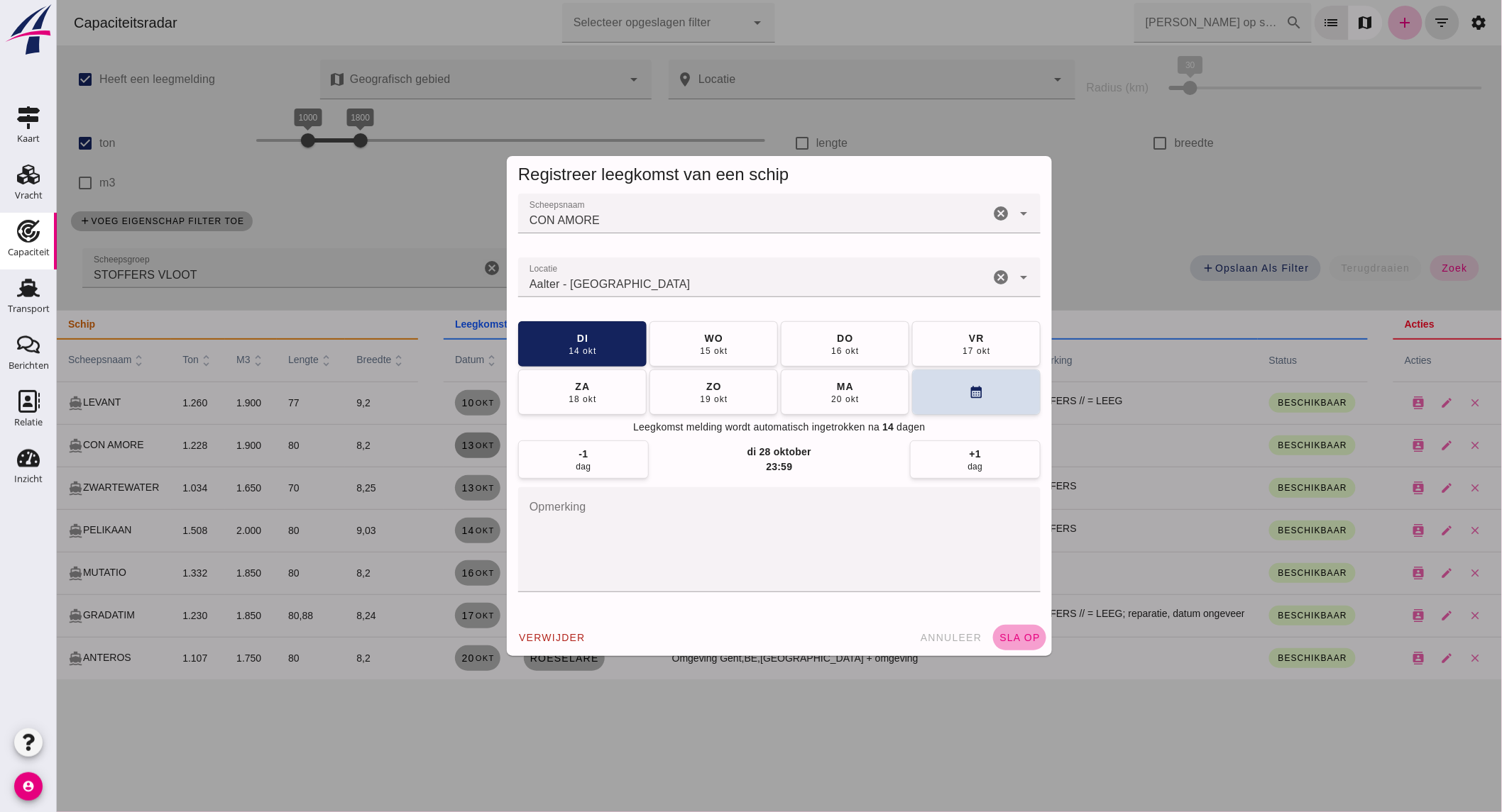
click at [1005, 632] on span "sla op" at bounding box center [1019, 638] width 42 height 12
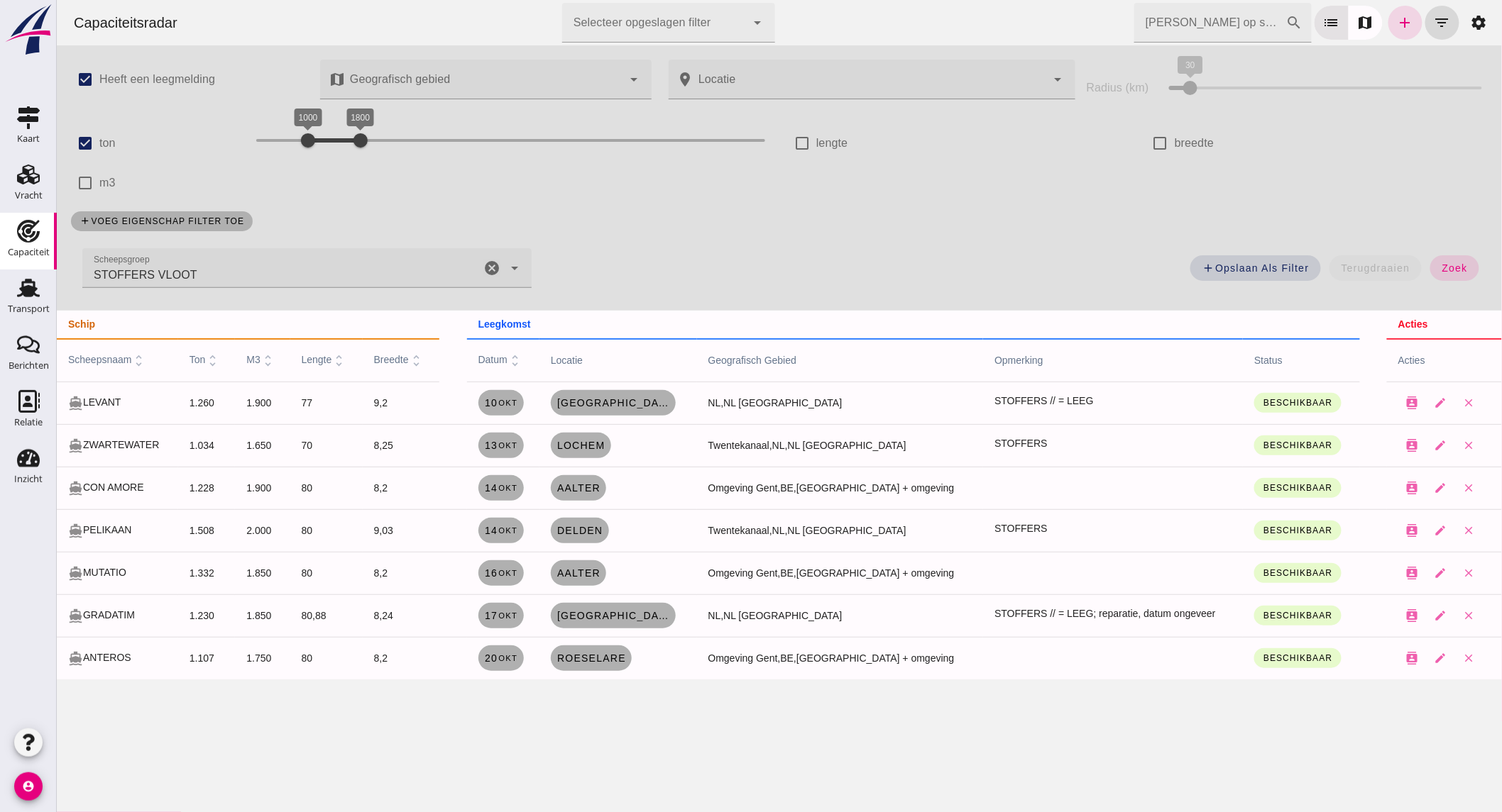
click at [482, 266] on icon "cancel" at bounding box center [490, 267] width 17 height 17
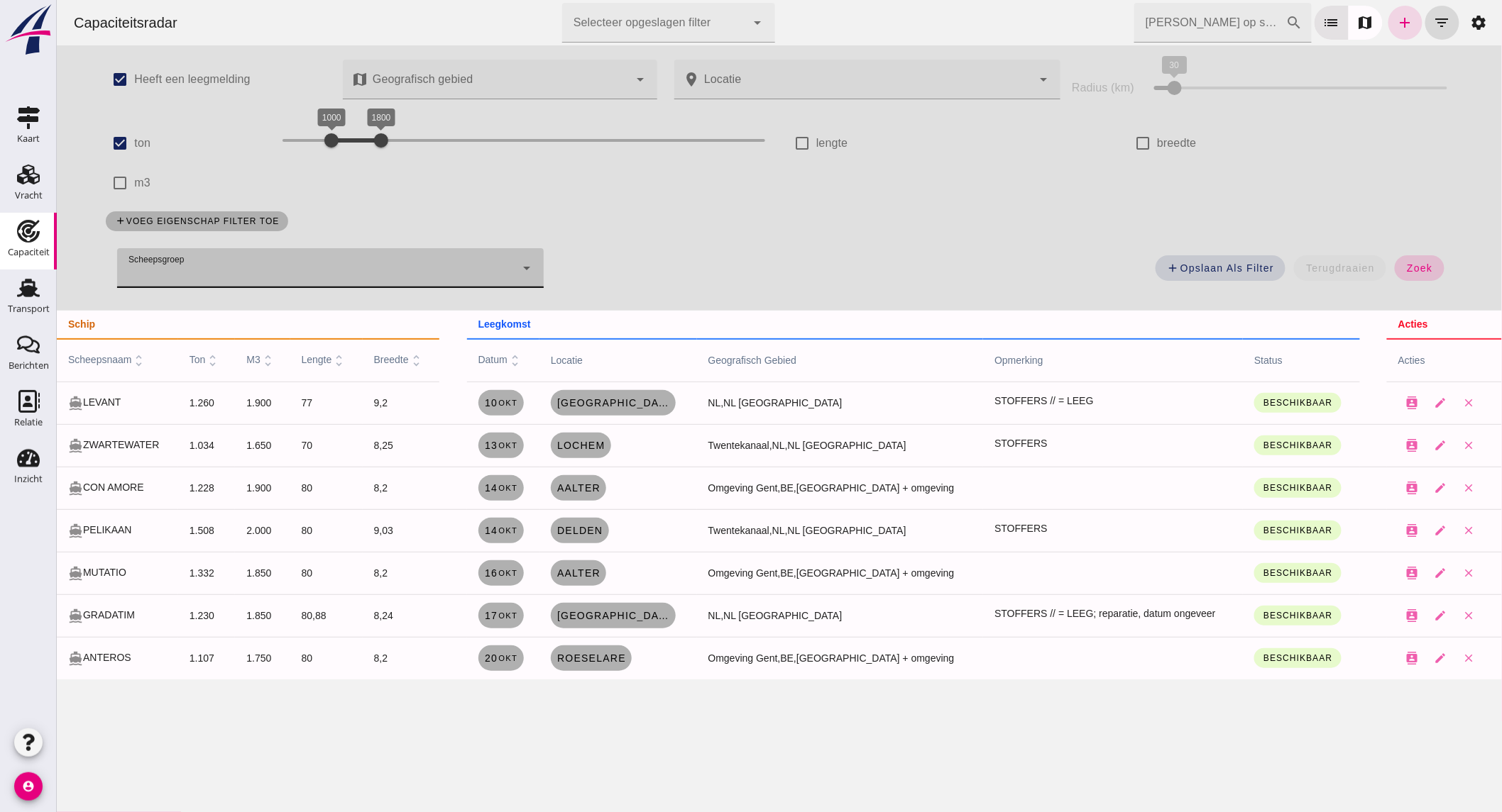
click at [1420, 270] on span "zoek" at bounding box center [1419, 268] width 27 height 12
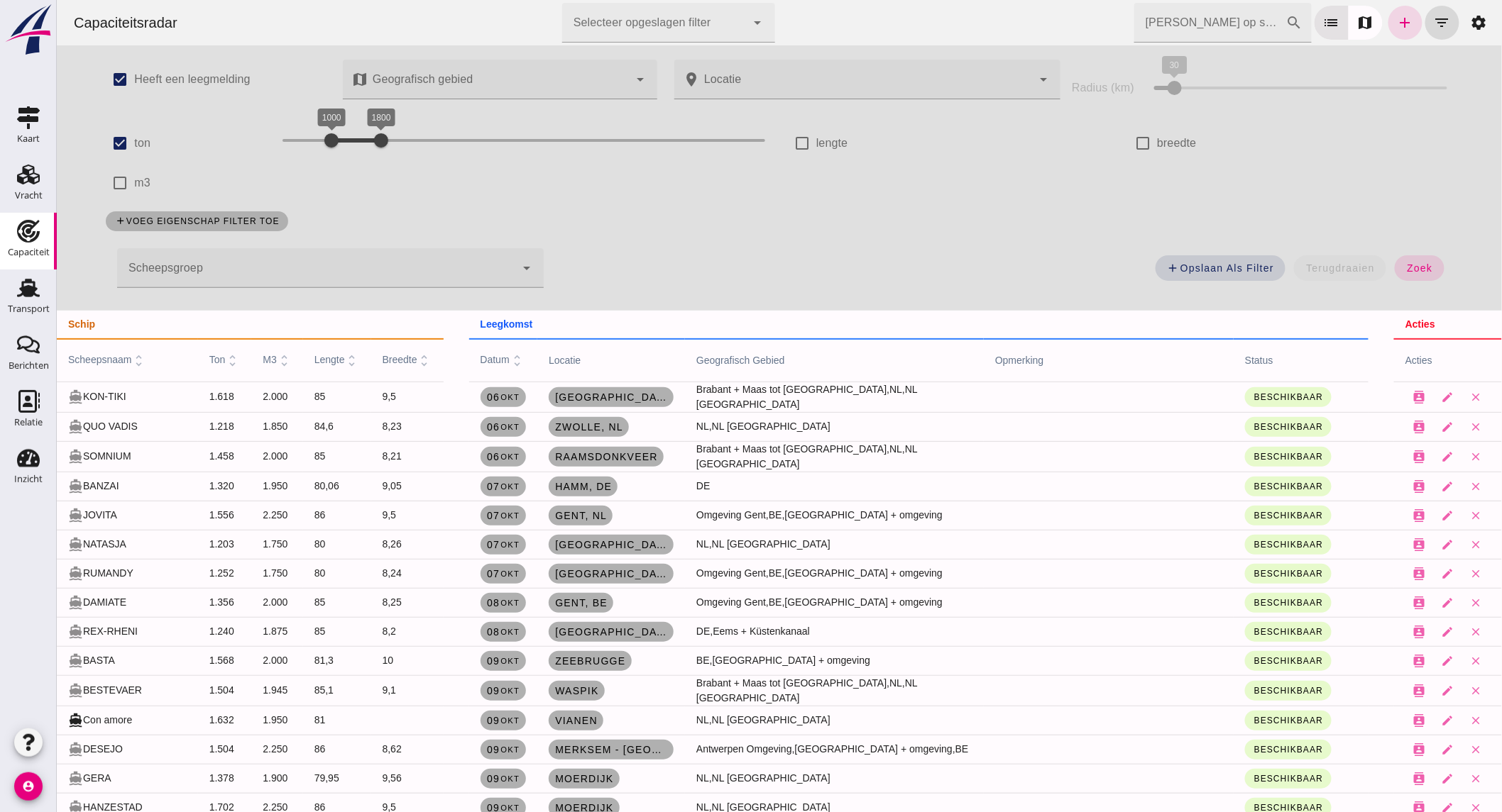
click at [108, 139] on input "ton" at bounding box center [119, 143] width 28 height 28
checkbox input "false"
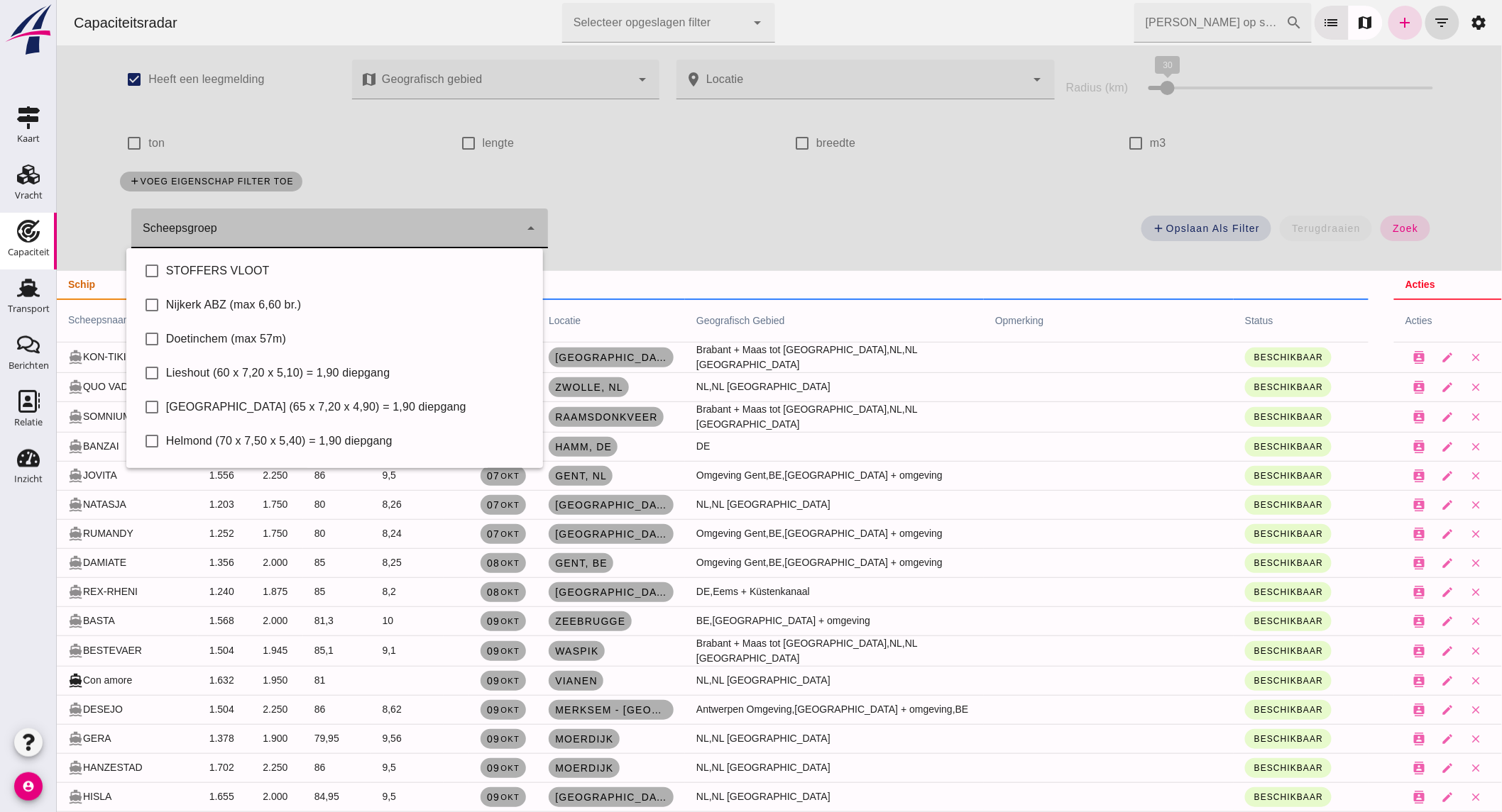
click at [327, 232] on div at bounding box center [324, 228] width 388 height 39
click at [276, 272] on div "STOFFERS VLOOT" at bounding box center [348, 270] width 365 height 17
type input "STOFFERS VLOOT"
checkbox input "true"
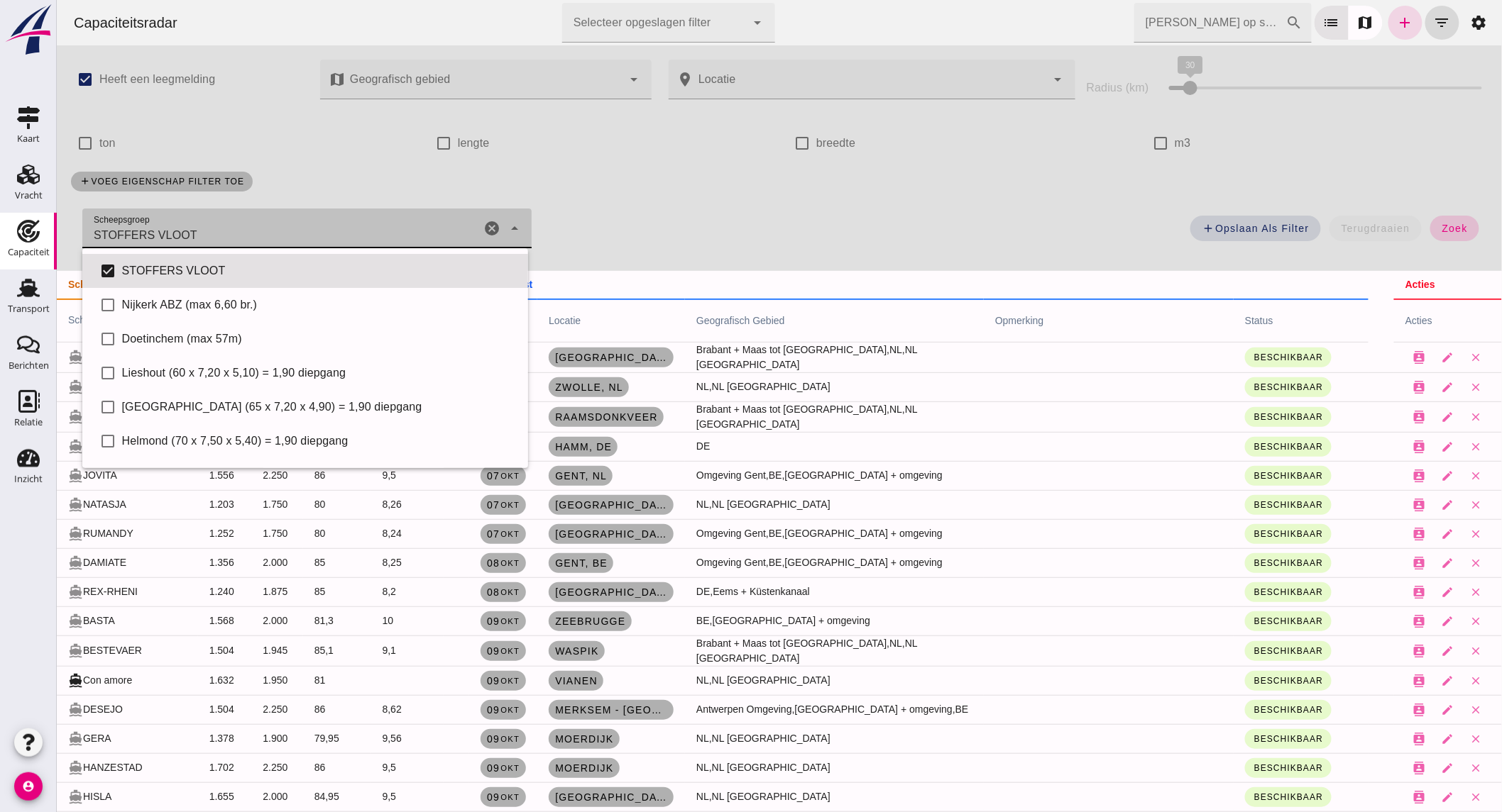
click at [1462, 229] on button "zoek" at bounding box center [1454, 229] width 49 height 26
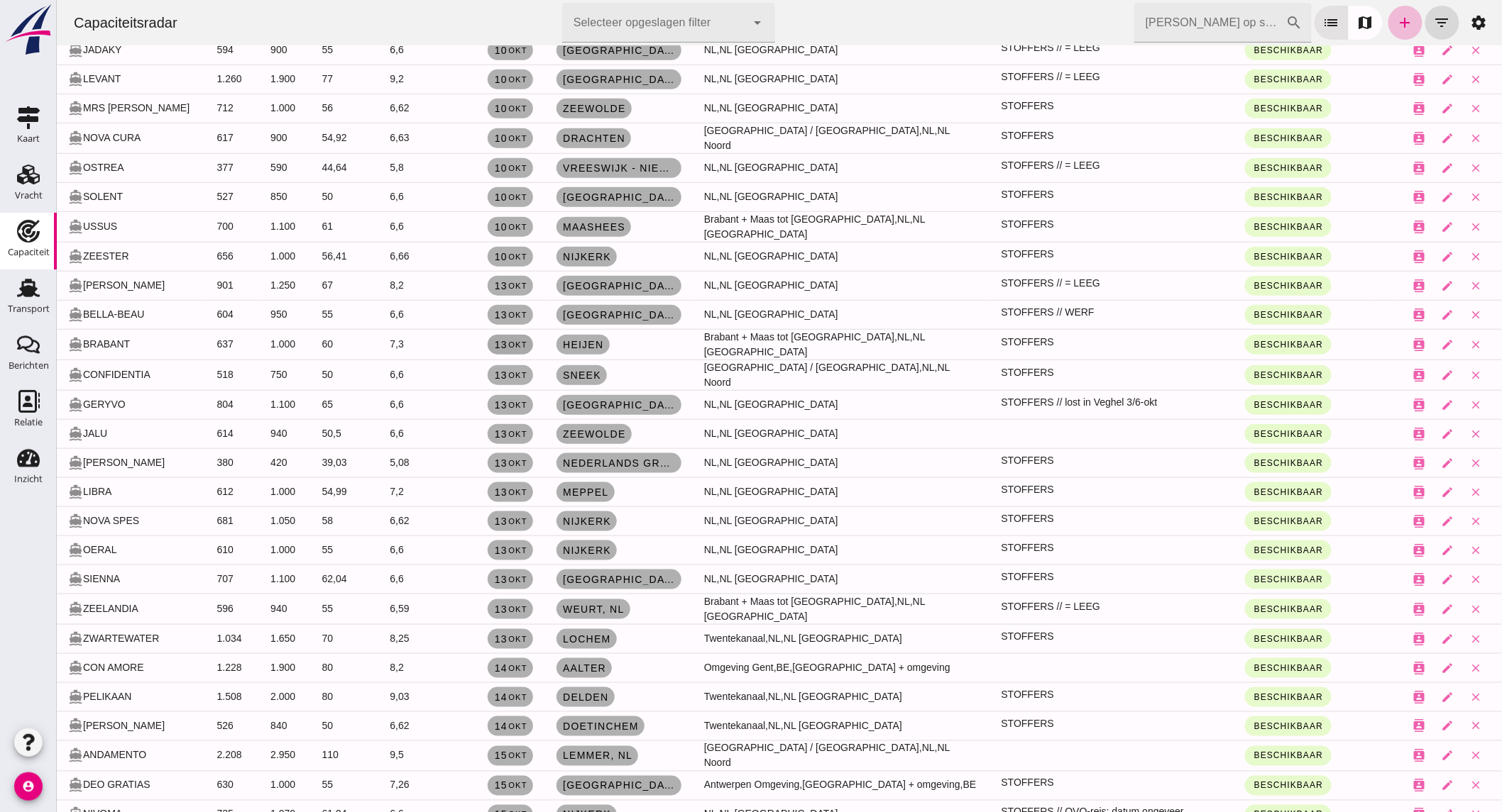
scroll to position [0, 0]
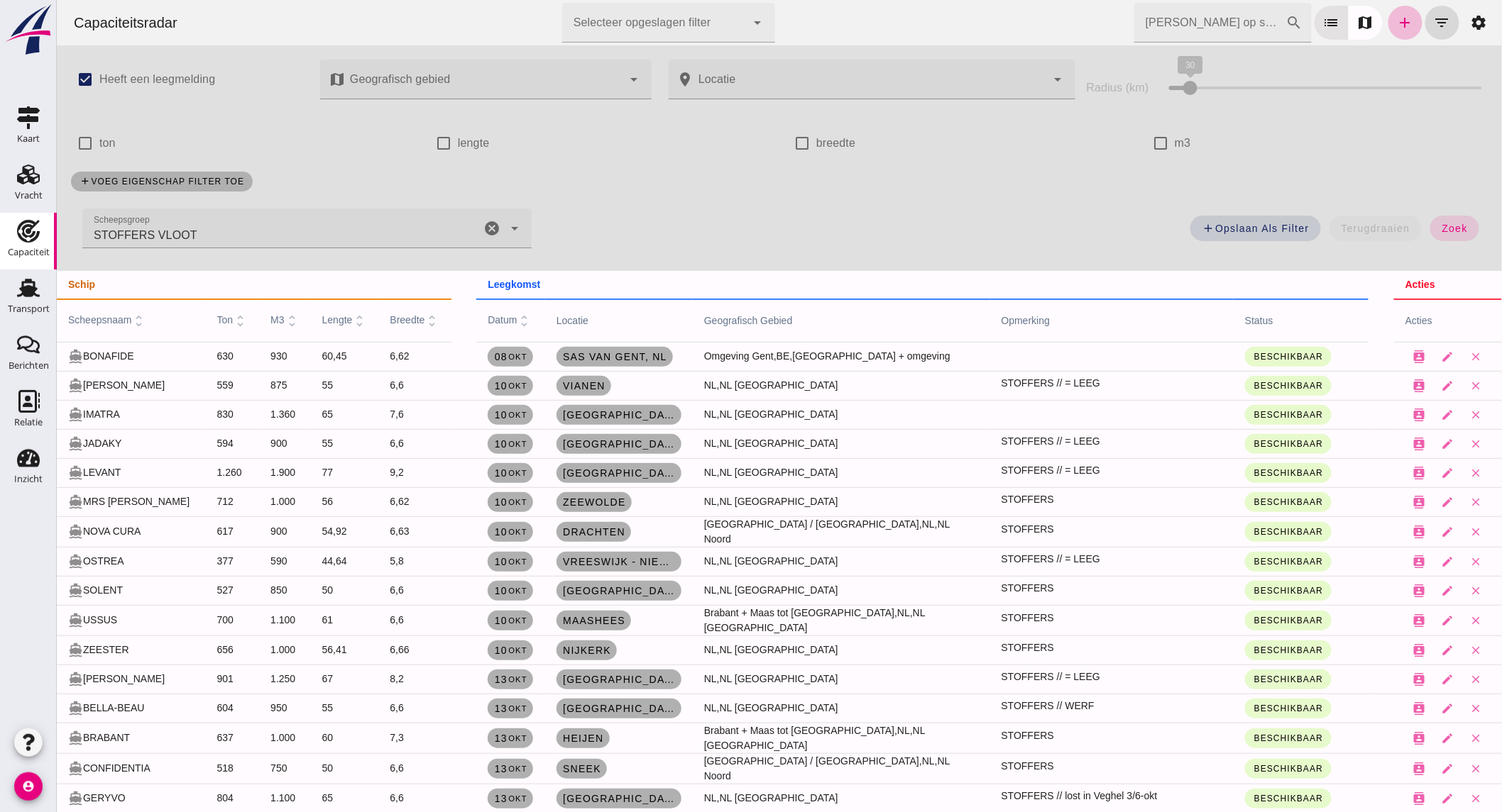
drag, startPoint x: 487, startPoint y: 223, endPoint x: 362, endPoint y: 195, distance: 128.1
click at [487, 223] on icon "cancel" at bounding box center [490, 228] width 17 height 17
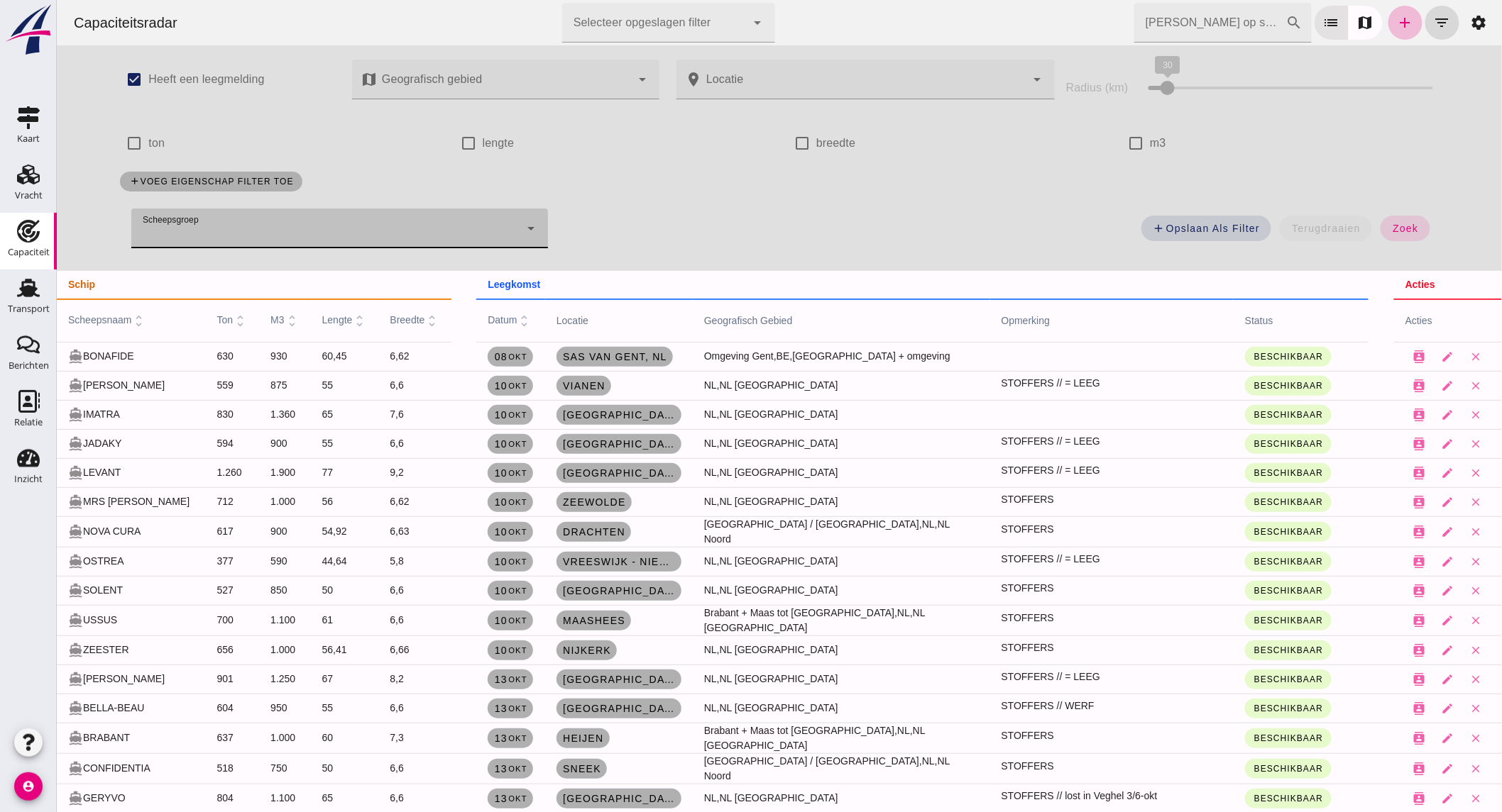
click at [155, 145] on label "ton" at bounding box center [155, 143] width 17 height 39
click at [147, 145] on input "ton" at bounding box center [133, 143] width 28 height 28
checkbox input "true"
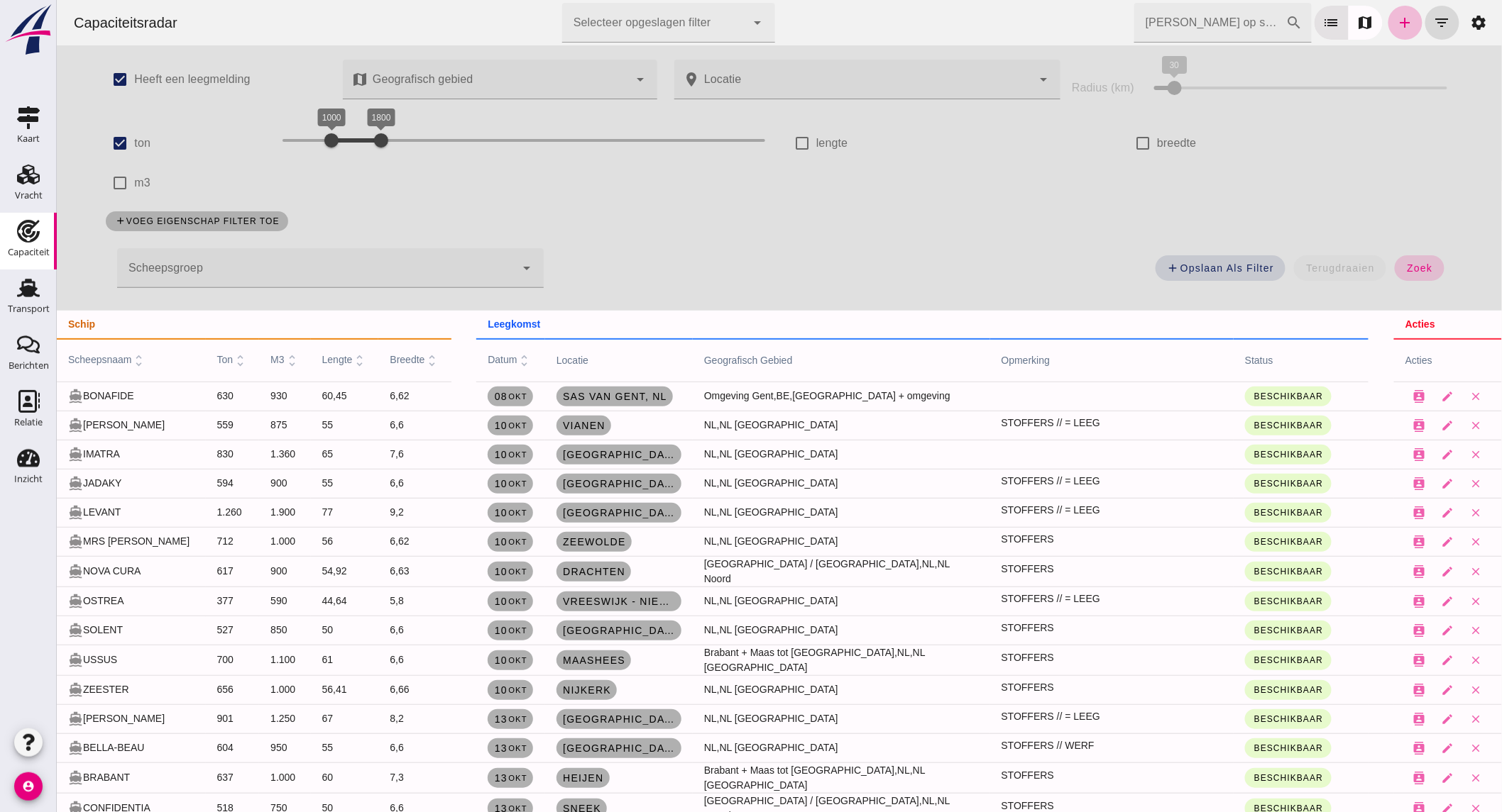
click at [1408, 257] on button "zoek" at bounding box center [1419, 268] width 49 height 26
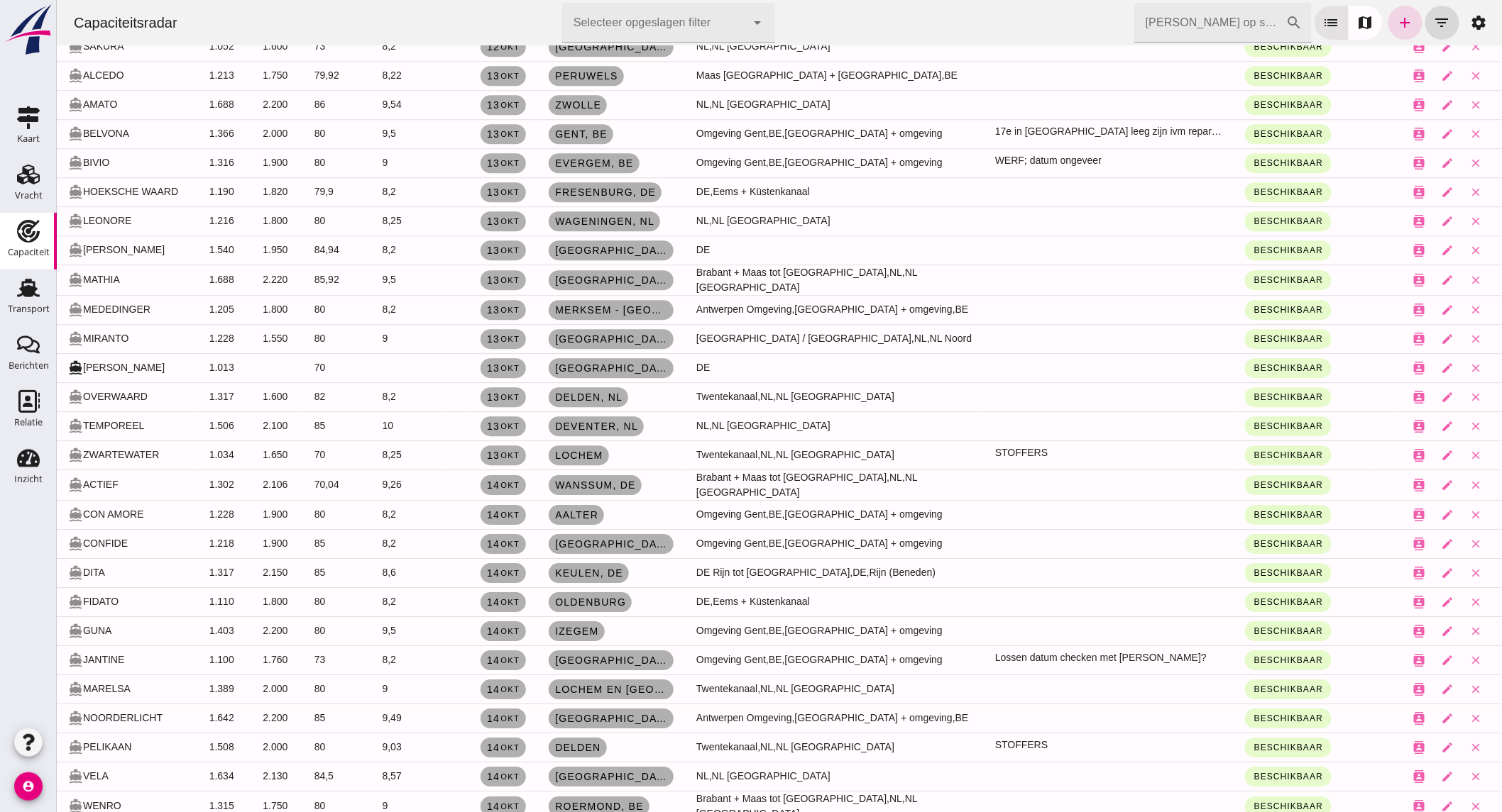
scroll to position [1339, 0]
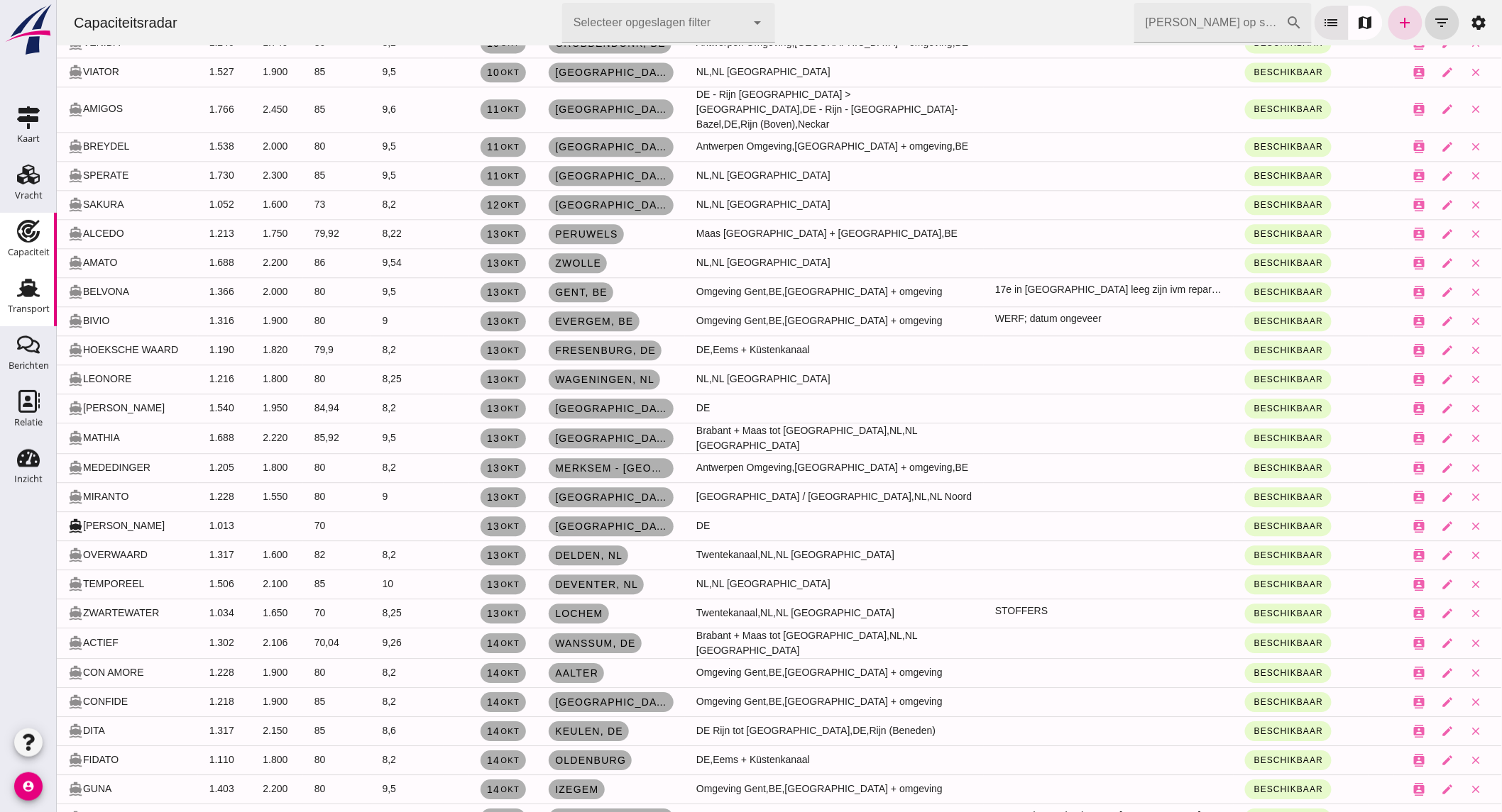
click at [36, 290] on use at bounding box center [28, 288] width 23 height 19
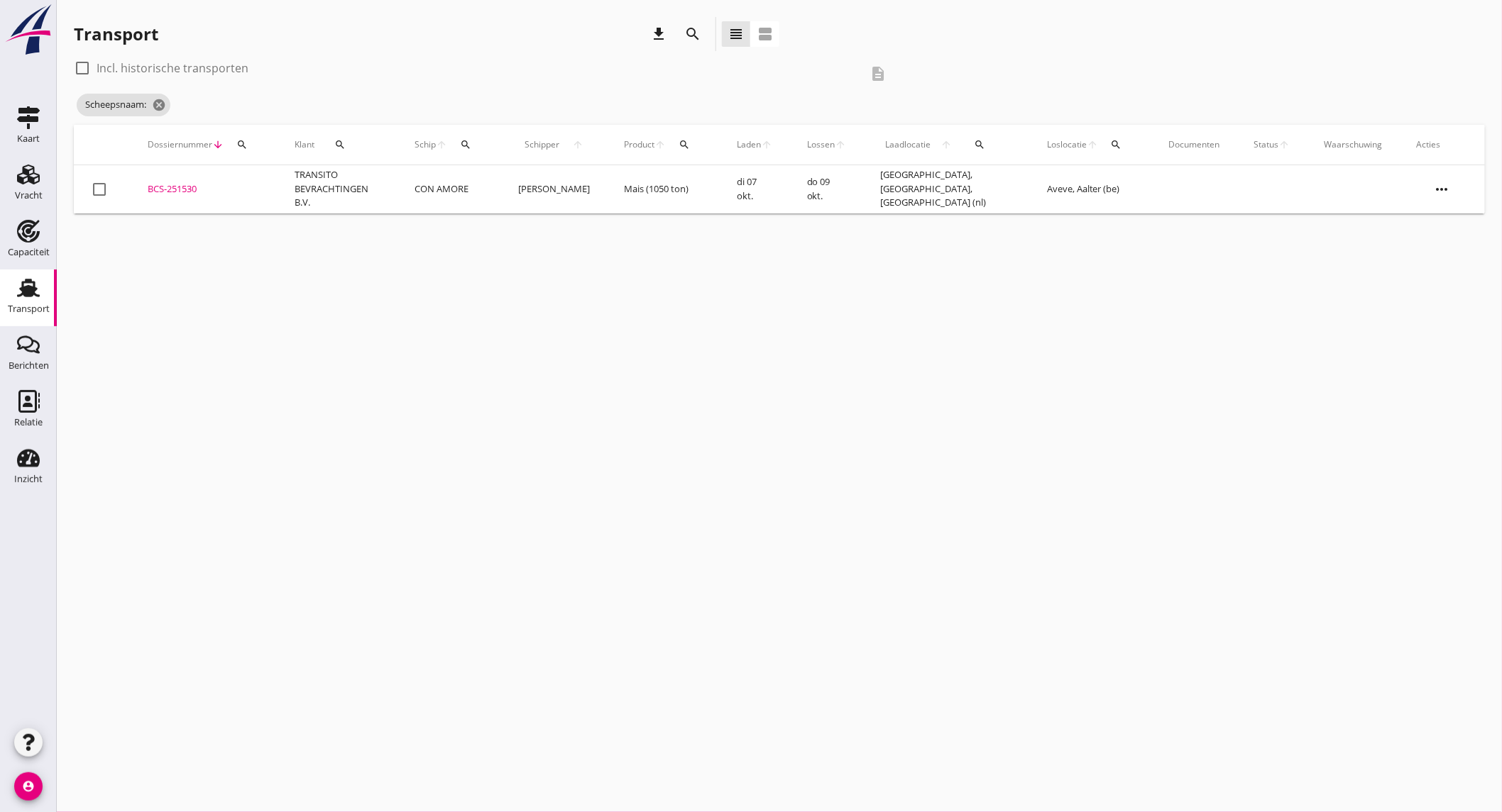
click at [696, 37] on icon "search" at bounding box center [693, 33] width 17 height 17
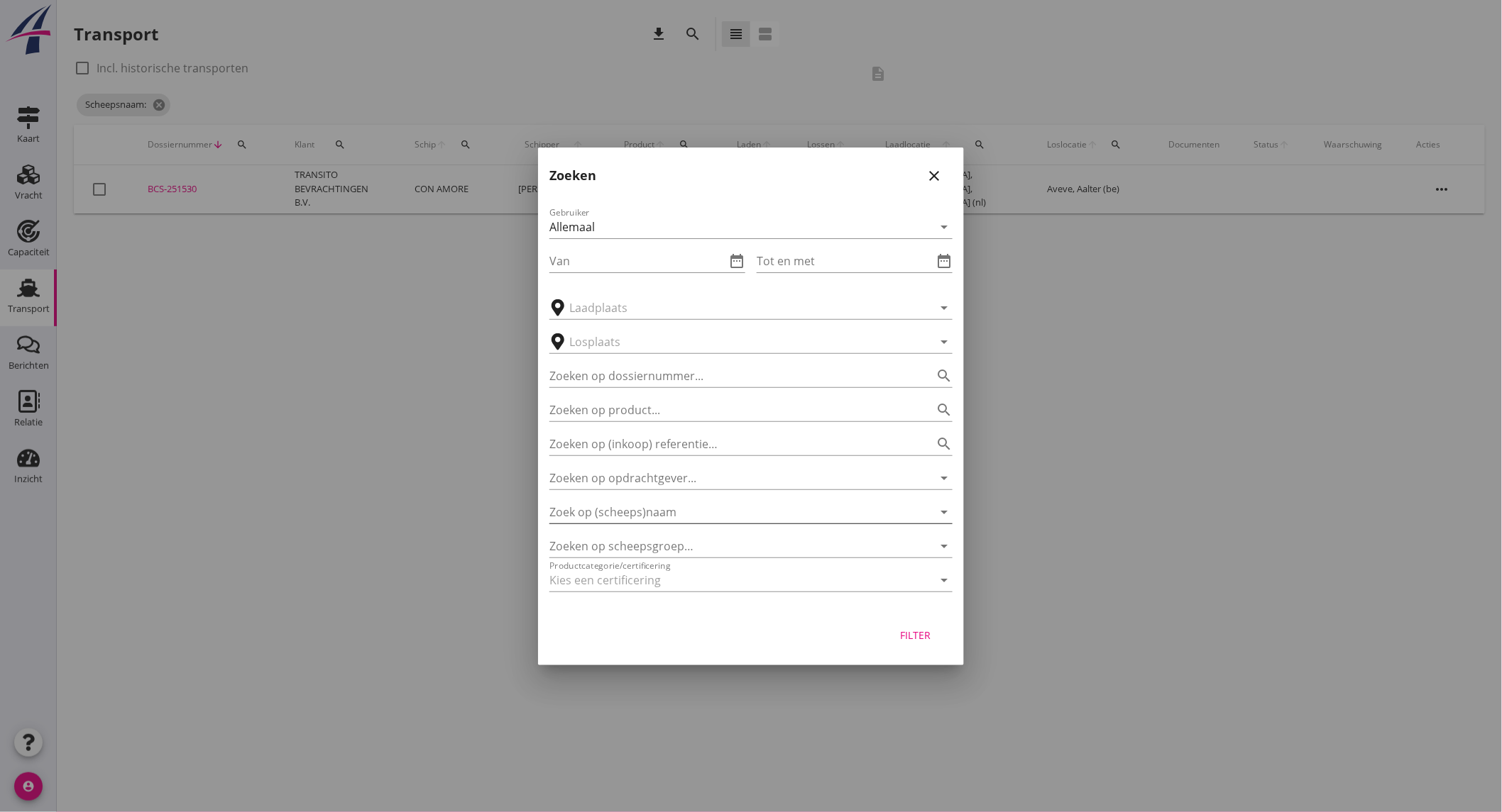
click at [643, 502] on input "Zoek op (scheeps)naam" at bounding box center [731, 512] width 363 height 23
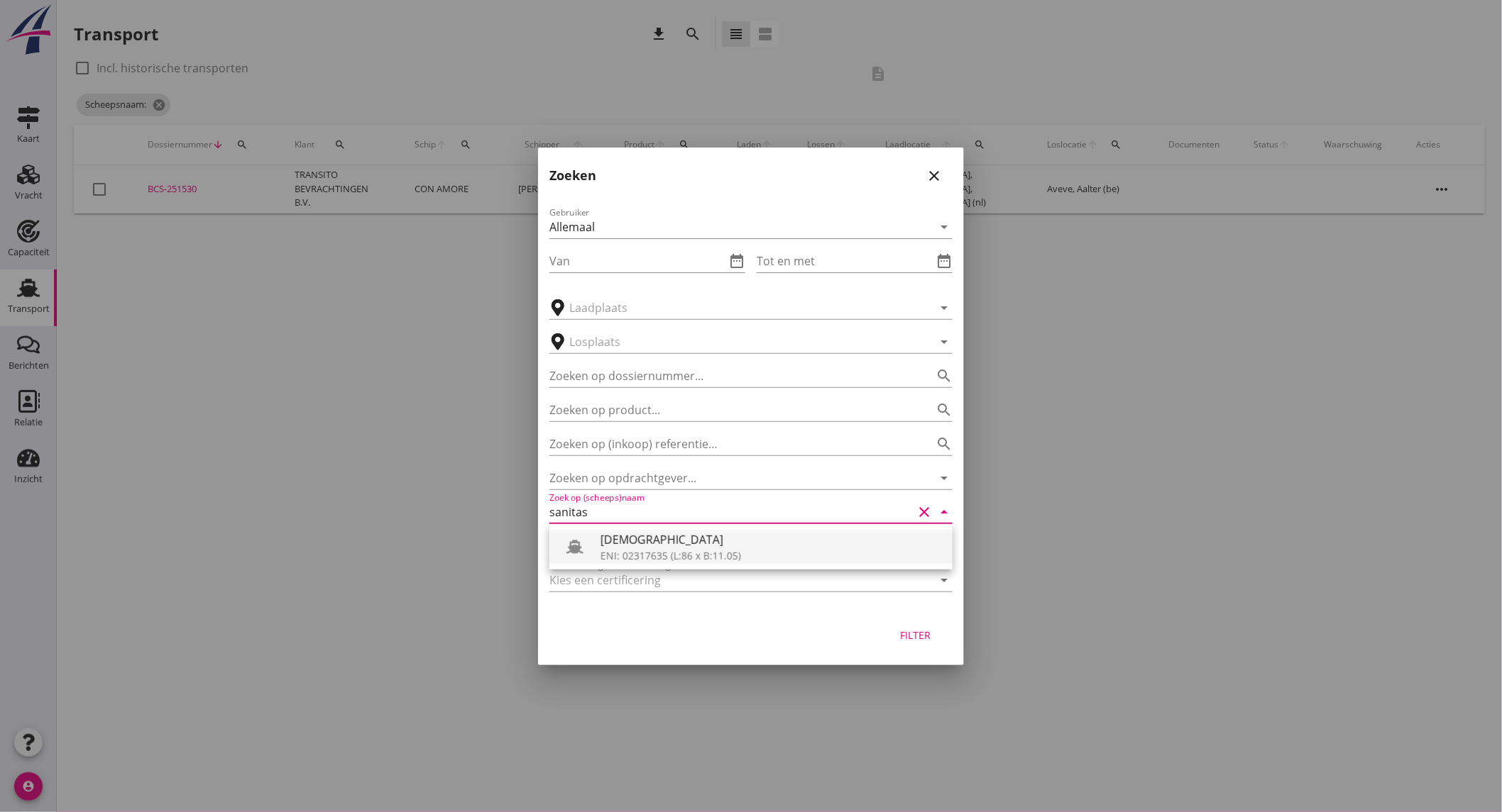
click at [663, 550] on div "ENI: 02317635 (L:86 x B:11.05)" at bounding box center [770, 556] width 341 height 15
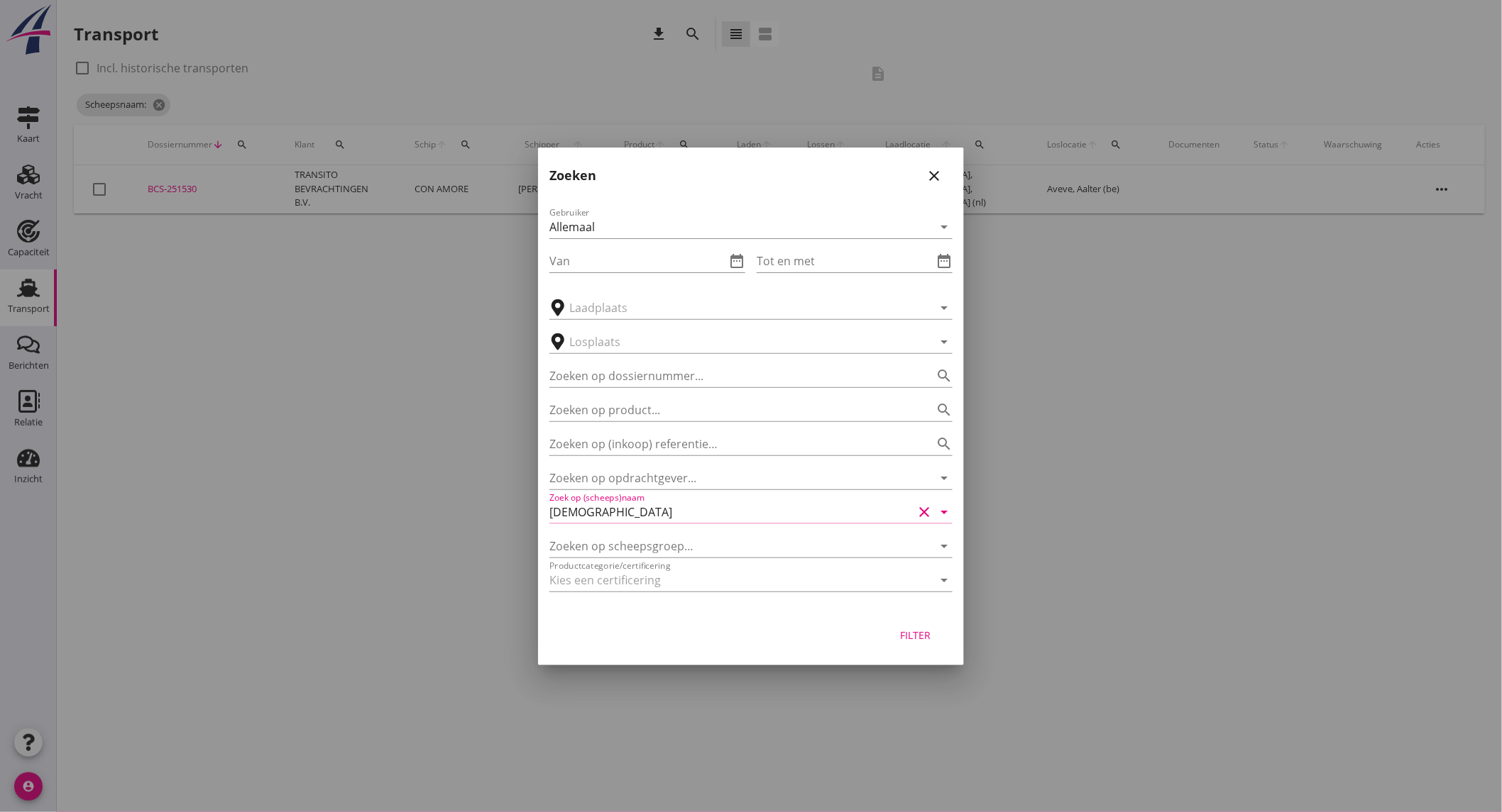
click at [907, 630] on div "Filter" at bounding box center [916, 635] width 39 height 15
type input "[DEMOGRAPHIC_DATA]"
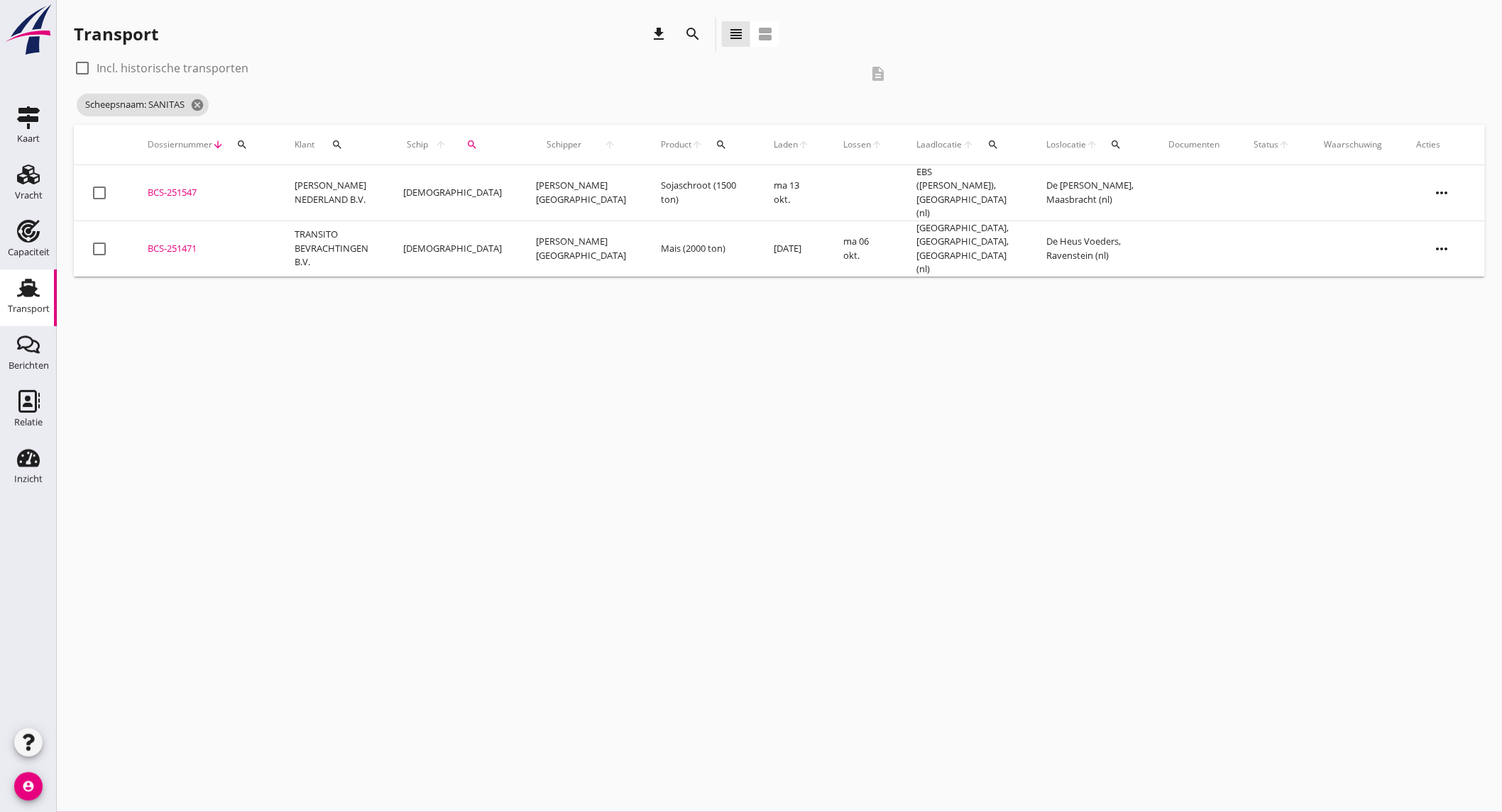
click at [491, 248] on td "[DEMOGRAPHIC_DATA]" at bounding box center [452, 248] width 133 height 56
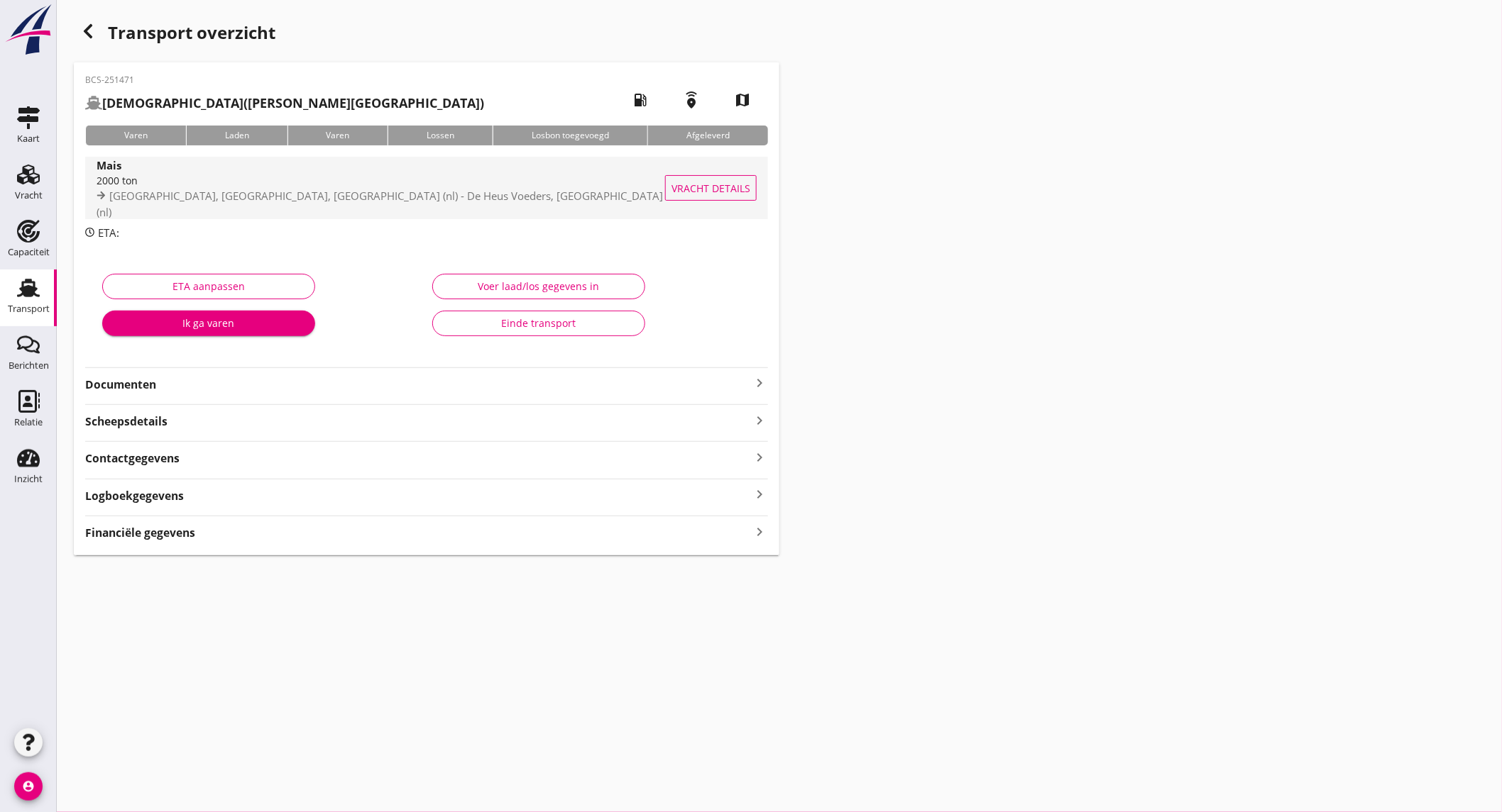
click at [246, 188] on div "2000 ton" at bounding box center [381, 180] width 571 height 15
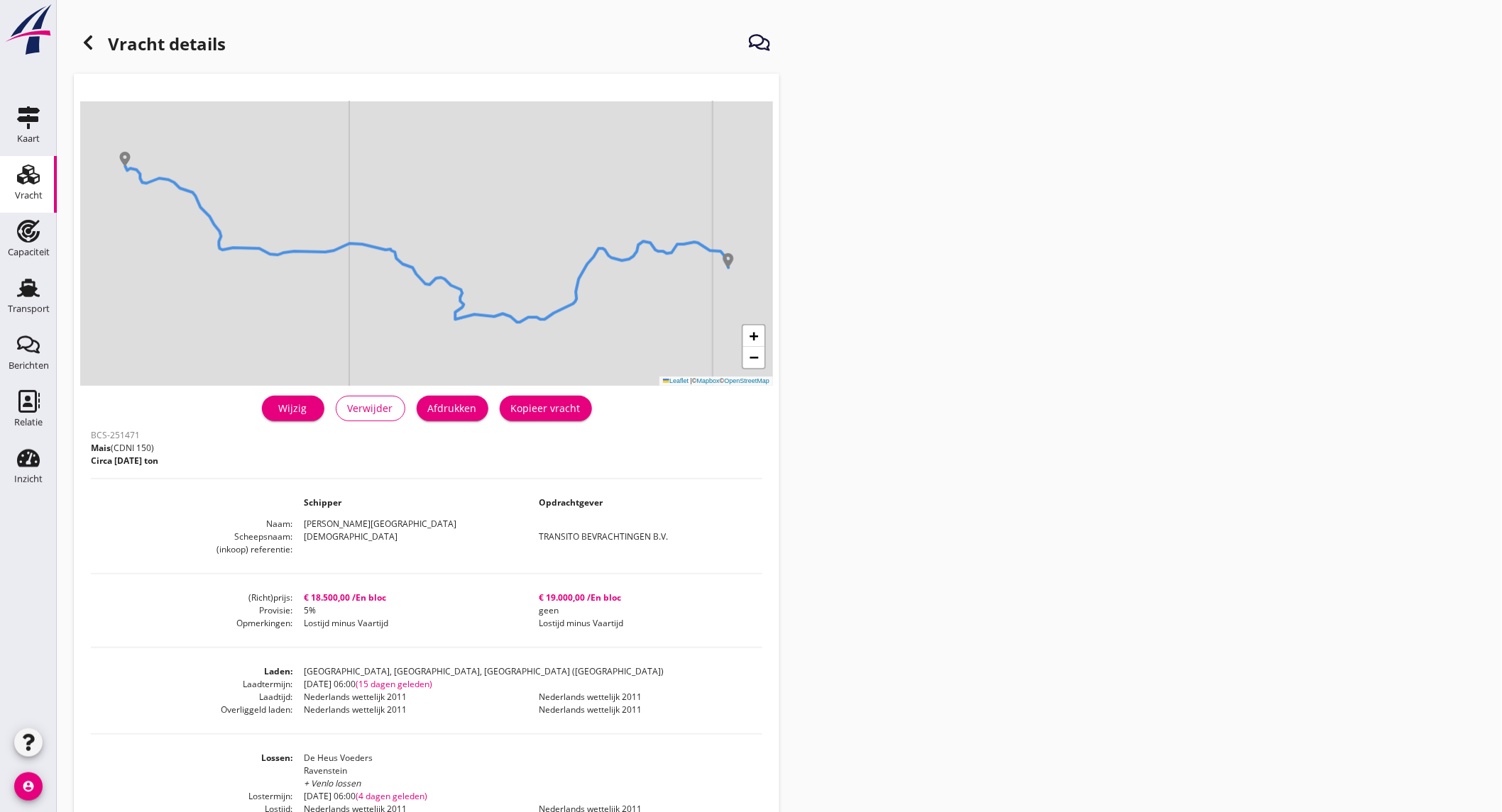
scroll to position [79, 0]
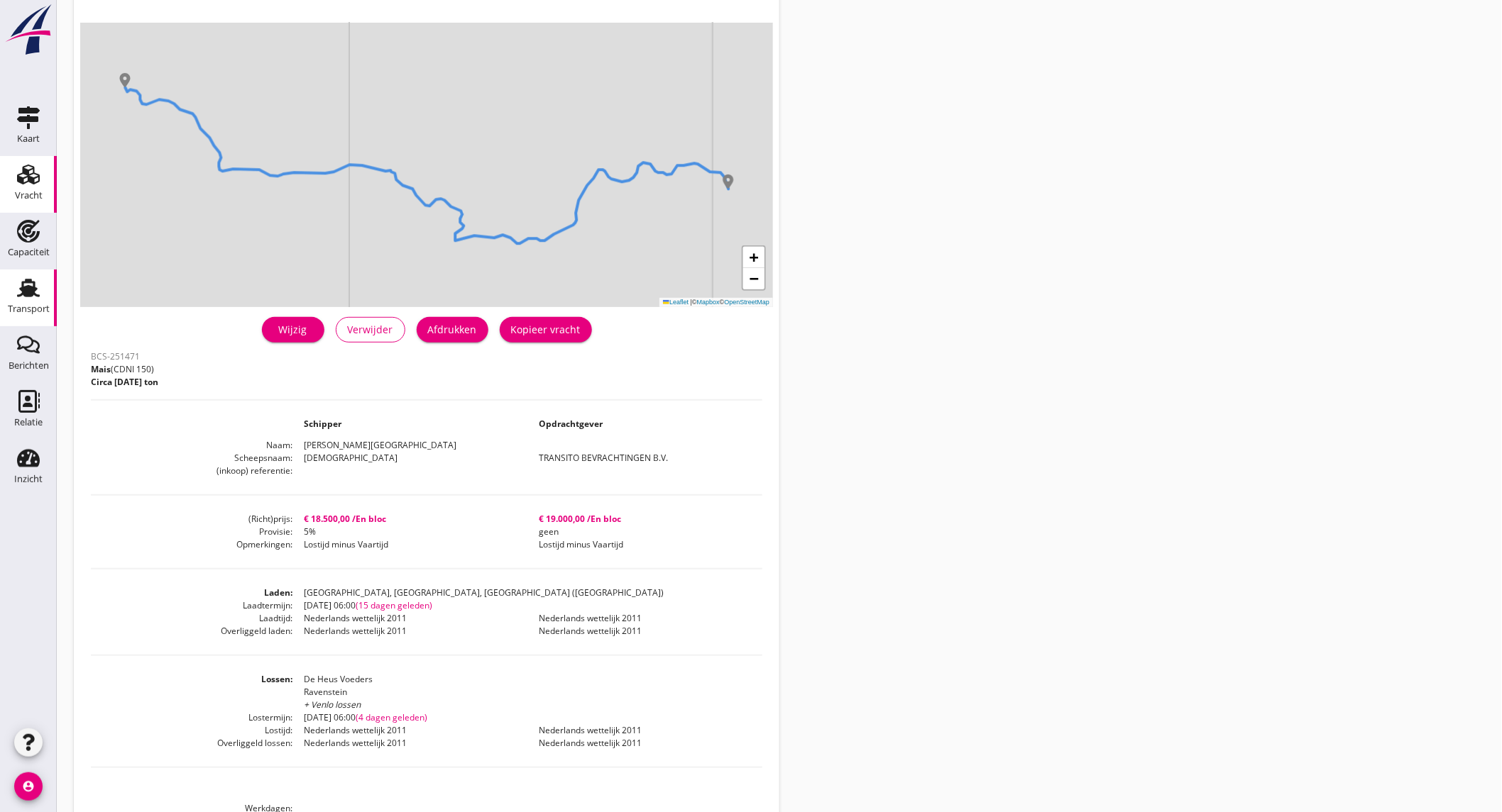
click at [27, 300] on div "Transport" at bounding box center [28, 309] width 42 height 20
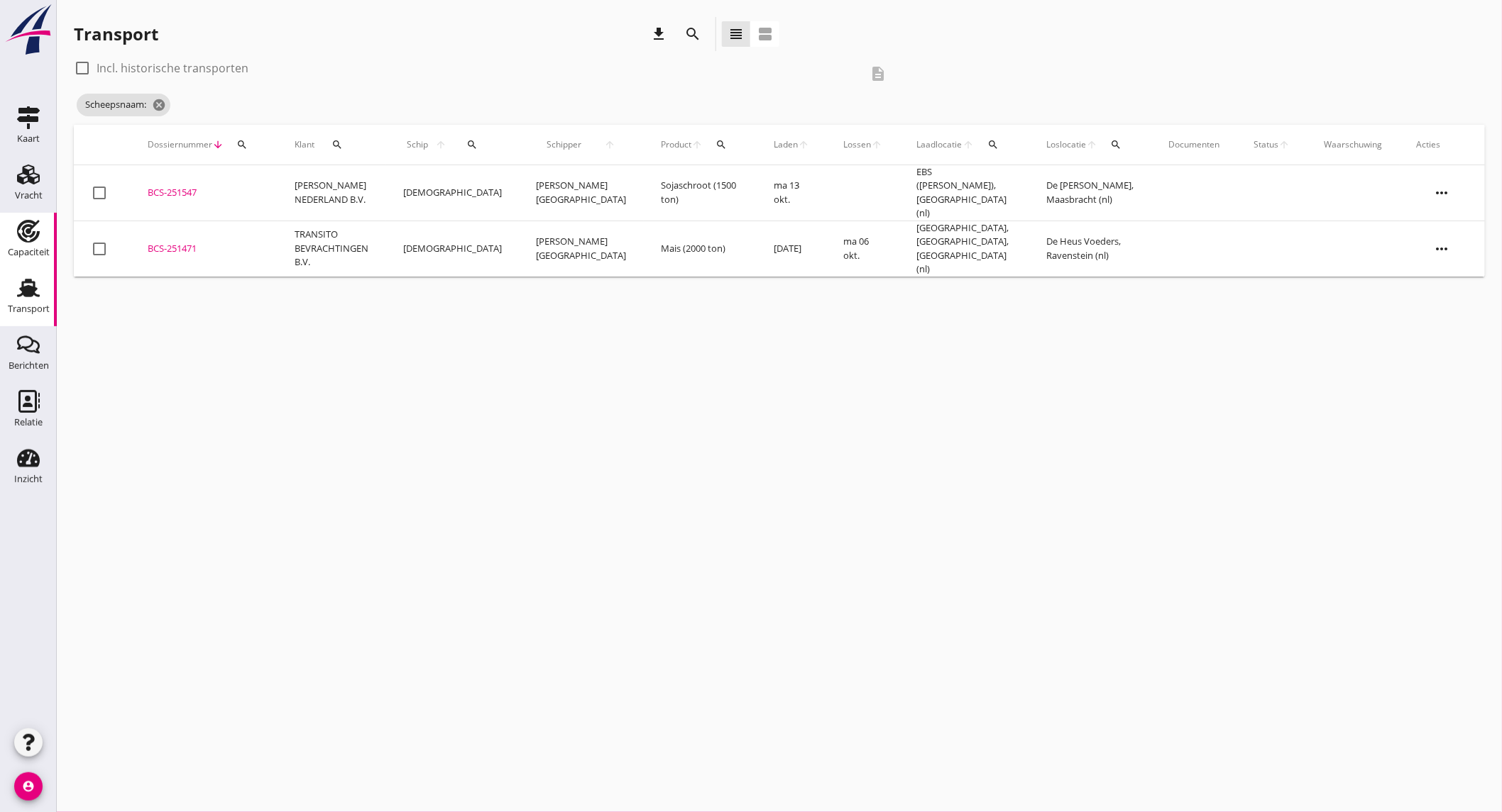
click at [27, 232] on use at bounding box center [28, 231] width 23 height 23
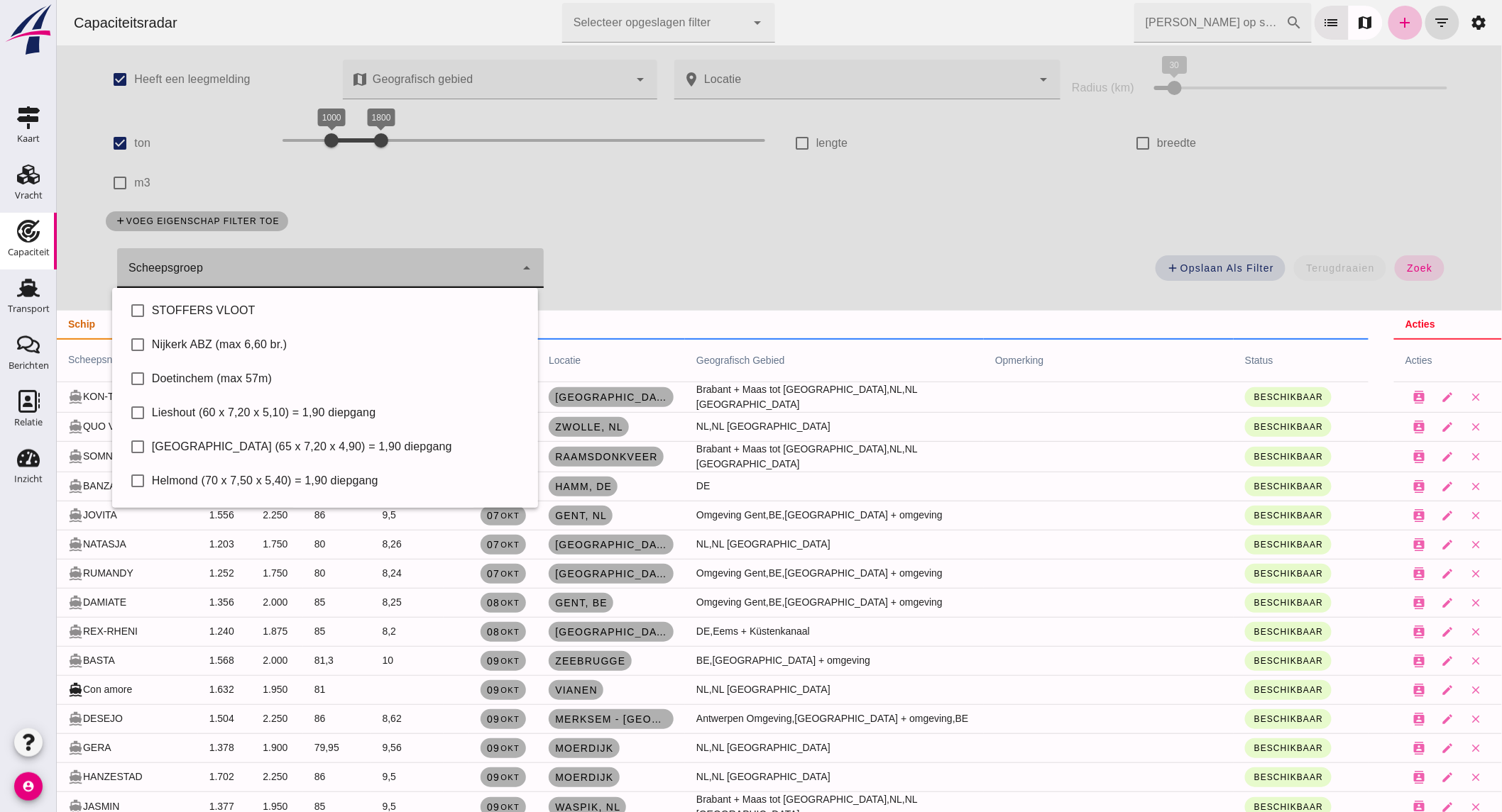
click at [191, 262] on div at bounding box center [315, 268] width 398 height 39
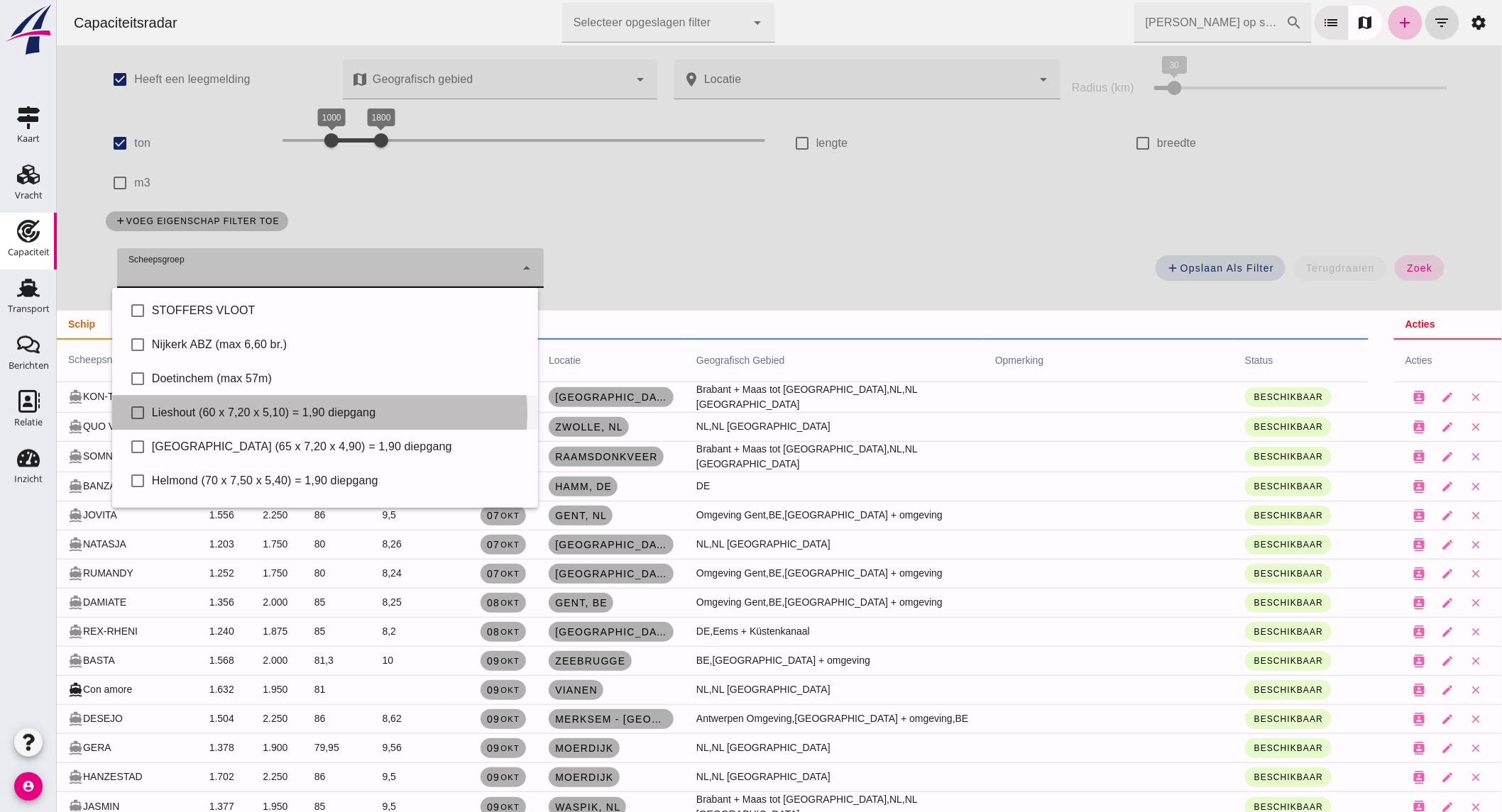
click at [194, 413] on div "Lieshout (60 x 7,20 x 5,10) = 1,90 diepgang" at bounding box center [339, 412] width 375 height 17
type input "Lieshout (60 x 7,20 x 5,10) = 1,90 diepgang"
checkbox input "true"
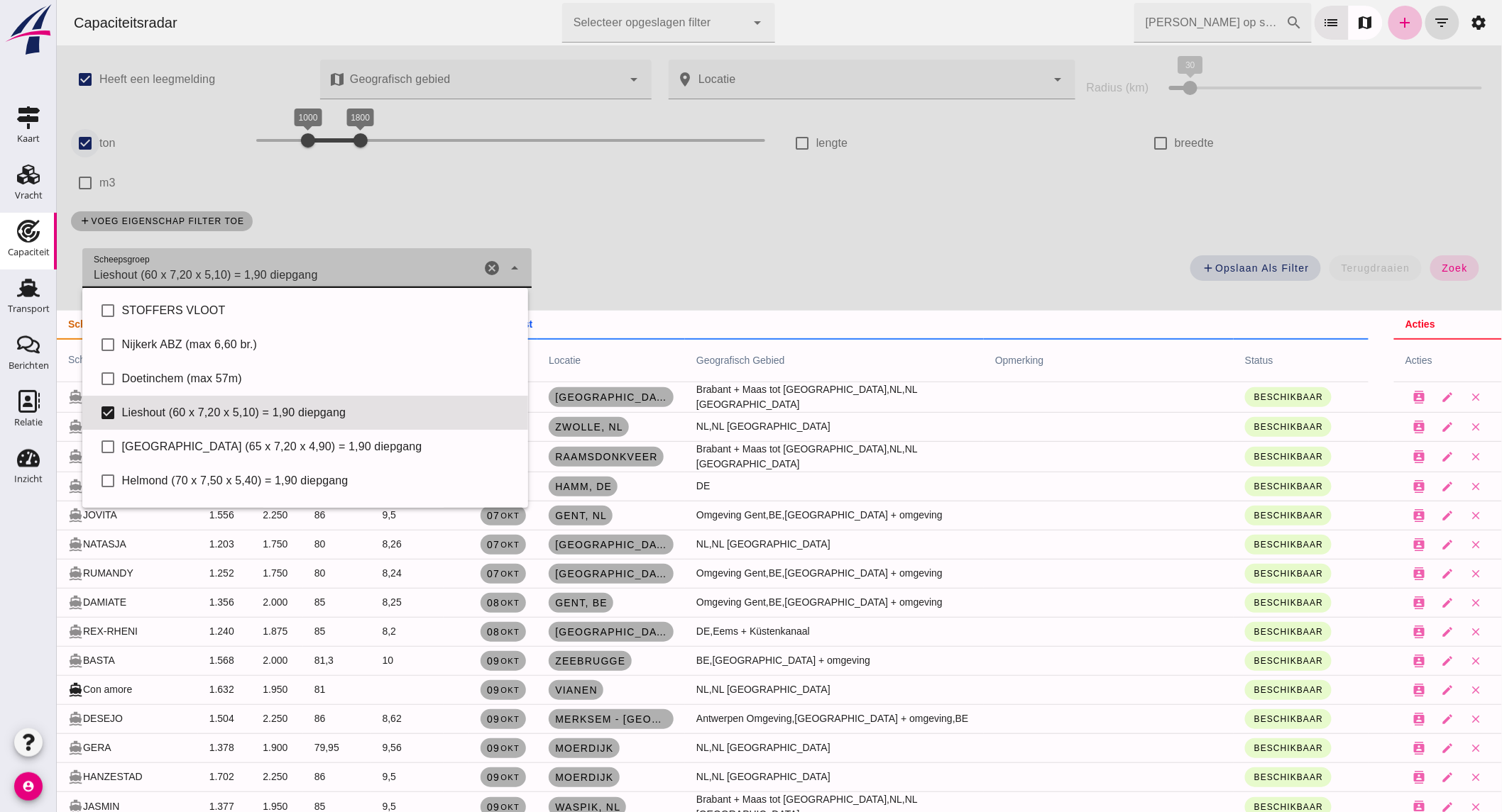
click at [91, 153] on input "ton" at bounding box center [84, 143] width 28 height 28
checkbox input "false"
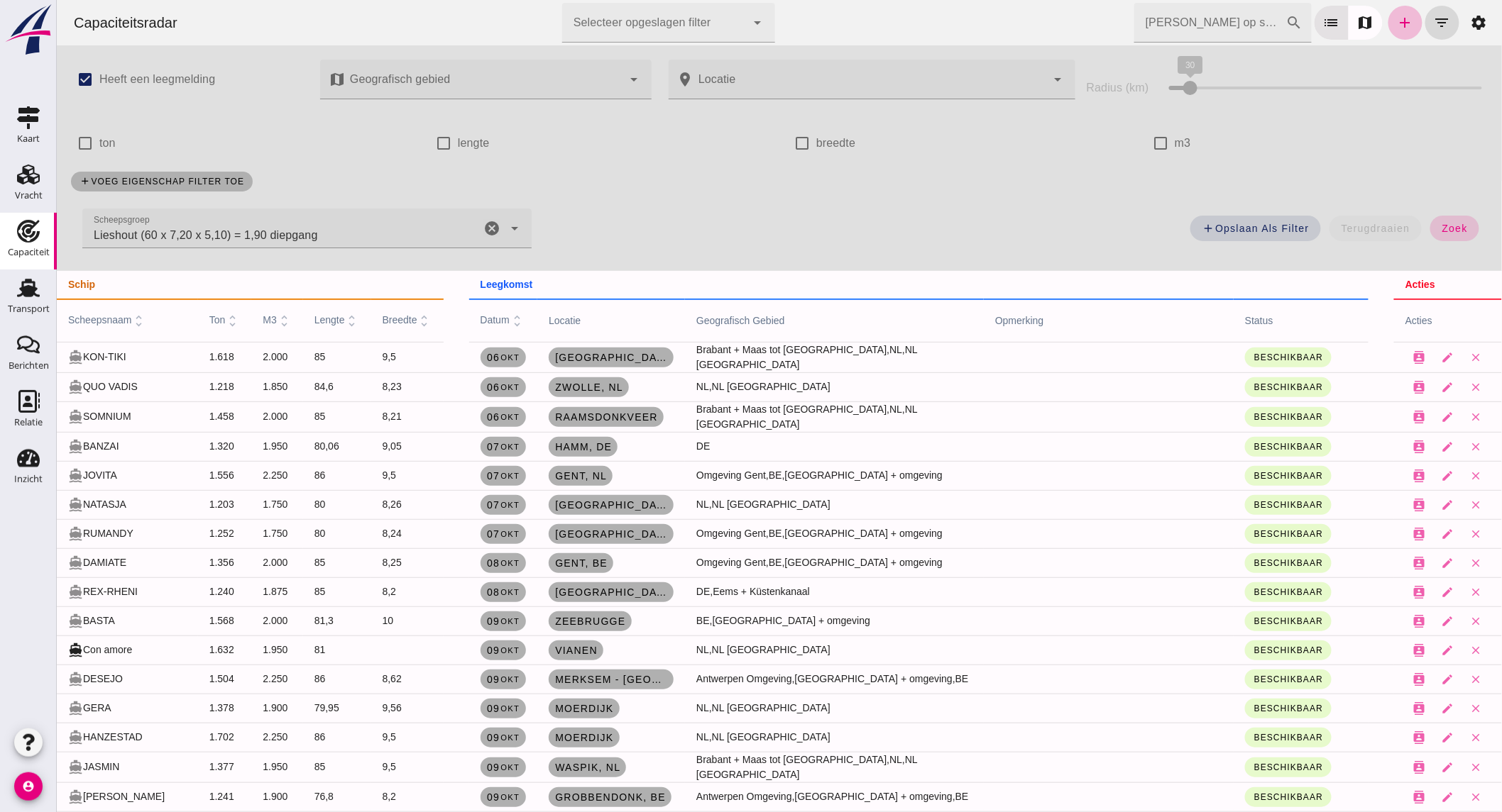
click at [1429, 227] on button "zoek" at bounding box center [1454, 229] width 49 height 26
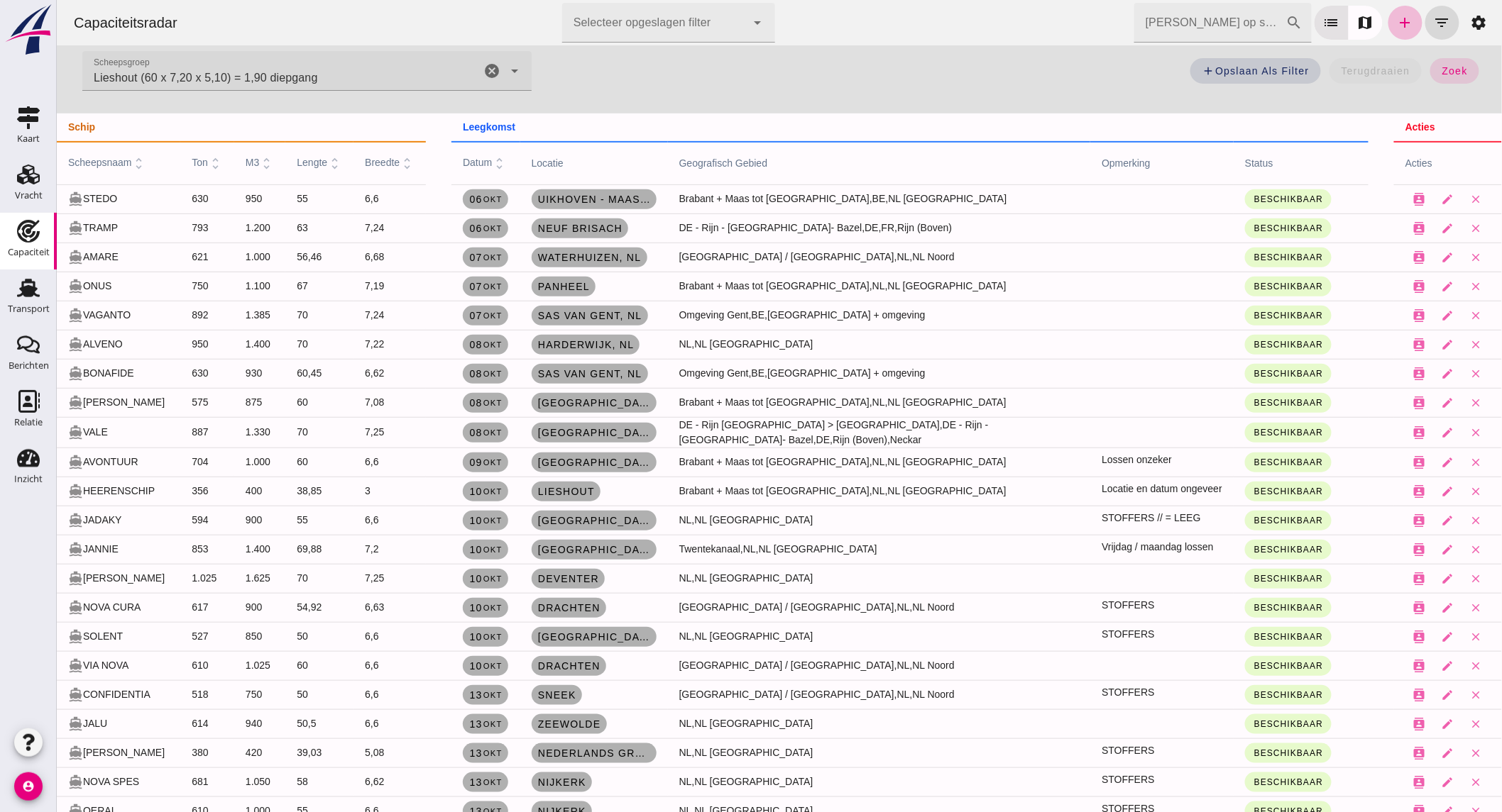
scroll to position [237, 0]
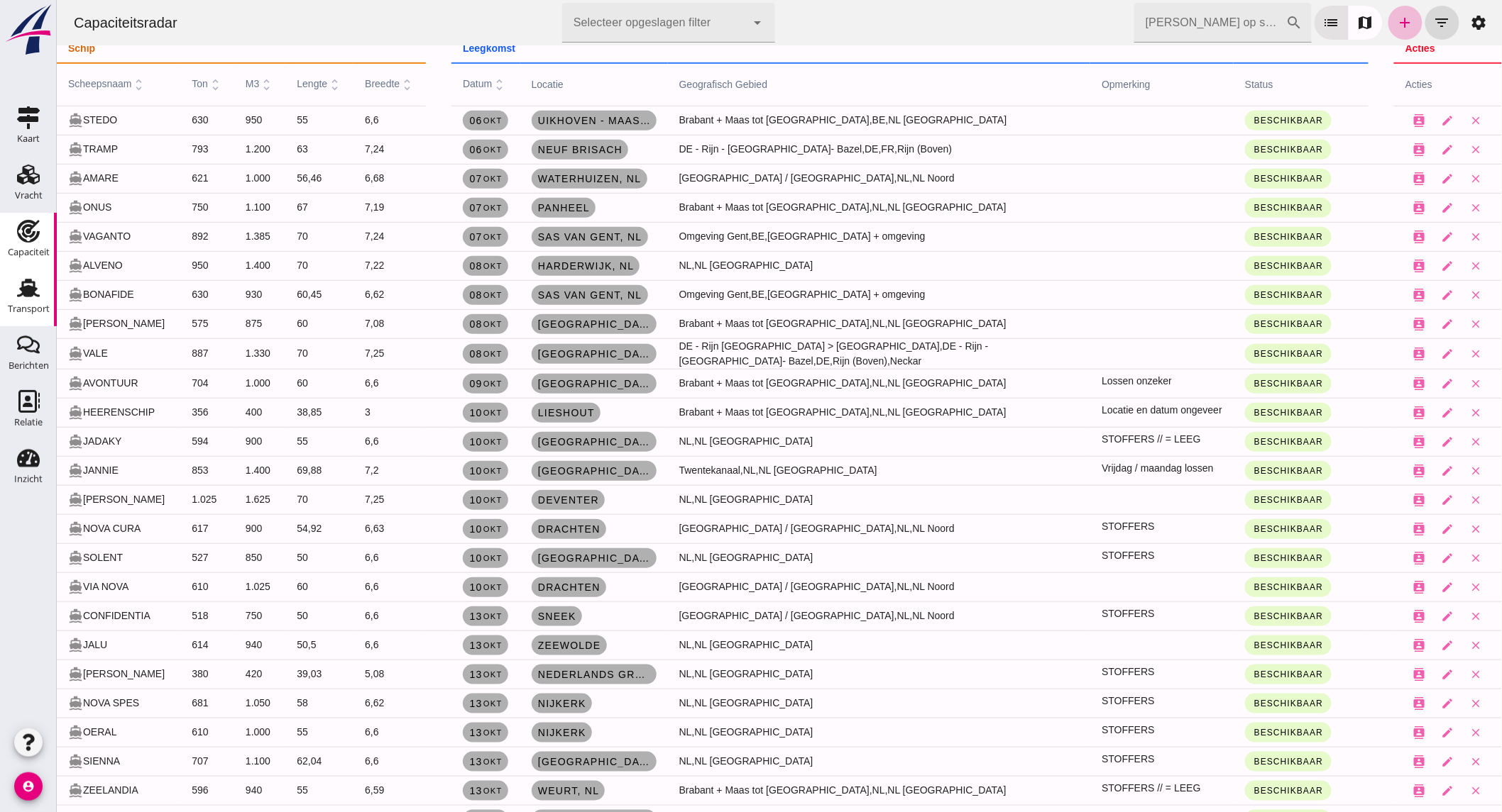
click at [15, 299] on div "Transport" at bounding box center [28, 309] width 42 height 20
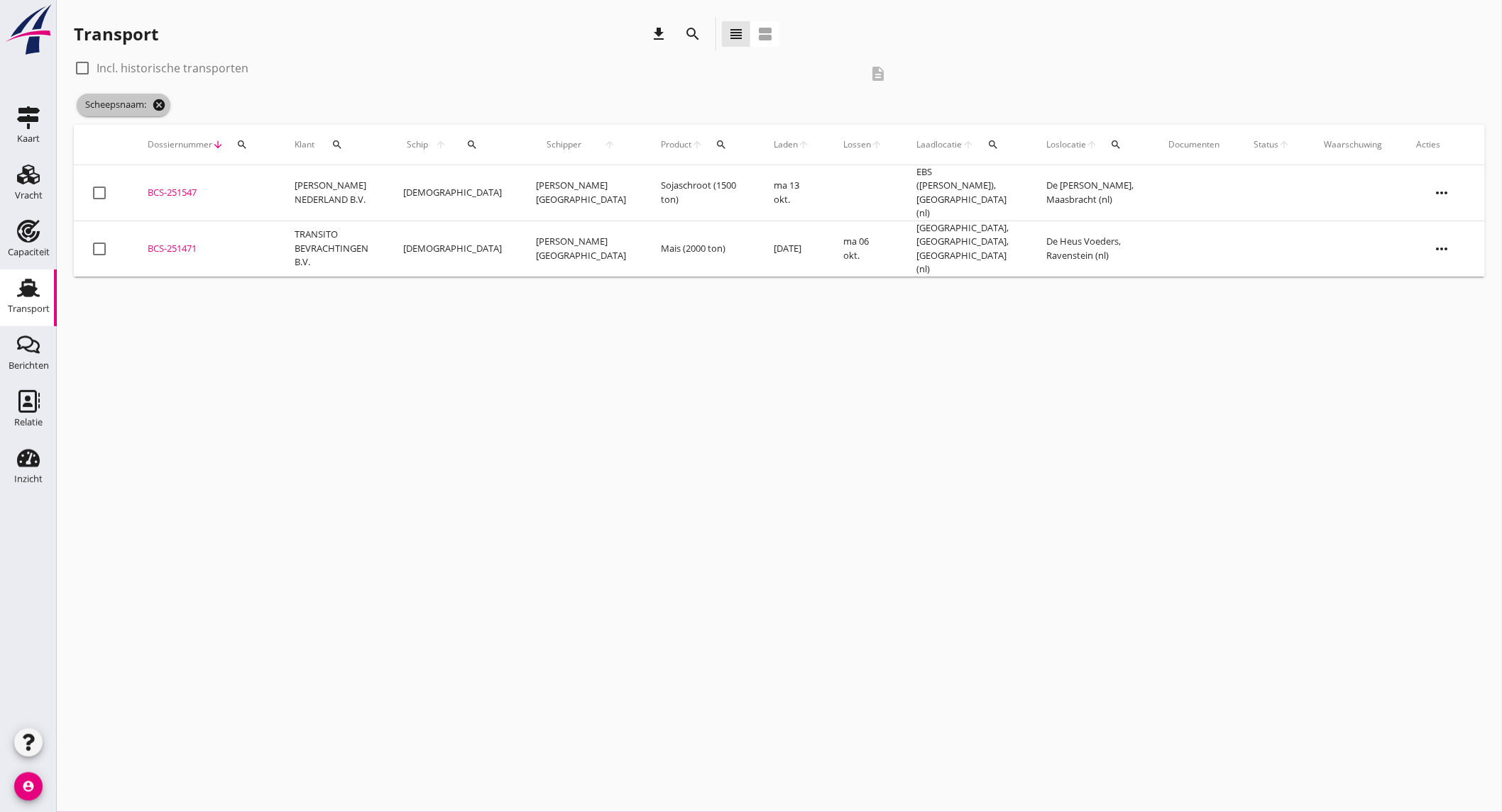
click at [160, 107] on icon "cancel" at bounding box center [159, 105] width 14 height 14
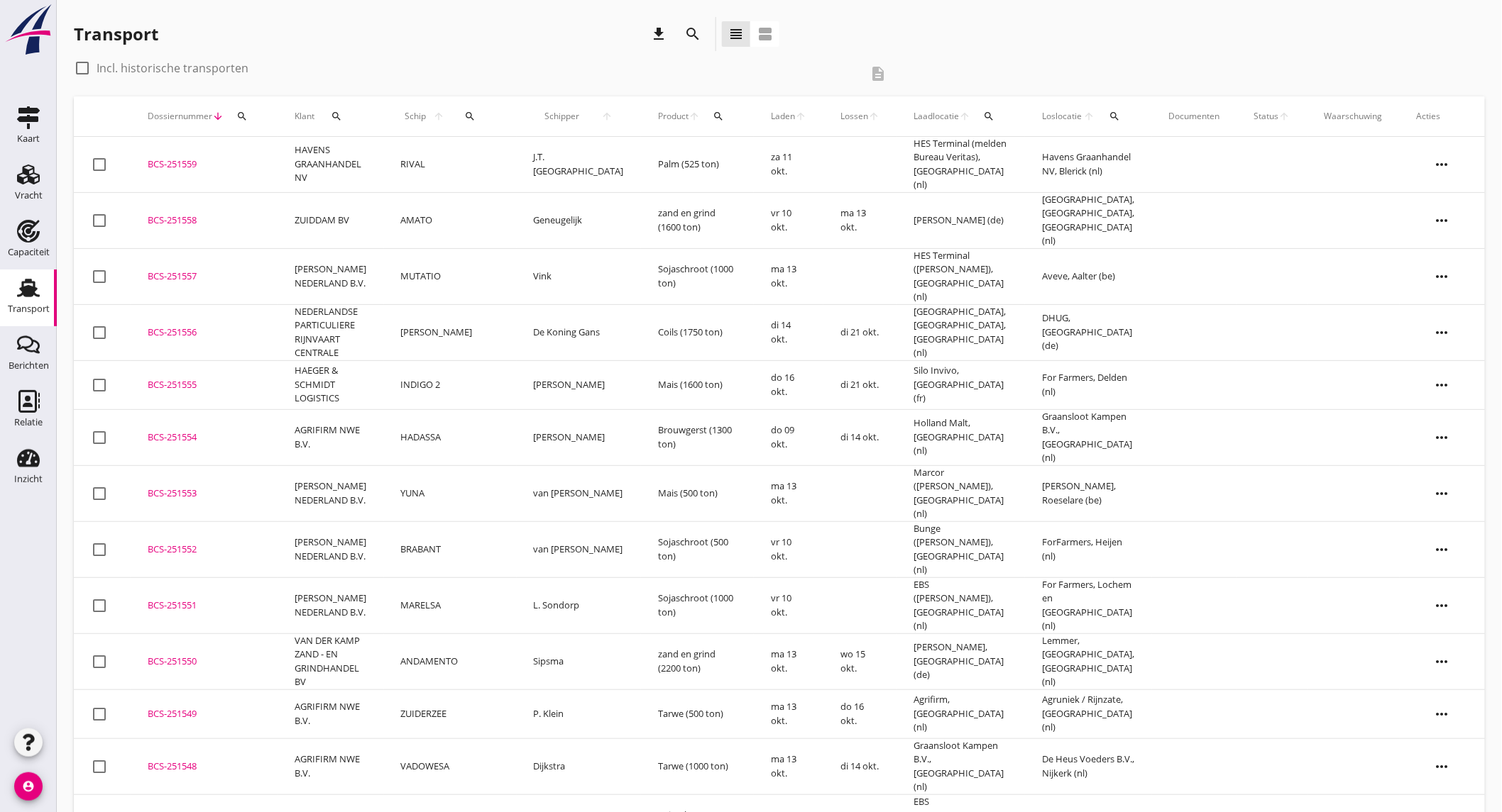
click at [313, 360] on td "HAEGER & SCHMIDT LOGISTICS" at bounding box center [331, 385] width 106 height 49
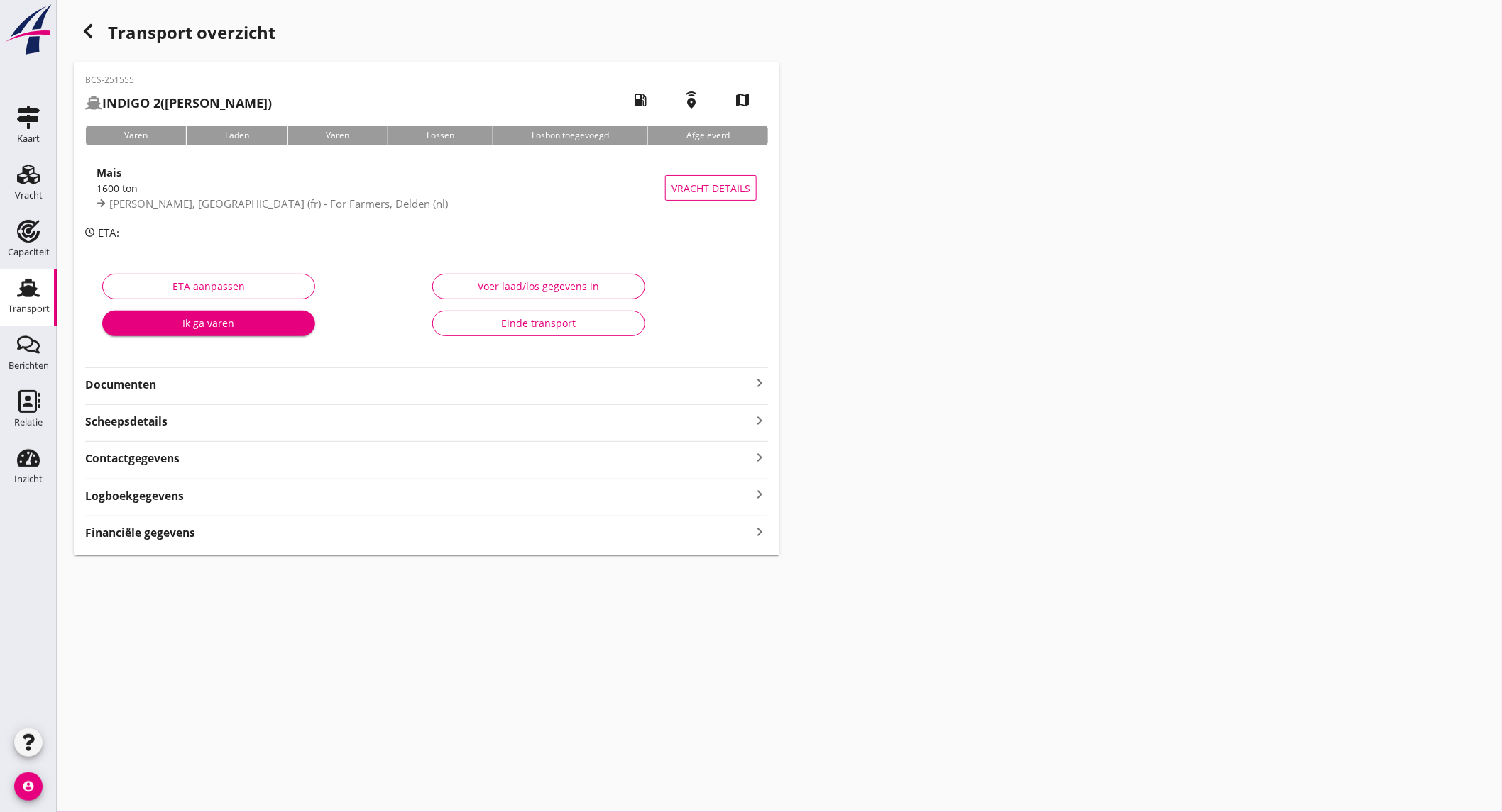
click at [246, 187] on div "1600 ton" at bounding box center [380, 188] width 569 height 15
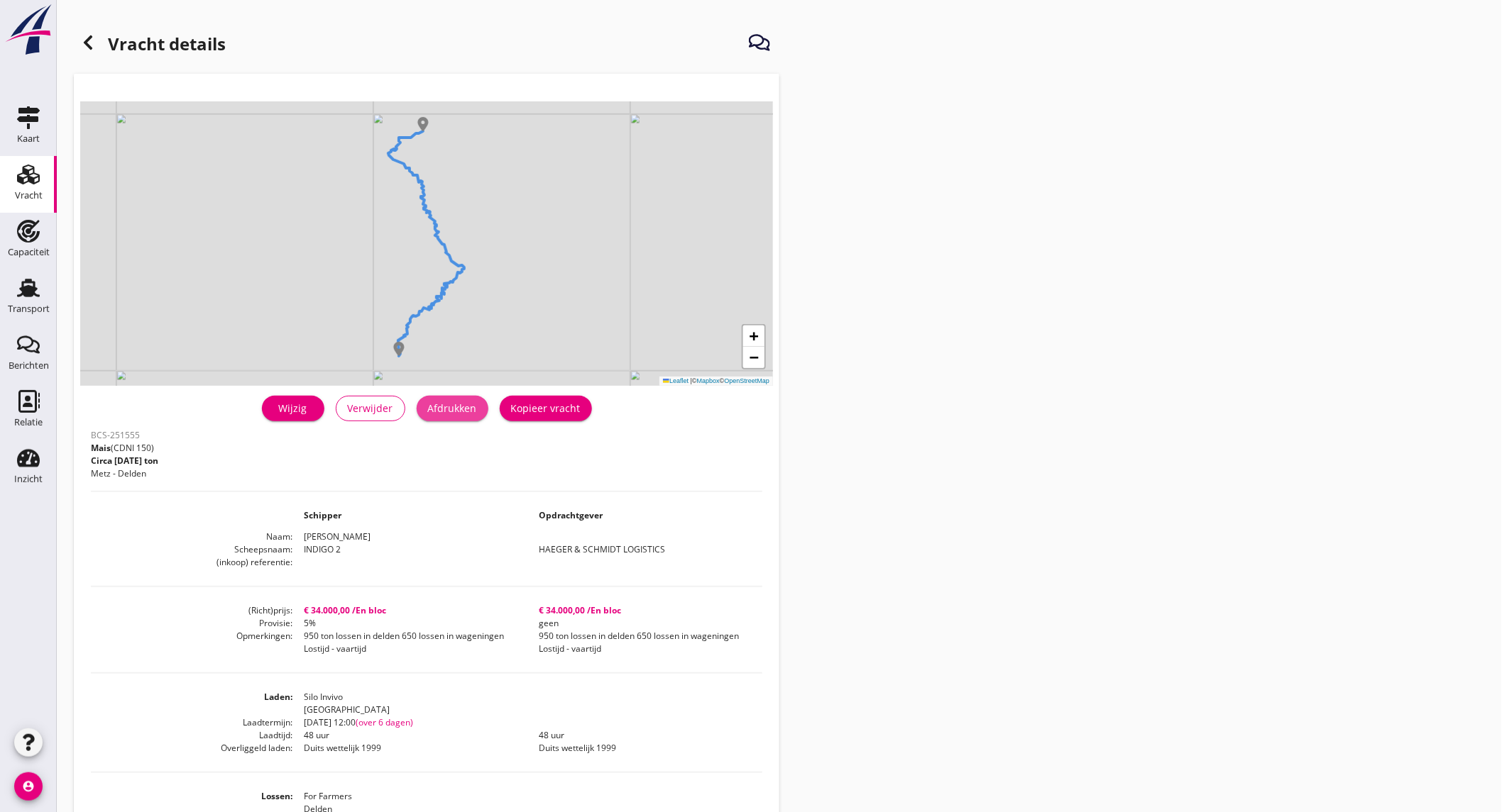
click at [465, 407] on div "Afdrukken" at bounding box center [453, 407] width 49 height 15
click at [88, 40] on use at bounding box center [87, 42] width 9 height 14
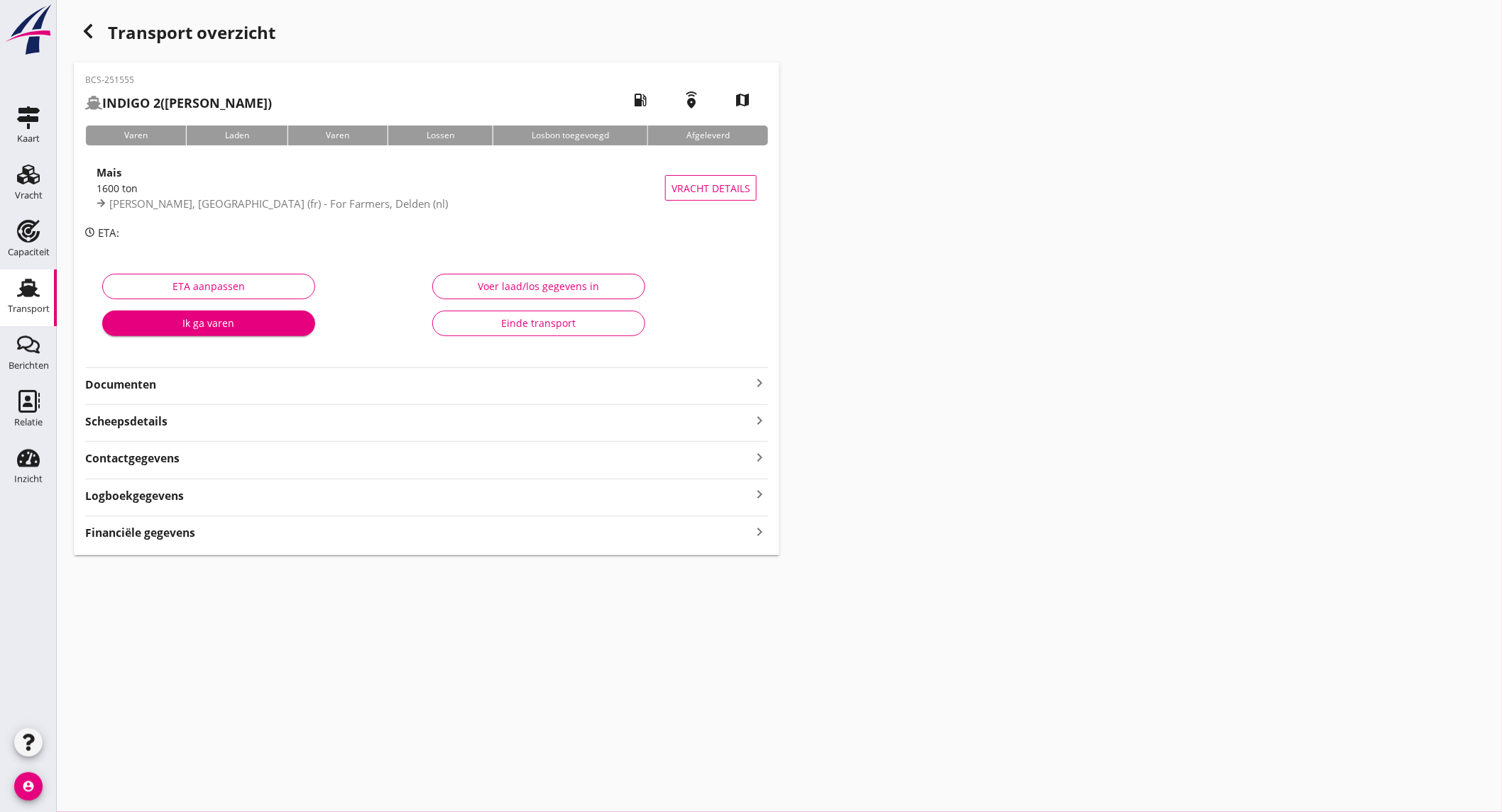
click at [395, 377] on strong "Documenten" at bounding box center [418, 385] width 666 height 17
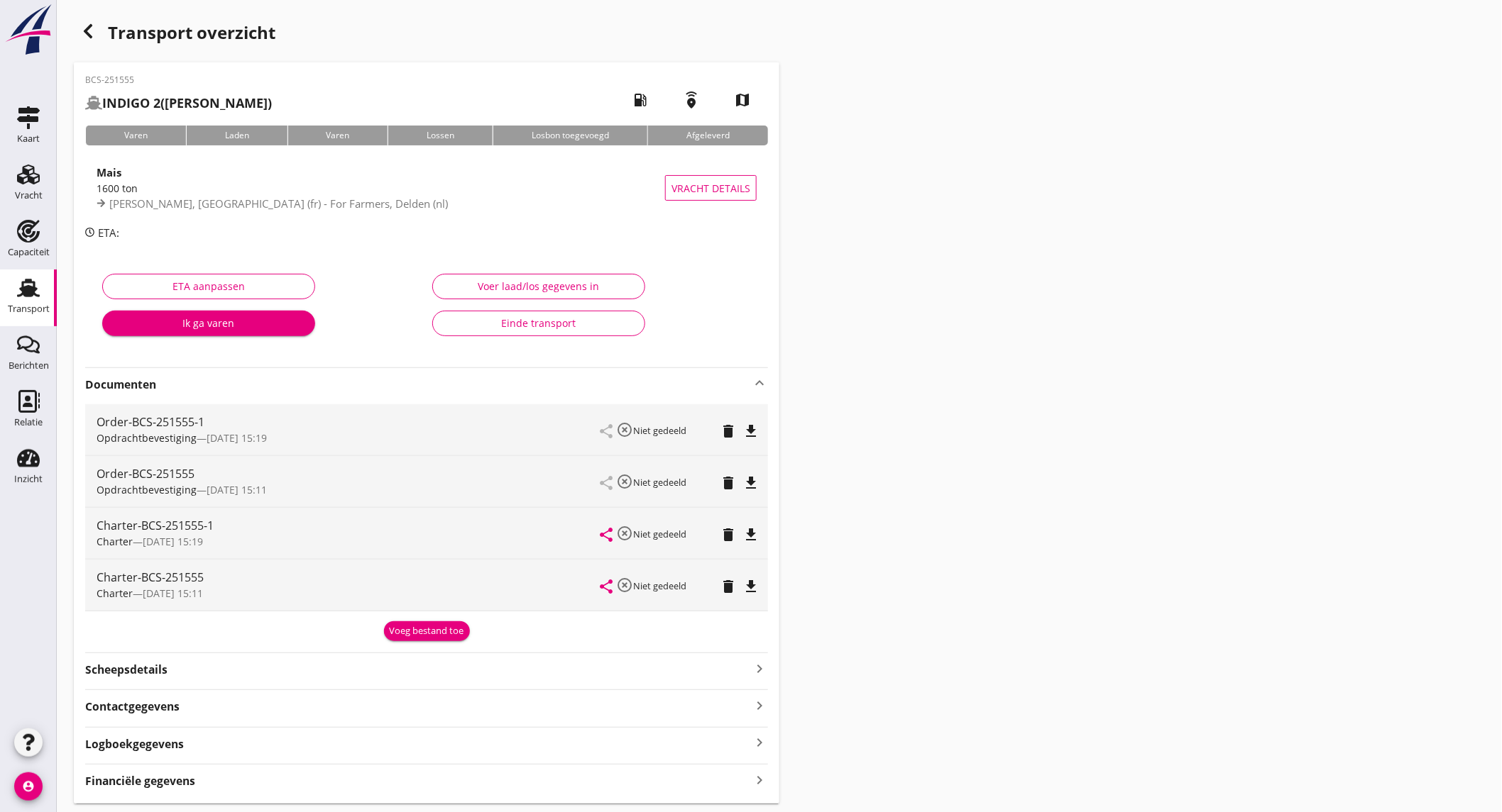
click at [746, 430] on icon "file_download" at bounding box center [751, 431] width 17 height 17
click at [753, 530] on icon "file_download" at bounding box center [751, 534] width 17 height 17
click at [81, 29] on icon "button" at bounding box center [87, 30] width 17 height 17
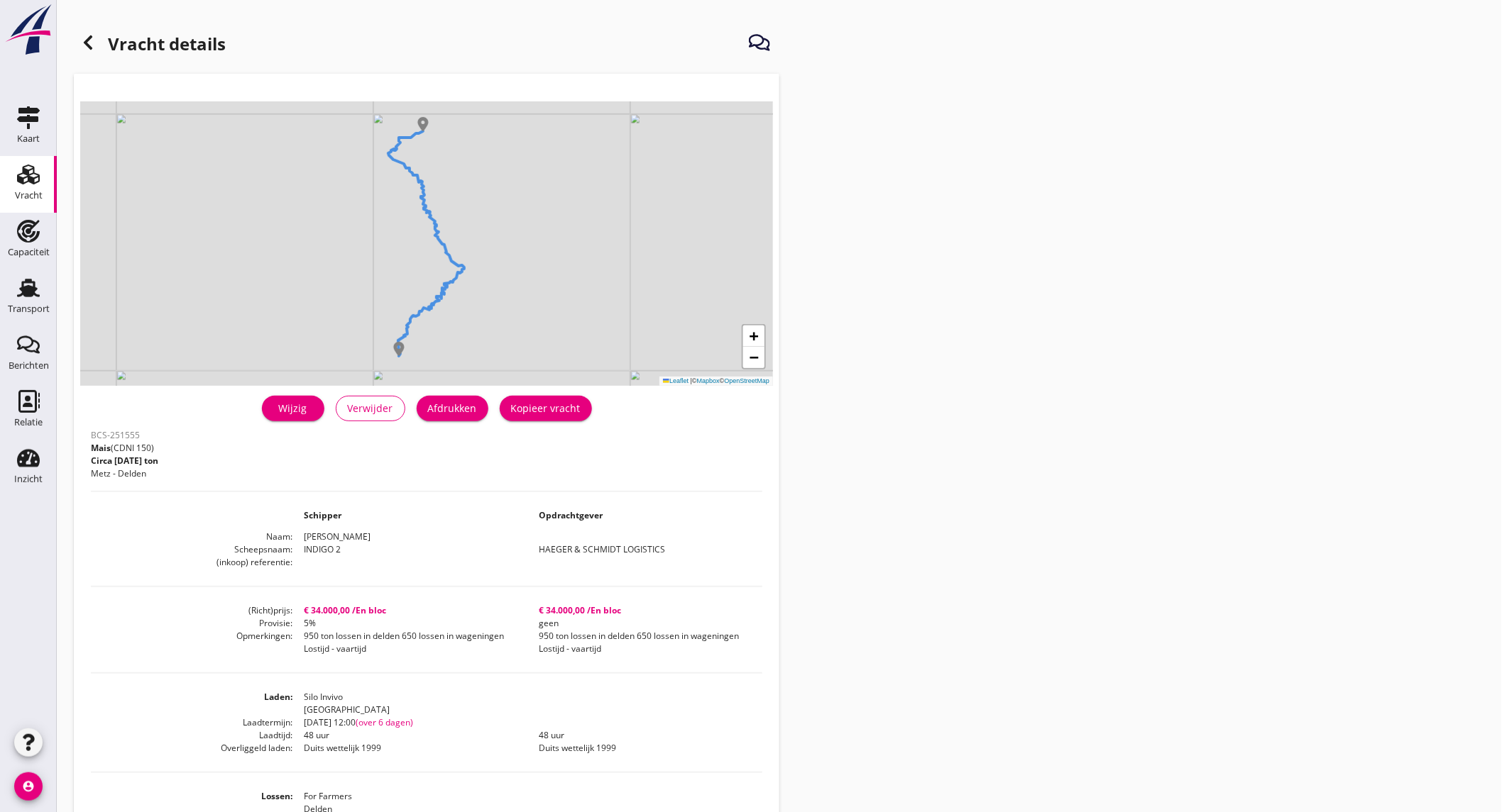
click at [82, 45] on icon at bounding box center [87, 42] width 17 height 17
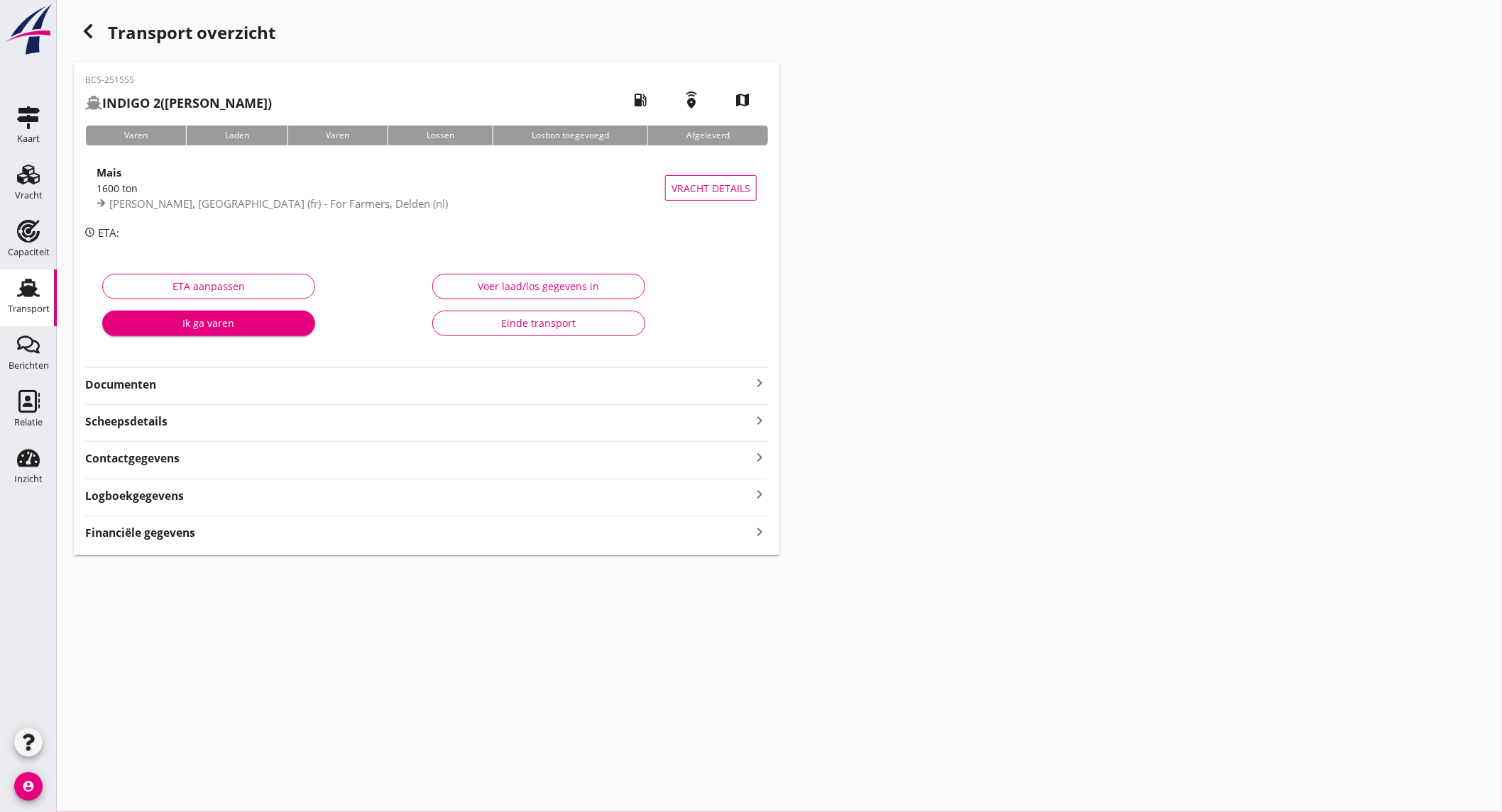
click at [86, 30] on use "button" at bounding box center [87, 31] width 9 height 14
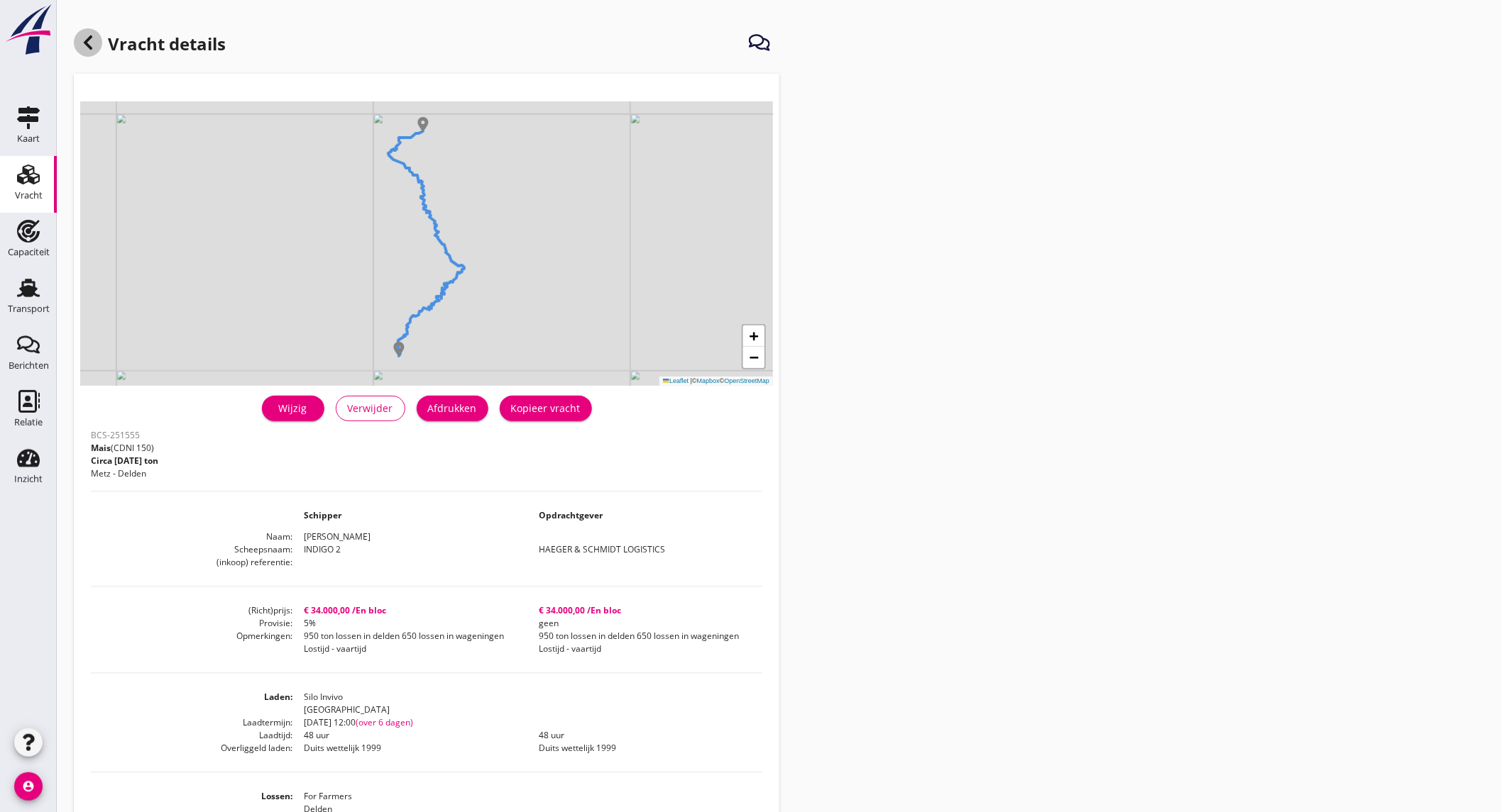
click at [96, 40] on icon at bounding box center [87, 42] width 17 height 17
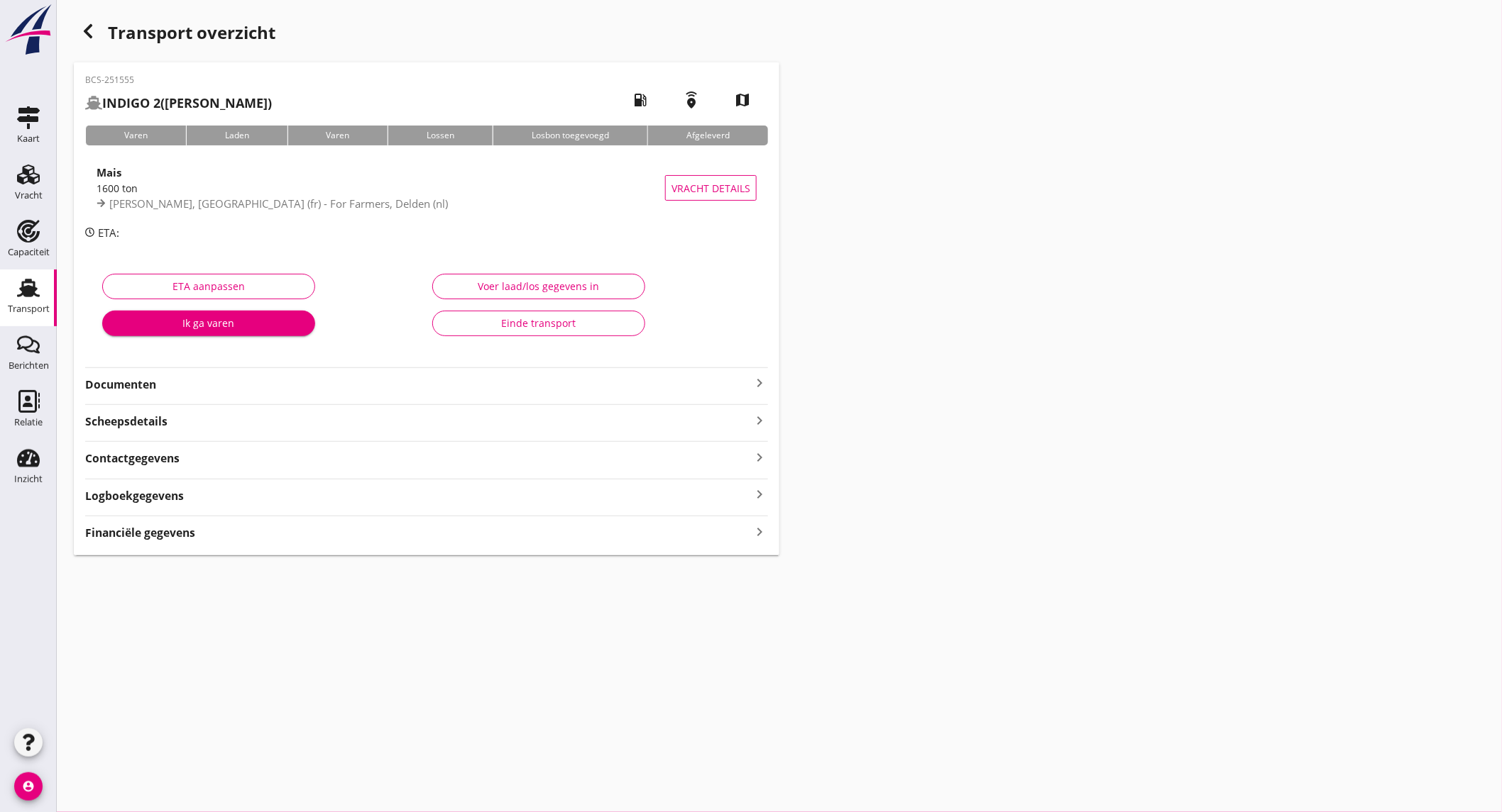
click at [87, 32] on use "button" at bounding box center [87, 31] width 9 height 14
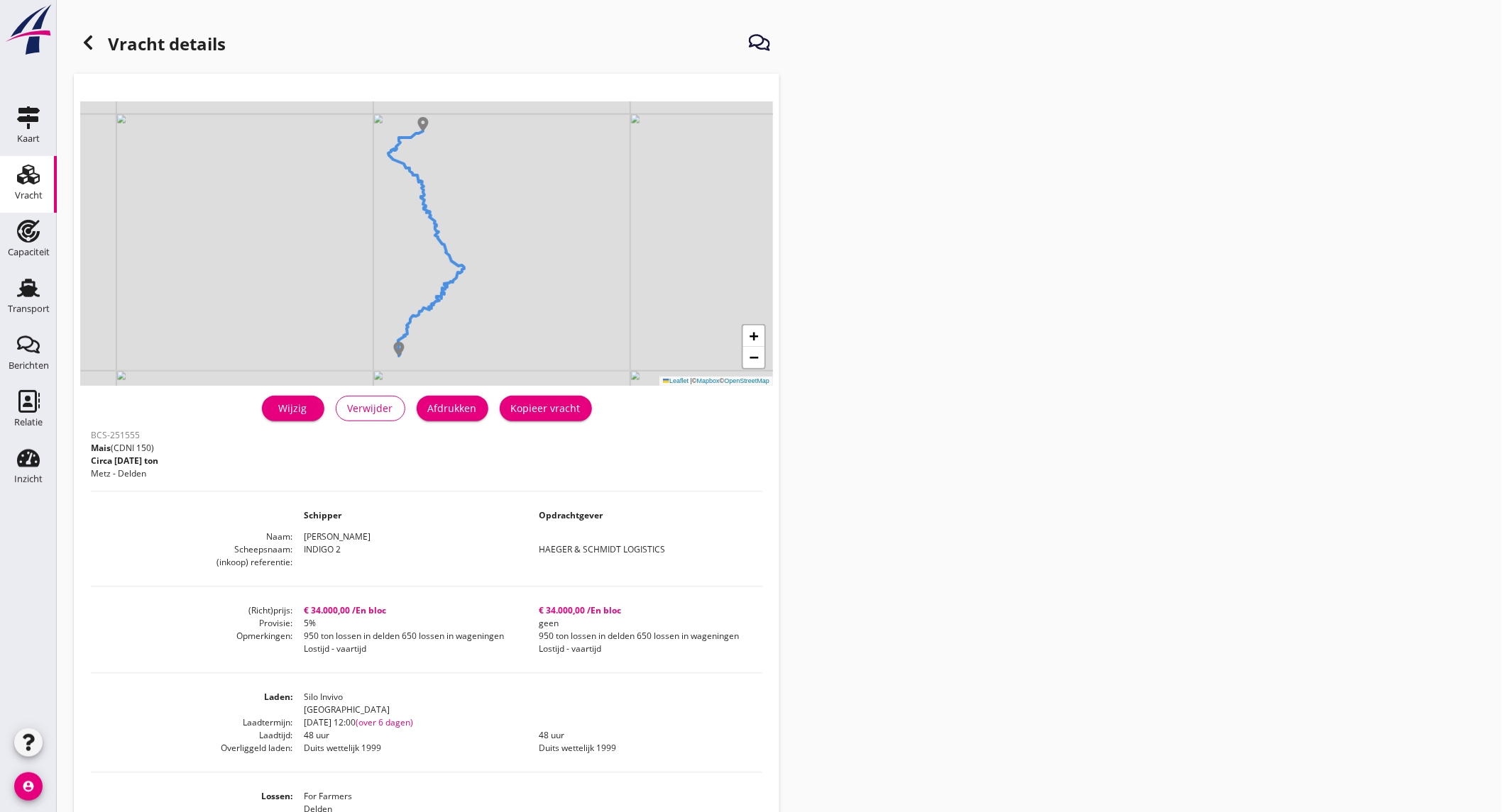
click at [96, 43] on icon at bounding box center [87, 42] width 17 height 17
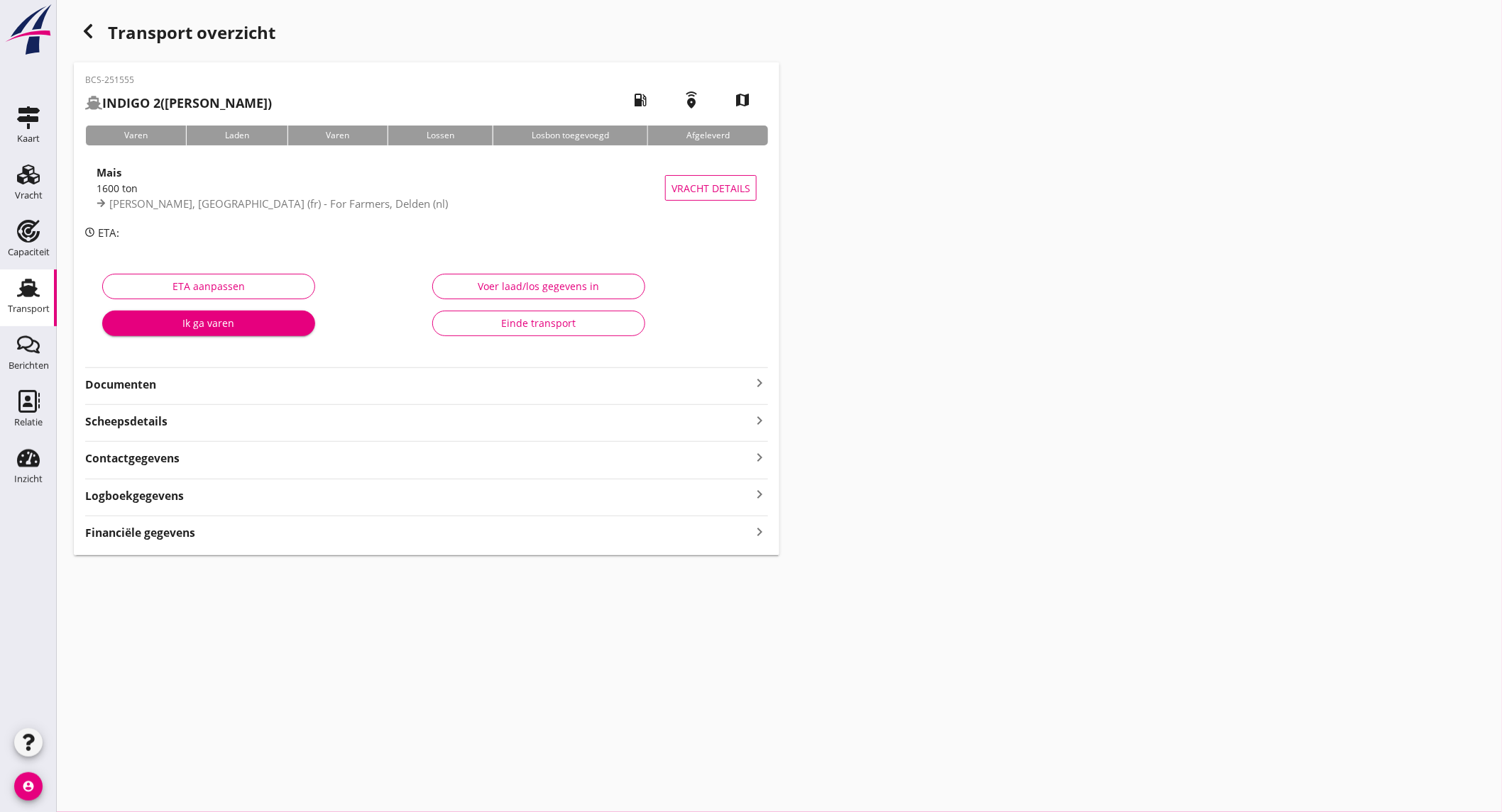
click at [95, 29] on icon "button" at bounding box center [87, 30] width 17 height 17
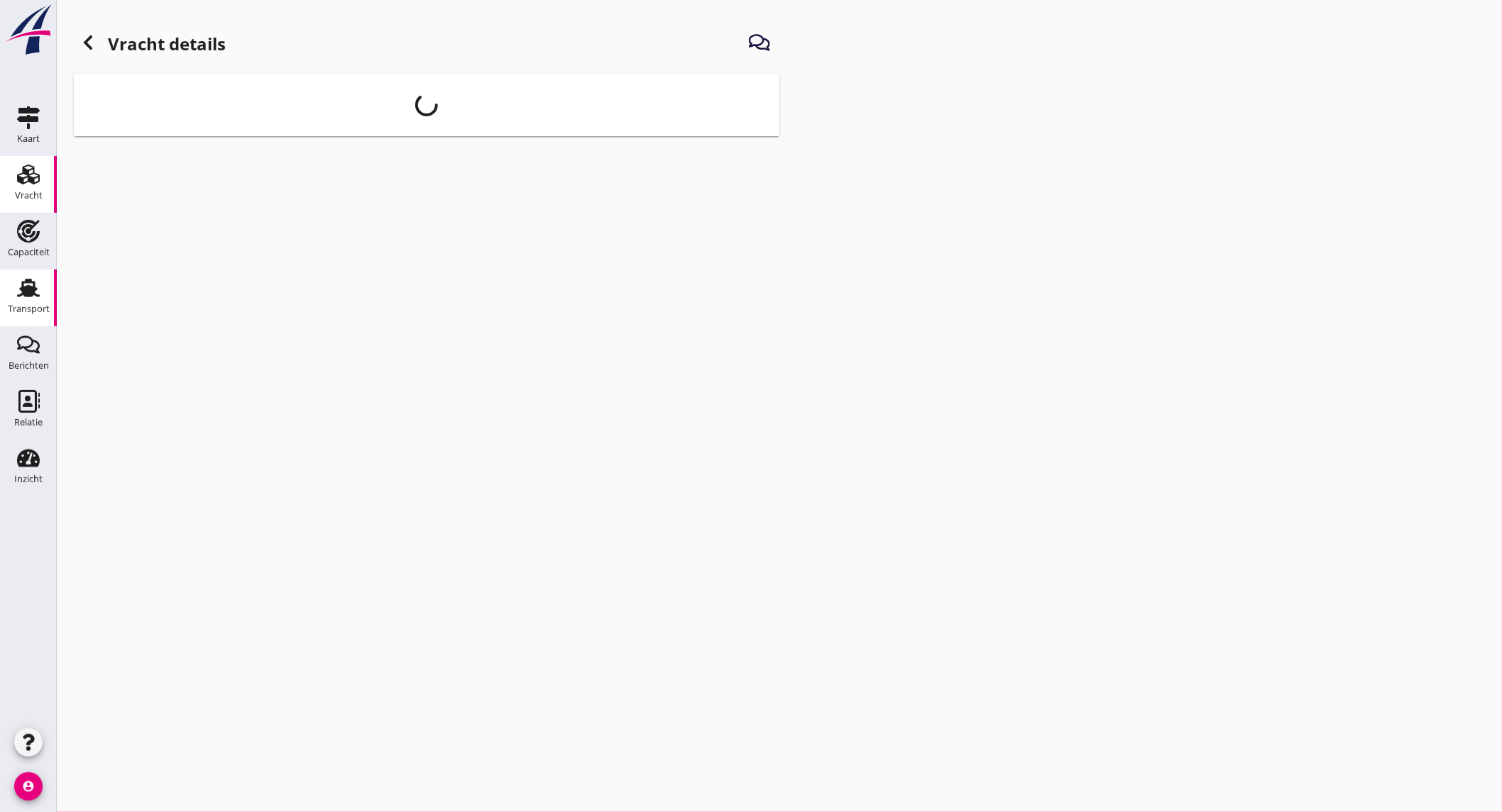
click at [37, 282] on icon "Transport" at bounding box center [28, 288] width 23 height 23
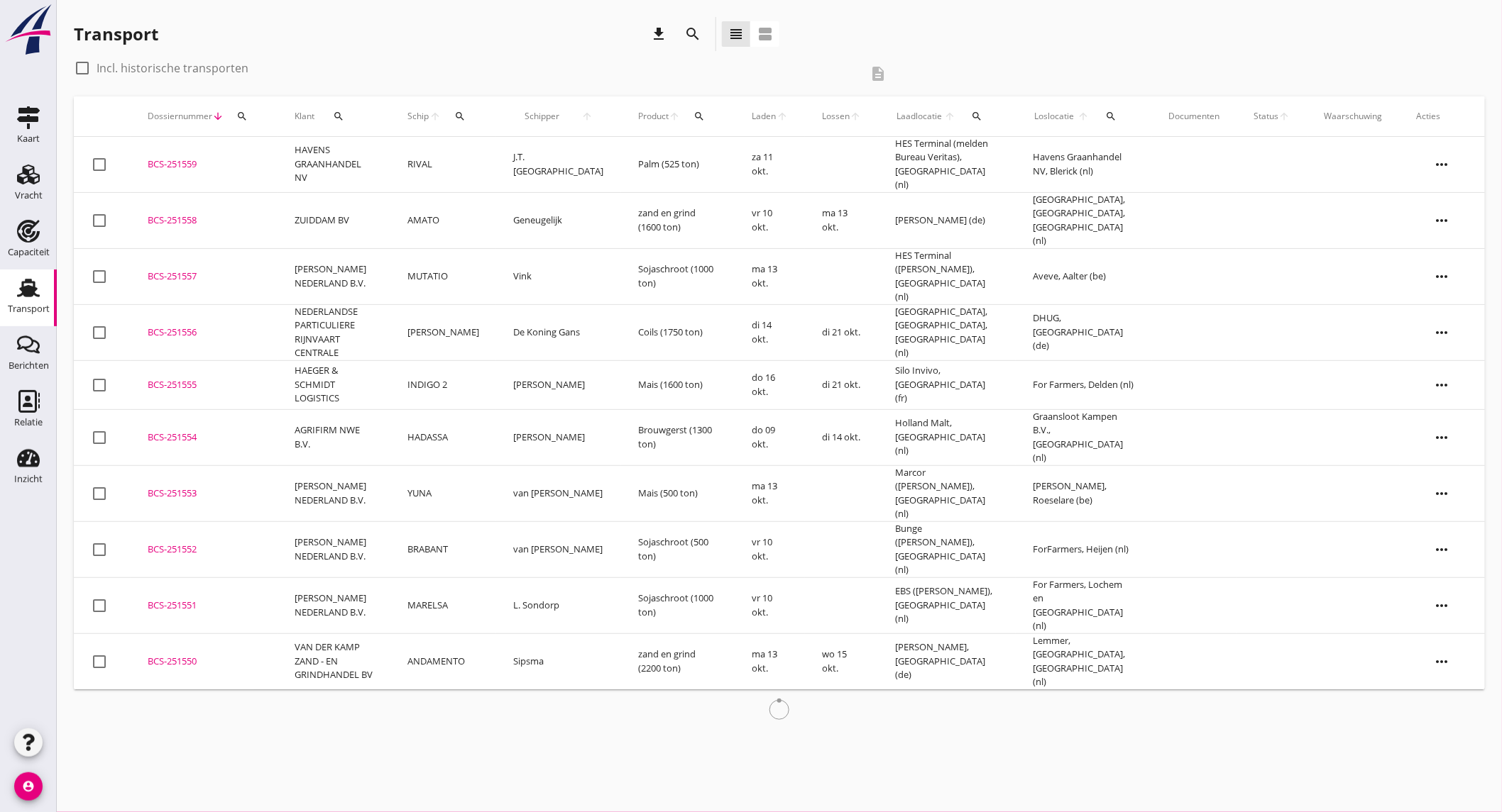
click at [285, 252] on td "[PERSON_NAME] NEDERLAND B.V." at bounding box center [334, 276] width 113 height 56
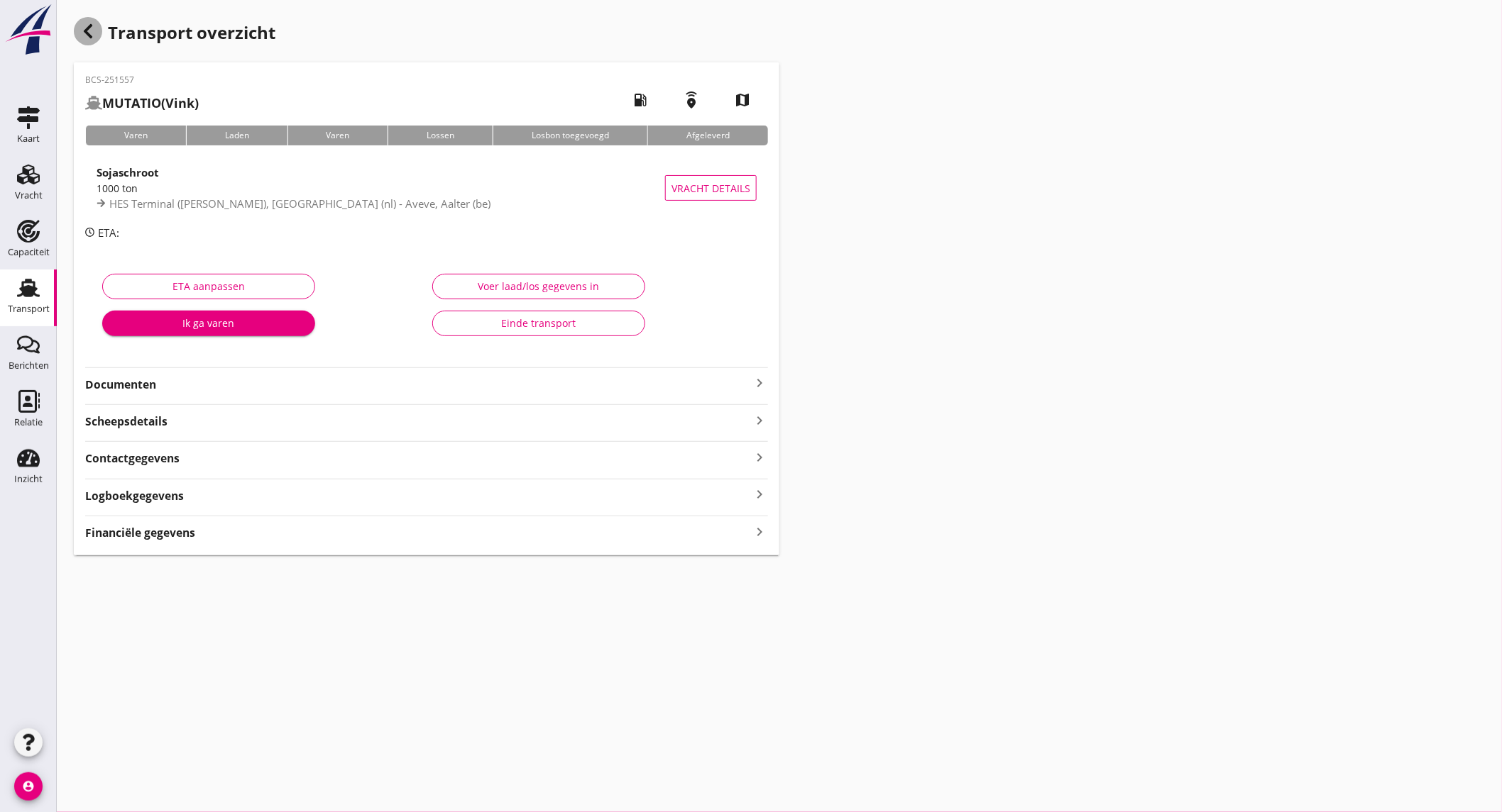
click at [79, 20] on div "button" at bounding box center [87, 30] width 28 height 28
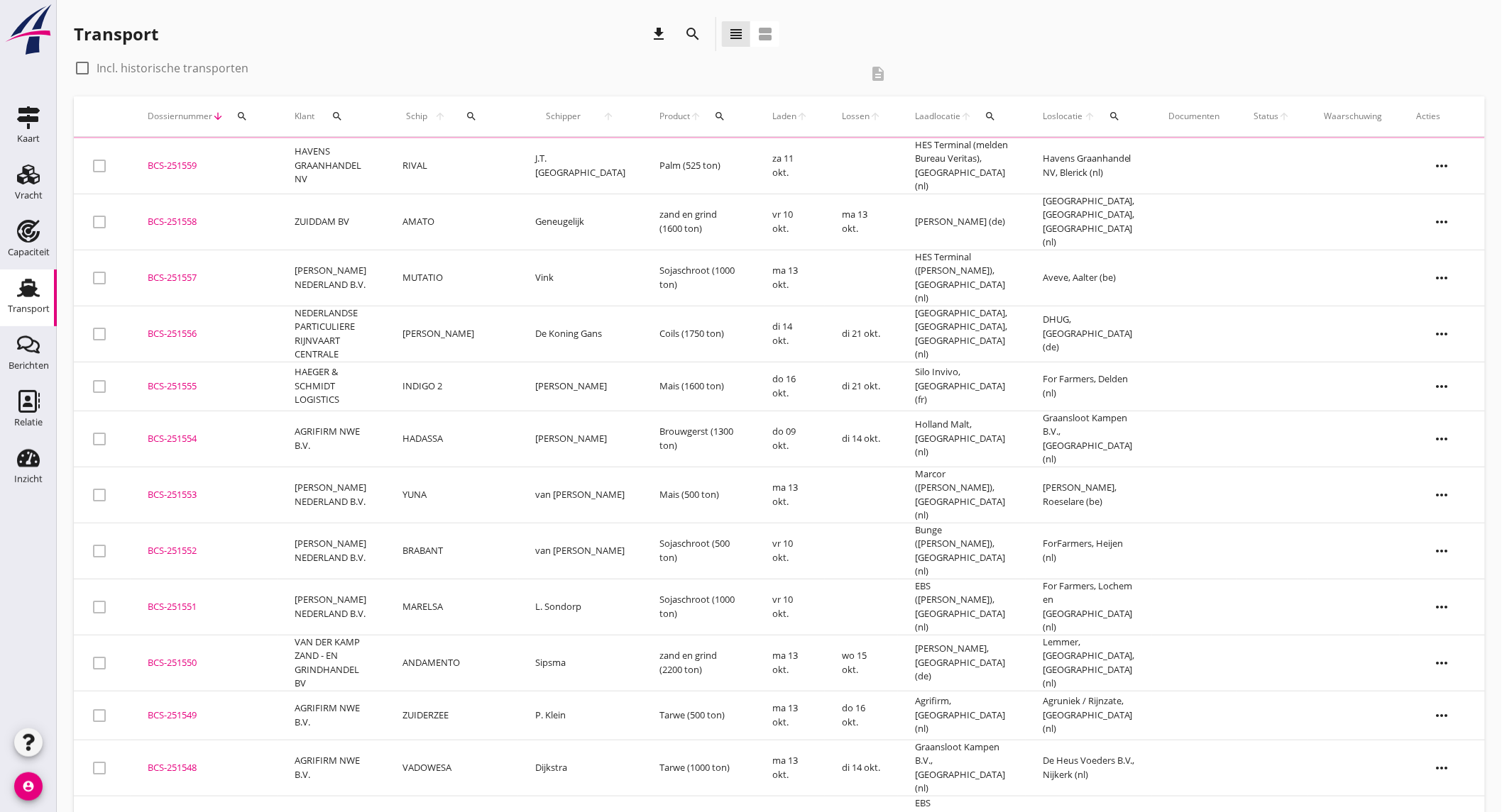
click at [277, 305] on td "BCS-251556 upload_file Drop hier uw bestand om het aan het dossier toe te voegen" at bounding box center [204, 333] width 147 height 56
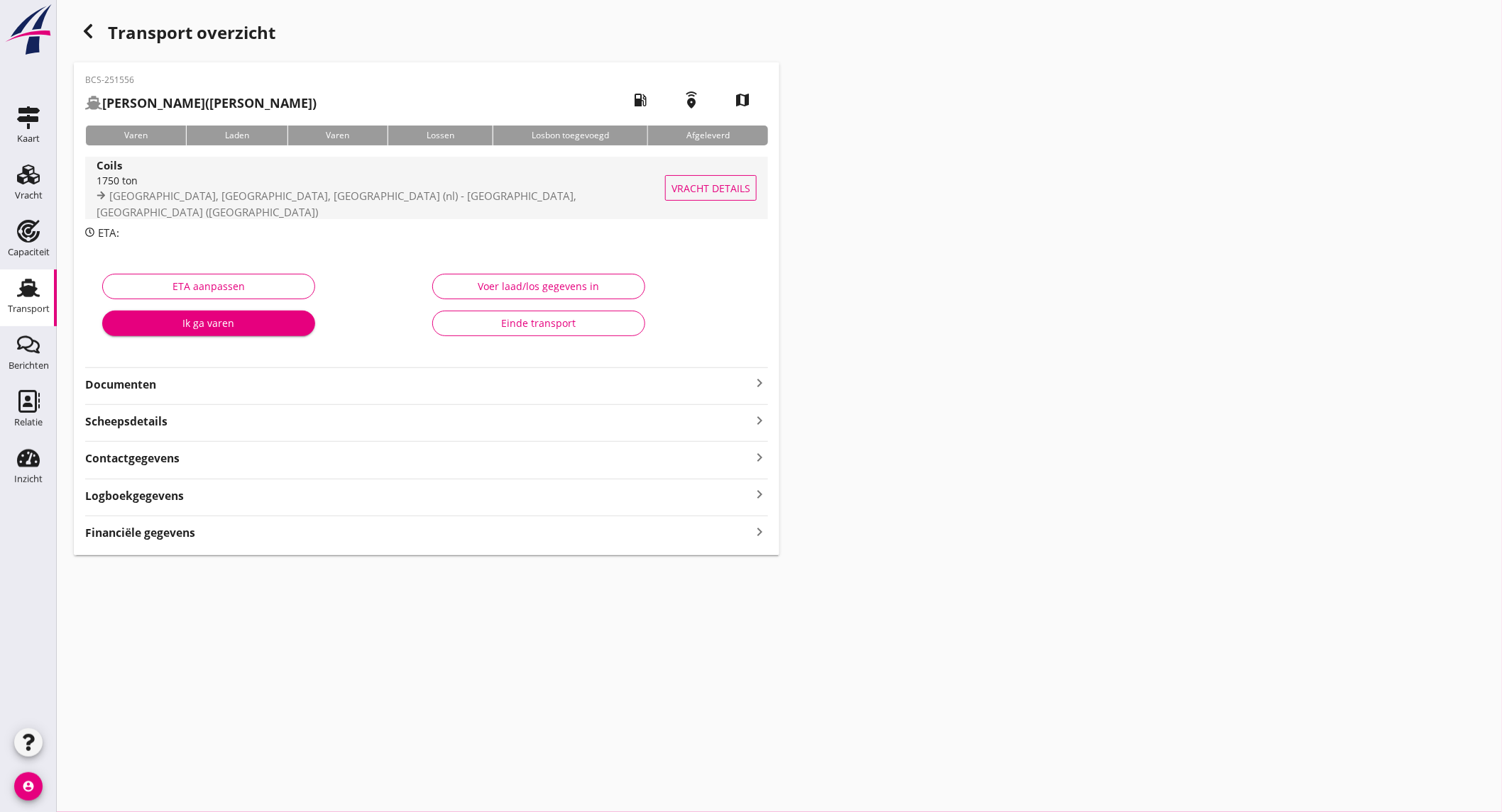
click at [261, 188] on div "1750 ton" at bounding box center [388, 180] width 584 height 15
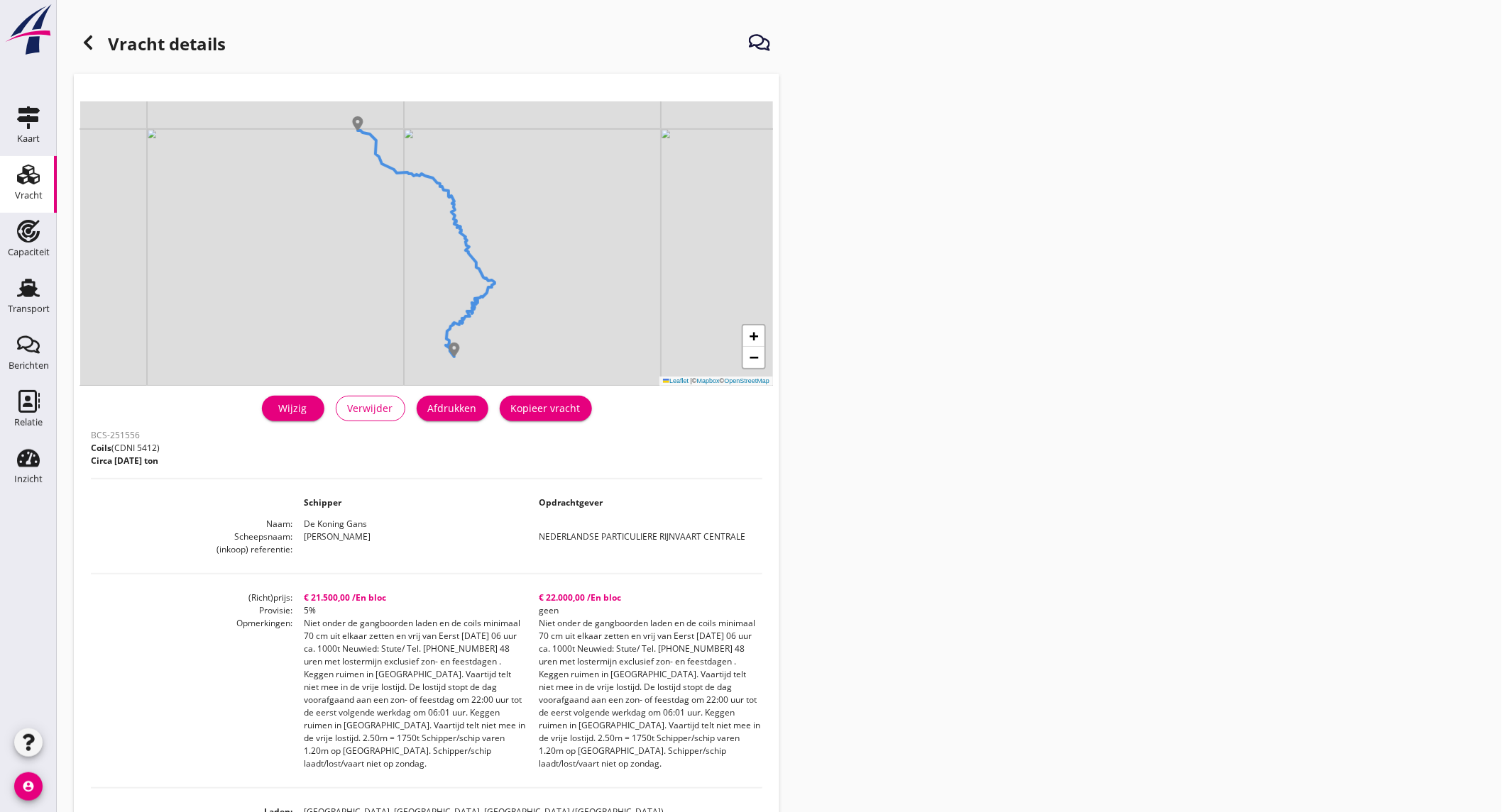
click at [467, 415] on div "Afdrukken" at bounding box center [453, 407] width 49 height 15
click at [85, 38] on icon at bounding box center [87, 42] width 17 height 17
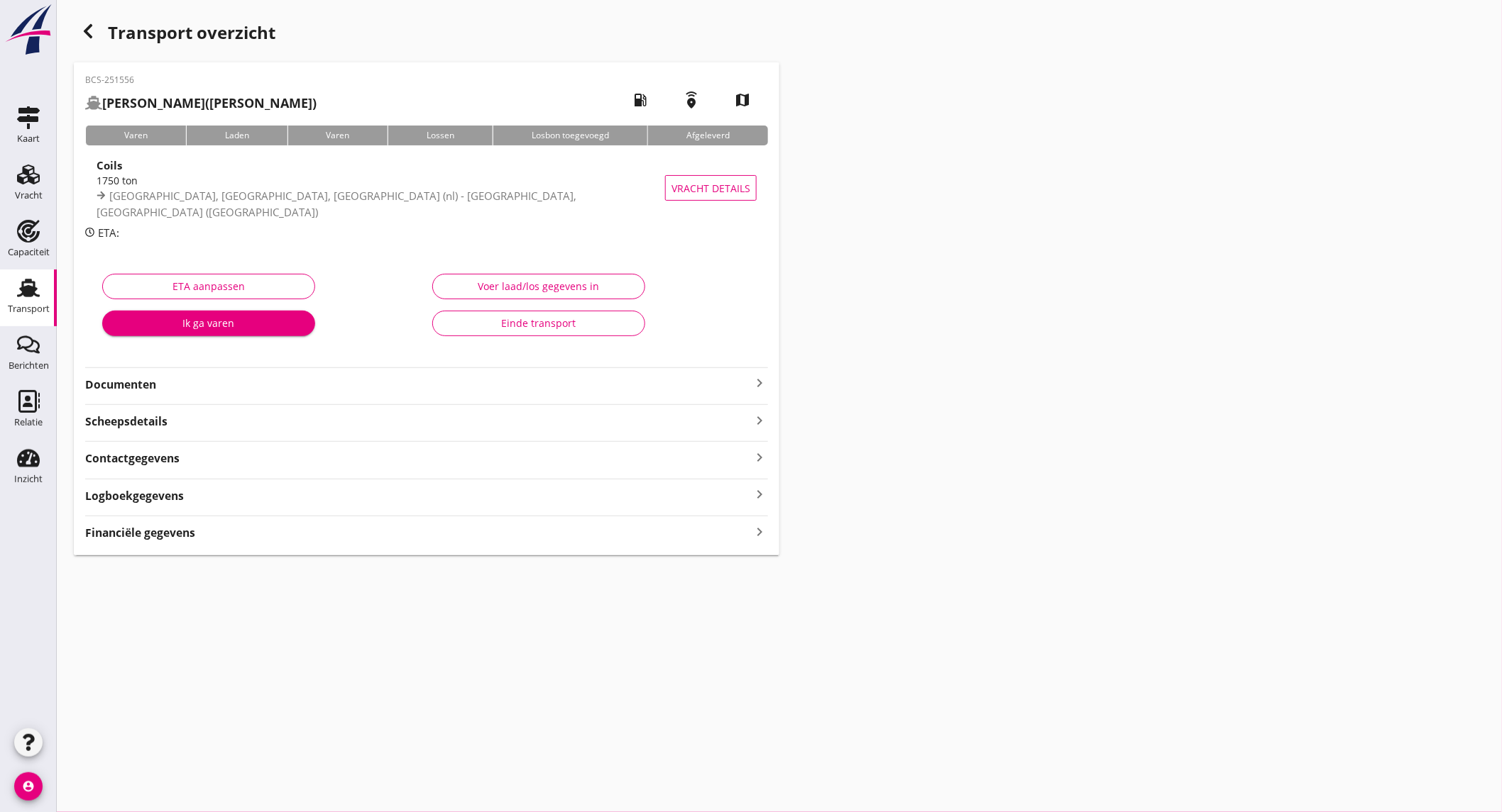
click at [307, 382] on strong "Documenten" at bounding box center [418, 385] width 666 height 17
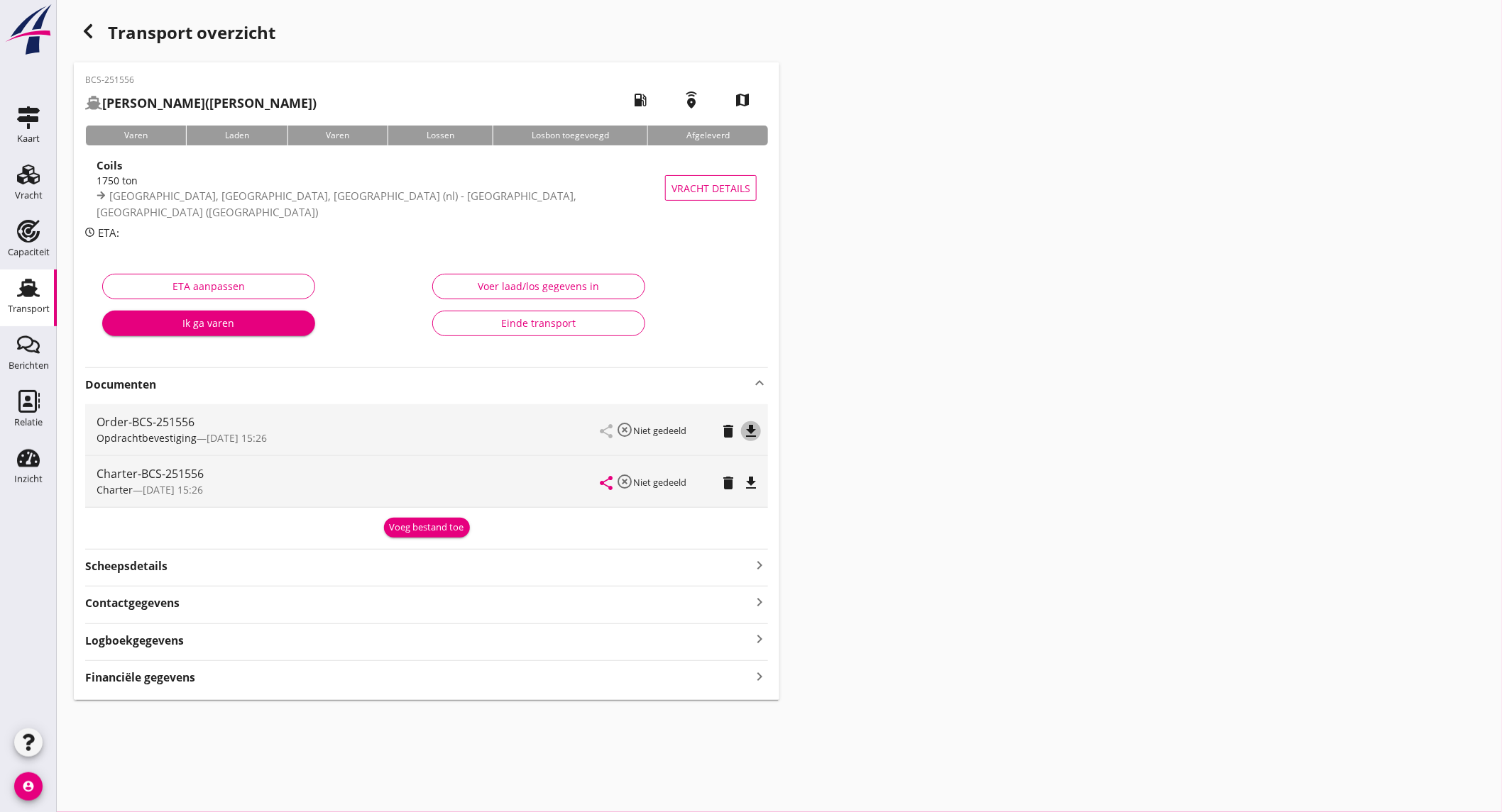
click at [746, 423] on icon "file_download" at bounding box center [751, 431] width 17 height 17
drag, startPoint x: 753, startPoint y: 484, endPoint x: 824, endPoint y: 424, distance: 93.0
click at [753, 484] on icon "file_download" at bounding box center [751, 482] width 17 height 17
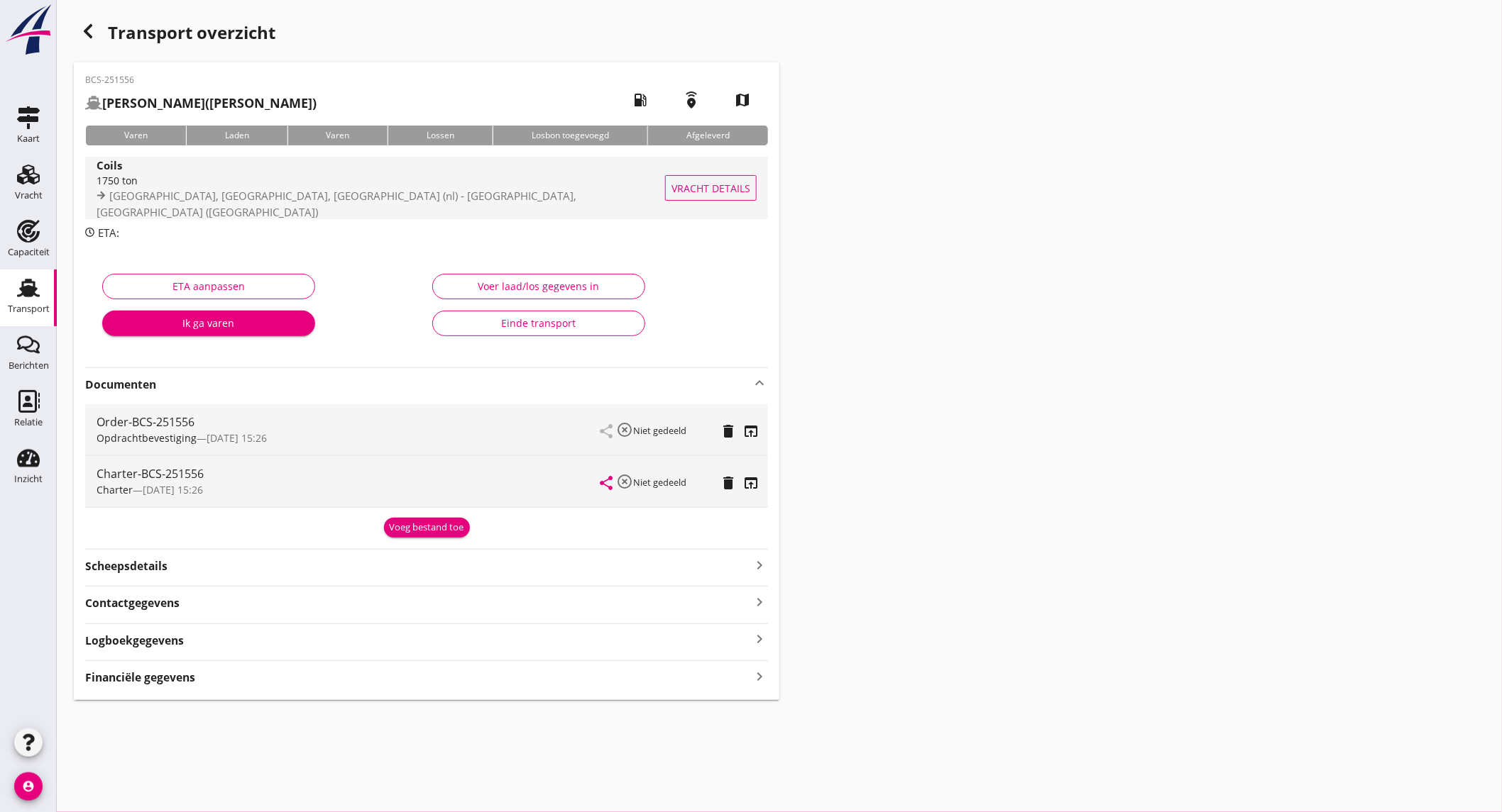
click at [250, 195] on span "[GEOGRAPHIC_DATA], [GEOGRAPHIC_DATA], [GEOGRAPHIC_DATA] (nl) - [GEOGRAPHIC_DATA…" at bounding box center [336, 203] width 479 height 30
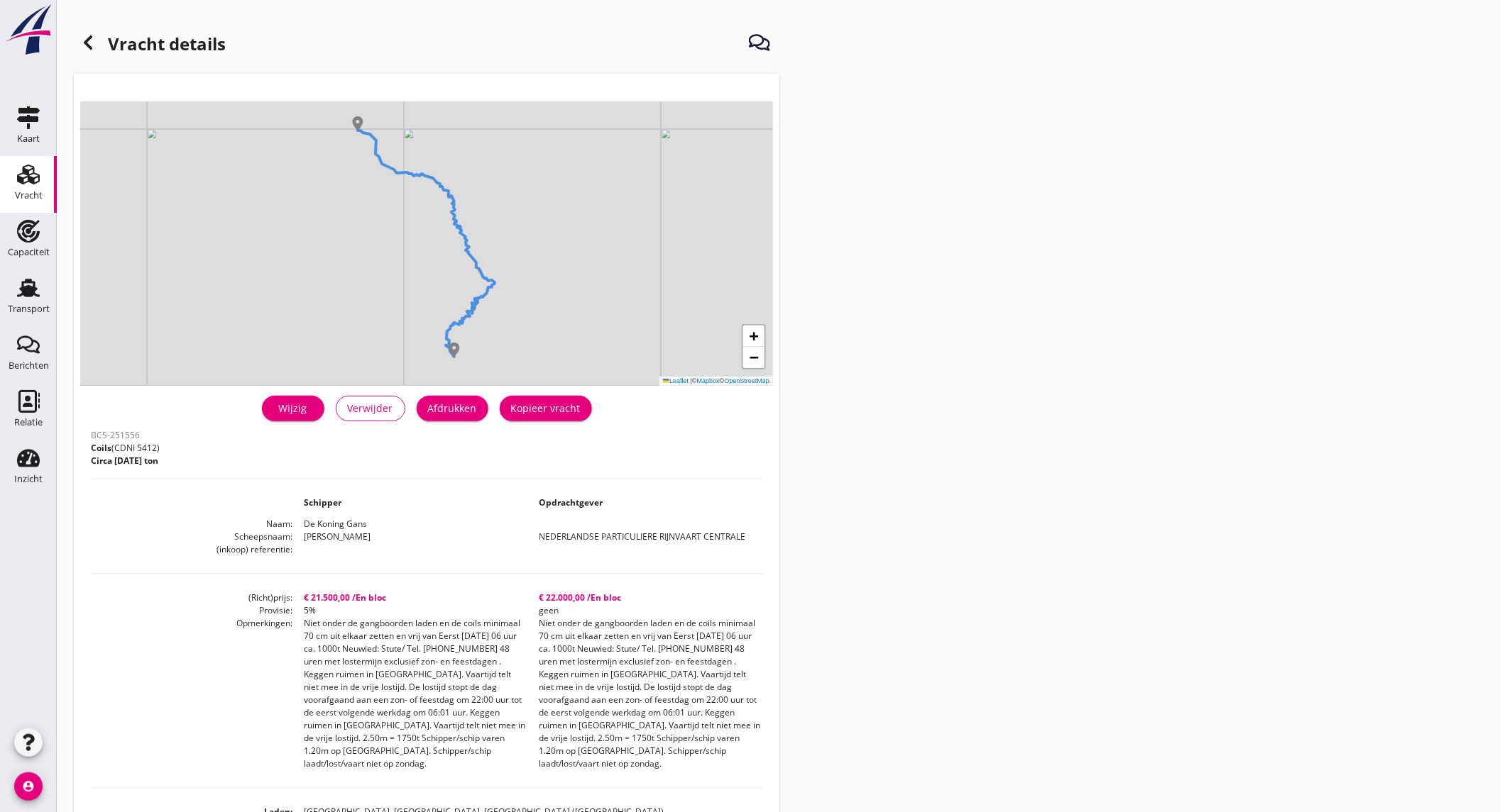
click at [90, 48] on use at bounding box center [87, 42] width 9 height 14
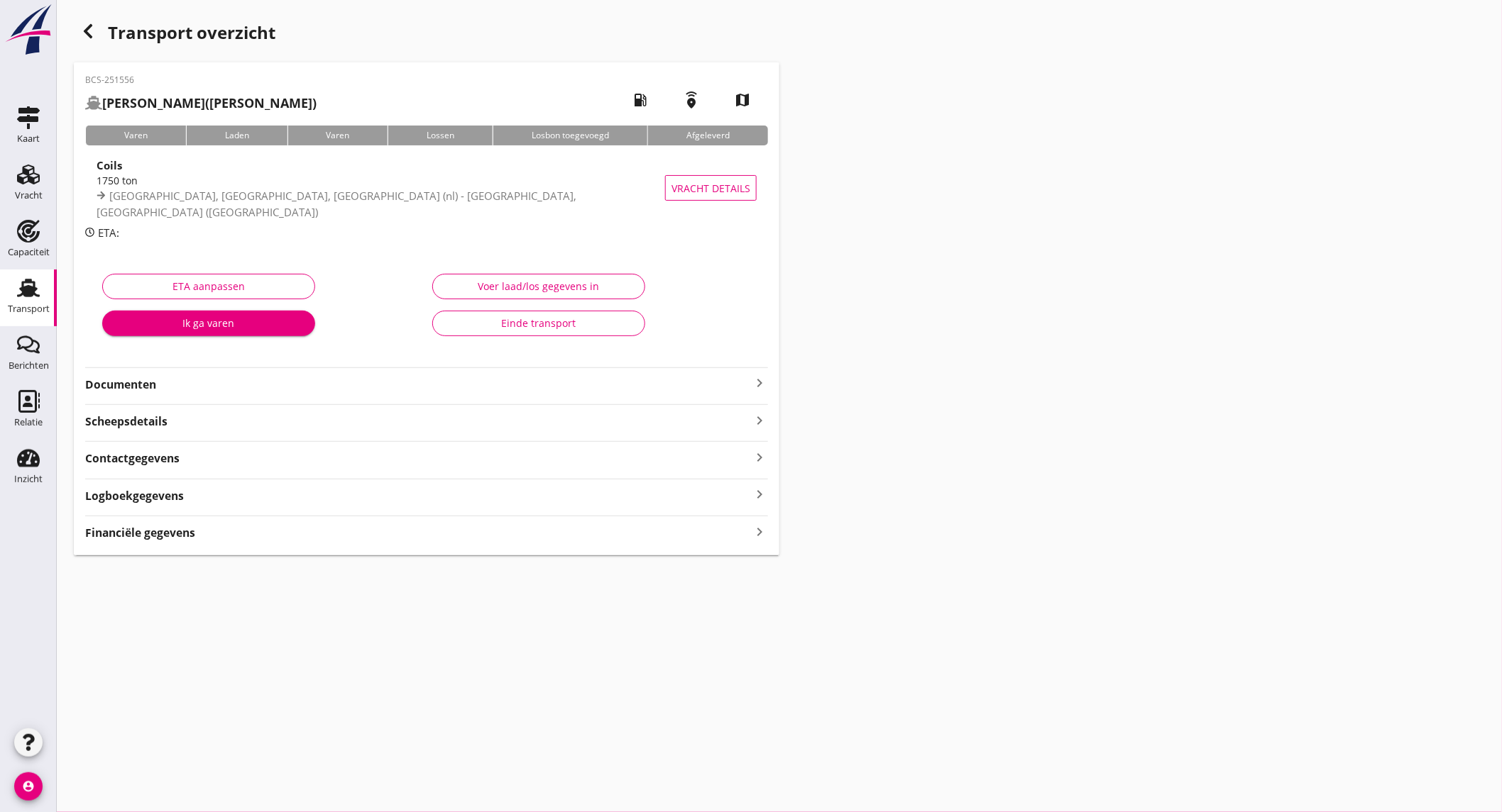
click at [93, 40] on div "button" at bounding box center [87, 30] width 28 height 28
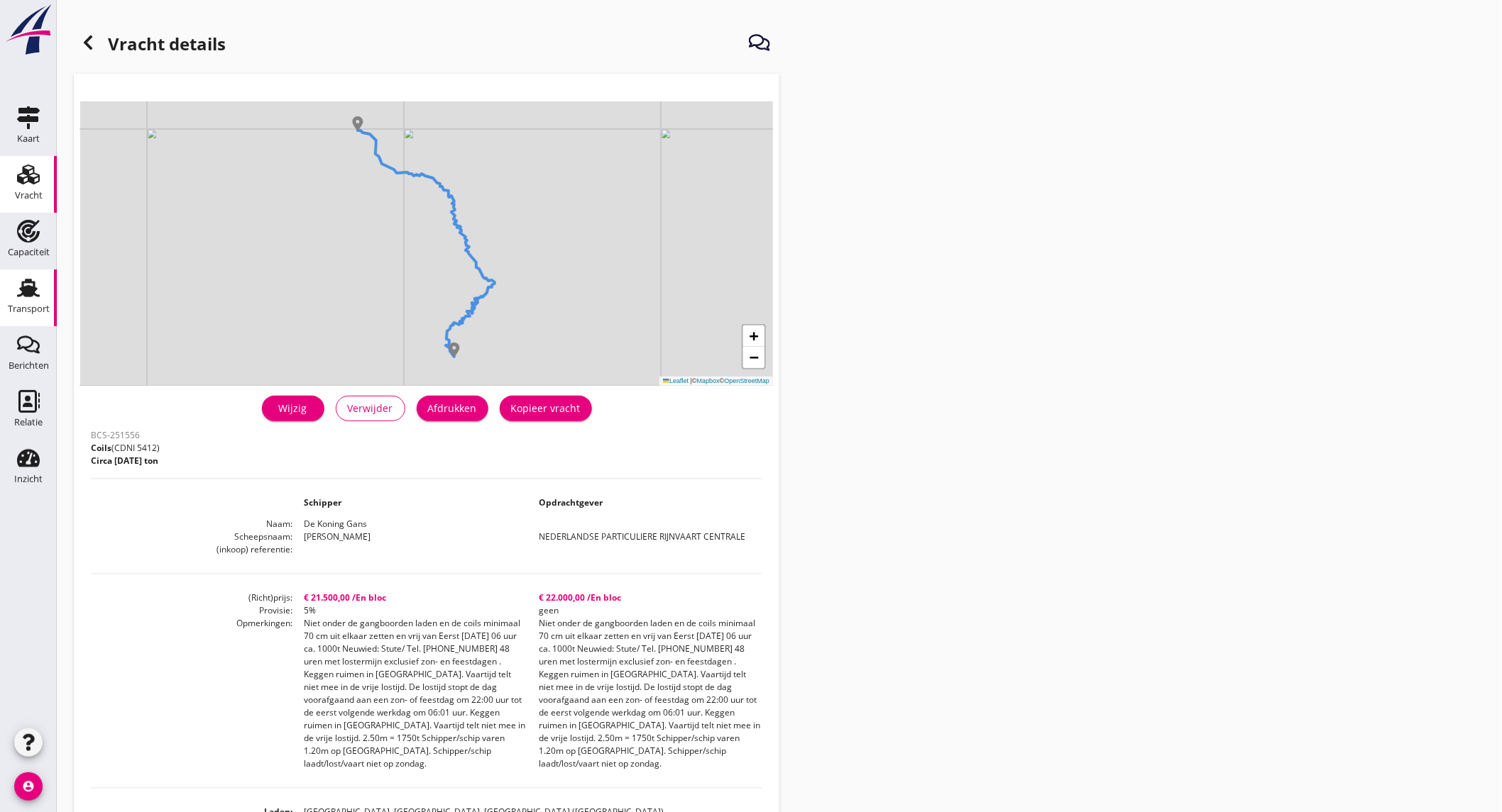
click at [7, 297] on link "Transport Transport" at bounding box center [28, 298] width 57 height 57
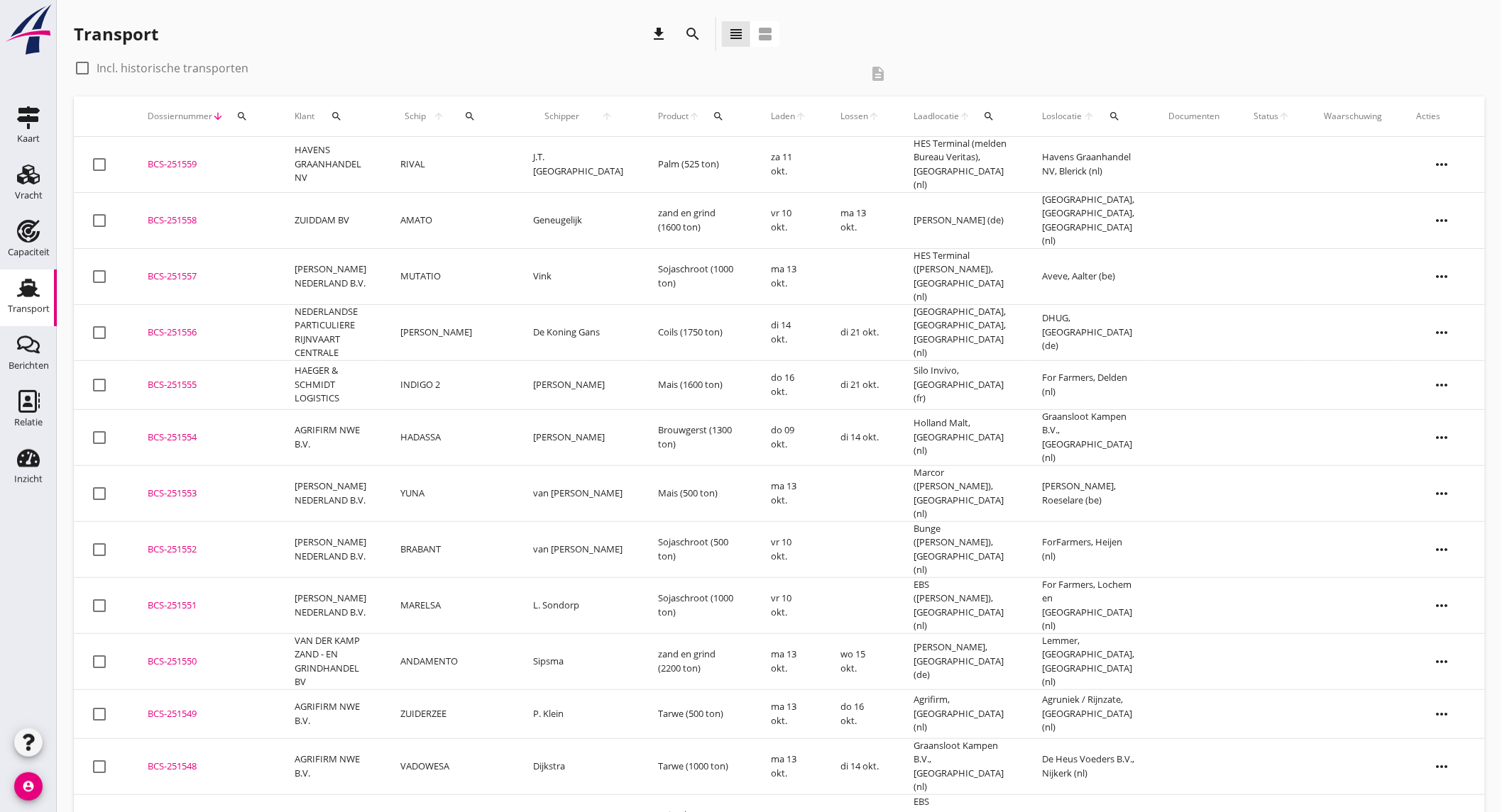
click at [359, 266] on td "[PERSON_NAME] NEDERLAND B.V." at bounding box center [331, 276] width 106 height 56
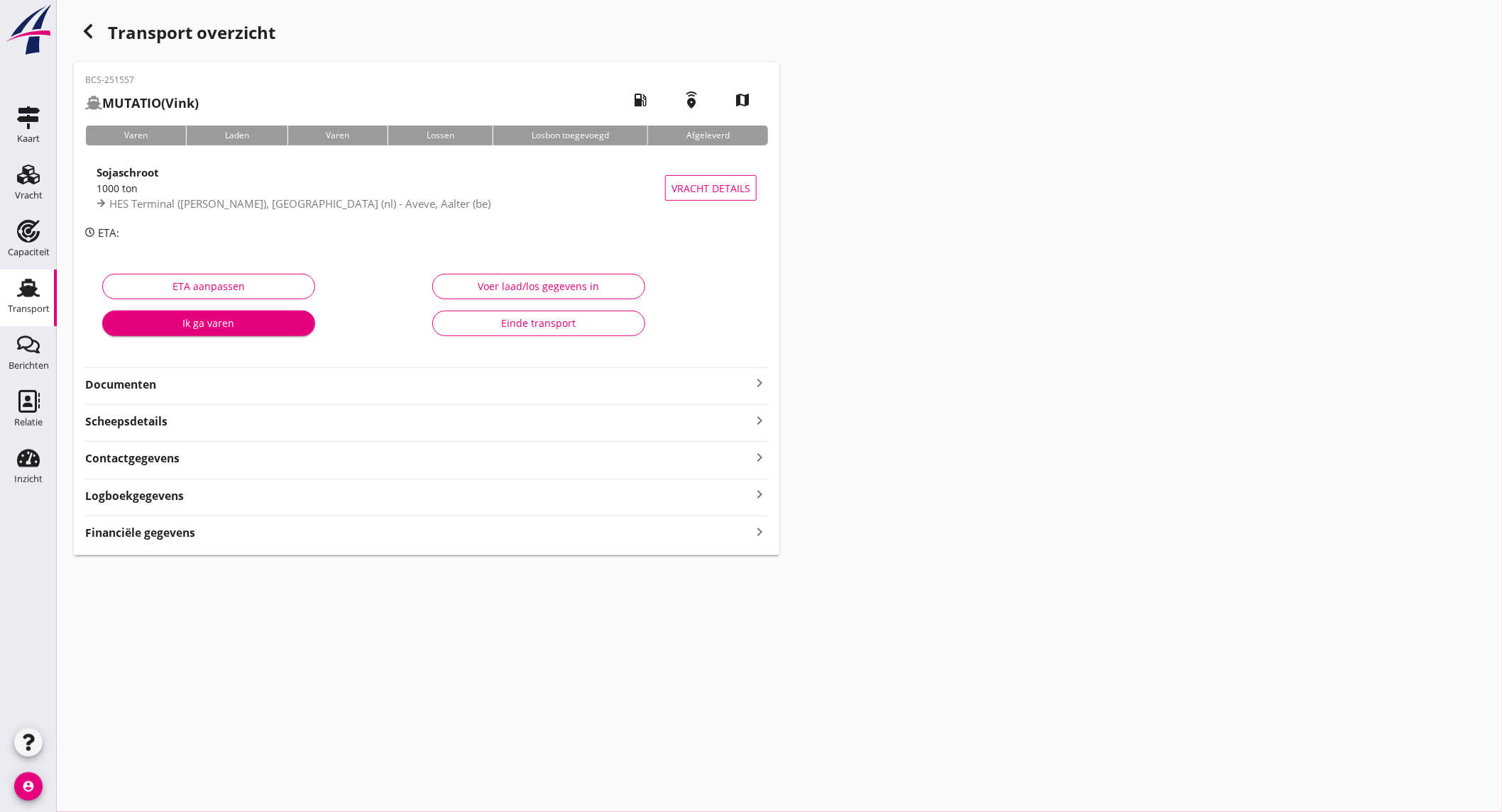
click at [37, 297] on icon "Transport" at bounding box center [28, 288] width 23 height 23
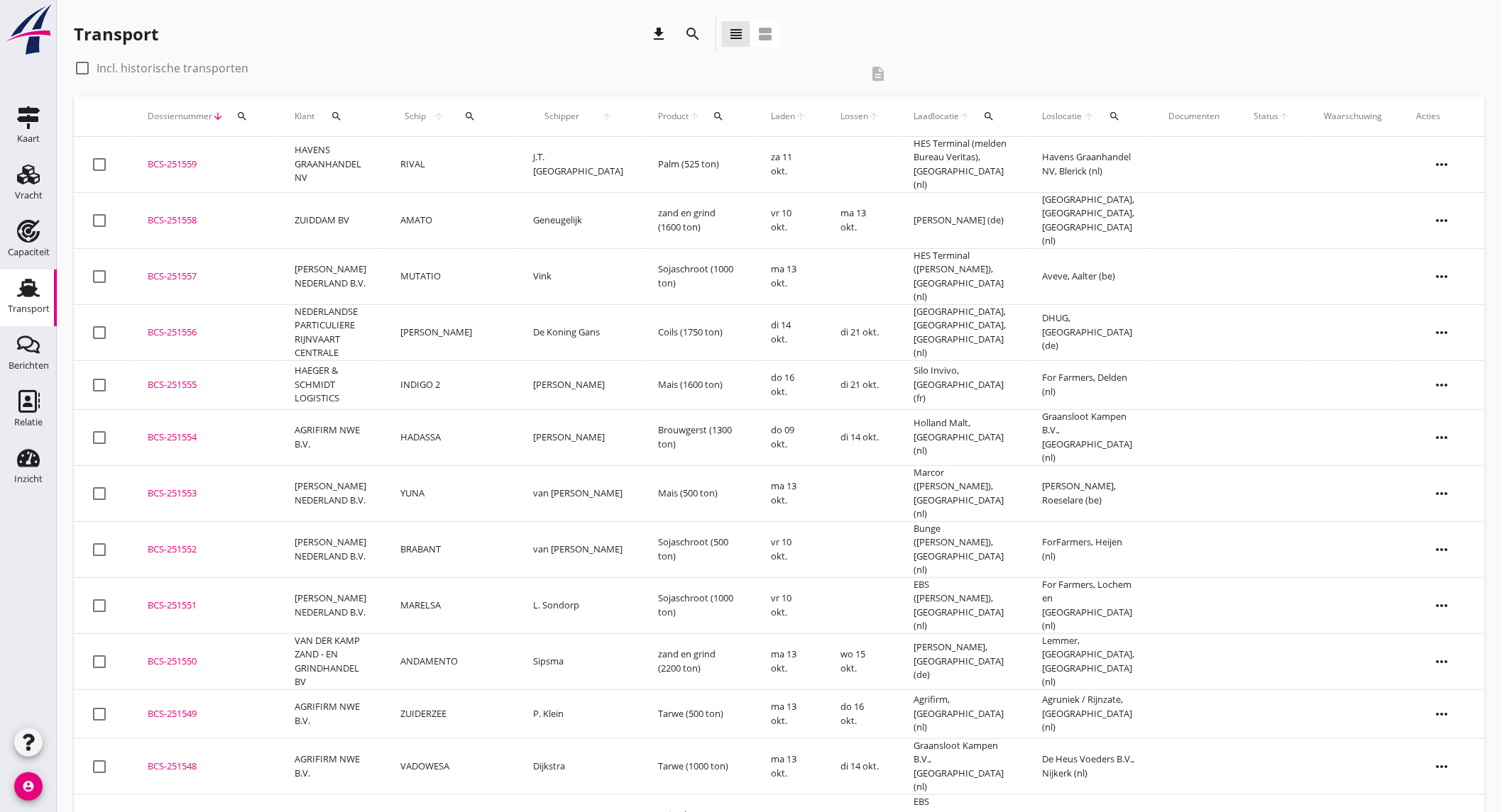
click at [380, 265] on td "[PERSON_NAME] NEDERLAND B.V." at bounding box center [331, 276] width 106 height 56
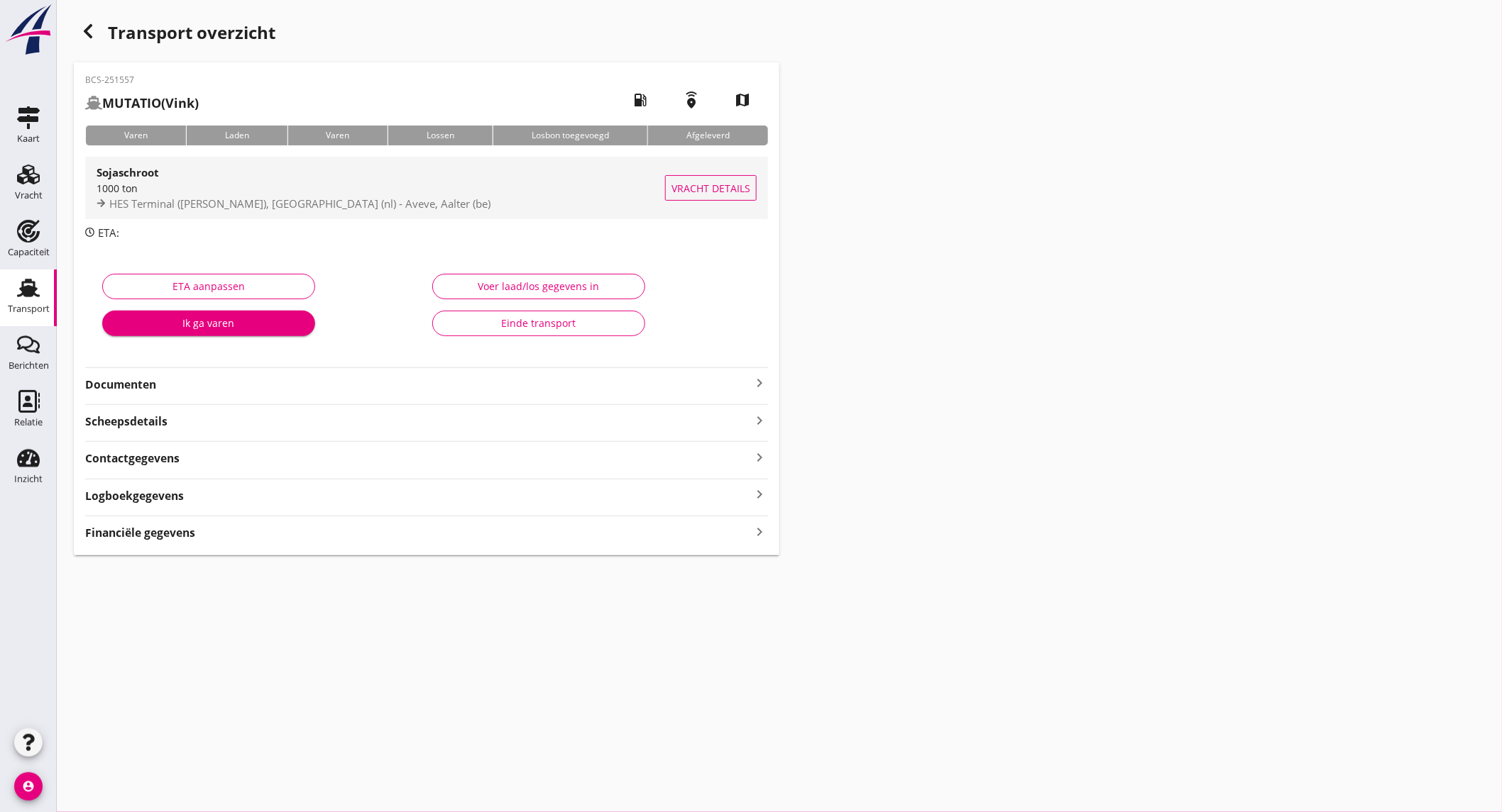
click at [310, 198] on span "HES Terminal ([PERSON_NAME]), [GEOGRAPHIC_DATA] (nl) - Aveve, Aalter (be)" at bounding box center [300, 203] width 381 height 14
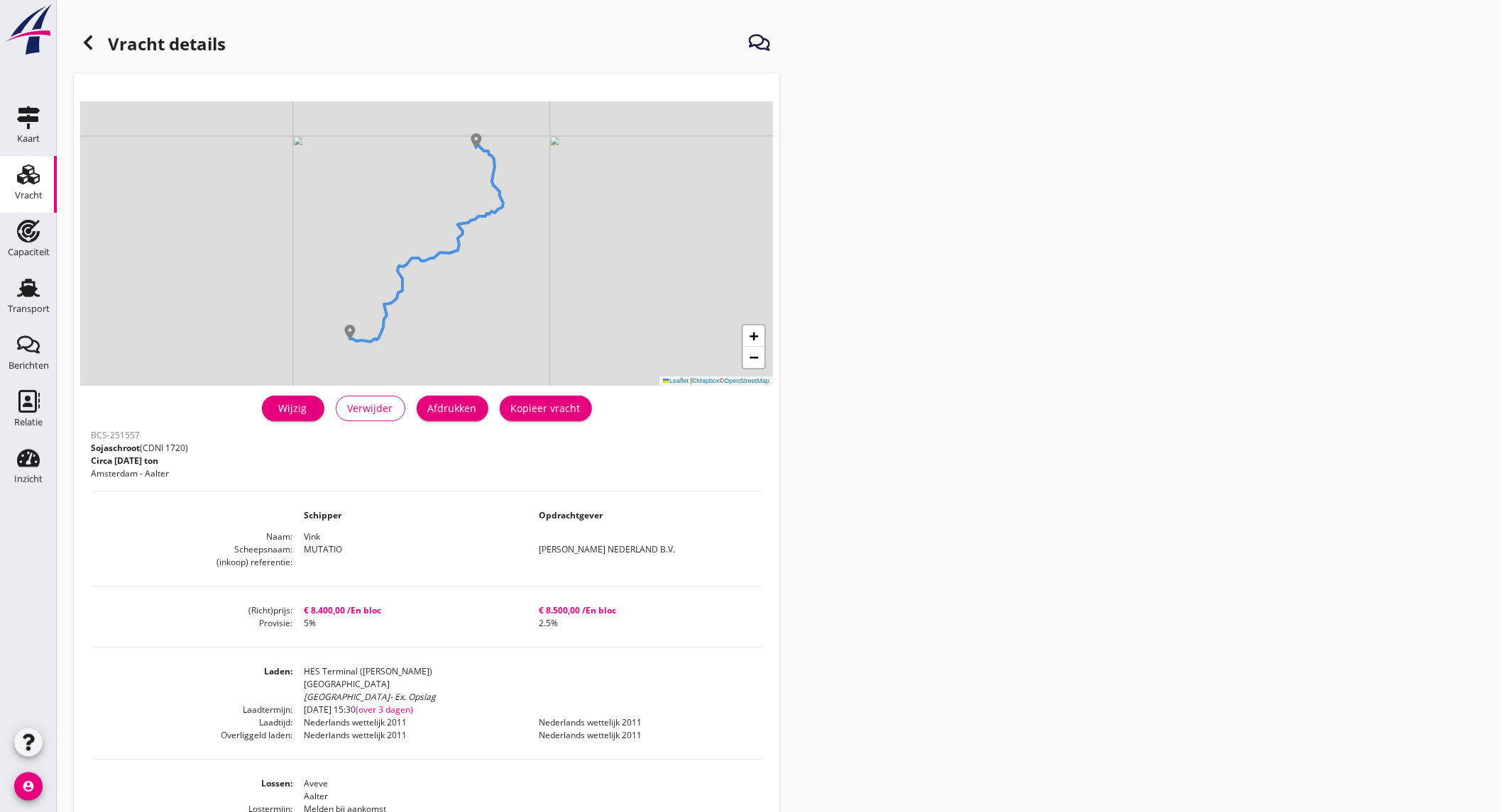
click at [472, 408] on div "Afdrukken" at bounding box center [453, 407] width 49 height 15
click at [94, 47] on icon at bounding box center [87, 42] width 17 height 17
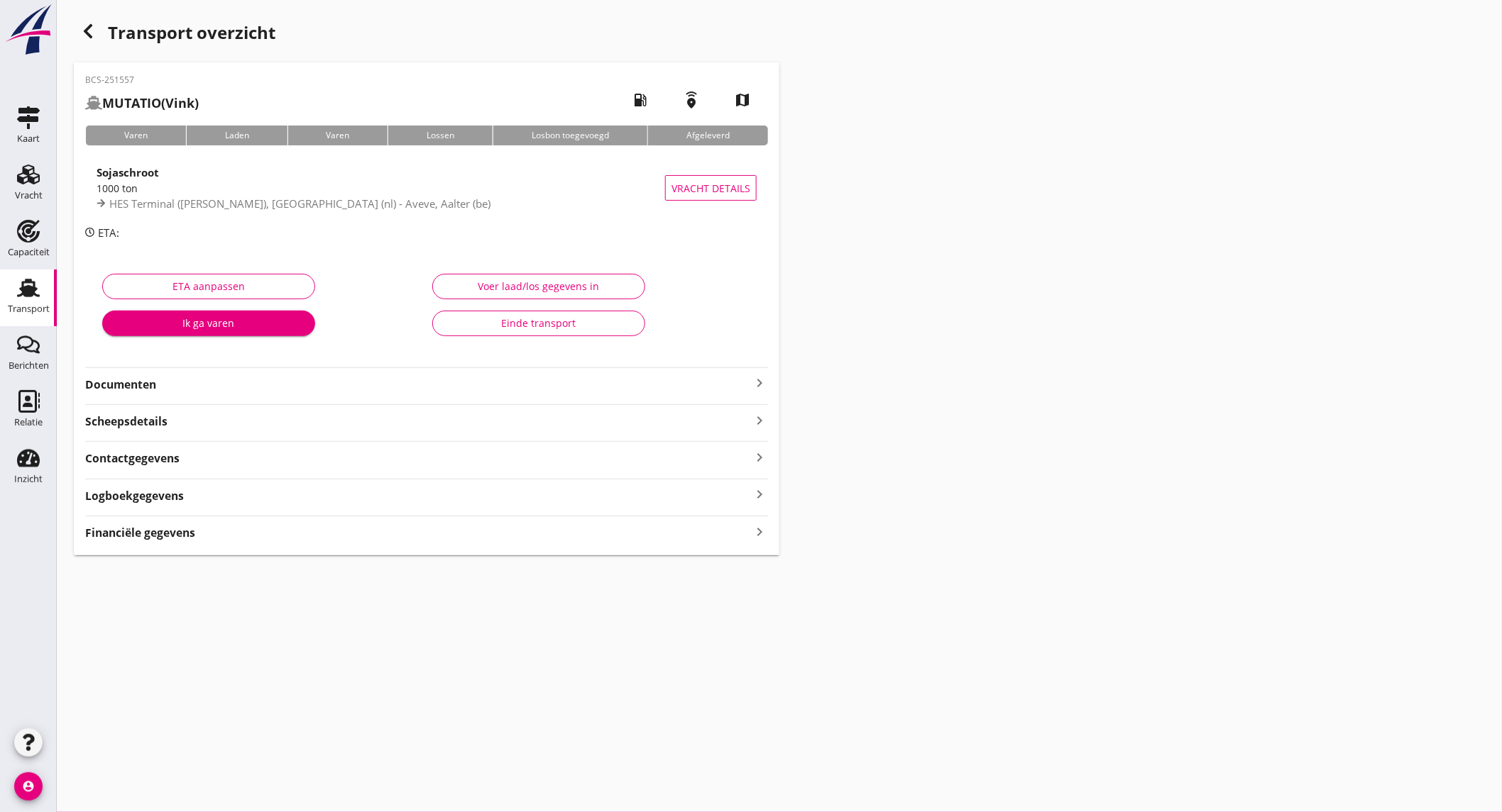
click at [261, 388] on strong "Documenten" at bounding box center [418, 385] width 666 height 17
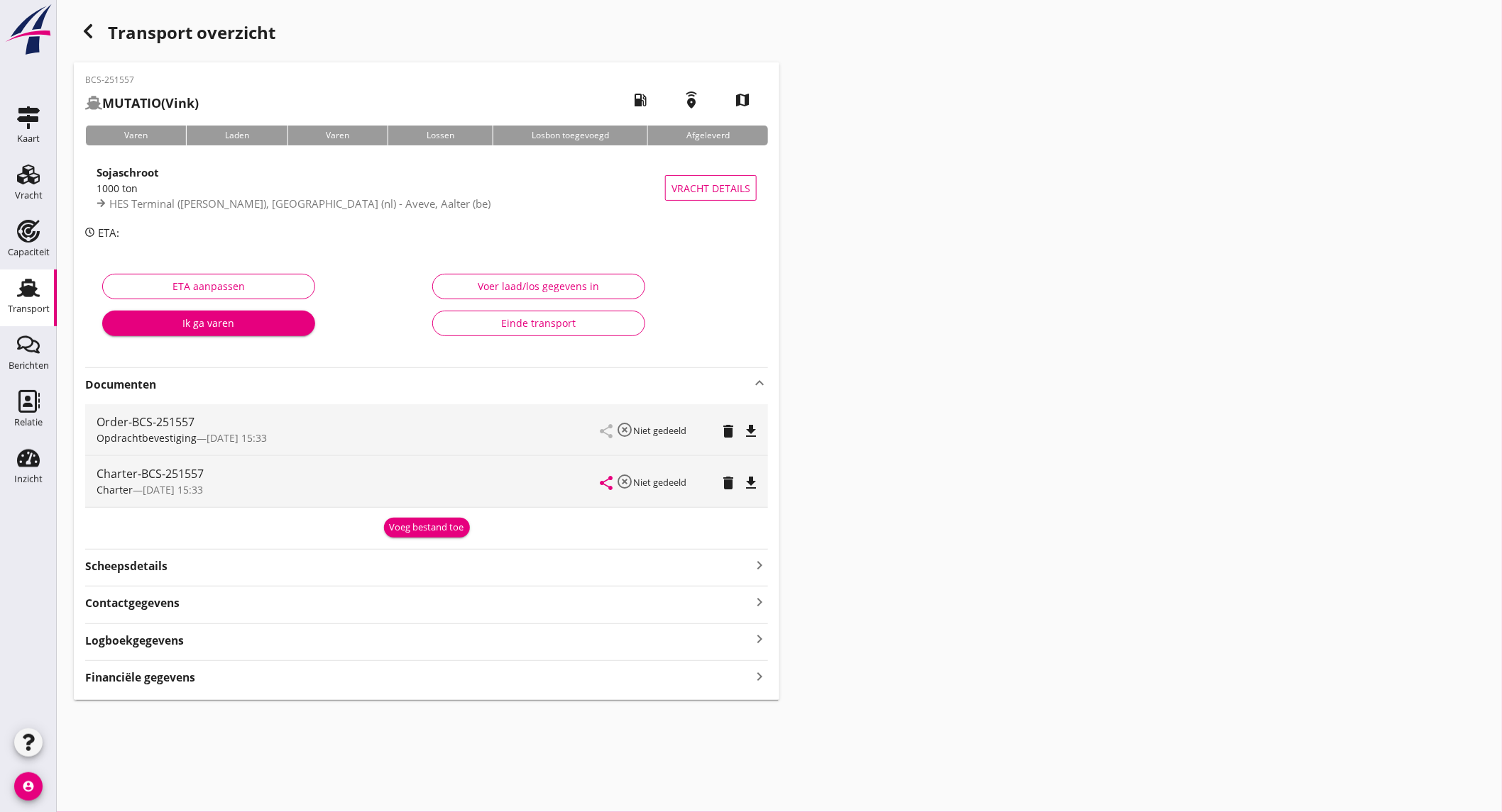
click at [750, 436] on icon "file_download" at bounding box center [751, 431] width 17 height 17
click at [753, 483] on icon "file_download" at bounding box center [751, 482] width 17 height 17
click at [35, 292] on icon "Transport" at bounding box center [28, 288] width 23 height 23
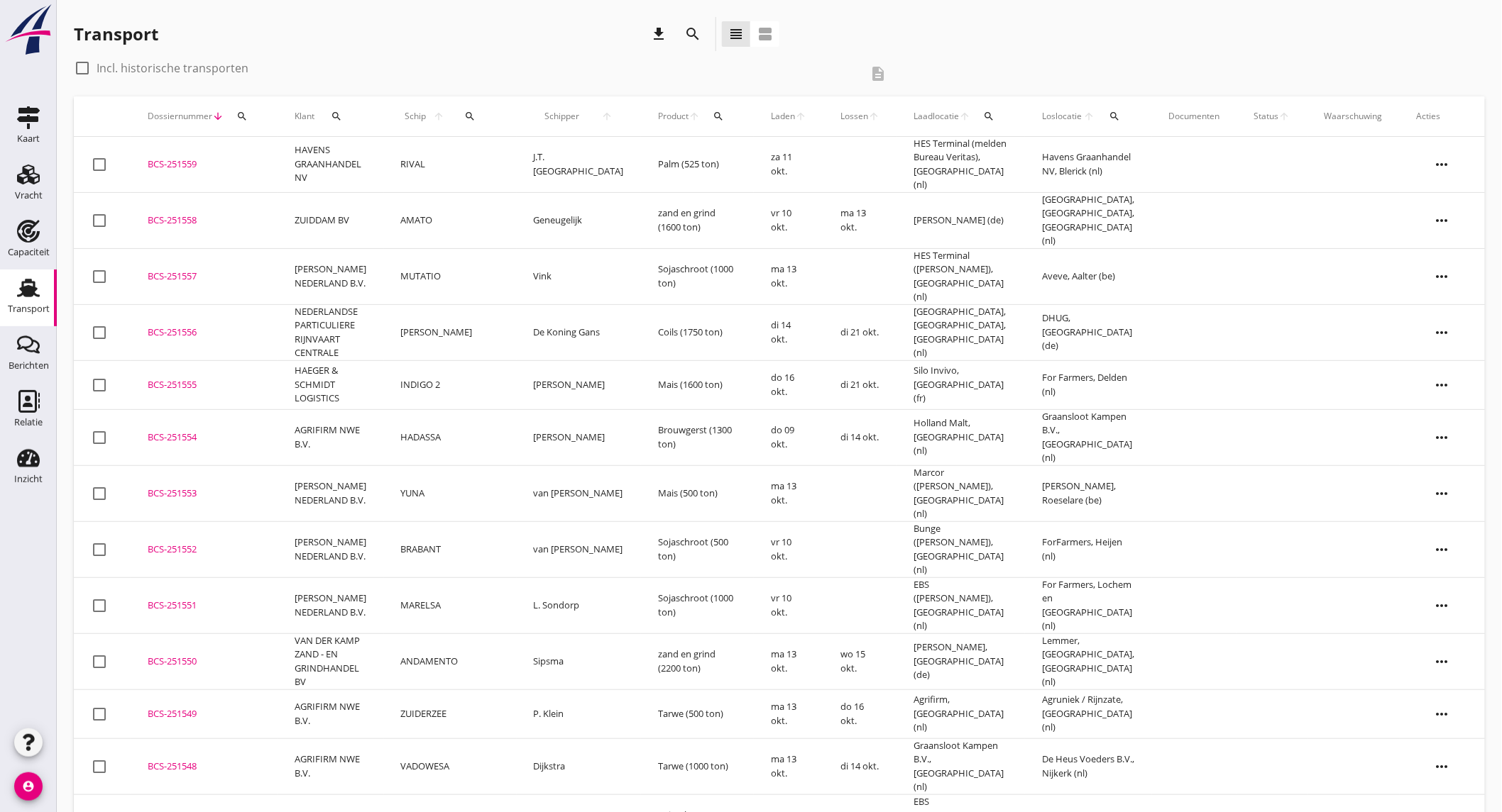
click at [316, 216] on td "ZUIDDAM BV" at bounding box center [331, 220] width 106 height 56
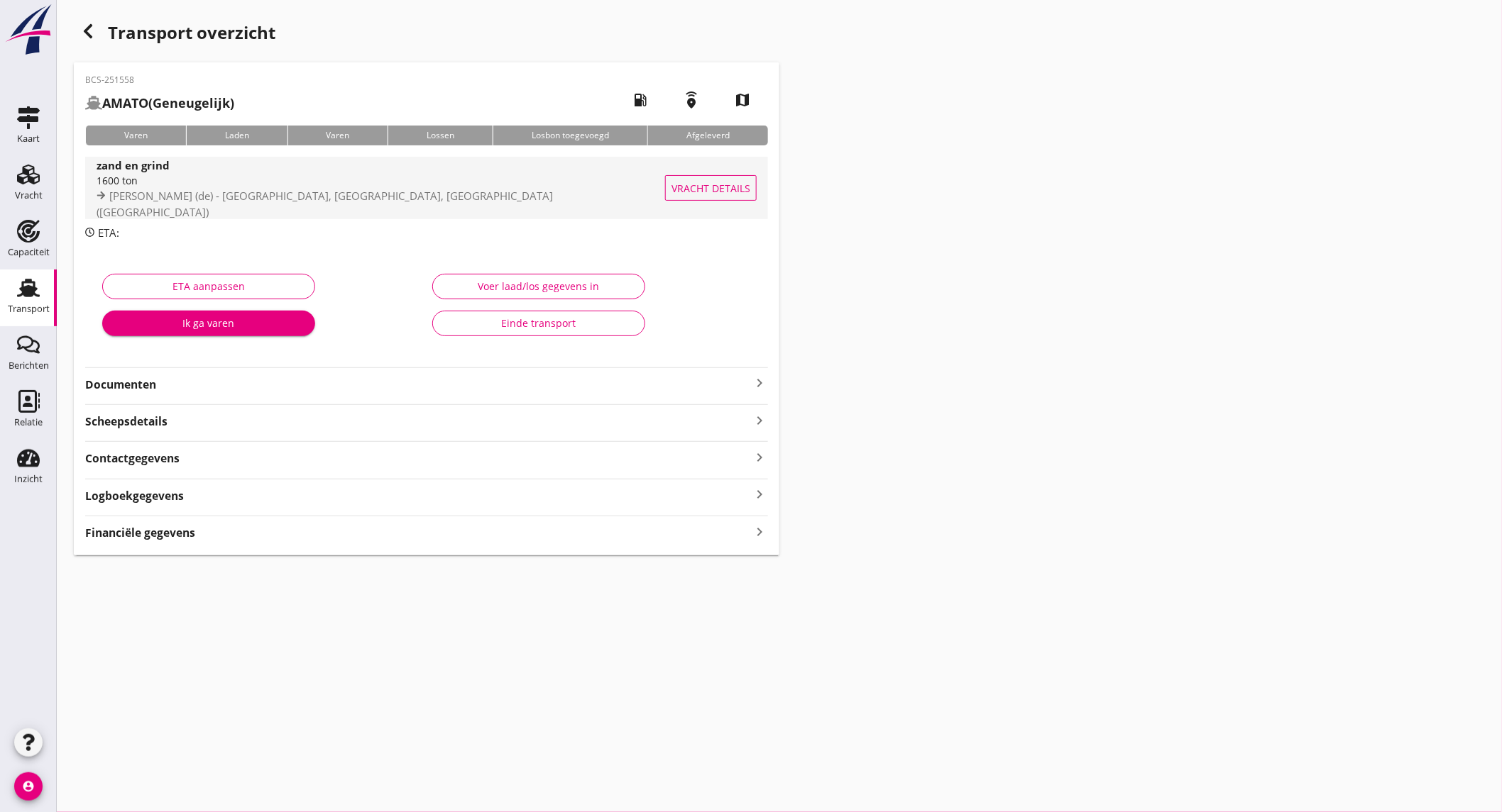
click at [301, 199] on span "[PERSON_NAME] (de) - [GEOGRAPHIC_DATA], [GEOGRAPHIC_DATA], [GEOGRAPHIC_DATA] ([…" at bounding box center [324, 203] width 457 height 30
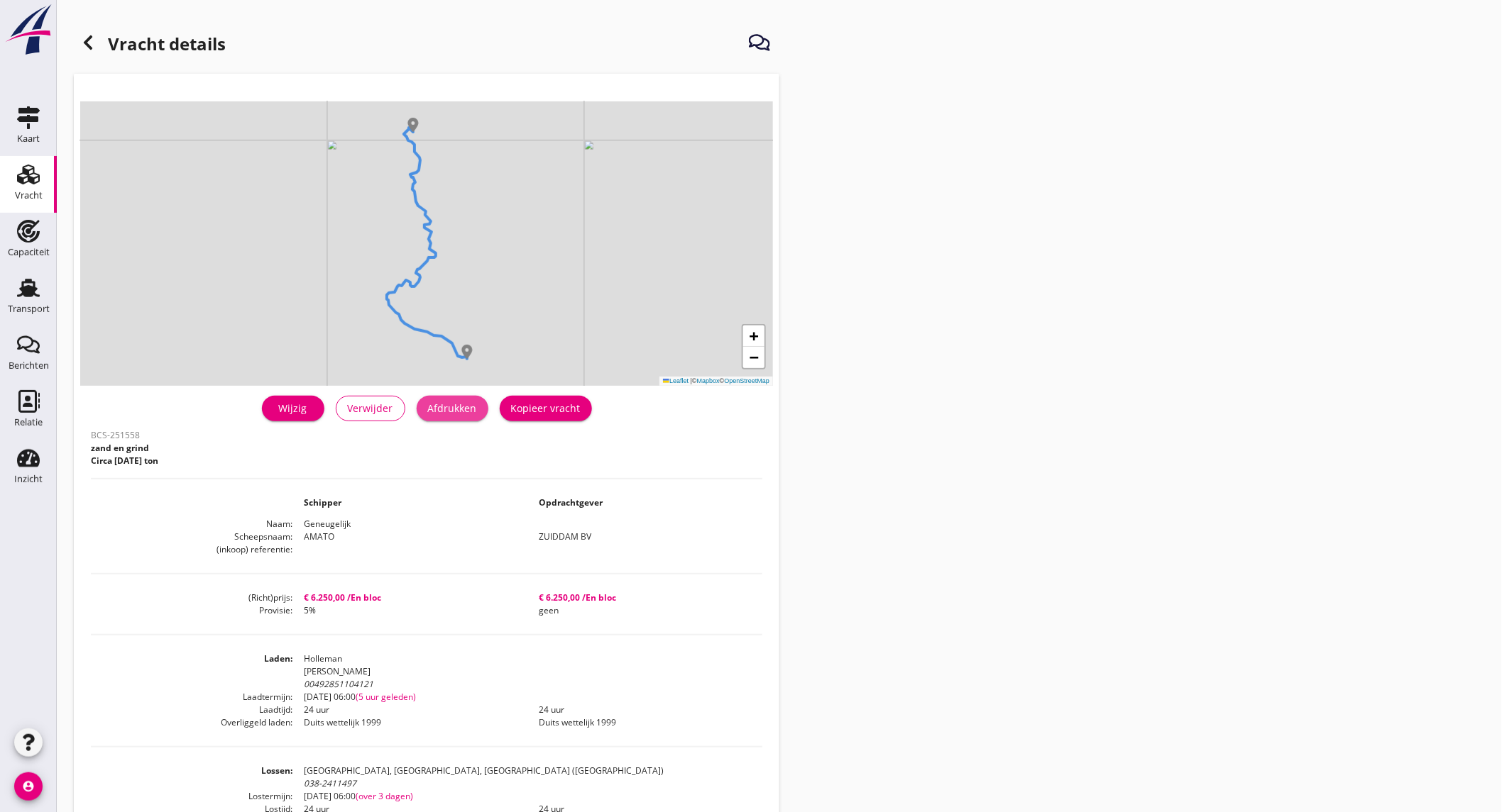
click at [449, 410] on div "Afdrukken" at bounding box center [453, 407] width 49 height 15
click at [93, 40] on icon at bounding box center [87, 42] width 17 height 17
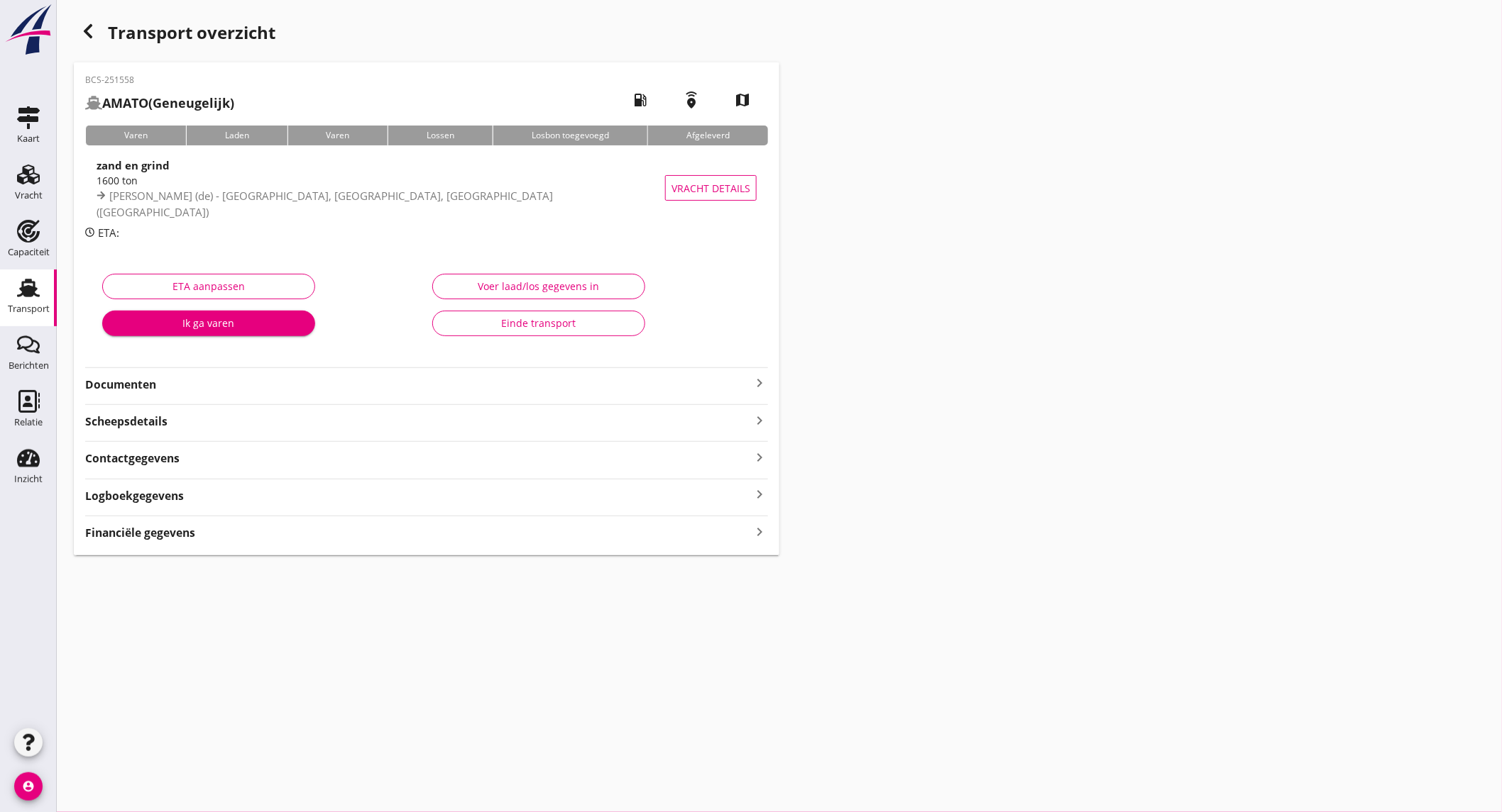
click at [257, 382] on strong "Documenten" at bounding box center [418, 385] width 666 height 17
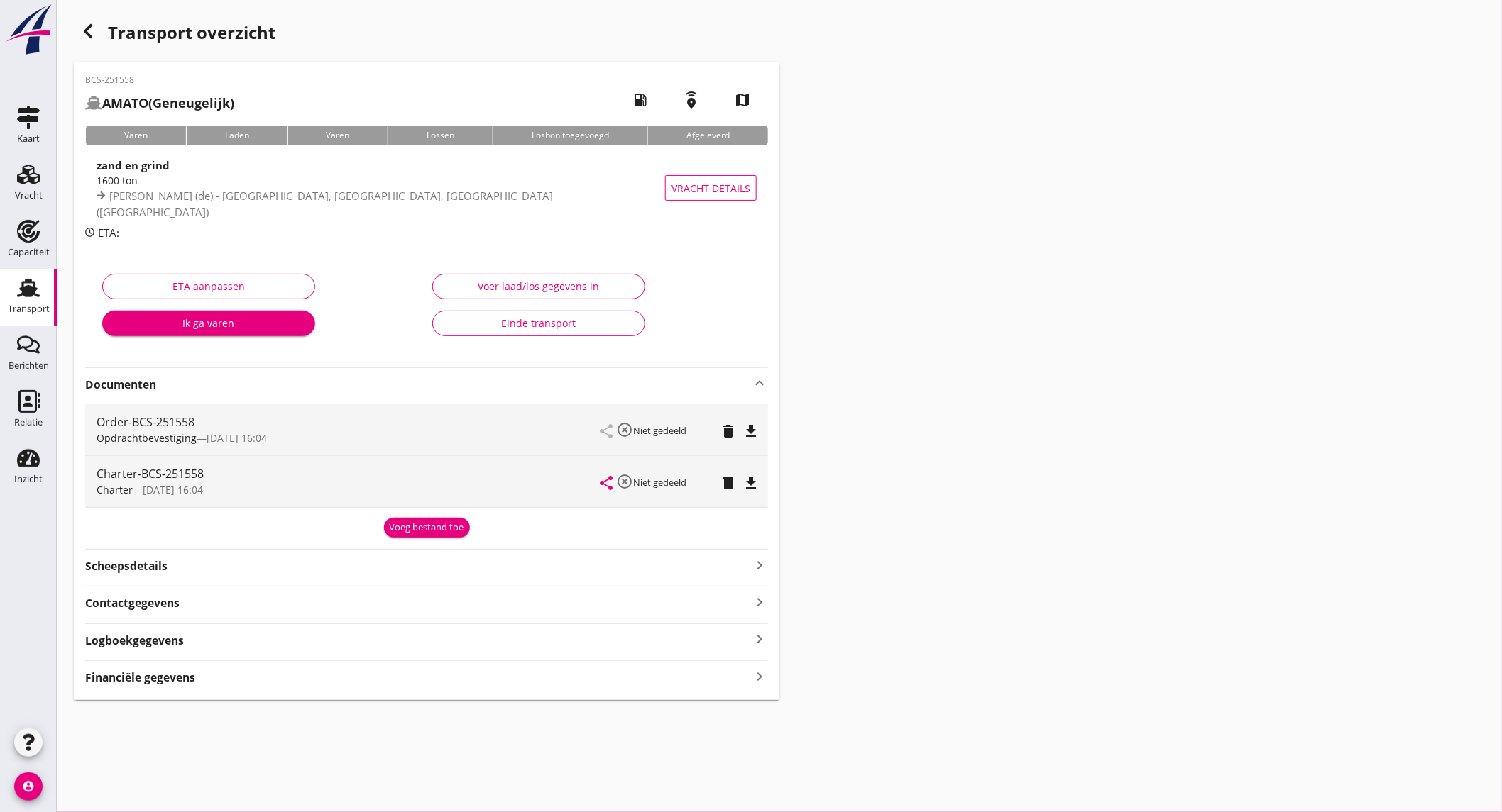
click at [746, 431] on icon "file_download" at bounding box center [751, 431] width 17 height 17
click at [750, 487] on icon "file_download" at bounding box center [751, 482] width 17 height 17
click at [20, 190] on div "Vracht" at bounding box center [28, 194] width 28 height 9
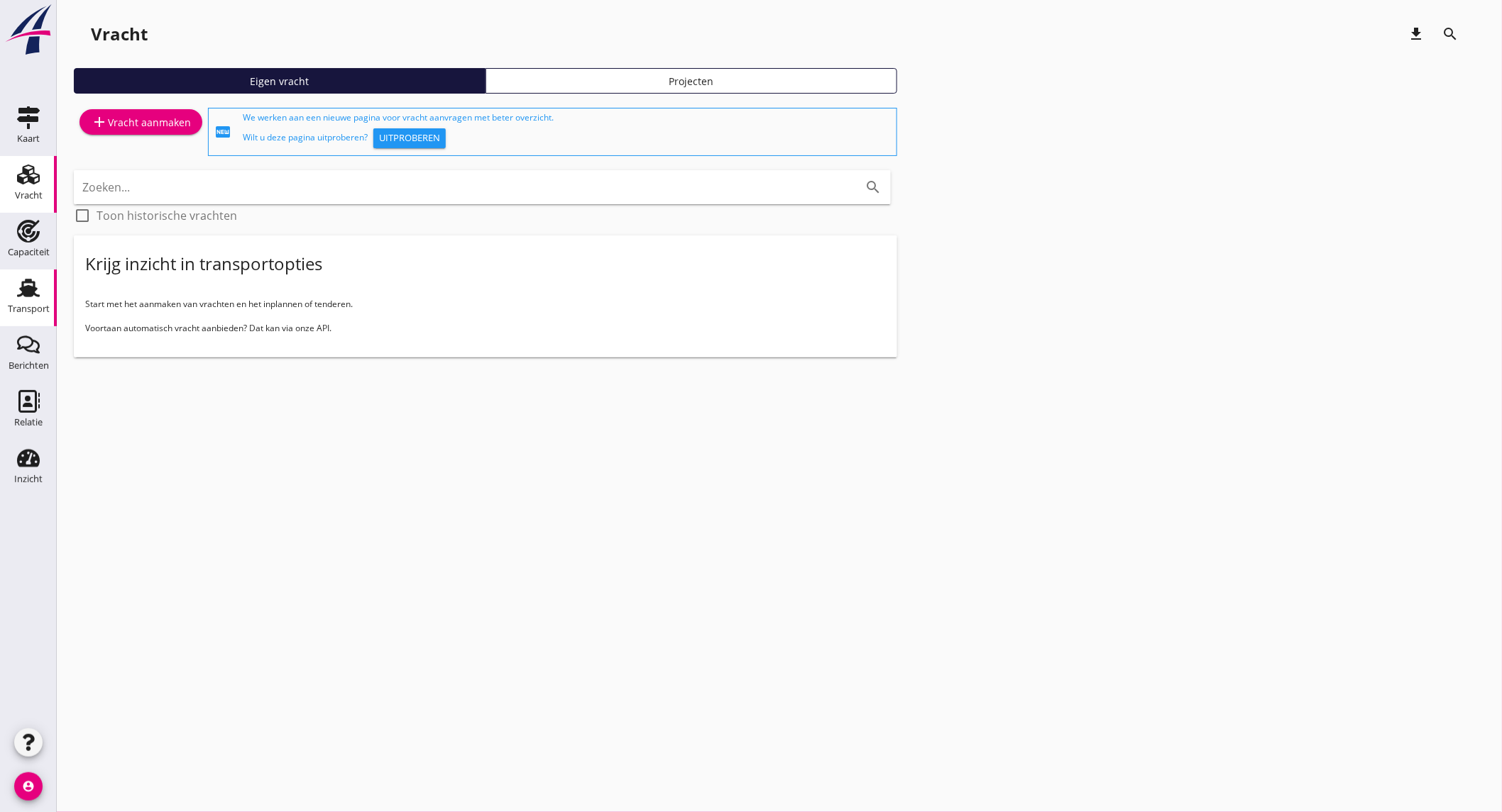
click at [42, 288] on div "Transport" at bounding box center [28, 288] width 34 height 23
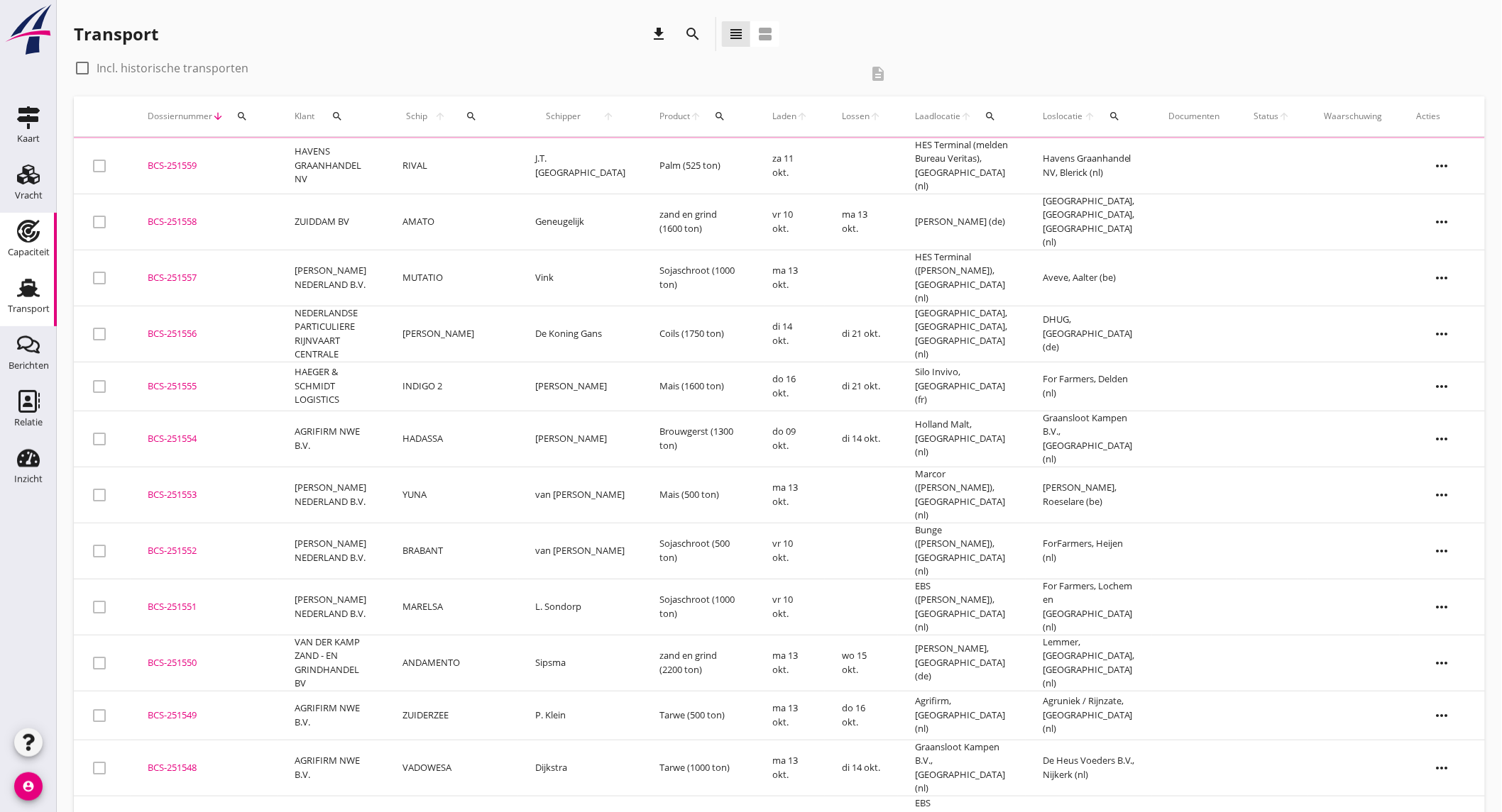
click at [38, 235] on use at bounding box center [28, 231] width 23 height 23
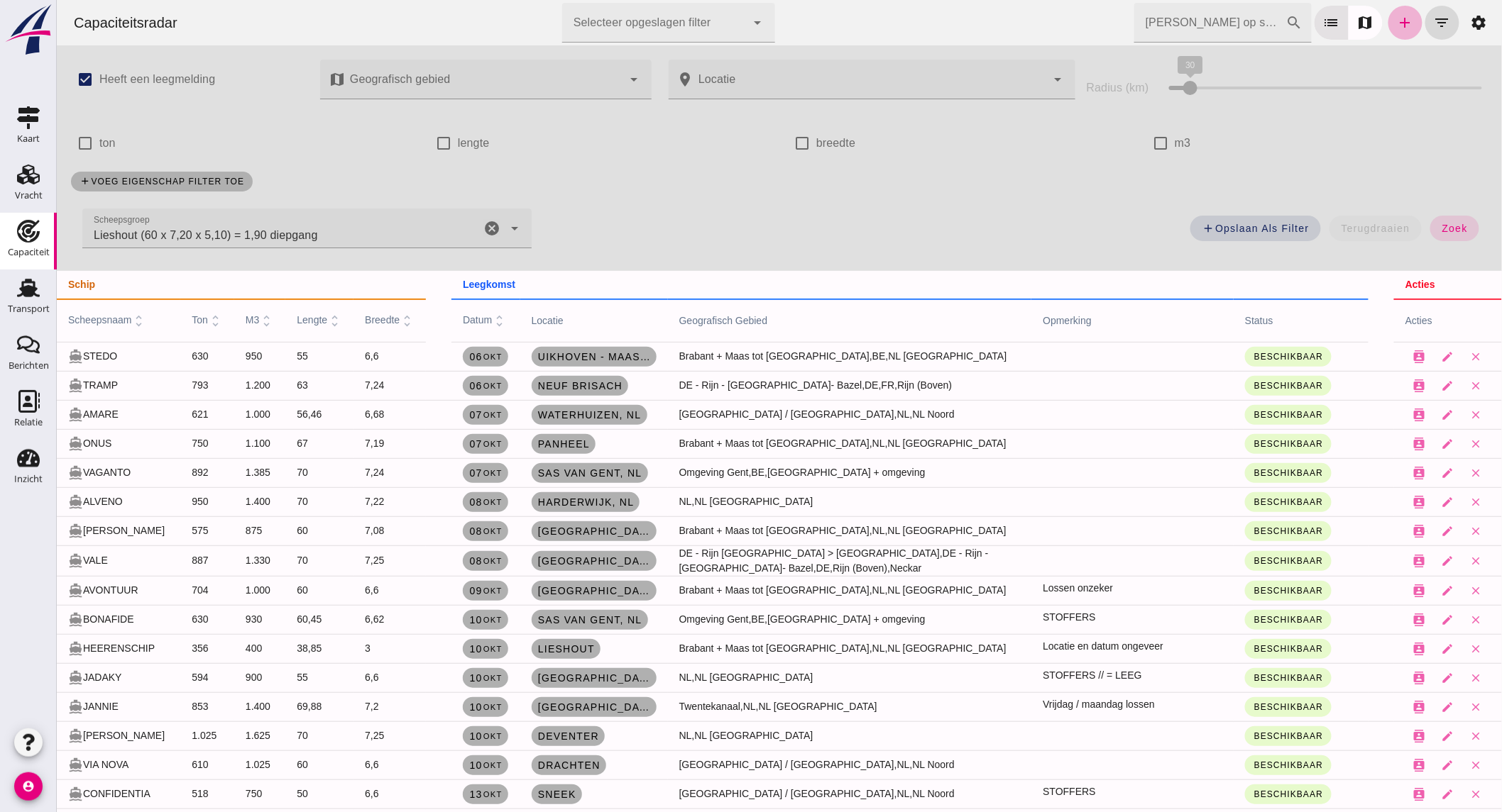
click at [1399, 29] on icon "add" at bounding box center [1404, 22] width 17 height 17
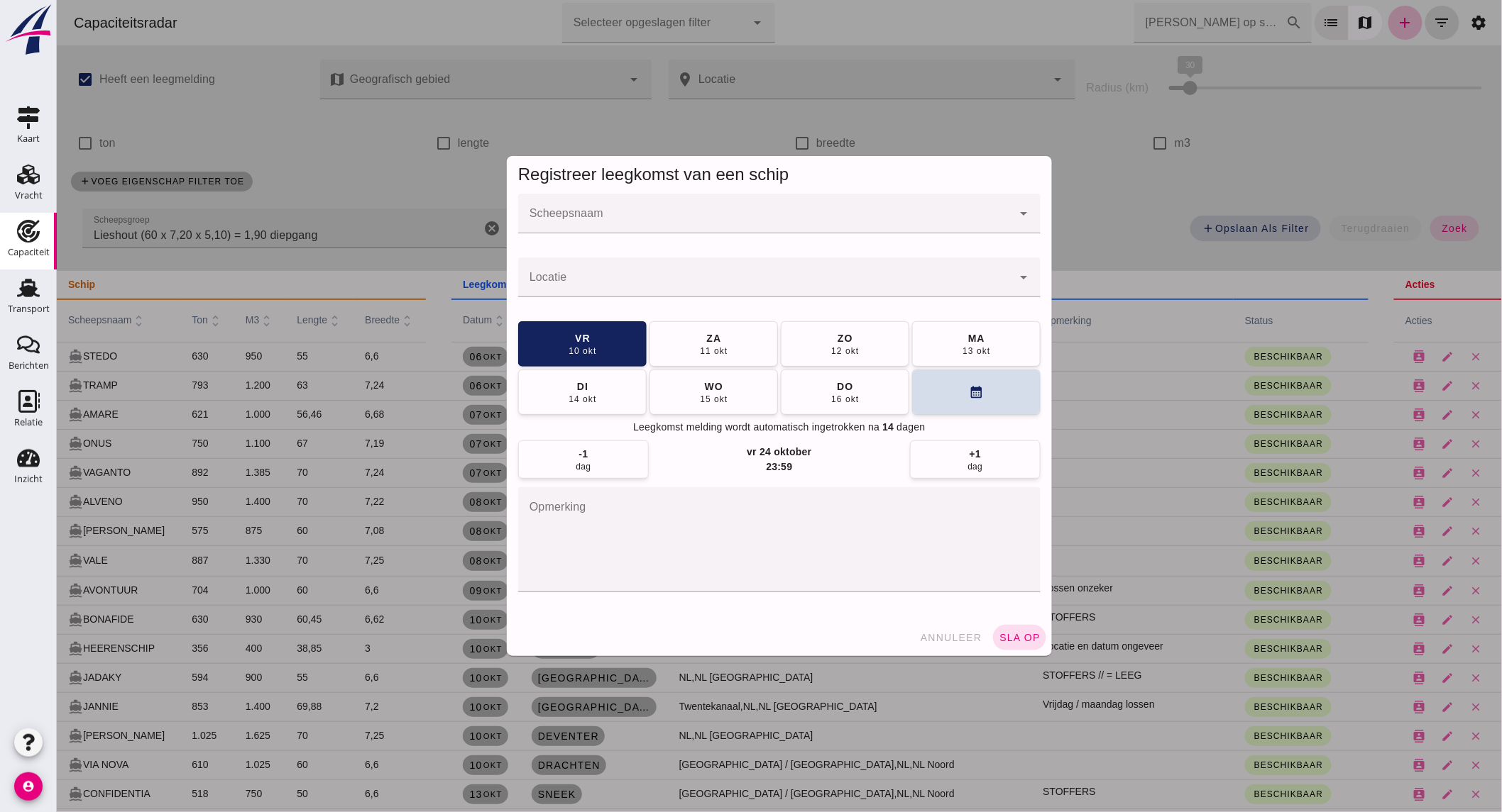
click at [630, 210] on div at bounding box center [764, 213] width 494 height 39
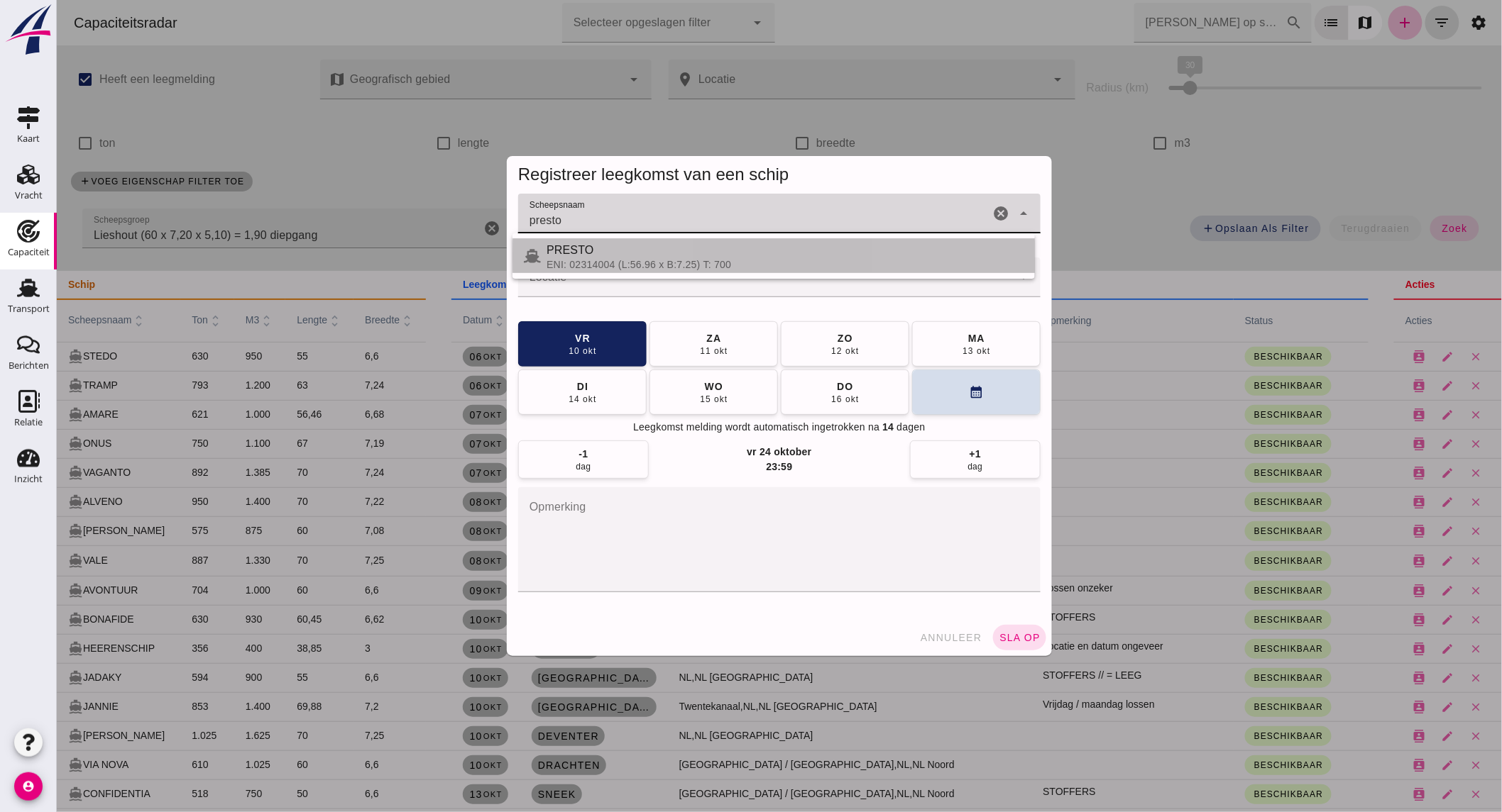
click at [577, 246] on span "PRESTO" at bounding box center [570, 250] width 47 height 12
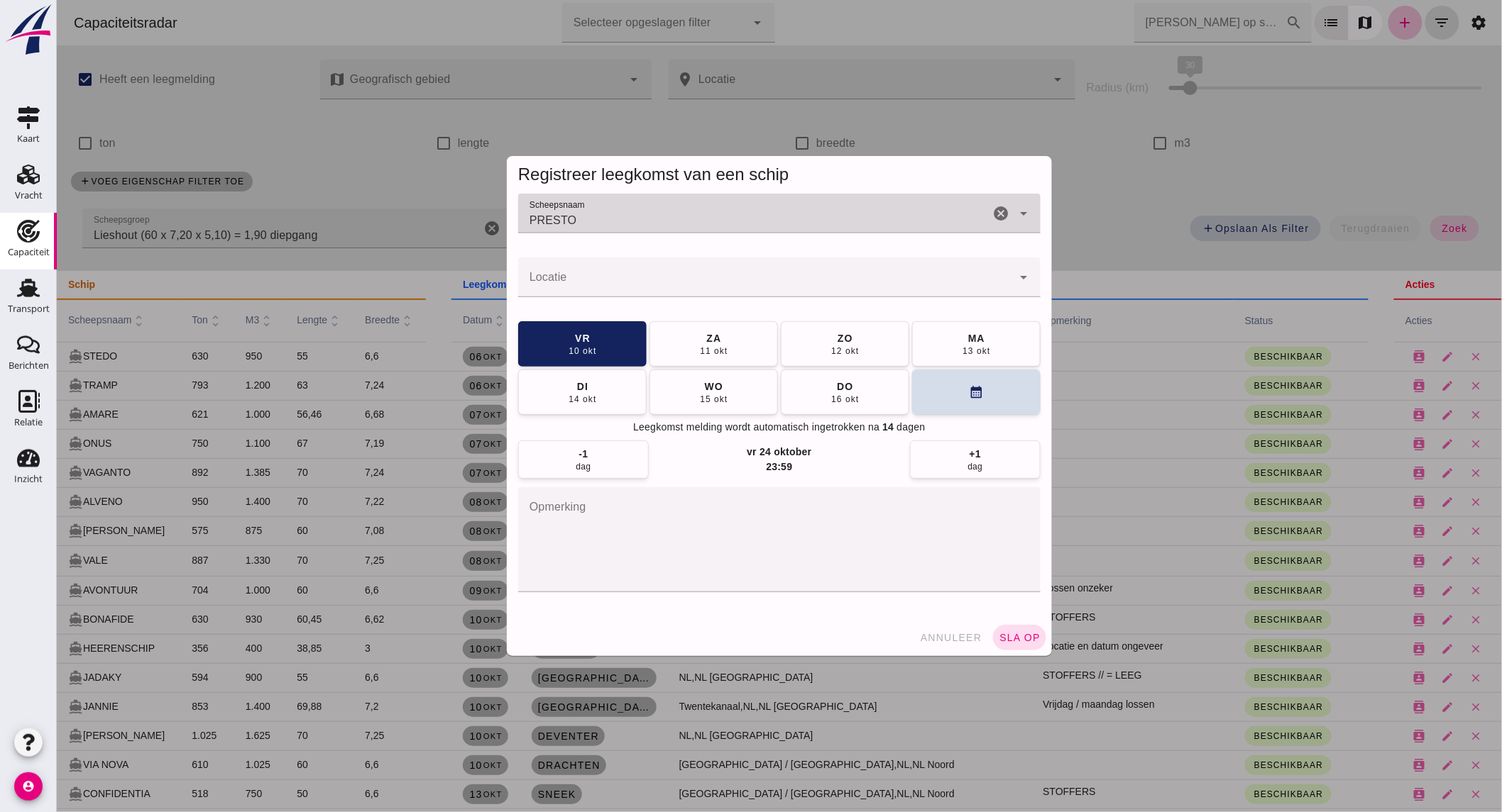
type input "PRESTO"
click at [596, 273] on div at bounding box center [764, 277] width 494 height 39
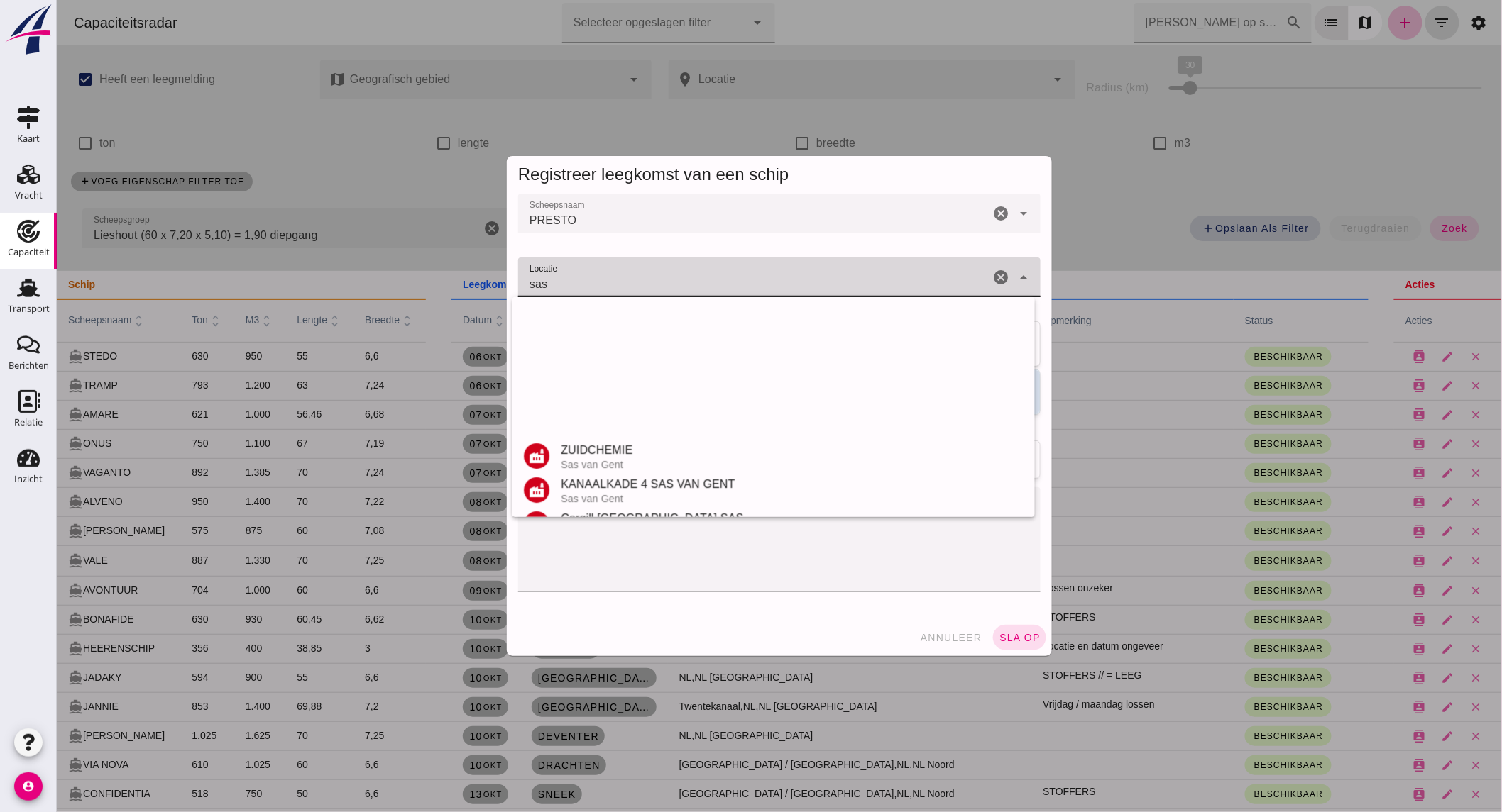
scroll to position [267, 0]
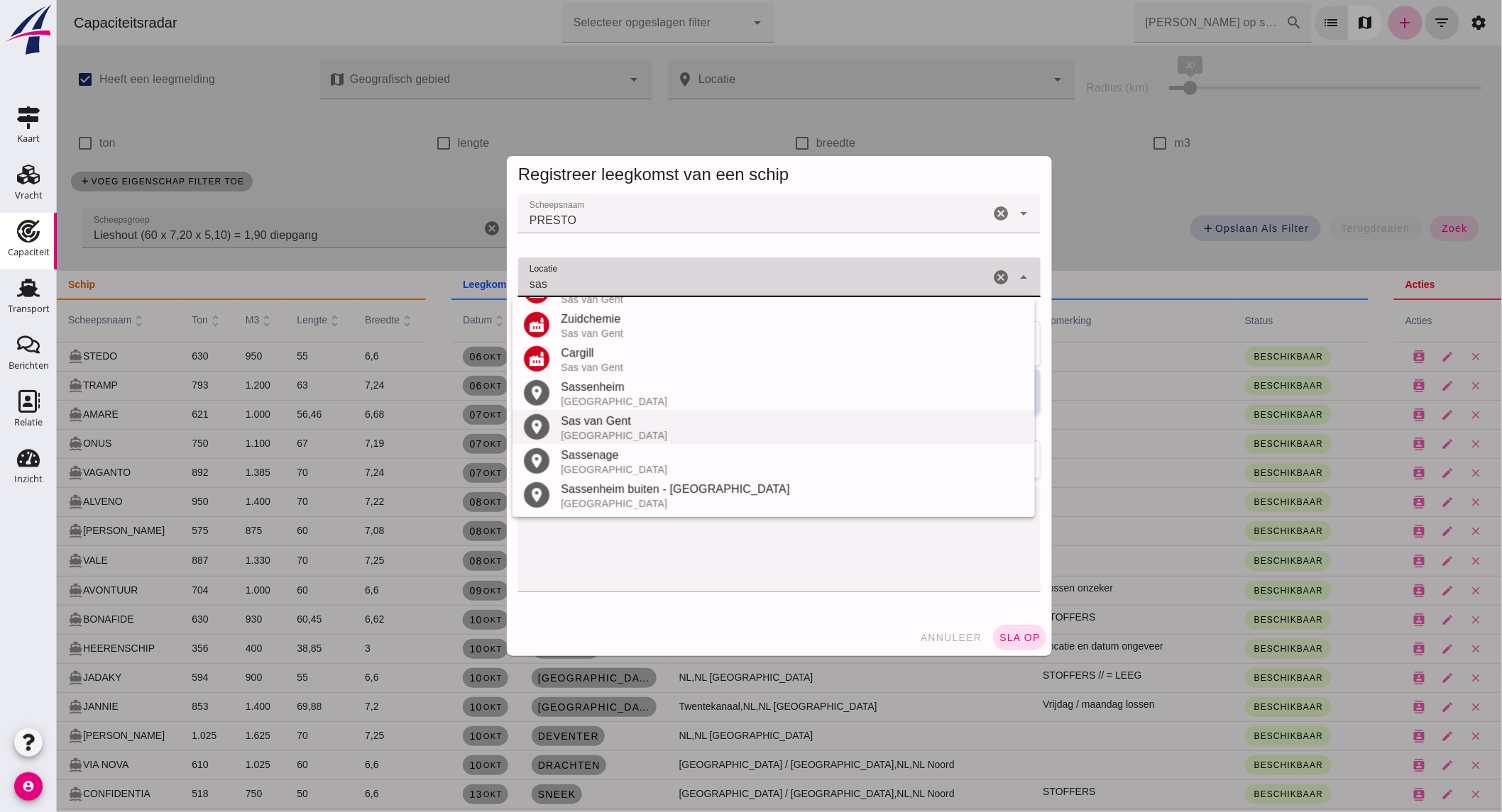
click at [643, 430] on div "[GEOGRAPHIC_DATA]" at bounding box center [791, 436] width 463 height 12
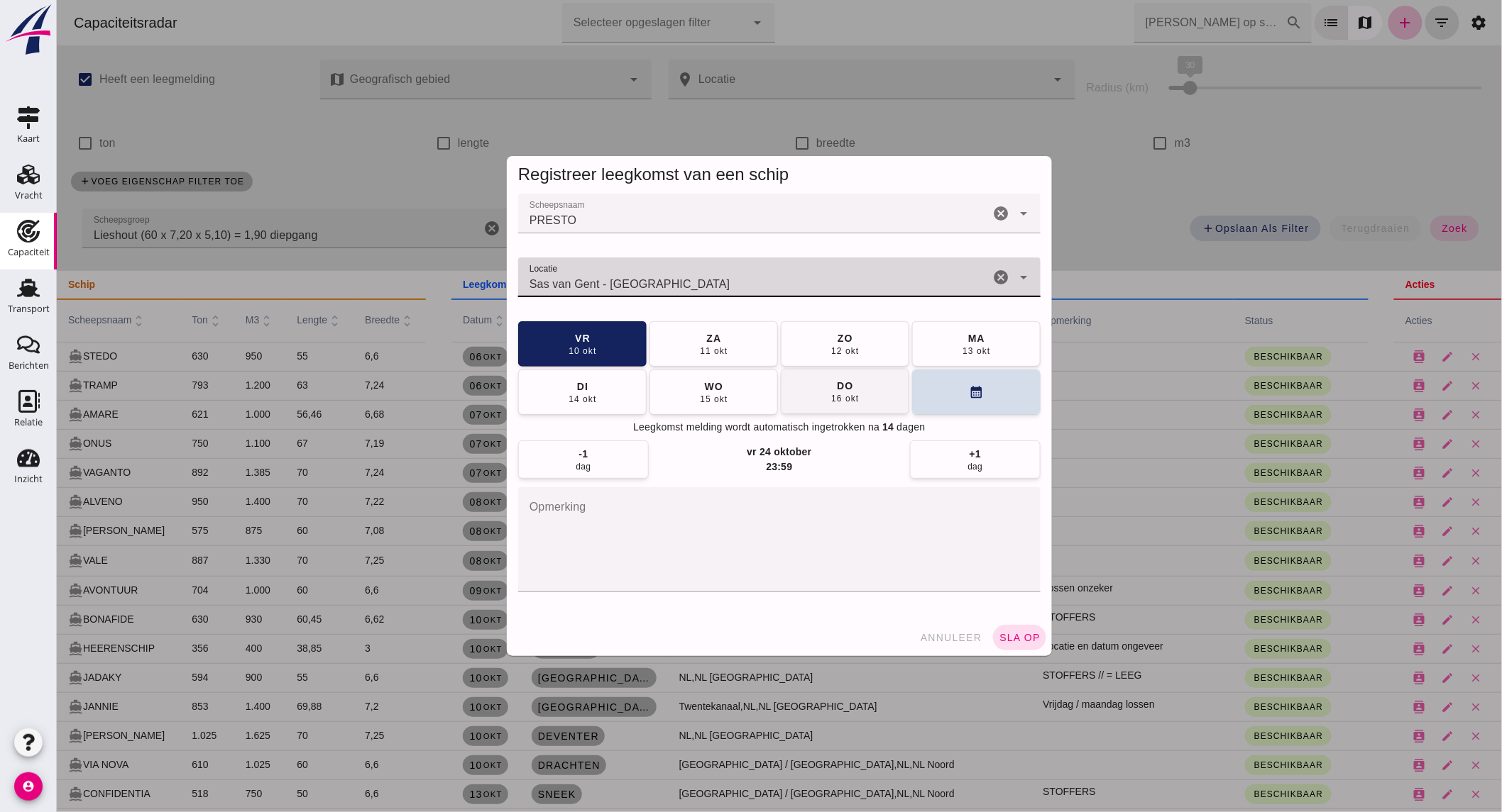
type input "Sas van Gent - [GEOGRAPHIC_DATA]"
click at [836, 396] on div "16 okt" at bounding box center [844, 399] width 28 height 12
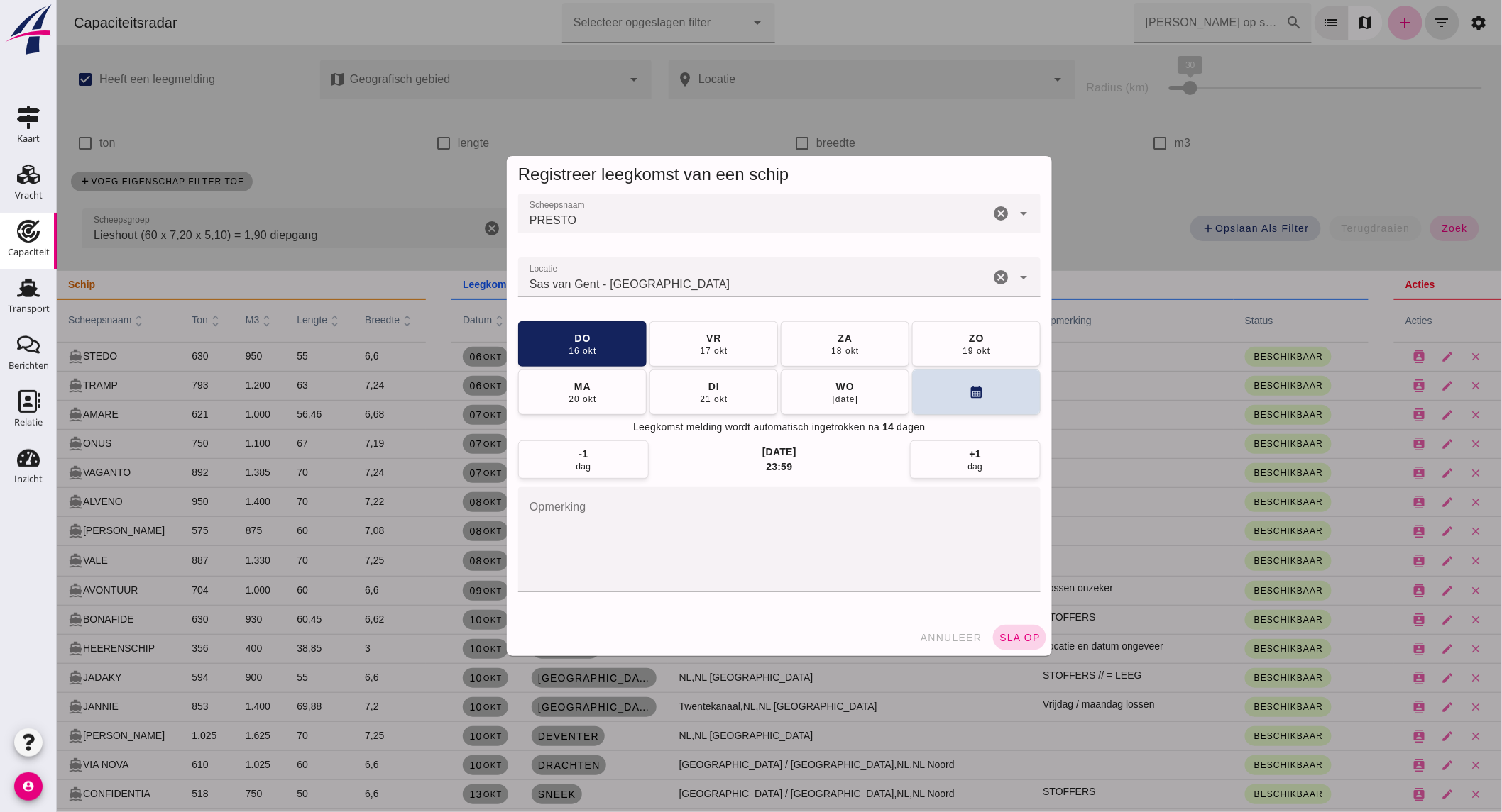
click at [1019, 646] on button "sla op" at bounding box center [1019, 638] width 53 height 26
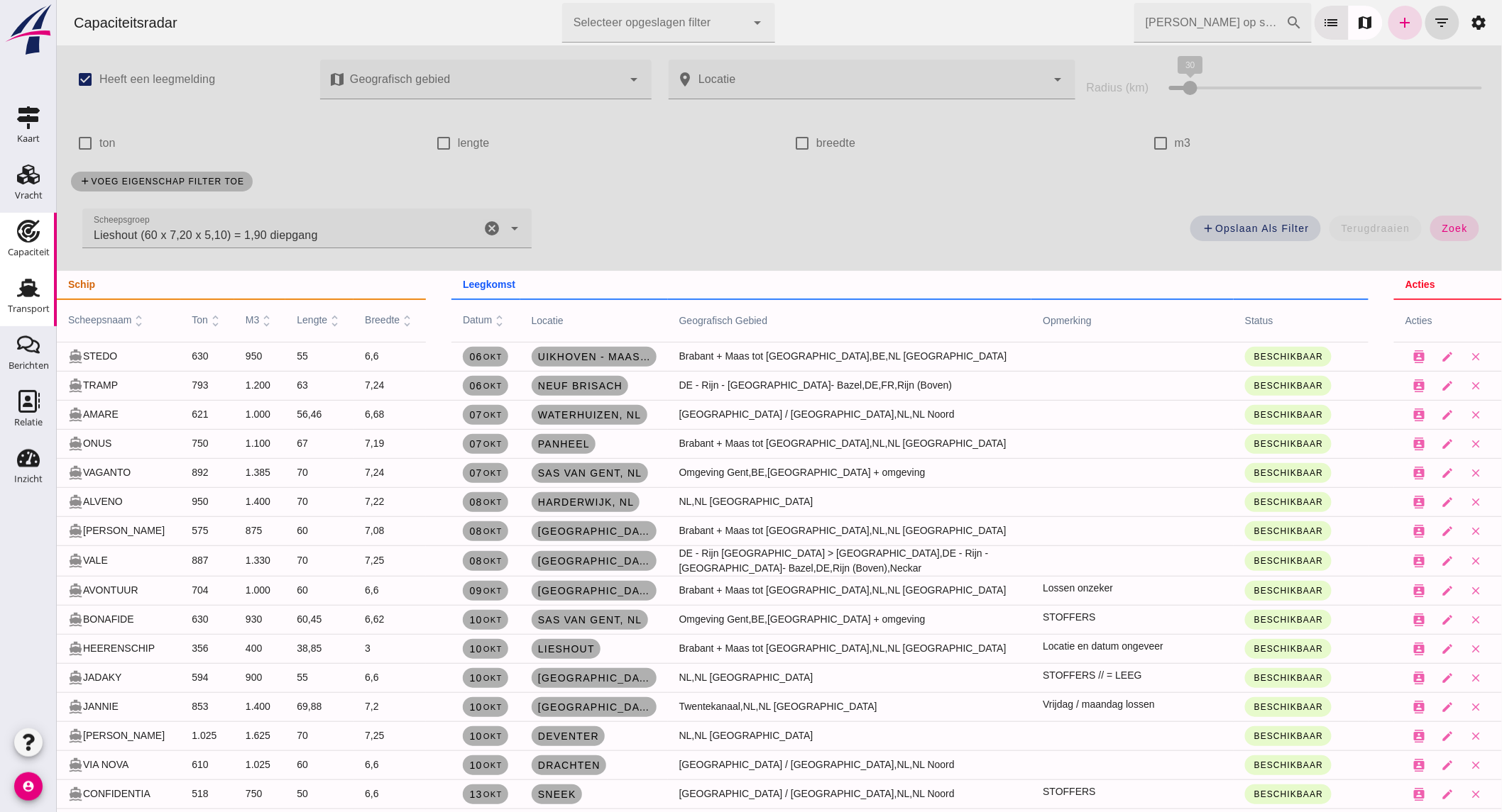
click at [29, 295] on use at bounding box center [28, 288] width 23 height 19
